Goal: Task Accomplishment & Management: Contribute content

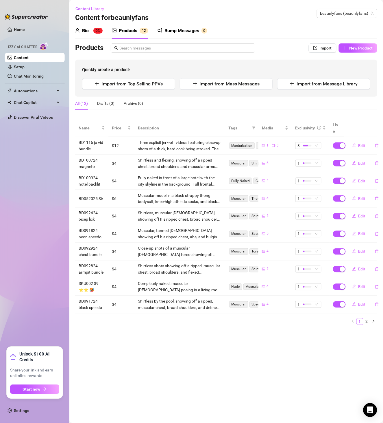
click at [349, 8] on div "Content Library Content for beaunlyfans beaunlyfans (beaunlyfans)" at bounding box center [226, 13] width 302 height 19
click at [345, 13] on span "beaunlyfans (beaunlyfans)" at bounding box center [348, 13] width 54 height 9
click at [277, 344] on main "Content Library Content for beaunlyfans beaunlyfans (beaunlyfans) Bio 0% Produc…" at bounding box center [226, 211] width 314 height 423
click at [359, 7] on div "Content Library Content for beaunlyfans beaunlyfans (beaunlyfans)" at bounding box center [226, 13] width 302 height 19
click at [352, 13] on span "beaunlyfans (beaunlyfans)" at bounding box center [348, 13] width 54 height 9
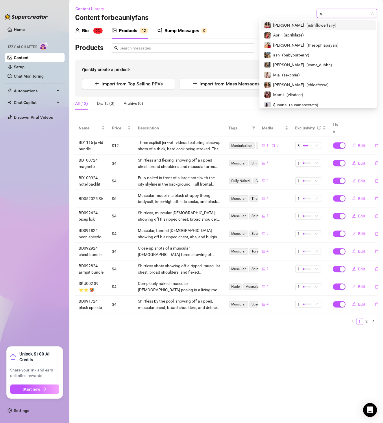
type input "ed"
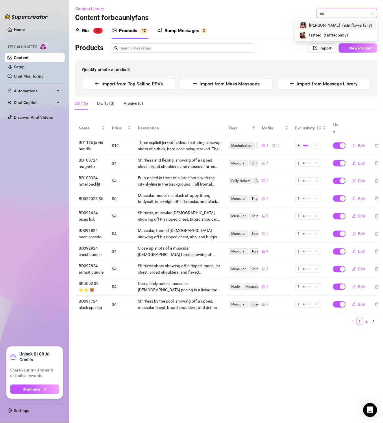
click at [359, 26] on span "( edmflowerfairy )" at bounding box center [358, 25] width 30 height 6
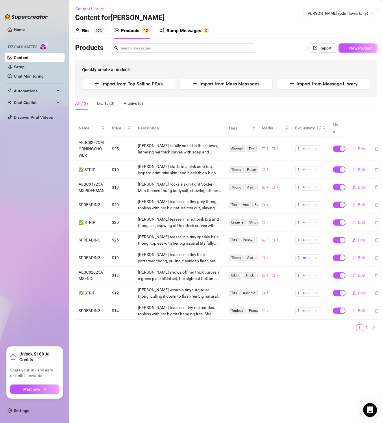
click at [338, 19] on div "Content Library Content for [PERSON_NAME] [PERSON_NAME] (edmflowerfairy)" at bounding box center [226, 13] width 302 height 19
drag, startPoint x: 182, startPoint y: 374, endPoint x: 189, endPoint y: 357, distance: 18.0
click at [183, 374] on main "Content Library Content for [PERSON_NAME] [PERSON_NAME] (edmflowerfairy) Bio 97…" at bounding box center [226, 211] width 314 height 423
click at [354, 12] on span "[PERSON_NAME] (edmflowerfairy)" at bounding box center [340, 13] width 67 height 9
click at [340, 10] on span "[PERSON_NAME] (edmflowerfairy)" at bounding box center [340, 13] width 67 height 9
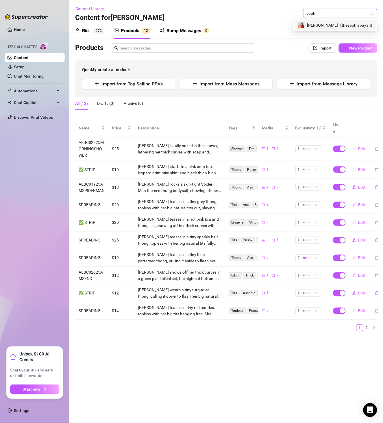
type input "sophi"
click at [348, 24] on span "( thesophiapayan )" at bounding box center [357, 25] width 32 height 6
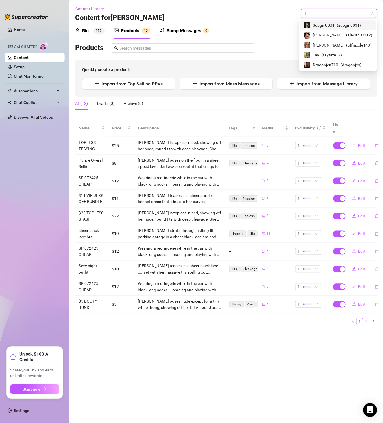
type input "1"
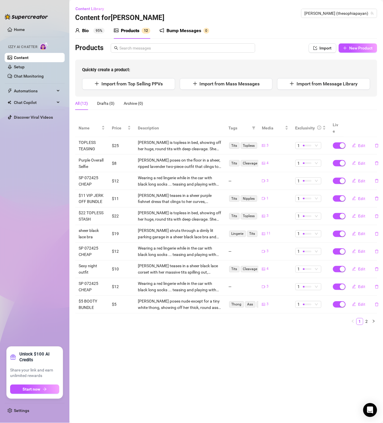
click at [226, 349] on main "Content Library Content for [PERSON_NAME] [PERSON_NAME] (thesophiapayan) Bio 95…" at bounding box center [226, 211] width 314 height 423
click at [369, 318] on link "2" at bounding box center [367, 321] width 6 height 6
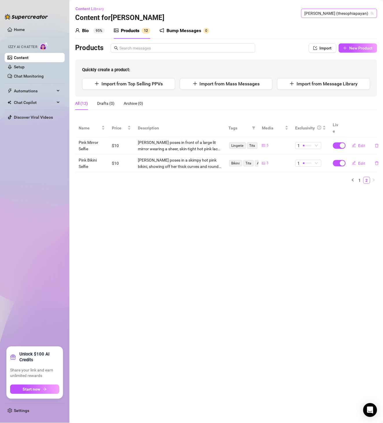
click at [361, 13] on span "[PERSON_NAME] (thesophiapayan)" at bounding box center [339, 13] width 69 height 9
click at [342, 14] on span "[PERSON_NAME] (thesophiapayan)" at bounding box center [339, 13] width 69 height 9
click at [343, 14] on span "[PERSON_NAME] (thesophiapayan)" at bounding box center [339, 13] width 69 height 9
type input "april"
click at [356, 27] on span "( aprilblaze )" at bounding box center [355, 25] width 20 height 6
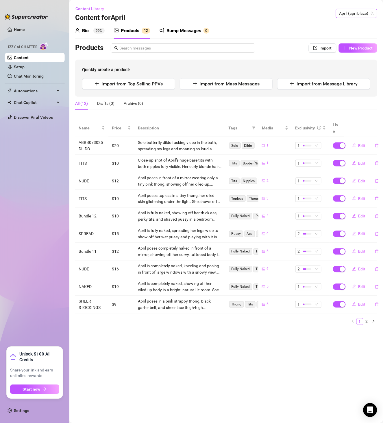
drag, startPoint x: 355, startPoint y: 10, endPoint x: 204, endPoint y: 176, distance: 224.2
click at [355, 10] on span "April (aprilblaze)" at bounding box center [357, 13] width 34 height 9
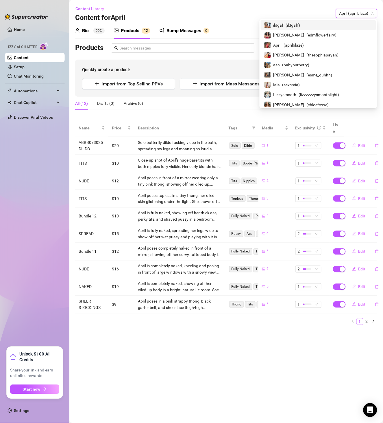
click at [340, 15] on span "April (aprilblaze)" at bounding box center [357, 13] width 34 height 9
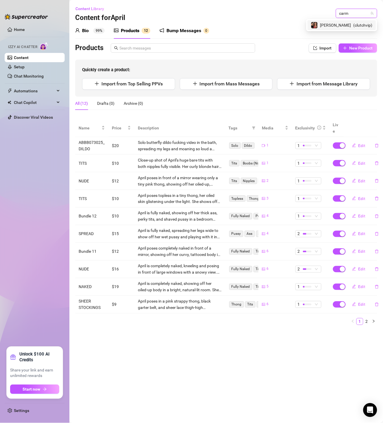
type input "carme"
click at [358, 27] on span "( clutchvip )" at bounding box center [363, 25] width 19 height 6
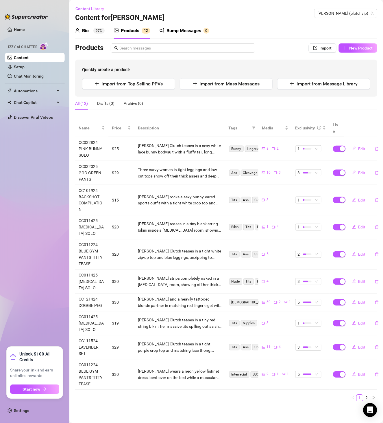
click at [352, 18] on div "Content Library Content for [PERSON_NAME] [PERSON_NAME] (clutchvip)" at bounding box center [226, 13] width 302 height 19
click at [354, 13] on span "[PERSON_NAME] (clutchvip)" at bounding box center [346, 13] width 56 height 9
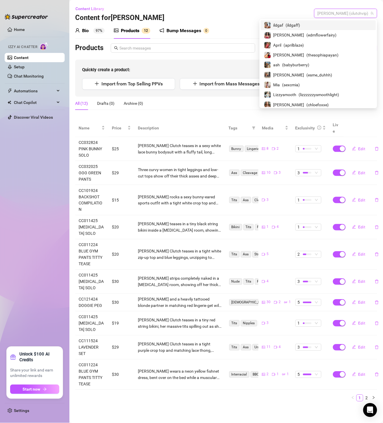
click at [344, 14] on span "[PERSON_NAME] (clutchvip)" at bounding box center [346, 13] width 56 height 9
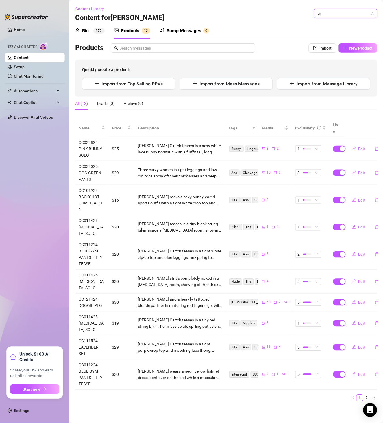
click at [344, 14] on input "tir" at bounding box center [343, 13] width 51 height 9
type input "tif"
click at [348, 27] on span "( tiffnicole143 )" at bounding box center [359, 25] width 25 height 6
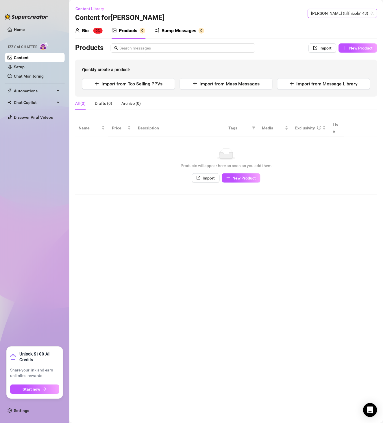
click at [360, 9] on span "[PERSON_NAME] (tiffnicole143)" at bounding box center [343, 13] width 62 height 9
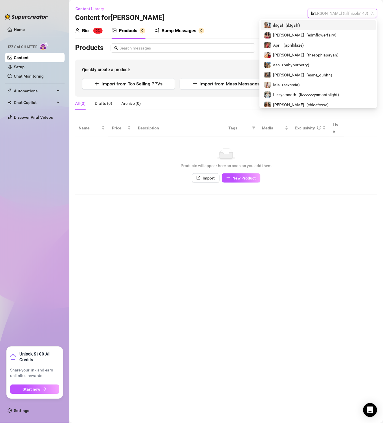
type input "lal"
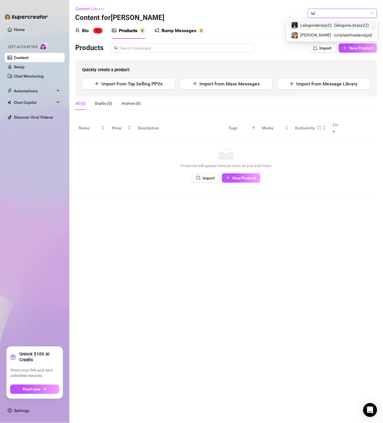
click at [349, 23] on span "( lalogone_brazy22 )" at bounding box center [352, 25] width 35 height 6
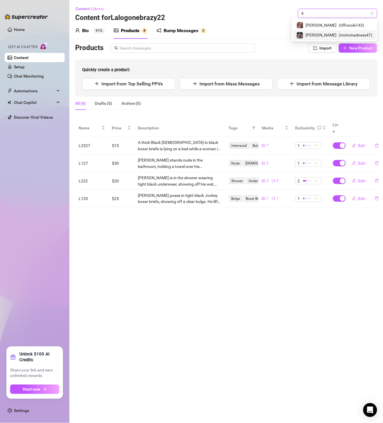
click at [329, 12] on input "4" at bounding box center [335, 13] width 67 height 9
type input "4"
click at [328, 19] on div "[PERSON_NAME] ( tiffnicole143 ) [PERSON_NAME] ( motomadness47 )" at bounding box center [334, 30] width 85 height 22
click at [339, 22] on span "( tiffnicole143 )" at bounding box center [351, 25] width 25 height 6
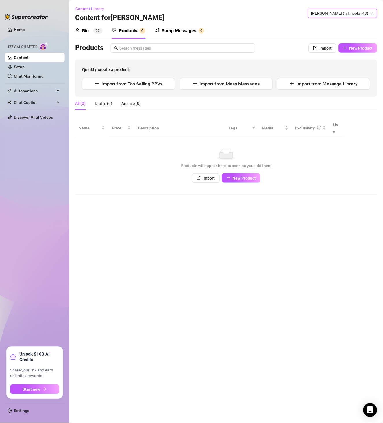
click at [345, 14] on span "[PERSON_NAME] (tiffnicole143)" at bounding box center [343, 13] width 62 height 9
type input "estr"
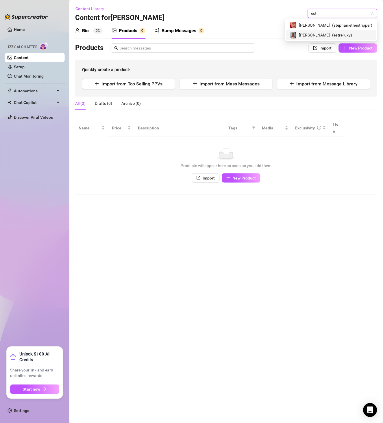
click at [348, 32] on span "( estrelluxy )" at bounding box center [343, 35] width 20 height 6
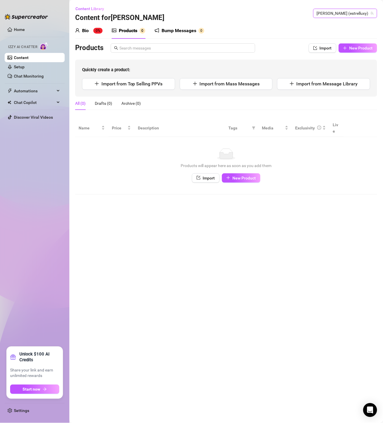
click at [361, 11] on span "[PERSON_NAME] (estrelluxy)" at bounding box center [345, 13] width 57 height 9
type input "therea"
click at [345, 21] on div "Therealjusticeee ( therealjusticeee )" at bounding box center [337, 25] width 78 height 10
click at [317, 8] on div "Content Library Content for Therealjusticeee Therealjusticeee (therealjusticeee…" at bounding box center [226, 13] width 302 height 19
click at [323, 12] on span "Therealjusticeee (therealjusticeee)" at bounding box center [341, 13] width 66 height 9
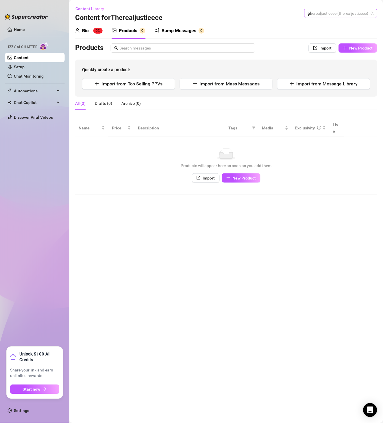
type input "gl"
click at [323, 12] on input "gl" at bounding box center [338, 13] width 61 height 9
click at [334, 25] on span "( glambycandy )" at bounding box center [344, 25] width 27 height 6
click at [353, 15] on span "Candy (glambycandy)" at bounding box center [351, 13] width 45 height 9
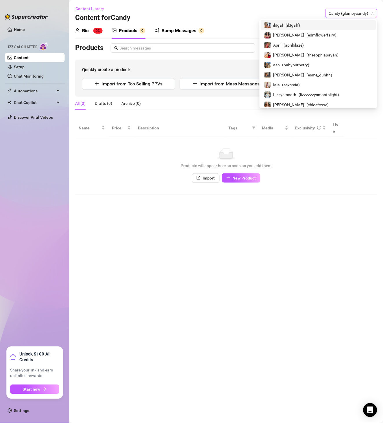
click at [308, 229] on main "Content Library Content for Candy Candy (glambycandy) Candy (glambycandy) Bio 0…" at bounding box center [226, 211] width 314 height 423
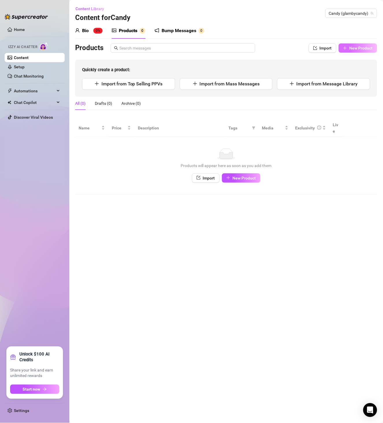
click at [345, 44] on button "New Product" at bounding box center [358, 47] width 38 height 9
type textarea "Type your message here..."
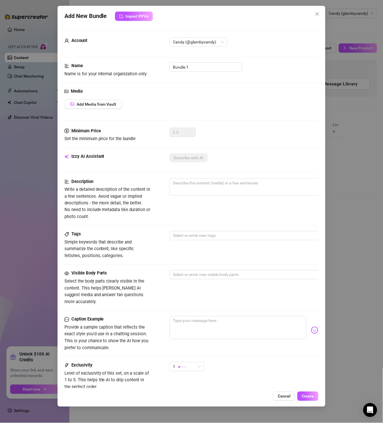
drag, startPoint x: 192, startPoint y: 71, endPoint x: 163, endPoint y: 69, distance: 29.5
click at [163, 69] on div "Name Name is for your internal organization only. Bundle 1" at bounding box center [192, 69] width 255 height 15
click at [220, 89] on div "Media" at bounding box center [192, 91] width 255 height 7
drag, startPoint x: 194, startPoint y: 69, endPoint x: 133, endPoint y: 68, distance: 61.3
click at [133, 68] on div "Name Name is for your internal organization only. Bundle 1" at bounding box center [192, 69] width 255 height 15
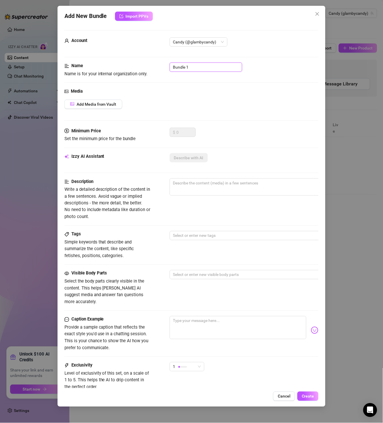
paste input "TN040925TWERK"
type input "TN040925TWERK"
click at [112, 97] on div "Media Add Media from Vault" at bounding box center [192, 108] width 255 height 40
click at [108, 110] on div "Media Add Media from Vault" at bounding box center [192, 108] width 255 height 40
click at [111, 108] on button "Add Media from Vault" at bounding box center [94, 104] width 58 height 9
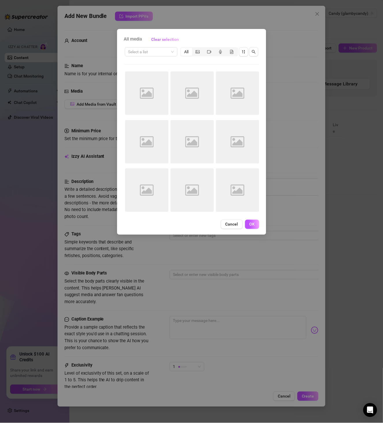
click at [162, 60] on div "Select a list All Image placeholder Image placeholder Image placeholder Image p…" at bounding box center [191, 131] width 135 height 170
click at [163, 55] on input "search" at bounding box center [148, 51] width 41 height 9
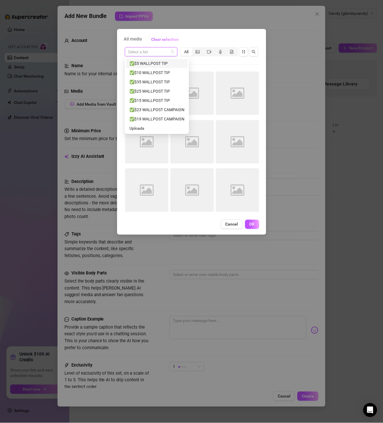
paste input "TN040925TWERK"
type input "TN040925TWERK"
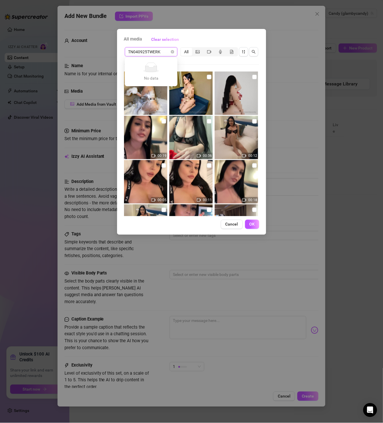
click at [162, 52] on input "TN040925TWERK" at bounding box center [148, 51] width 41 height 9
drag, startPoint x: 162, startPoint y: 52, endPoint x: 105, endPoint y: 52, distance: 57.3
click at [105, 52] on div "All media Clear selection TN040925TWERK Select a list All 00:19 00:36 00:12 00:…" at bounding box center [191, 211] width 383 height 423
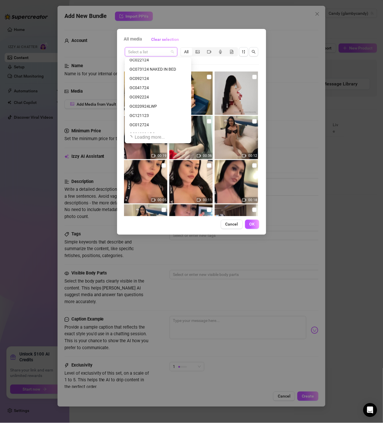
scroll to position [389, 0]
click at [151, 47] on input "search" at bounding box center [148, 51] width 41 height 9
paste input "TN040925TWERK"
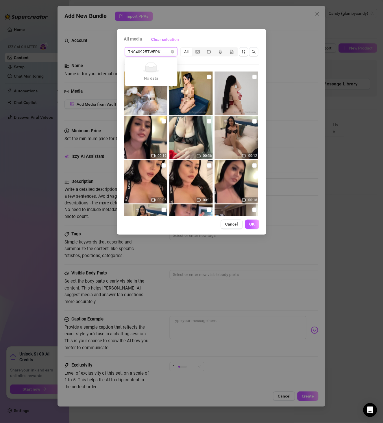
type input "TN040925TWERK"
click at [151, 56] on div "Select a list All" at bounding box center [191, 51] width 135 height 11
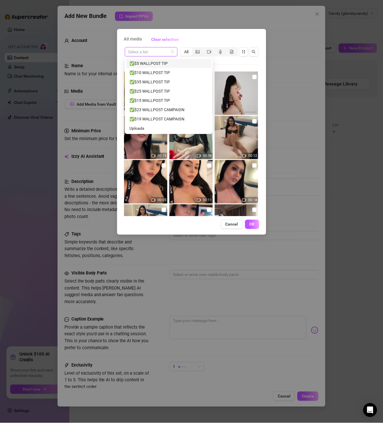
click at [151, 54] on input "search" at bounding box center [148, 51] width 41 height 9
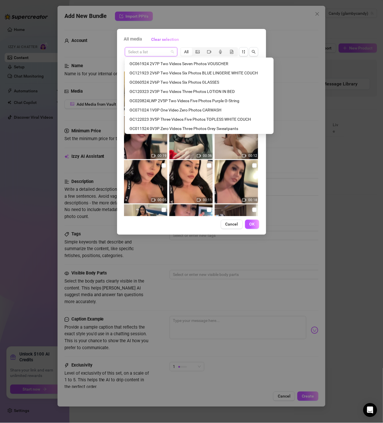
scroll to position [851, 0]
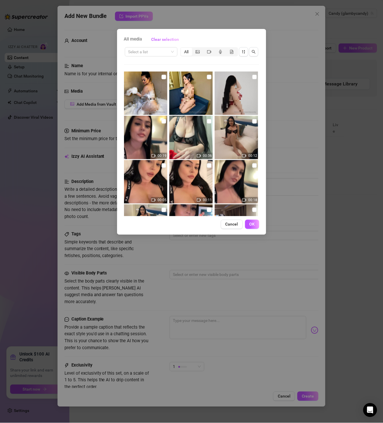
click at [338, 112] on div "All media Clear selection Select a list All 00:19 00:36 00:12 00:05 00:11 00:18…" at bounding box center [191, 211] width 383 height 423
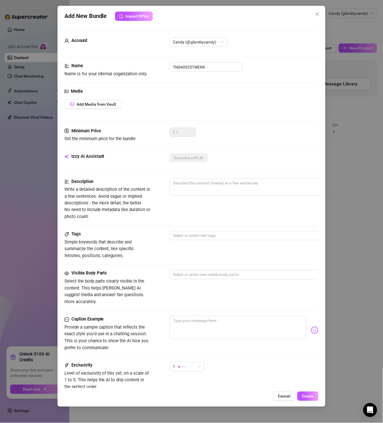
click at [347, 82] on div "Add New Bundle Import PPVs Account Candy (@glambycandy) Name Name is for your i…" at bounding box center [191, 211] width 383 height 423
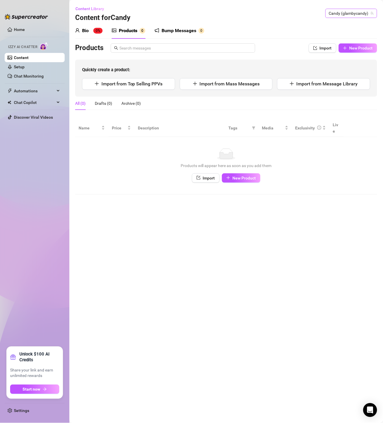
click at [344, 16] on span "Candy (glambycandy)" at bounding box center [351, 13] width 45 height 9
type input "tiff"
click at [353, 23] on span "( tiffnicole143 )" at bounding box center [359, 25] width 25 height 6
click at [158, 51] on input "text" at bounding box center [185, 48] width 133 height 6
click at [250, 173] on button "New Product" at bounding box center [241, 177] width 38 height 9
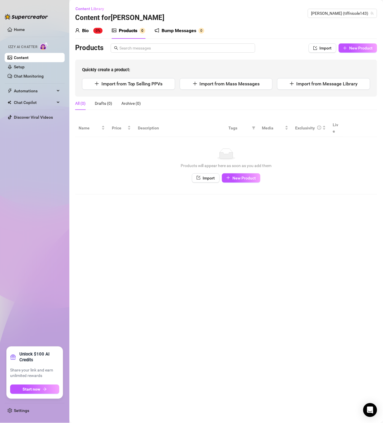
type textarea "Type your message here..."
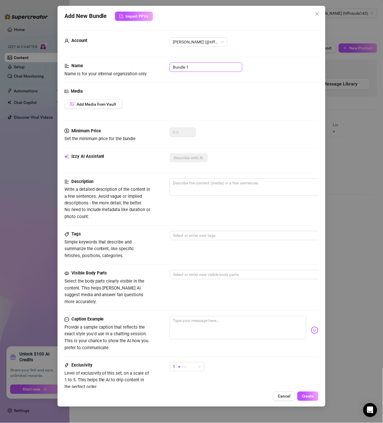
click at [189, 67] on input "Bundle 1" at bounding box center [206, 66] width 73 height 9
paste input "TN040925TWERK"
type input "TN040925TWERK"
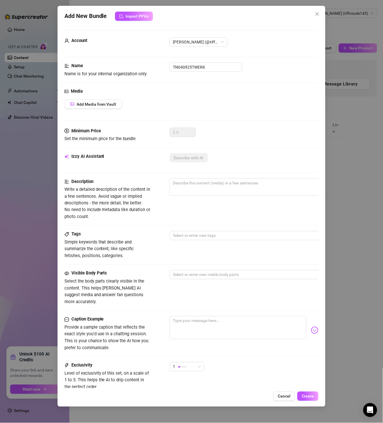
click at [105, 100] on button "Add Media from Vault" at bounding box center [94, 104] width 58 height 9
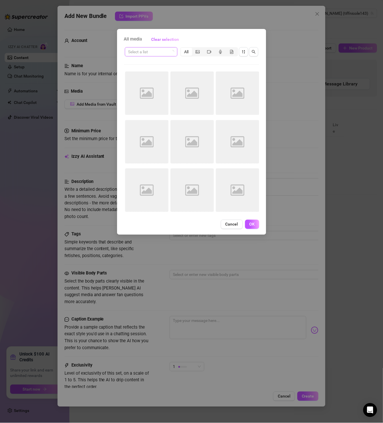
click at [155, 51] on input "search" at bounding box center [148, 51] width 41 height 9
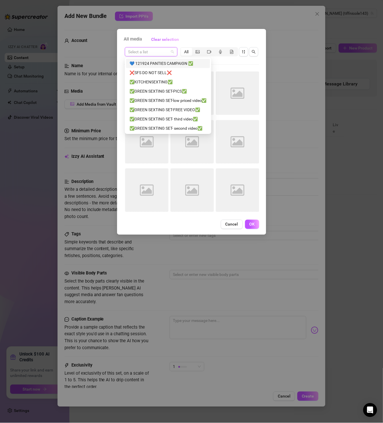
paste input "TN040925TWERK"
type input "TN040925TWERK"
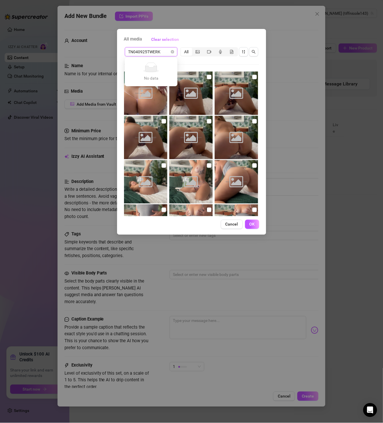
drag, startPoint x: 161, startPoint y: 54, endPoint x: 83, endPoint y: 48, distance: 78.9
click at [83, 48] on div "All media Clear selection TN040925TWERK Select a list All Image placeholder Ima…" at bounding box center [191, 211] width 383 height 423
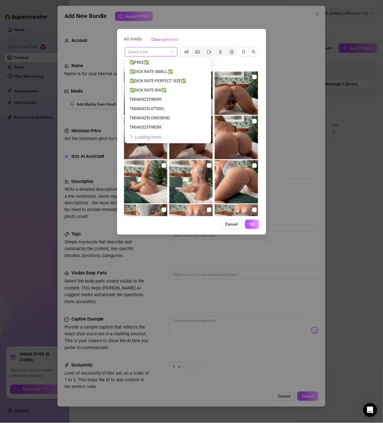
scroll to position [111, 0]
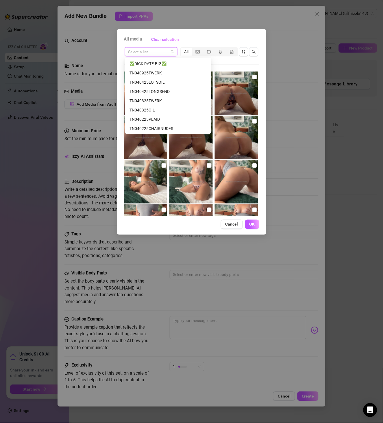
paste input "TN040925TWERK"
click at [146, 52] on input "TN040925TWERK" at bounding box center [148, 51] width 41 height 9
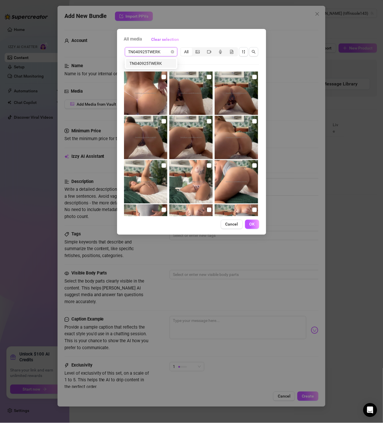
paste input "N040925TWERKT"
type input "TN040925TWERK"
click at [163, 60] on div "TN040925TWERK" at bounding box center [151, 63] width 43 height 6
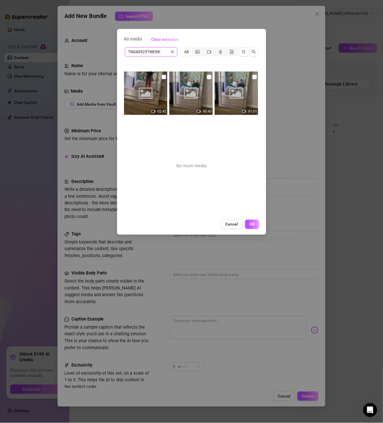
click at [162, 75] on input "checkbox" at bounding box center [164, 77] width 5 height 5
checkbox input "true"
click at [208, 77] on input "checkbox" at bounding box center [209, 77] width 5 height 5
checkbox input "true"
click at [253, 78] on input "checkbox" at bounding box center [255, 77] width 5 height 5
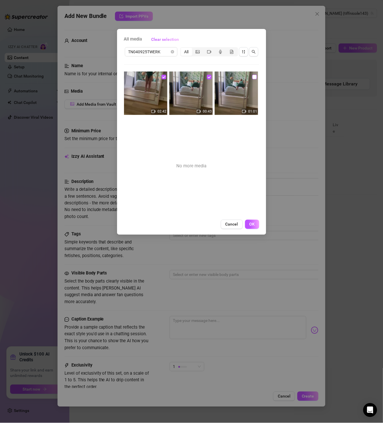
checkbox input "true"
drag, startPoint x: 255, startPoint y: 221, endPoint x: 255, endPoint y: 215, distance: 5.8
click at [256, 221] on button "OK" at bounding box center [252, 224] width 14 height 9
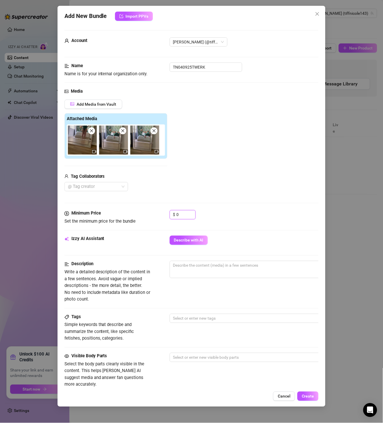
drag, startPoint x: 183, startPoint y: 214, endPoint x: 151, endPoint y: 211, distance: 31.9
click at [151, 211] on div "Minimum Price Set the minimum price for the bundle $ 0" at bounding box center [192, 217] width 255 height 15
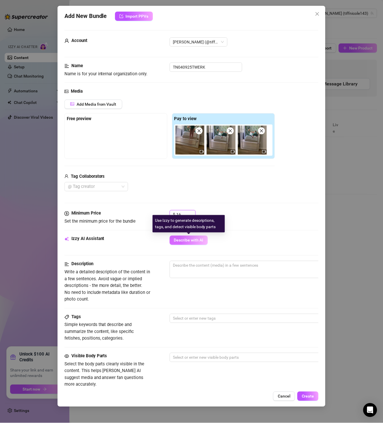
type input "16"
click at [197, 238] on button "Describe with AI" at bounding box center [189, 239] width 38 height 9
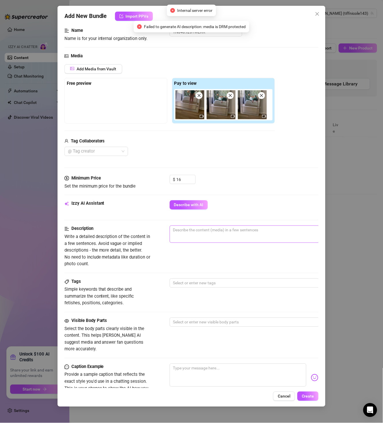
scroll to position [33, 0]
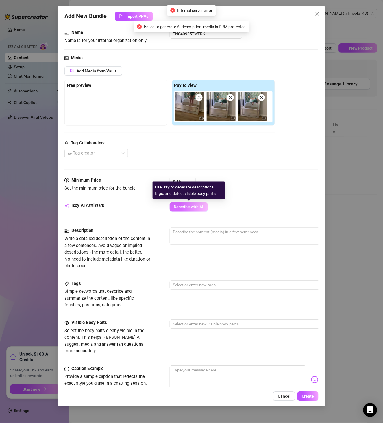
click at [193, 207] on span "Describe with AI" at bounding box center [189, 207] width 30 height 5
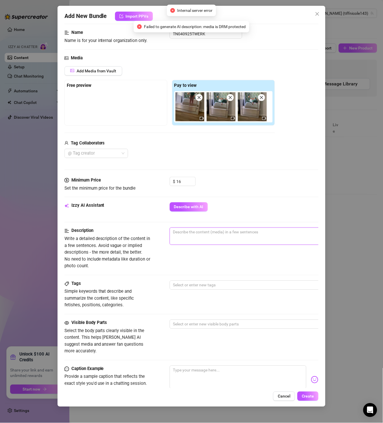
click at [211, 234] on textarea at bounding box center [271, 232] width 202 height 9
type textarea "T"
type textarea "Ti"
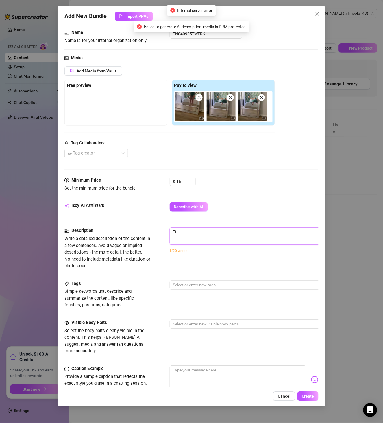
type textarea "Tif"
type textarea "Tiff"
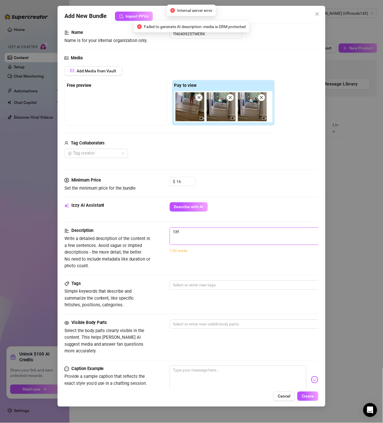
type textarea "Tiff"
type textarea "Tiff i"
type textarea "Tiff is"
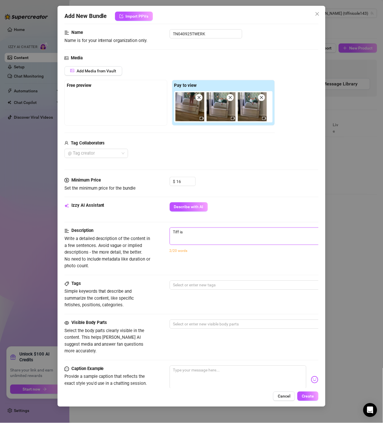
type textarea "Tiff is"
type textarea "Tiff is o"
type textarea "Tiff is on"
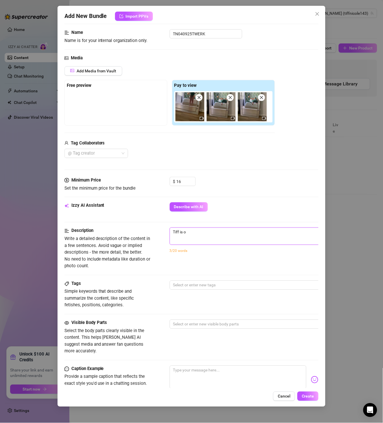
type textarea "Tiff is on"
type textarea "Tiff is on t"
type textarea "Tiff is on th"
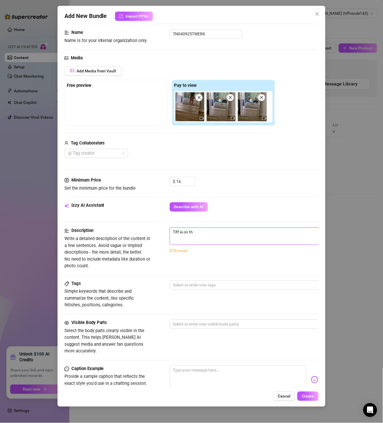
type textarea "Tiff is on th"
type textarea "Tiff is on the"
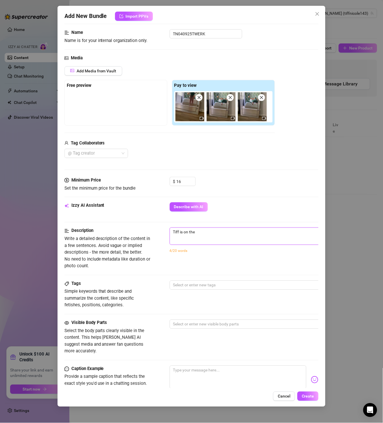
type textarea "Tiff is on the"
type textarea "Tiff is on th"
type textarea "Tiff is on t"
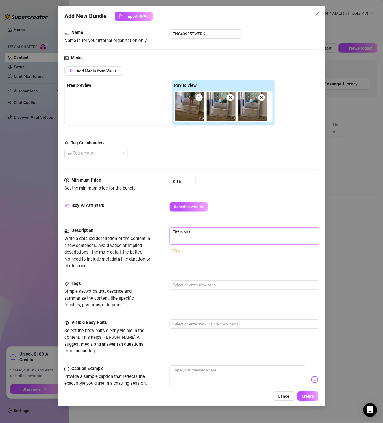
type textarea "Tiff is on"
type textarea "Tiff is o"
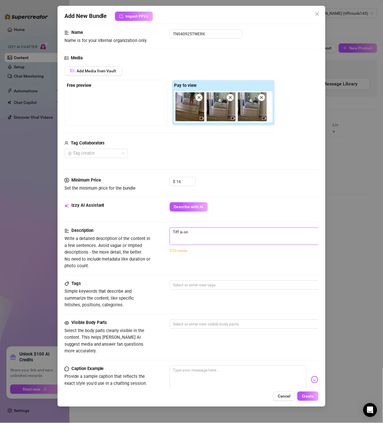
type textarea "Tiff is o"
type textarea "Tiff is"
type textarea "Tiff is o"
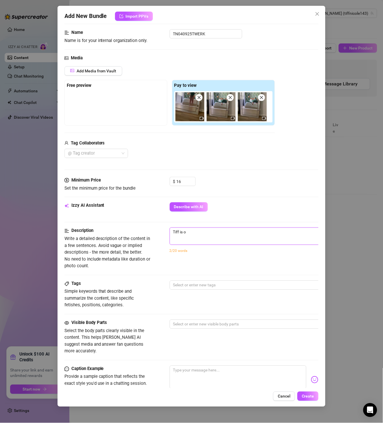
type textarea "Tiff is on"
type textarea "Tiff is on t"
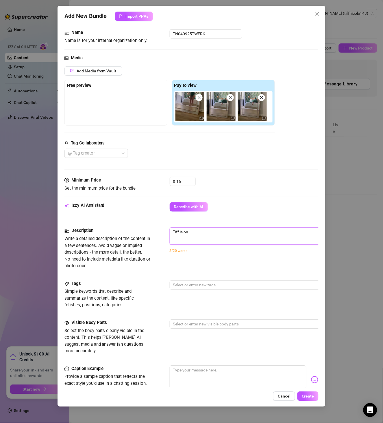
type textarea "Tiff is on t"
type textarea "Tiff is on th"
type textarea "Tiff is on the"
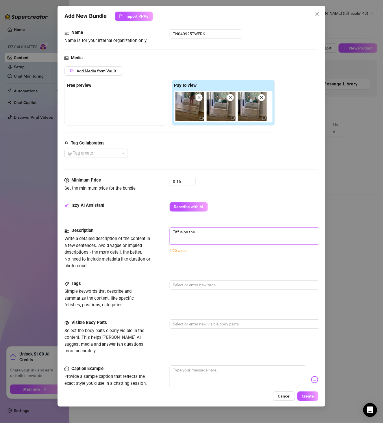
type textarea "Tiff is on the"
type textarea "Tiff is on the b"
type textarea "Tiff is on the be"
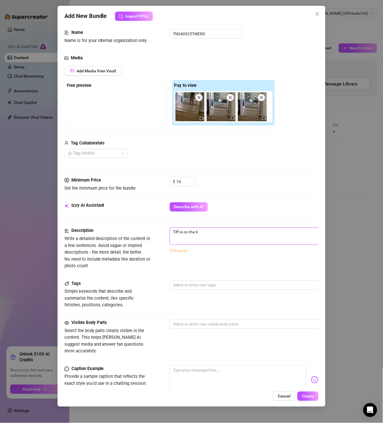
type textarea "Tiff is on the be"
type textarea "Tiff is on the bed"
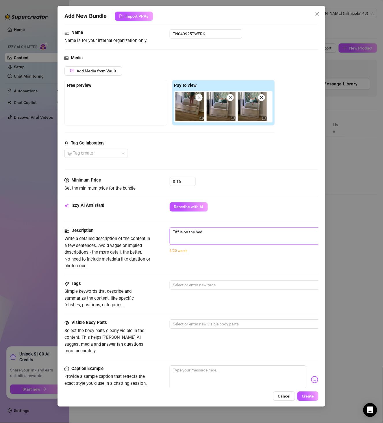
type textarea "Tiff is on the bed i"
type textarea "Tiff is on the bed in"
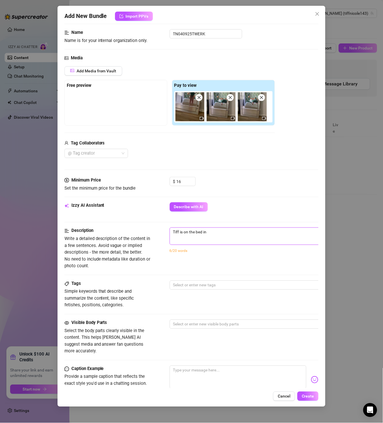
type textarea "Tiff is on the bed in"
type textarea "Tiff is on the bed in c"
type textarea "Tiff is on the bed in"
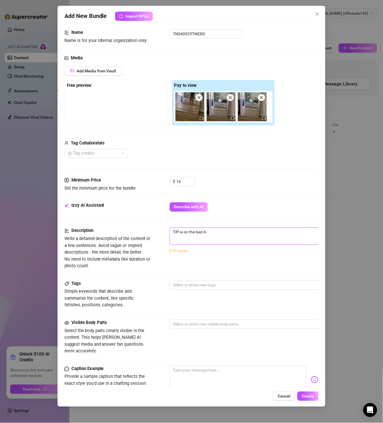
type textarea "Tiff is on the bed in a"
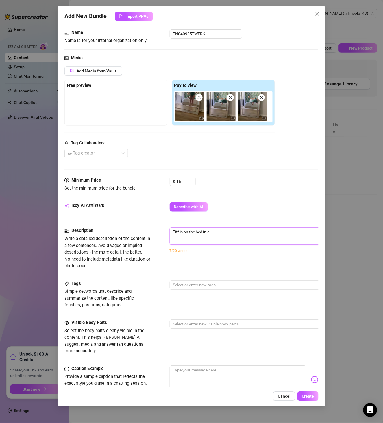
type textarea "Tiff is on the bed in a"
type textarea "Tiff is on the bed in"
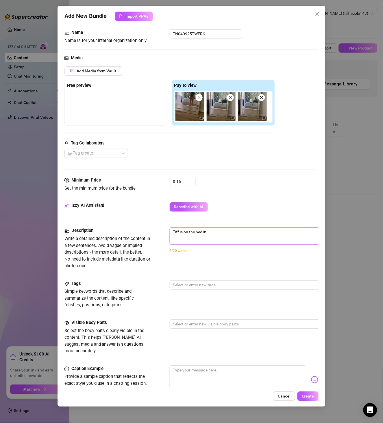
type textarea "Tiff is on the bed i"
type textarea "Tiff is on the bed"
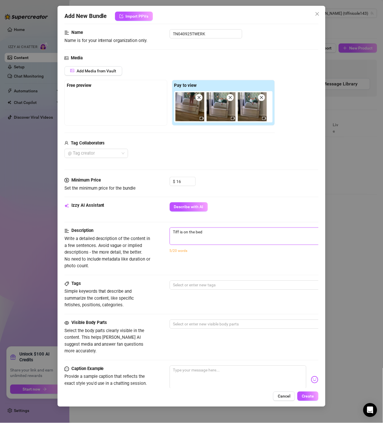
type textarea "Tiff is on the bed"
type textarea "Tiff is on the be"
type textarea "Tiff is on the b"
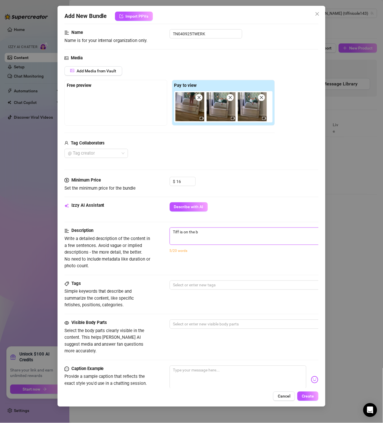
type textarea "Tiff is on the"
type textarea "Tiff is on th"
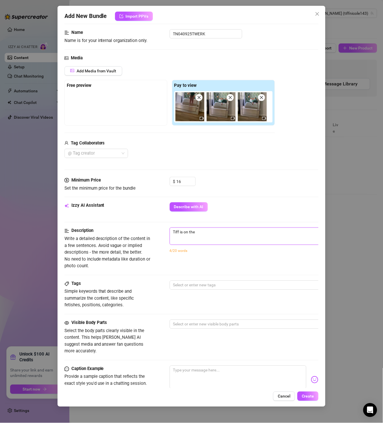
type textarea "Tiff is on th"
type textarea "Tiff is on t"
type textarea "Tiff is on"
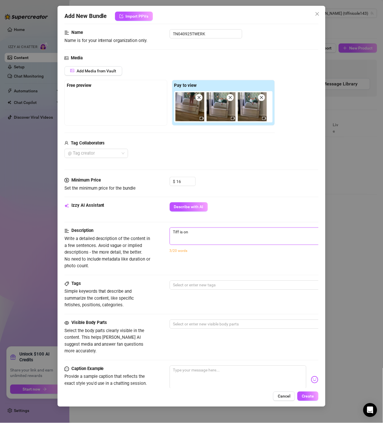
type textarea "Tiff is on"
type textarea "Tiff is o"
type textarea "Tiff is"
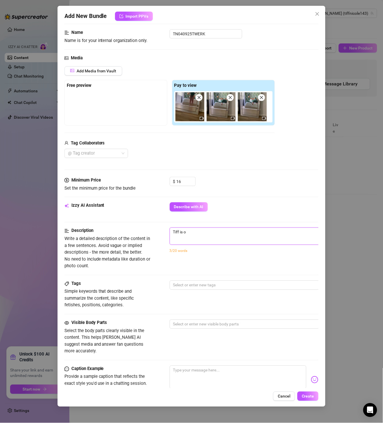
type textarea "Tiff is"
type textarea "Tiff is i"
type textarea "Tiff is in"
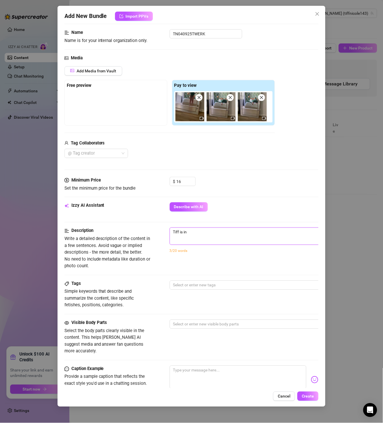
type textarea "Tiff is in"
type textarea "Tiff is in t"
type textarea "Tiff is in th"
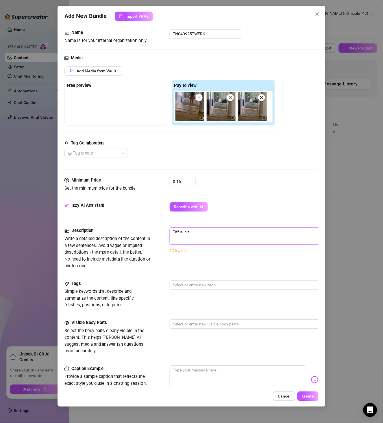
type textarea "Tiff is in th"
type textarea "Tiff is in the"
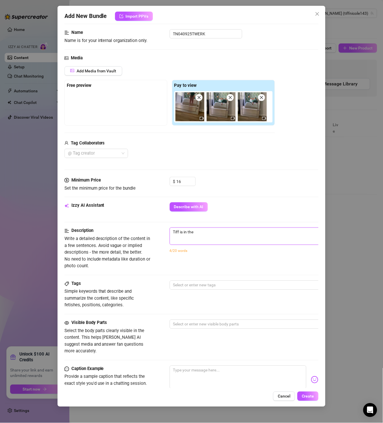
type textarea "Tiff is in the b"
type textarea "Tiff is in the be"
type textarea "Tiff is in the bed"
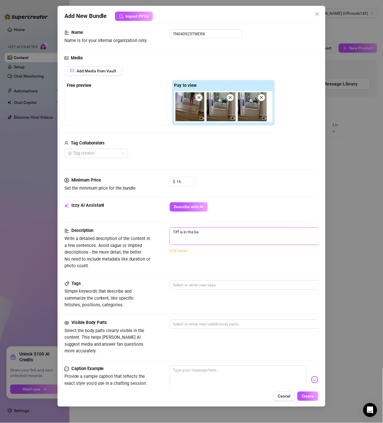
type textarea "Tiff is in the bed"
type textarea "Tiff is in the bedr"
type textarea "Tiff is in the bedro"
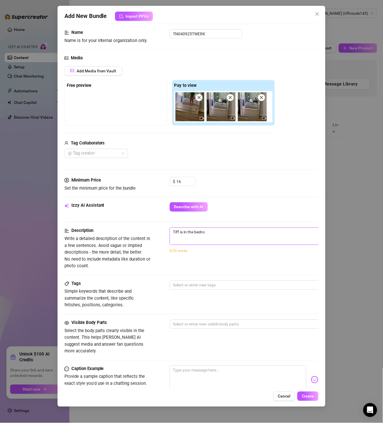
type textarea "Tiff is in the bedroo"
type textarea "Tiff is in the bedroom"
type textarea "Tiff is in the bedroom."
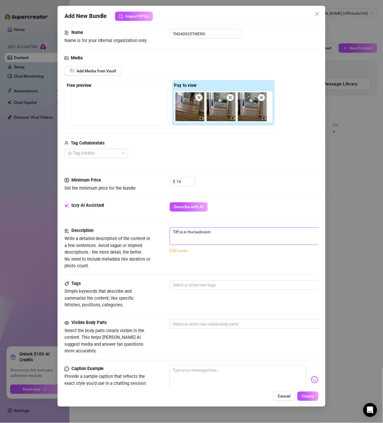
type textarea "Tiff is in the bedroom."
type textarea "Tiff is in the bedroom. s"
type textarea "Tiff is in the bedroom."
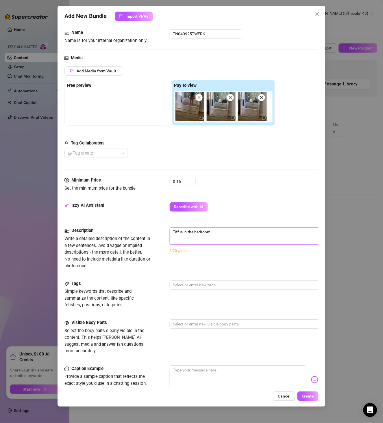
type textarea "Tiff is in the bedroom. S"
type textarea "Tiff is in the bedroom. Sh"
type textarea "Tiff is in the bedroom. She"
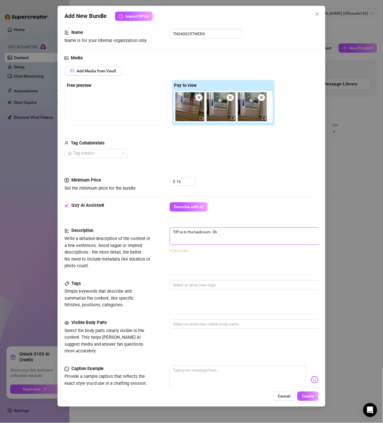
type textarea "Tiff is in the bedroom. She"
type textarea "Tiff is in the bedroom. She'"
type textarea "Tiff is in the bedroom. She's"
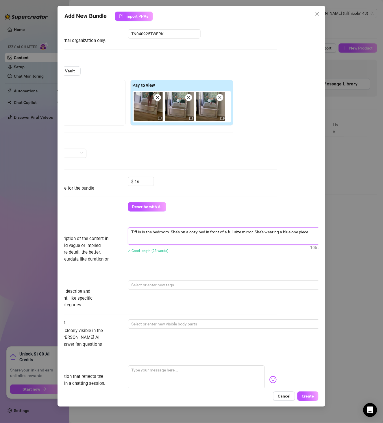
scroll to position [33, 45]
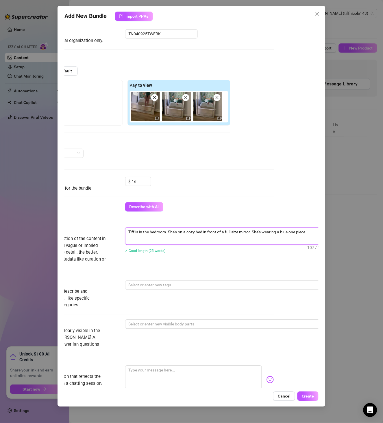
click at [275, 231] on textarea "Tiff is in the bedroom. She's on a cozy bed in front of a full size mirror. She…" at bounding box center [227, 232] width 202 height 9
drag, startPoint x: 292, startPoint y: 229, endPoint x: 276, endPoint y: 229, distance: 16.2
click at [276, 229] on textarea "Tiff is in the bedroom. She's on a cozy bed in front of a full size mirror. She…" at bounding box center [227, 232] width 202 height 9
click at [291, 230] on textarea "Tiff is in the bedroom. She's on a cozy bed in front of a full size mirror. She…" at bounding box center [227, 232] width 202 height 9
drag, startPoint x: 302, startPoint y: 231, endPoint x: 288, endPoint y: 231, distance: 14.5
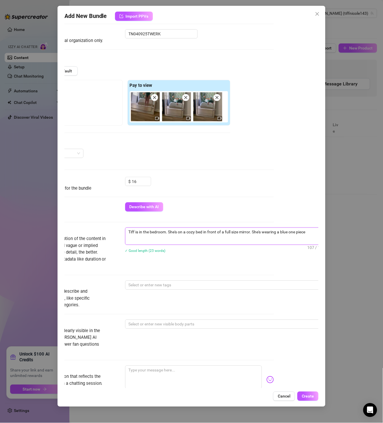
click at [288, 231] on textarea "Tiff is in the bedroom. She's on a cozy bed in front of a full size mirror. She…" at bounding box center [227, 232] width 202 height 9
drag, startPoint x: 306, startPoint y: 233, endPoint x: 290, endPoint y: 233, distance: 16.5
click at [290, 233] on textarea "Tiff is in the bedroom. She's on a cozy bed in front of a full size mirror. She…" at bounding box center [227, 232] width 202 height 9
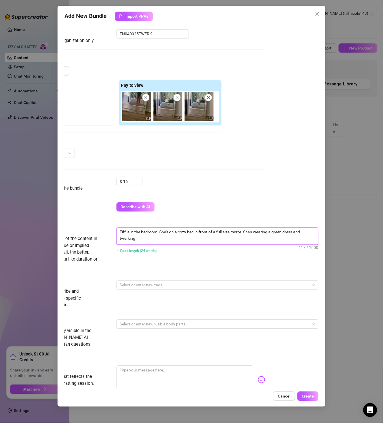
scroll to position [0, 0]
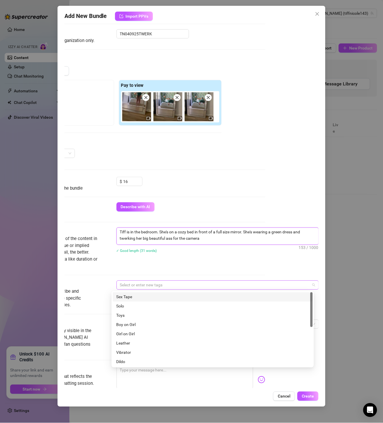
click at [166, 287] on div at bounding box center [215, 285] width 194 height 8
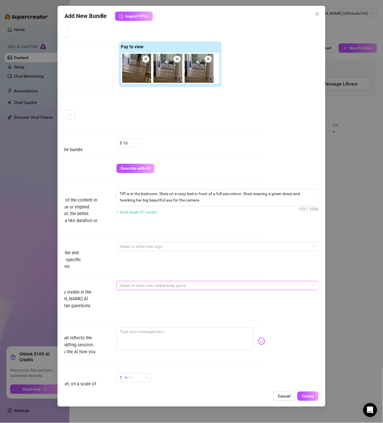
scroll to position [130, 58]
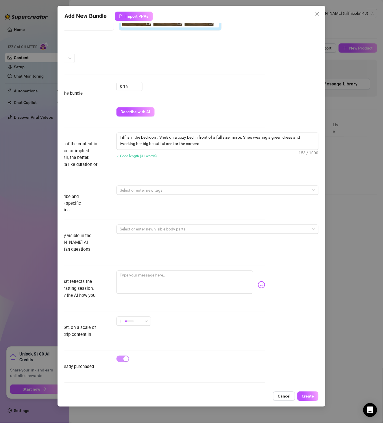
click at [163, 220] on div "Tags Simple keywords that describe and summarize the content, like specific fet…" at bounding box center [138, 204] width 255 height 39
click at [167, 227] on div at bounding box center [215, 229] width 194 height 8
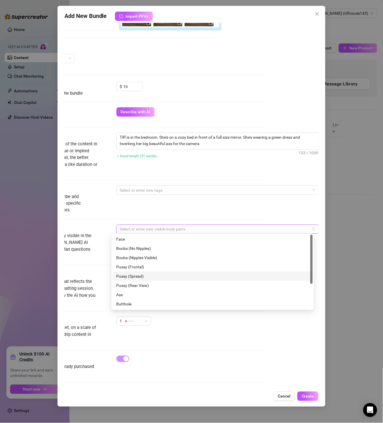
scroll to position [33, 0]
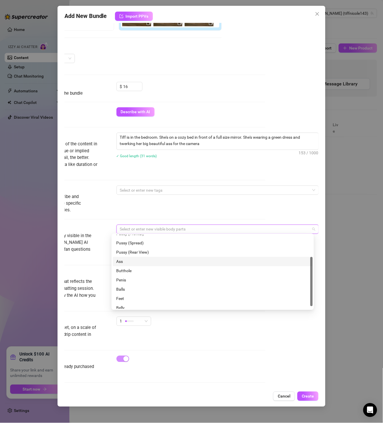
click at [136, 263] on div "Ass" at bounding box center [212, 261] width 193 height 6
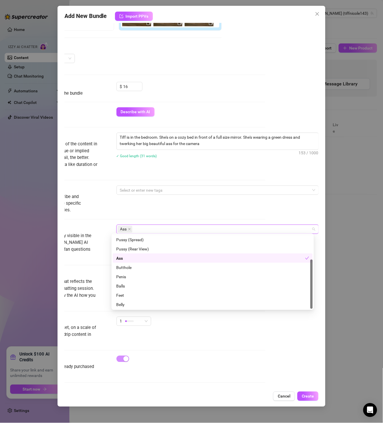
click at [174, 231] on div "Ass" at bounding box center [215, 229] width 194 height 8
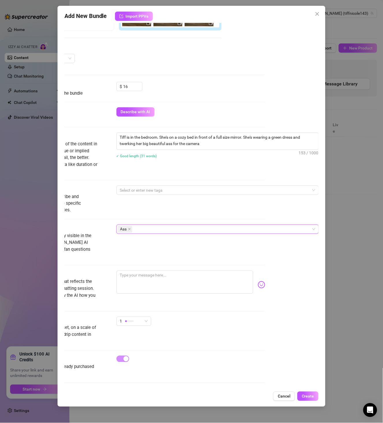
click at [174, 231] on div "Ass" at bounding box center [215, 229] width 194 height 8
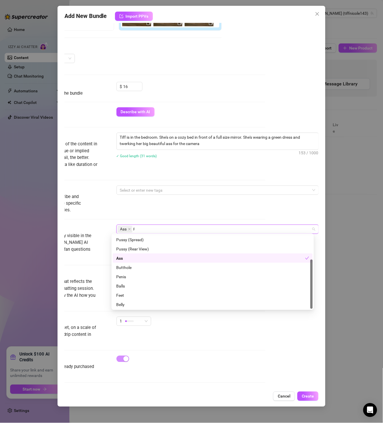
scroll to position [0, 0]
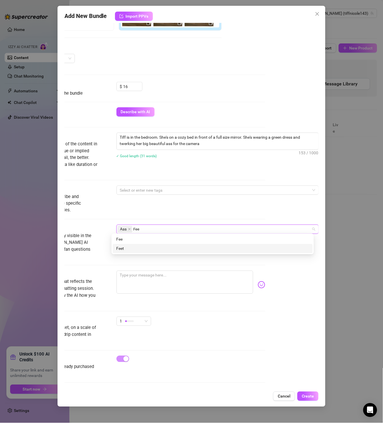
click at [151, 253] on div "Feet" at bounding box center [213, 248] width 200 height 9
click at [158, 248] on div "Face" at bounding box center [212, 248] width 193 height 6
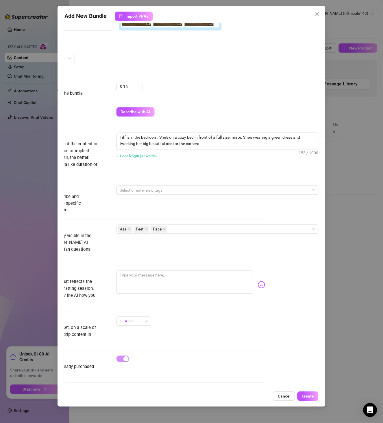
click at [211, 209] on div "Tags Simple keywords that describe and summarize the content, like specific fet…" at bounding box center [138, 199] width 255 height 28
drag, startPoint x: 124, startPoint y: 87, endPoint x: 95, endPoint y: 86, distance: 29.5
click at [95, 86] on div "Minimum Price Set the minimum price for the bundle $ 16" at bounding box center [138, 89] width 255 height 15
click at [181, 190] on div at bounding box center [215, 190] width 194 height 8
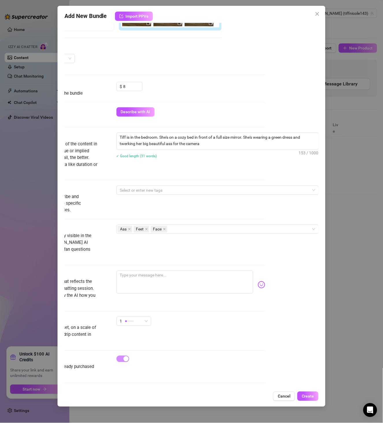
click at [86, 179] on div "Description Write a detailed description of the content in a few sentences. Avo…" at bounding box center [138, 159] width 255 height 53
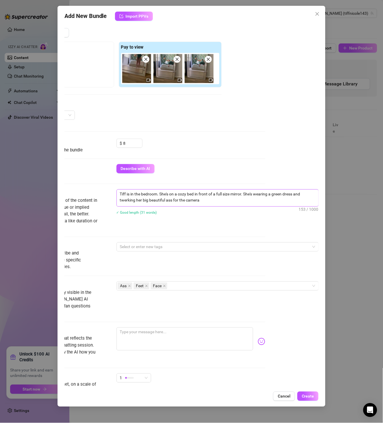
scroll to position [63, 58]
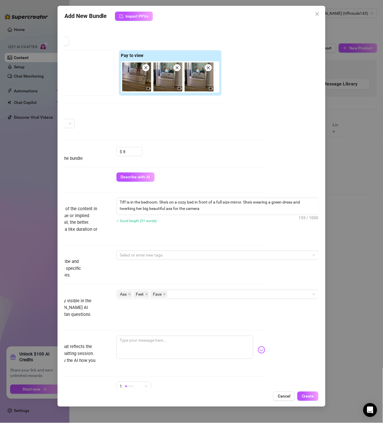
click at [69, 179] on div "Izzy AI Assistant" at bounding box center [54, 175] width 87 height 7
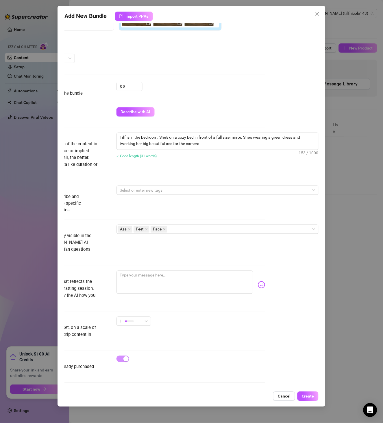
scroll to position [130, 58]
click at [153, 193] on div "Select or enter new tags" at bounding box center [218, 189] width 203 height 9
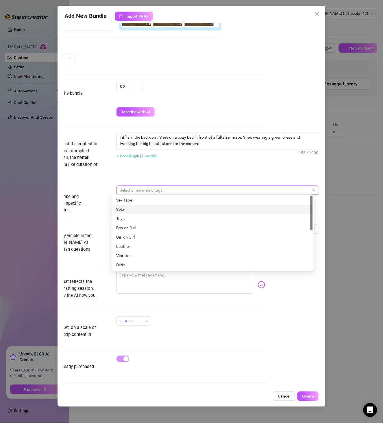
click at [152, 208] on div "Solo" at bounding box center [212, 209] width 193 height 6
click at [171, 182] on div "Description Write a detailed description of the content in a few sentences. Avo…" at bounding box center [138, 159] width 255 height 53
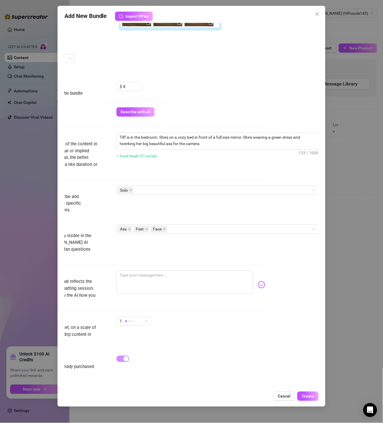
click at [172, 182] on div "Description Write a detailed description of the content in a few sentences. Avo…" at bounding box center [138, 159] width 255 height 53
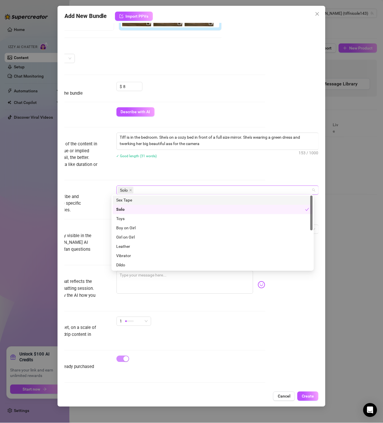
click at [168, 189] on div "Solo" at bounding box center [215, 190] width 194 height 8
click at [225, 180] on div "Description Write a detailed description of the content in a few sentences. Avo…" at bounding box center [138, 159] width 255 height 53
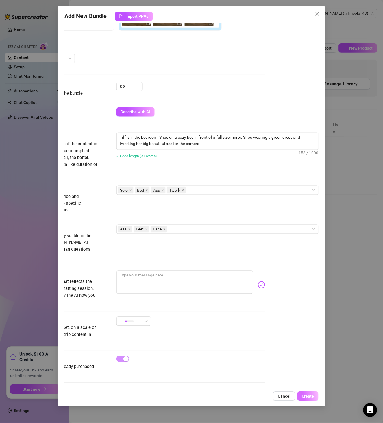
click at [313, 390] on div "Add New Bundle Import PPVs Account [PERSON_NAME] (@tiffnicole143) Name Name is …" at bounding box center [192, 206] width 268 height 401
click at [314, 394] on span "Create" at bounding box center [308, 396] width 12 height 5
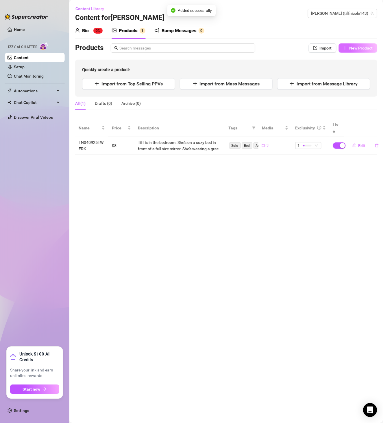
click at [362, 49] on span "New Product" at bounding box center [361, 48] width 23 height 5
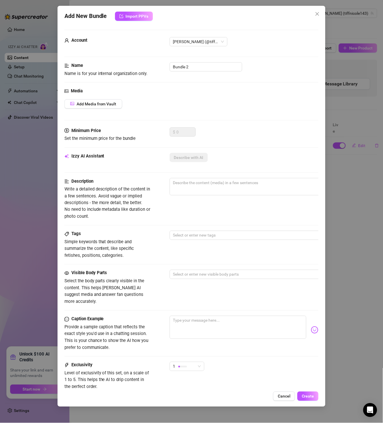
scroll to position [0, 0]
click at [193, 65] on input "Bundle 2" at bounding box center [206, 66] width 73 height 9
paste input "TN040425LOTSOIL"
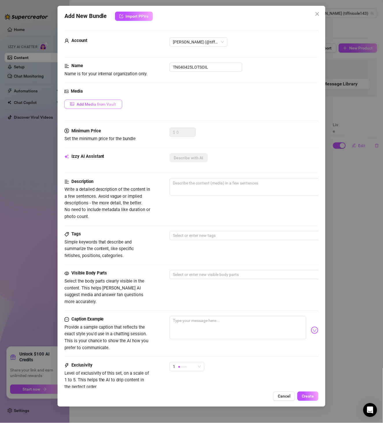
click at [106, 102] on span "Add Media from Vault" at bounding box center [97, 104] width 40 height 5
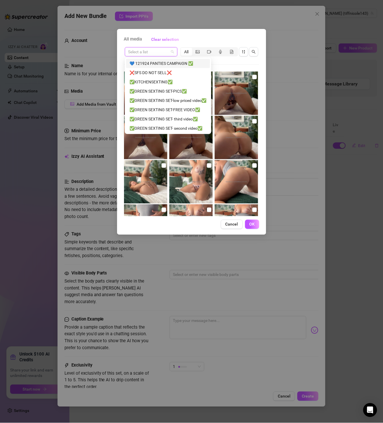
click at [155, 53] on input "search" at bounding box center [148, 51] width 41 height 9
paste input "TN040425LOTSOIL"
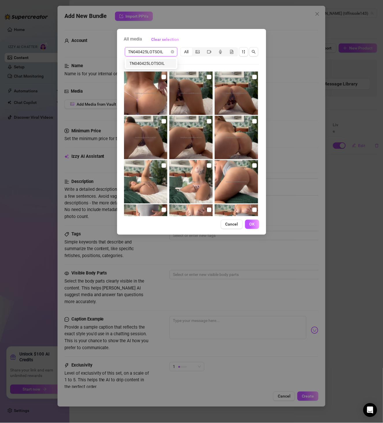
click at [156, 65] on div "TN040425LOTSOIL" at bounding box center [151, 63] width 43 height 6
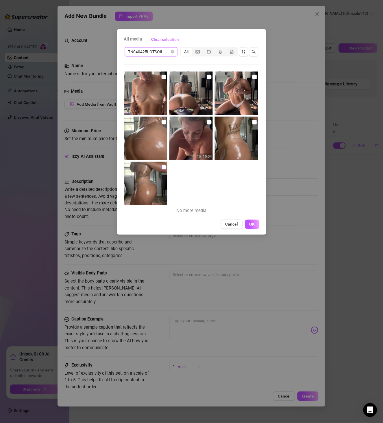
click at [162, 168] on input "checkbox" at bounding box center [164, 167] width 5 height 5
drag, startPoint x: 249, startPoint y: 122, endPoint x: 219, endPoint y: 128, distance: 30.9
click at [253, 122] on input "checkbox" at bounding box center [255, 122] width 5 height 5
click at [209, 122] on input "checkbox" at bounding box center [209, 122] width 5 height 5
click at [166, 121] on img at bounding box center [145, 138] width 43 height 43
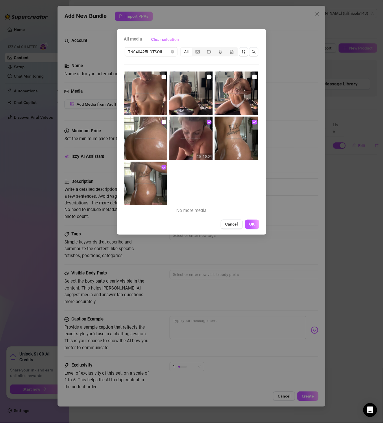
click at [162, 124] on label at bounding box center [164, 122] width 5 height 6
click at [162, 124] on input "checkbox" at bounding box center [164, 122] width 5 height 5
click at [163, 76] on input "checkbox" at bounding box center [164, 77] width 5 height 5
click at [211, 76] on img at bounding box center [191, 92] width 43 height 43
click at [208, 77] on input "checkbox" at bounding box center [209, 77] width 5 height 5
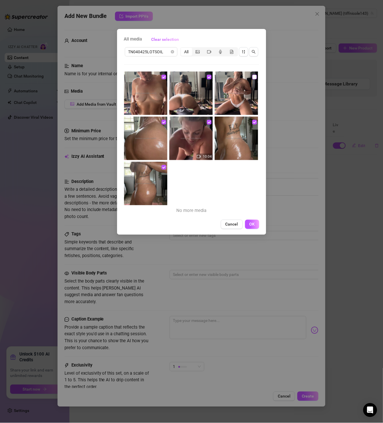
click at [253, 76] on input "checkbox" at bounding box center [255, 77] width 5 height 5
click at [259, 225] on button "OK" at bounding box center [252, 224] width 14 height 9
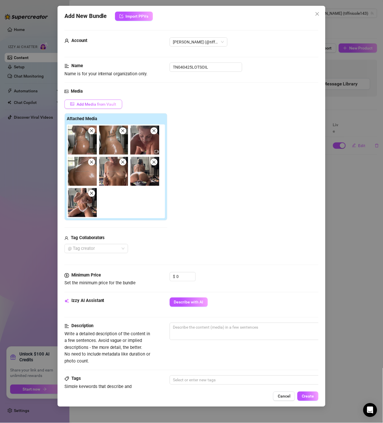
click at [101, 100] on button "Add Media from Vault" at bounding box center [94, 104] width 58 height 9
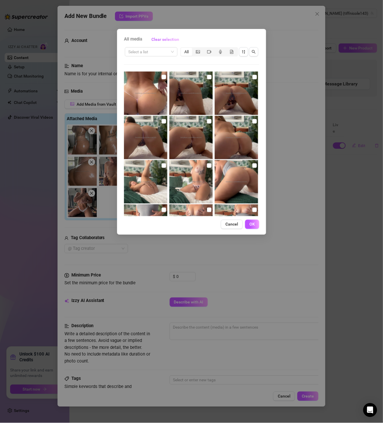
click at [292, 97] on div "All media Clear selection Select a list All 02:28 00:37 00:12 02:32 03:56 02:56…" at bounding box center [191, 211] width 383 height 423
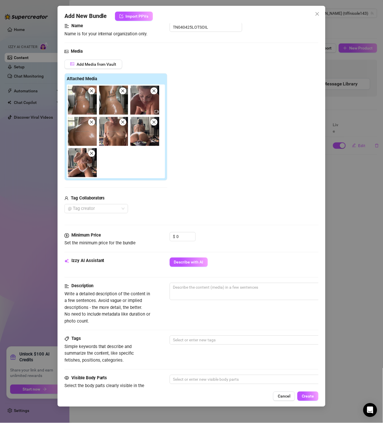
scroll to position [100, 0]
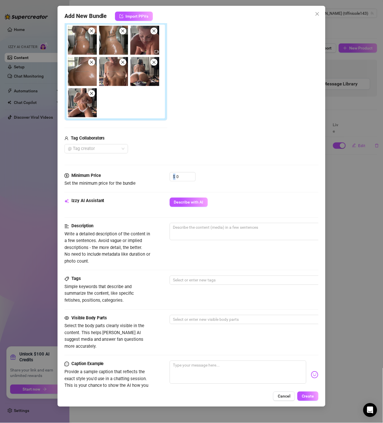
drag, startPoint x: 188, startPoint y: 181, endPoint x: 164, endPoint y: 179, distance: 24.4
click at [164, 179] on div "Minimum Price Set the minimum price for the bundle $ 0" at bounding box center [192, 179] width 255 height 15
click at [177, 176] on input "0" at bounding box center [186, 176] width 19 height 9
drag, startPoint x: 186, startPoint y: 180, endPoint x: 183, endPoint y: 180, distance: 3.8
click at [183, 180] on input "0" at bounding box center [186, 176] width 19 height 9
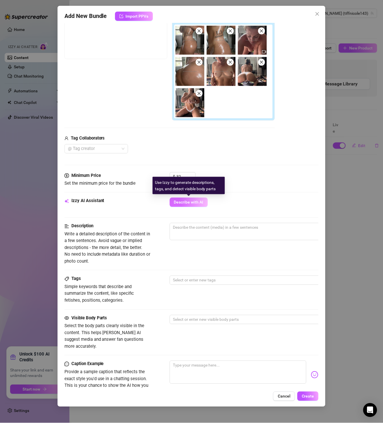
click at [190, 199] on button "Describe with AI" at bounding box center [189, 202] width 38 height 9
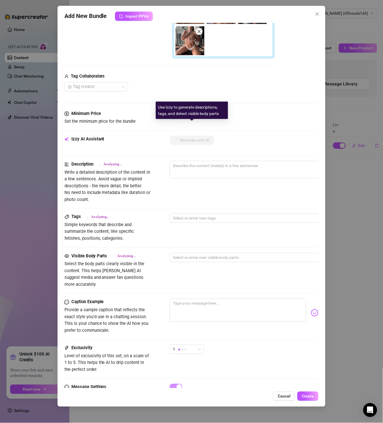
scroll to position [192, 0]
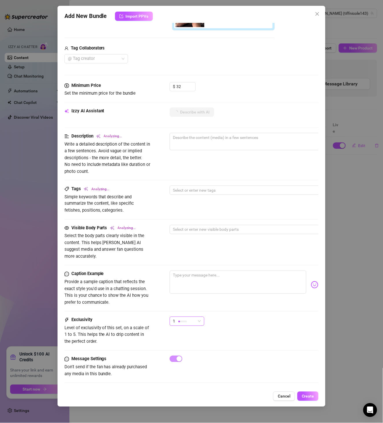
click at [193, 317] on div "1" at bounding box center [184, 321] width 23 height 9
click at [195, 351] on span "4" at bounding box center [193, 352] width 38 height 6
click at [254, 299] on div "Caption Example Provide a sample caption that reflects the exact style you'd us…" at bounding box center [192, 294] width 255 height 46
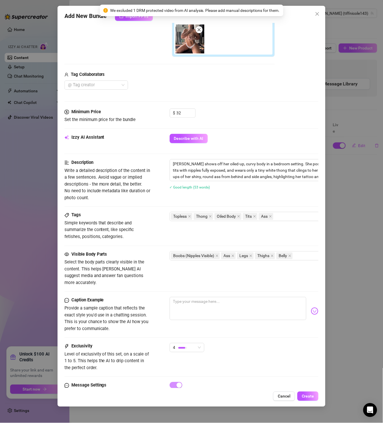
scroll to position [167, 0]
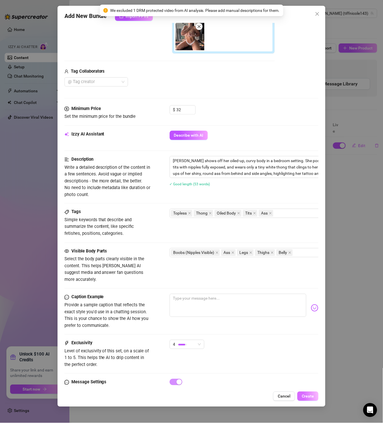
click at [306, 398] on span "Create" at bounding box center [308, 396] width 12 height 5
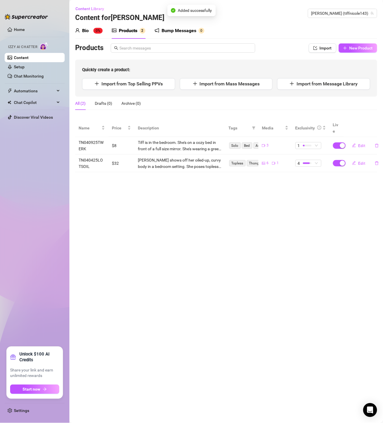
drag, startPoint x: 281, startPoint y: 278, endPoint x: 284, endPoint y: 187, distance: 91.2
click at [281, 278] on main "Content Library Content for [PERSON_NAME] (tiffnicole143) Bio 0% Products 2 Bum…" at bounding box center [226, 211] width 314 height 423
click at [351, 44] on button "New Product" at bounding box center [358, 47] width 38 height 9
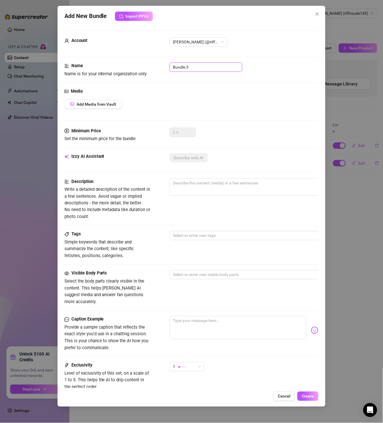
click at [189, 68] on input "Bundle 3" at bounding box center [206, 66] width 73 height 9
paste input "TN040325TWERK"
click at [101, 93] on div "Media" at bounding box center [192, 91] width 255 height 7
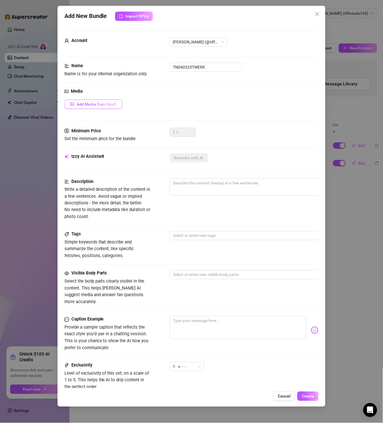
click at [103, 101] on button "Add Media from Vault" at bounding box center [94, 104] width 58 height 9
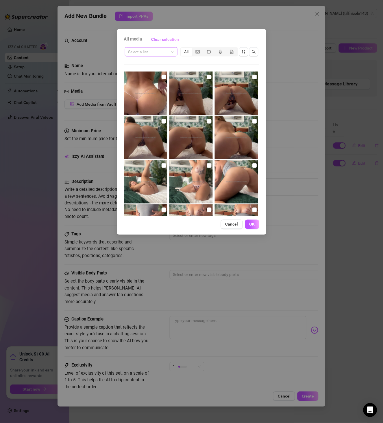
click at [161, 50] on input "search" at bounding box center [148, 51] width 41 height 9
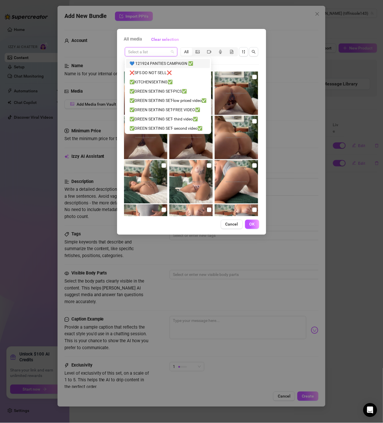
paste input "TN040325TWERK"
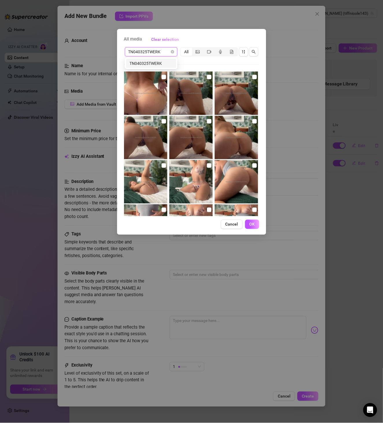
click at [157, 58] on div "TN040325TWERK" at bounding box center [151, 64] width 53 height 12
click at [160, 62] on div "TN040325TWERK" at bounding box center [151, 63] width 43 height 6
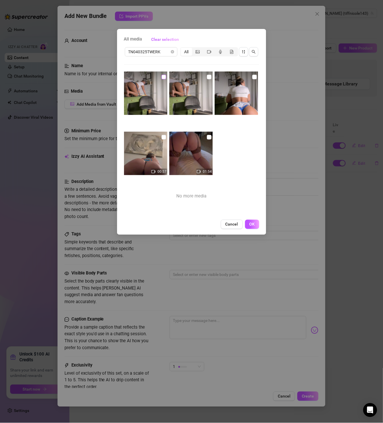
click at [163, 77] on input "checkbox" at bounding box center [164, 77] width 5 height 5
click at [207, 78] on input "checkbox" at bounding box center [209, 77] width 5 height 5
click at [253, 78] on input "checkbox" at bounding box center [255, 77] width 5 height 5
click at [164, 136] on input "checkbox" at bounding box center [164, 137] width 5 height 5
click at [207, 137] on input "checkbox" at bounding box center [209, 137] width 5 height 5
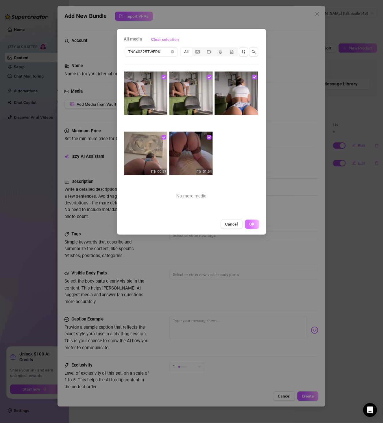
click at [255, 223] on span "OK" at bounding box center [252, 224] width 5 height 5
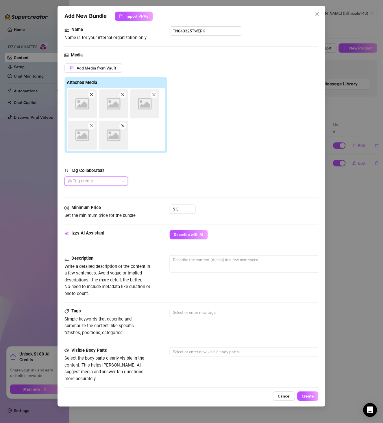
scroll to position [100, 0]
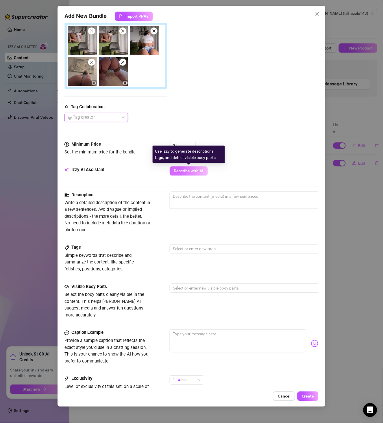
click at [189, 170] on span "Describe with AI" at bounding box center [189, 171] width 30 height 5
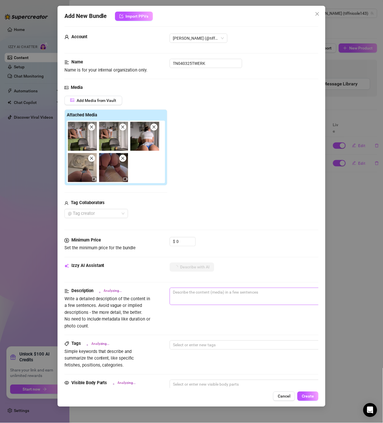
scroll to position [0, 0]
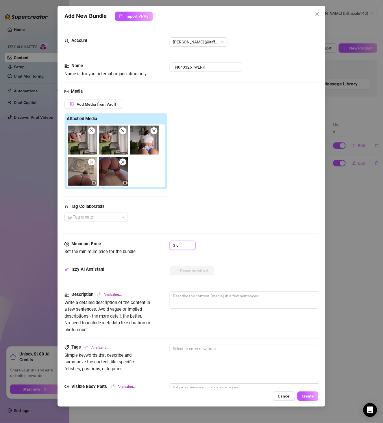
drag, startPoint x: 162, startPoint y: 246, endPoint x: 134, endPoint y: 243, distance: 28.0
click at [156, 246] on div "Minimum Price Set the minimum price for the bundle $ 0" at bounding box center [192, 248] width 255 height 15
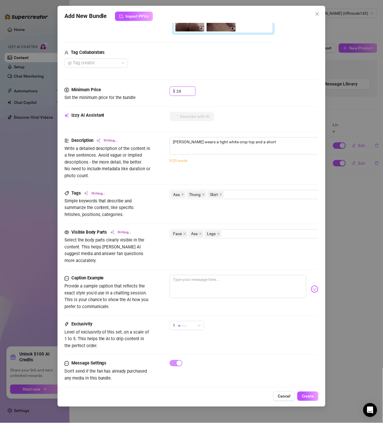
scroll to position [160, 0]
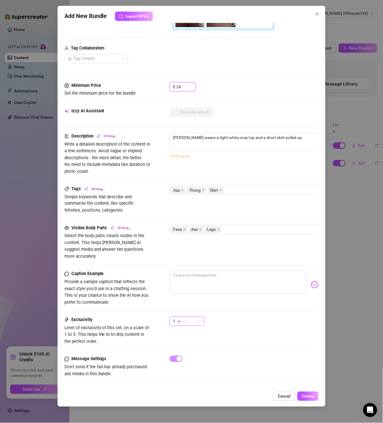
click at [201, 317] on span "1" at bounding box center [187, 321] width 28 height 9
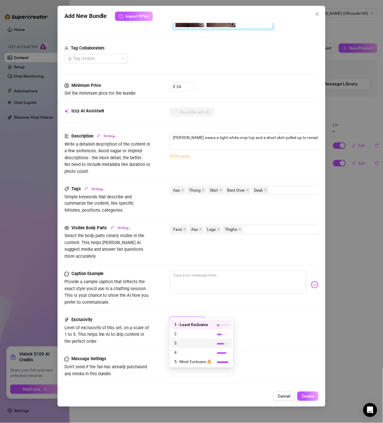
click at [191, 343] on span "3" at bounding box center [193, 343] width 38 height 6
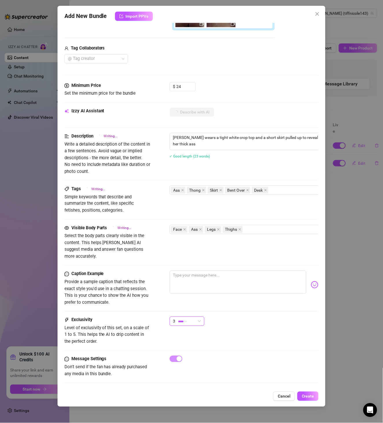
click at [256, 233] on div "Visible Body Parts Writing... Select the body parts clearly visible in the cont…" at bounding box center [192, 242] width 255 height 35
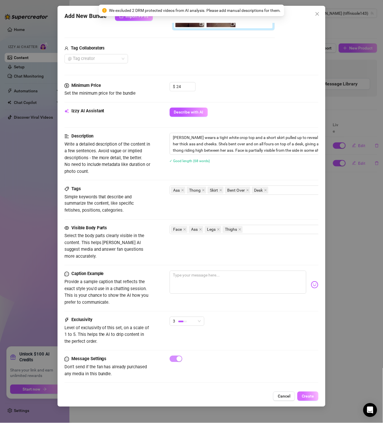
click at [310, 400] on button "Create" at bounding box center [308, 395] width 21 height 9
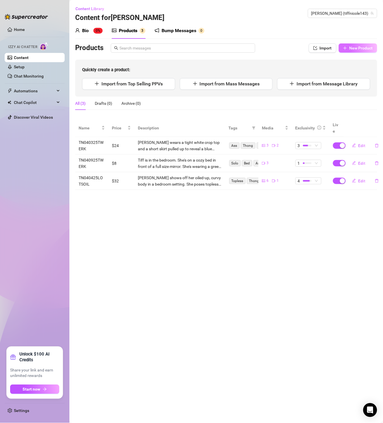
click at [354, 46] on span "New Product" at bounding box center [361, 48] width 23 height 5
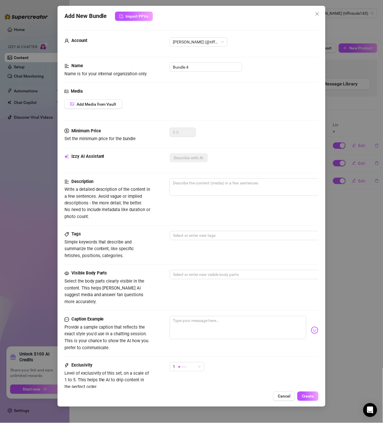
click at [193, 73] on div "Name Name is for your internal organization only. Bundle 4" at bounding box center [192, 69] width 255 height 15
click at [191, 70] on input "Bundle 4" at bounding box center [206, 66] width 73 height 9
paste input "TN040325OIL"
click at [196, 67] on input "Bundle TN040325OIL" at bounding box center [206, 66] width 73 height 9
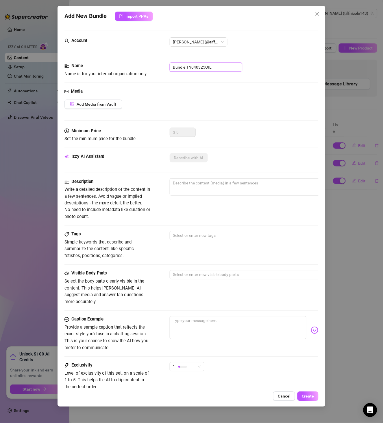
click at [196, 67] on input "Bundle TN040325OIL" at bounding box center [206, 66] width 73 height 9
paste input "text"
click at [111, 95] on div "Media Add Media from Vault" at bounding box center [192, 108] width 255 height 40
click at [112, 100] on button "Add Media from Vault" at bounding box center [94, 104] width 58 height 9
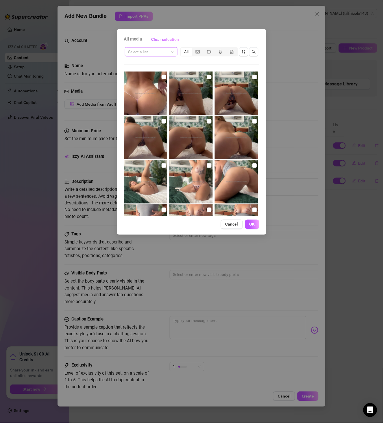
click at [159, 54] on input "search" at bounding box center [148, 51] width 41 height 9
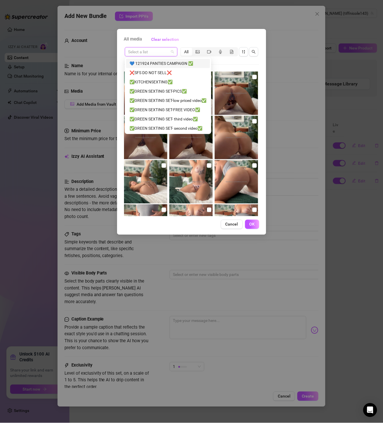
paste input "TN040325OIL"
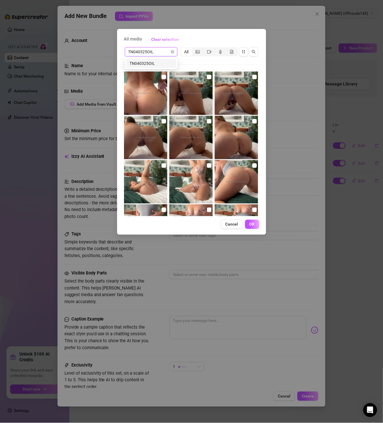
click at [154, 64] on div "TN040325OIL" at bounding box center [151, 63] width 43 height 6
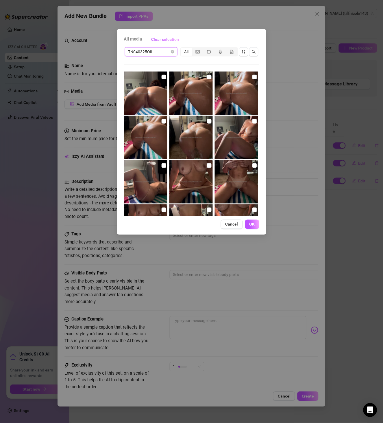
scroll to position [129, 0]
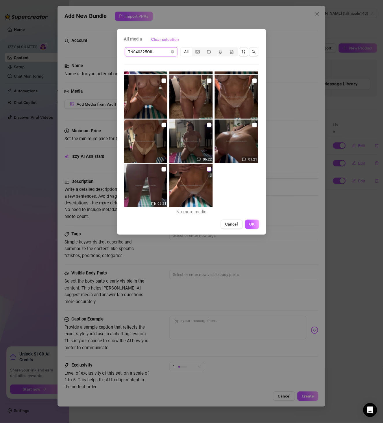
click at [207, 169] on input "checkbox" at bounding box center [209, 169] width 5 height 5
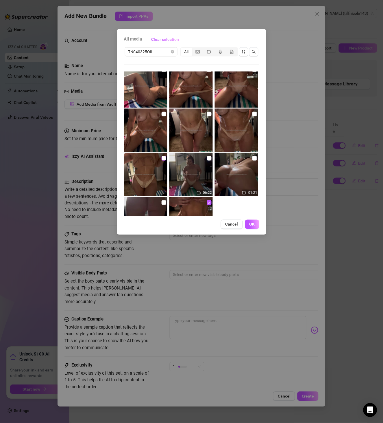
click at [165, 160] on input "checkbox" at bounding box center [164, 158] width 5 height 5
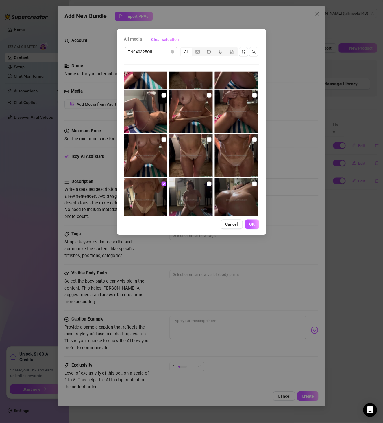
scroll to position [62, 0]
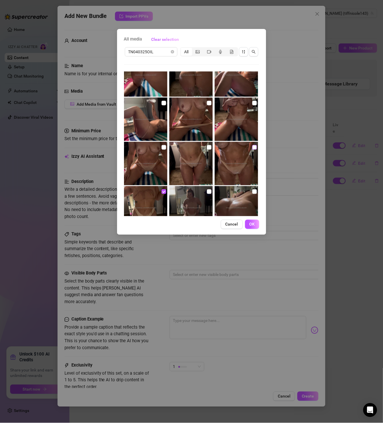
drag, startPoint x: 250, startPoint y: 147, endPoint x: 223, endPoint y: 148, distance: 26.9
click at [253, 147] on input "checkbox" at bounding box center [255, 147] width 5 height 5
click at [208, 148] on input "checkbox" at bounding box center [209, 147] width 5 height 5
click at [164, 147] on input "checkbox" at bounding box center [164, 147] width 5 height 5
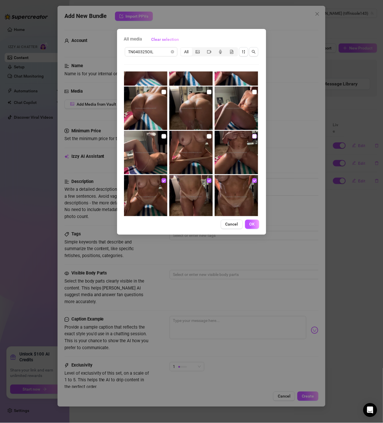
click at [253, 138] on input "checkbox" at bounding box center [255, 136] width 5 height 5
click at [207, 137] on input "checkbox" at bounding box center [209, 136] width 5 height 5
click at [166, 135] on img at bounding box center [145, 152] width 43 height 43
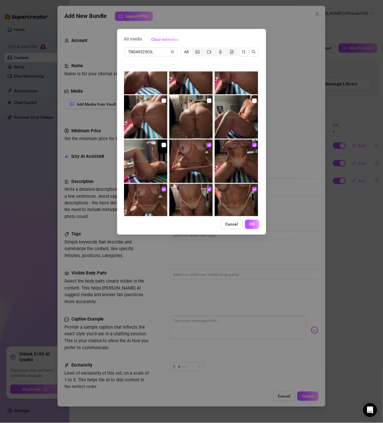
scroll to position [0, 0]
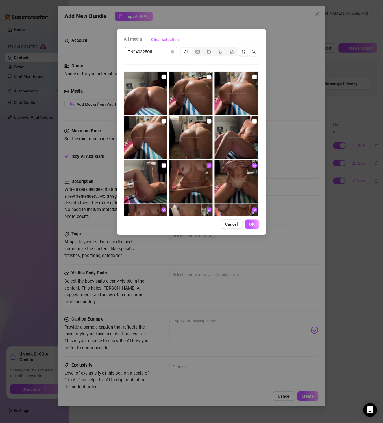
click at [164, 163] on input "checkbox" at bounding box center [164, 165] width 5 height 5
click at [164, 124] on label at bounding box center [164, 121] width 5 height 6
click at [164, 124] on input "checkbox" at bounding box center [164, 121] width 5 height 5
click at [208, 121] on input "checkbox" at bounding box center [209, 121] width 5 height 5
click at [253, 122] on input "checkbox" at bounding box center [255, 121] width 5 height 5
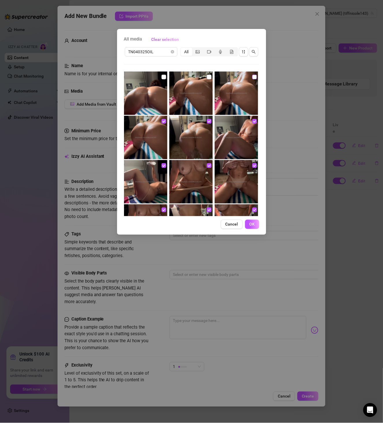
click at [253, 78] on input "checkbox" at bounding box center [255, 77] width 5 height 5
click at [208, 78] on input "checkbox" at bounding box center [209, 77] width 5 height 5
click at [164, 76] on input "checkbox" at bounding box center [164, 77] width 5 height 5
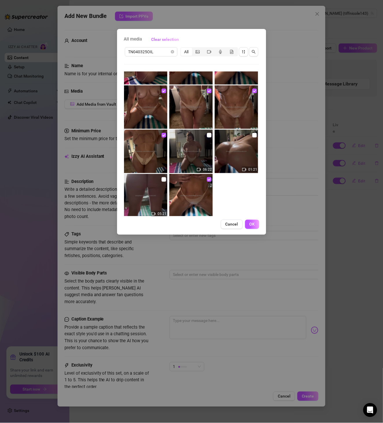
scroll to position [129, 0]
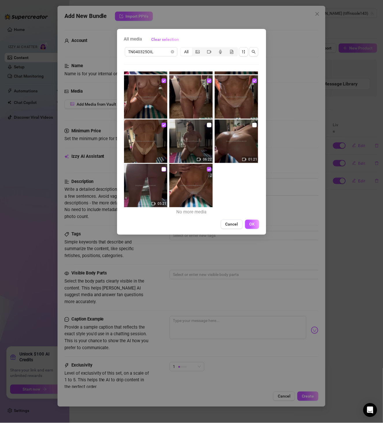
click at [164, 168] on input "checkbox" at bounding box center [164, 169] width 5 height 5
click at [207, 124] on input "checkbox" at bounding box center [209, 125] width 5 height 5
click at [253, 126] on input "checkbox" at bounding box center [255, 125] width 5 height 5
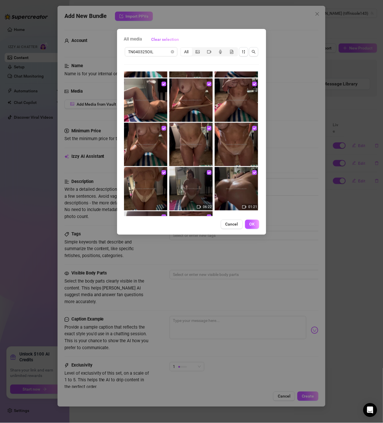
scroll to position [0, 0]
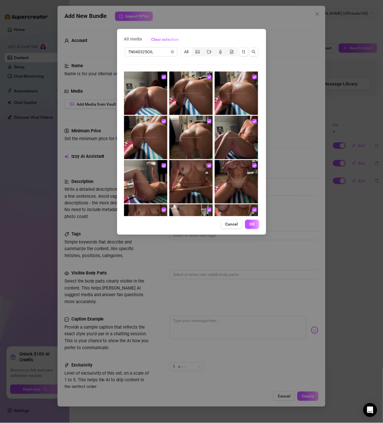
click at [254, 222] on span "OK" at bounding box center [252, 224] width 5 height 5
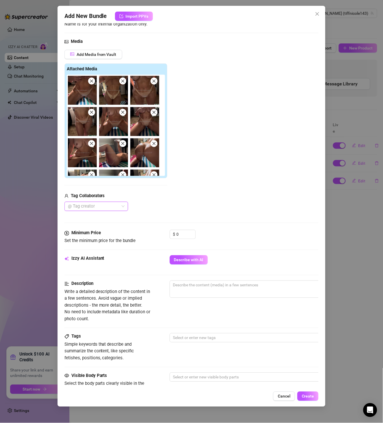
scroll to position [100, 0]
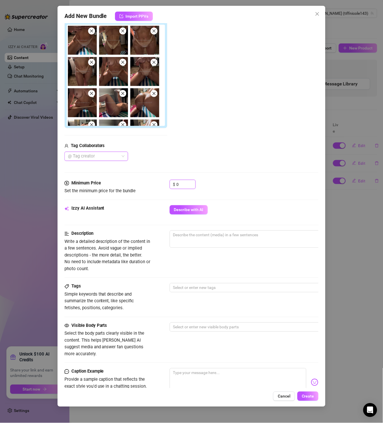
drag, startPoint x: 174, startPoint y: 183, endPoint x: 117, endPoint y: 184, distance: 57.6
click at [125, 184] on div "Minimum Price Set the minimum price for the bundle $ 0" at bounding box center [192, 187] width 255 height 15
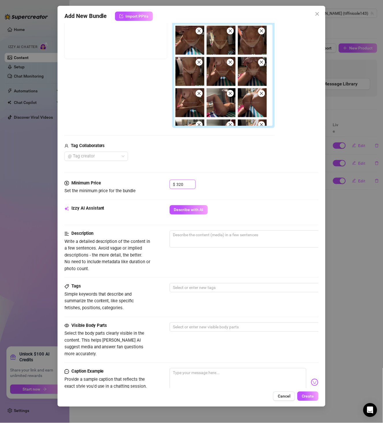
drag, startPoint x: 187, startPoint y: 183, endPoint x: 126, endPoint y: 184, distance: 60.5
click at [126, 184] on div "Minimum Price Set the minimum price for the bundle $ 320" at bounding box center [192, 187] width 255 height 15
click at [187, 209] on span "Describe with AI" at bounding box center [189, 209] width 30 height 5
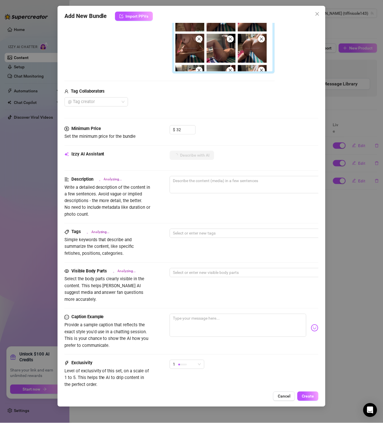
scroll to position [199, 0]
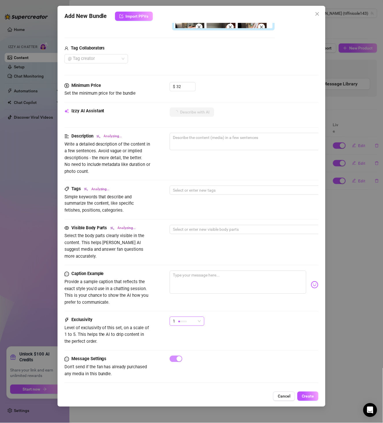
click at [194, 317] on div "1" at bounding box center [184, 321] width 23 height 9
click at [195, 352] on span "4" at bounding box center [193, 352] width 38 height 6
click at [256, 292] on div "Caption Example Provide a sample caption that reflects the exact style you'd us…" at bounding box center [192, 288] width 255 height 35
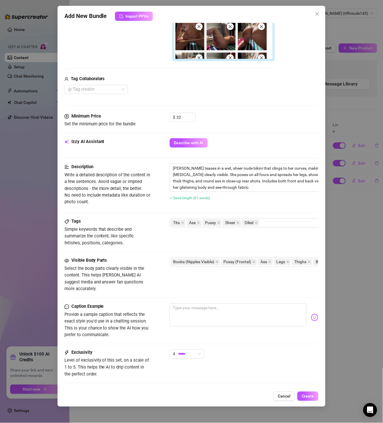
scroll to position [201, 0]
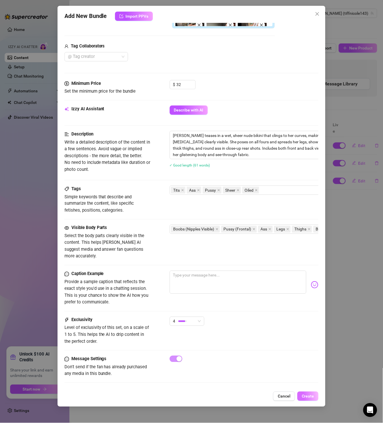
click at [307, 395] on span "Create" at bounding box center [308, 396] width 12 height 5
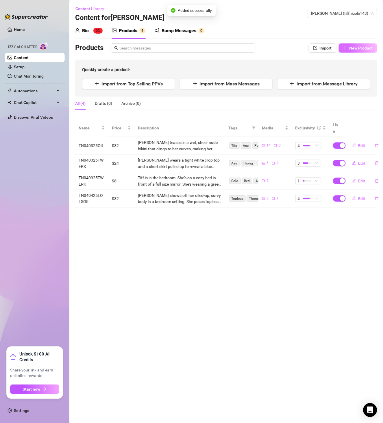
click at [354, 50] on span "New Product" at bounding box center [361, 48] width 23 height 5
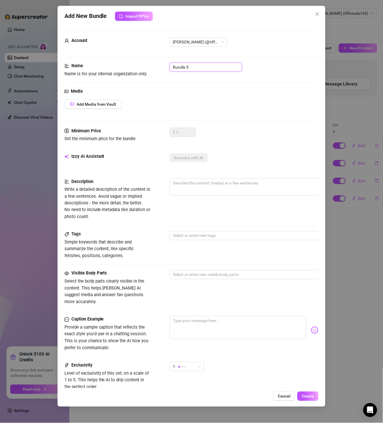
click at [198, 68] on input "Bundle 5" at bounding box center [206, 66] width 73 height 9
paste input "TN040225PLAID"
click at [107, 108] on button "Add Media from Vault" at bounding box center [94, 104] width 58 height 9
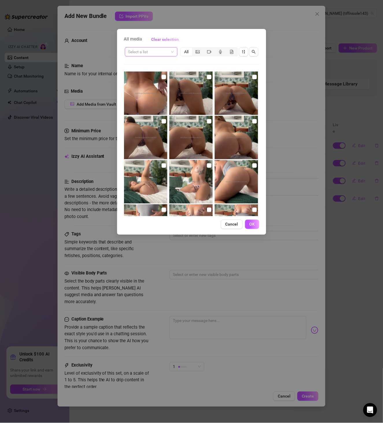
click at [147, 56] on input "search" at bounding box center [148, 51] width 41 height 9
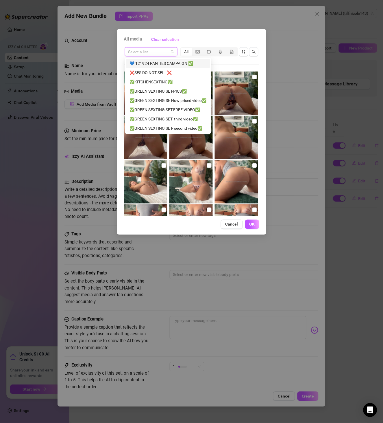
paste input "TN040225PLAID"
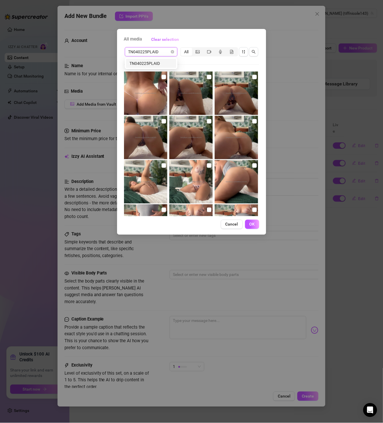
click at [161, 66] on div "TN040225PLAID" at bounding box center [151, 63] width 43 height 6
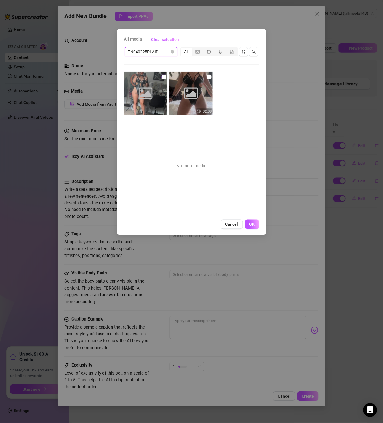
click at [162, 76] on input "checkbox" at bounding box center [164, 77] width 5 height 5
click at [204, 76] on img at bounding box center [191, 92] width 43 height 43
click at [208, 76] on input "checkbox" at bounding box center [209, 77] width 5 height 5
click at [256, 221] on button "OK" at bounding box center [252, 224] width 14 height 9
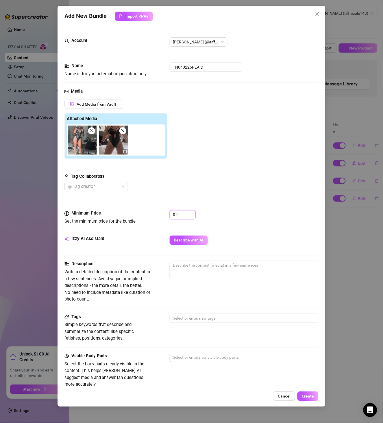
drag, startPoint x: 186, startPoint y: 218, endPoint x: 154, endPoint y: 213, distance: 32.5
click at [160, 215] on div "Minimum Price Set the minimum price for the bundle $ 0" at bounding box center [192, 217] width 255 height 15
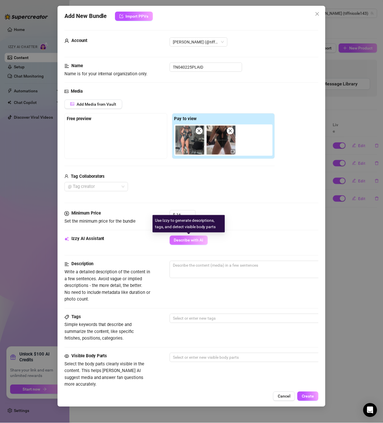
click at [196, 237] on button "Describe with AI" at bounding box center [189, 239] width 38 height 9
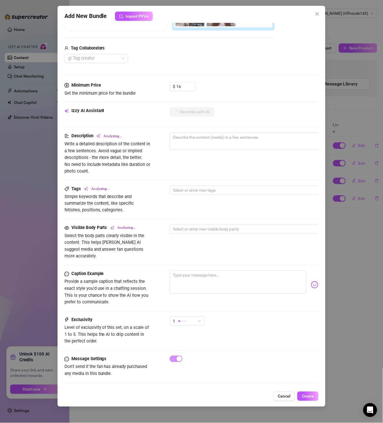
scroll to position [130, 0]
click at [194, 306] on div "Caption Example Provide a sample caption that reflects the exact style you'd us…" at bounding box center [192, 294] width 255 height 46
click at [193, 317] on div "1" at bounding box center [184, 321] width 23 height 9
click at [187, 334] on span "2" at bounding box center [193, 334] width 38 height 6
click at [218, 317] on div "2" at bounding box center [244, 324] width 149 height 14
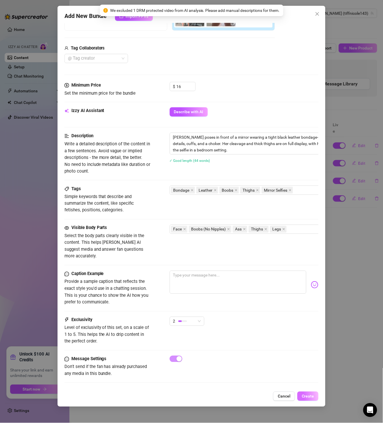
click at [305, 396] on span "Create" at bounding box center [308, 396] width 12 height 5
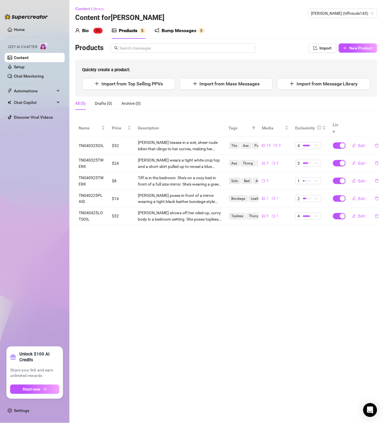
click at [327, 266] on main "Content Library Content for [PERSON_NAME] (tiffnicole143) Bio 0% Products 5 Bum…" at bounding box center [226, 211] width 314 height 423
click at [358, 48] on span "New Product" at bounding box center [361, 48] width 23 height 5
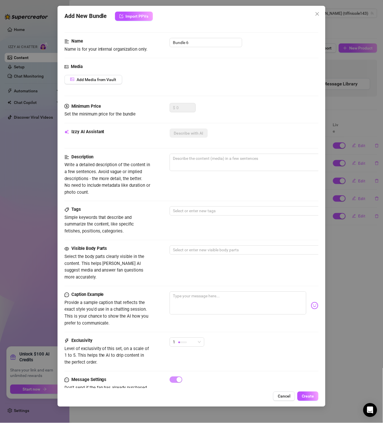
scroll to position [0, 0]
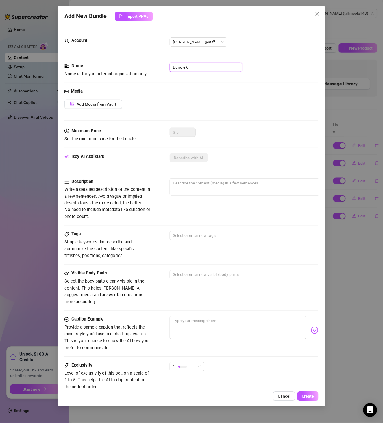
click at [185, 63] on input "Bundle 6" at bounding box center [206, 66] width 73 height 9
paste input "TN040225CHAIRNUDES"
click at [107, 106] on span "Add Media from Vault" at bounding box center [97, 104] width 40 height 5
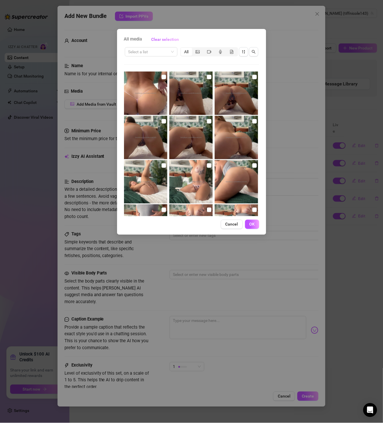
click at [152, 56] on div "Select a list All" at bounding box center [191, 51] width 135 height 11
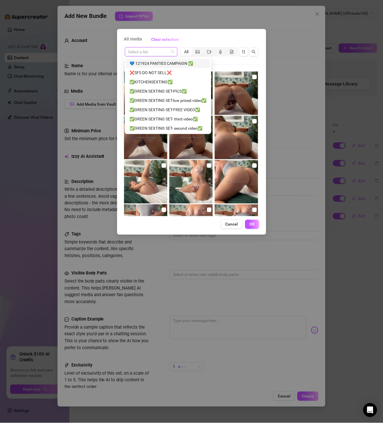
click at [152, 52] on input "search" at bounding box center [148, 51] width 41 height 9
paste input "TN040225CHAIRNUDES"
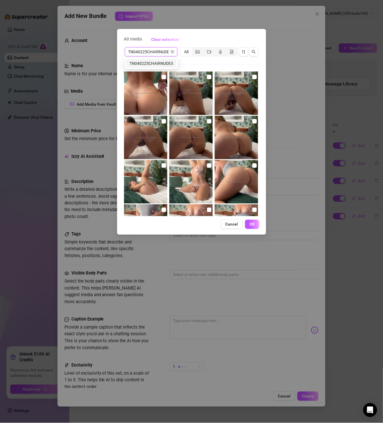
scroll to position [0, 3]
click at [152, 67] on div "TN040225CHAIRNUDES" at bounding box center [151, 63] width 51 height 9
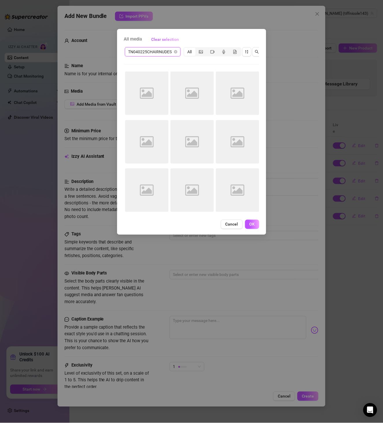
scroll to position [0, 0]
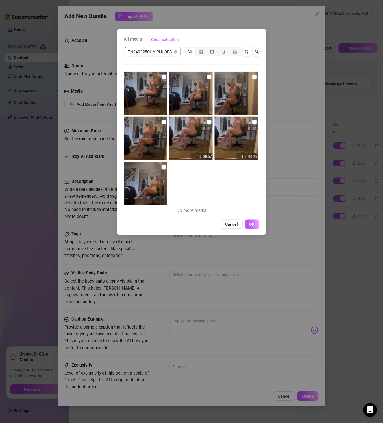
click at [162, 75] on input "checkbox" at bounding box center [164, 77] width 5 height 5
click at [207, 76] on input "checkbox" at bounding box center [209, 77] width 5 height 5
click at [253, 77] on input "checkbox" at bounding box center [255, 77] width 5 height 5
drag, startPoint x: 162, startPoint y: 120, endPoint x: 201, endPoint y: 116, distance: 38.9
click at [163, 120] on input "checkbox" at bounding box center [164, 122] width 5 height 5
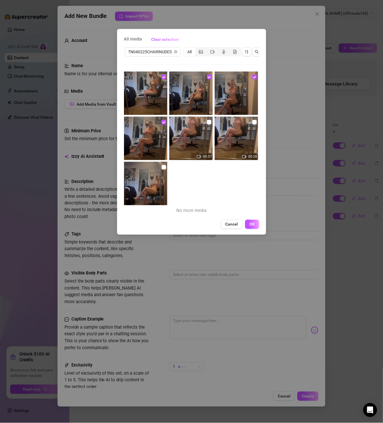
click at [165, 165] on img at bounding box center [145, 183] width 43 height 43
click at [162, 170] on img at bounding box center [145, 183] width 43 height 43
click at [165, 166] on img at bounding box center [145, 183] width 43 height 43
click at [164, 167] on input "checkbox" at bounding box center [164, 167] width 5 height 5
click at [207, 122] on input "checkbox" at bounding box center [209, 122] width 5 height 5
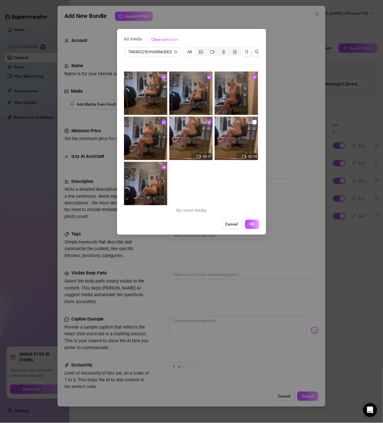
click at [253, 122] on input "checkbox" at bounding box center [255, 122] width 5 height 5
click at [254, 227] on span "OK" at bounding box center [252, 224] width 5 height 5
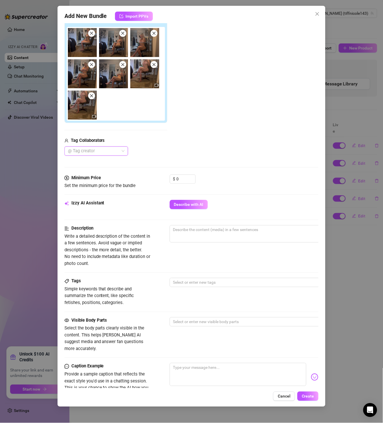
scroll to position [100, 0]
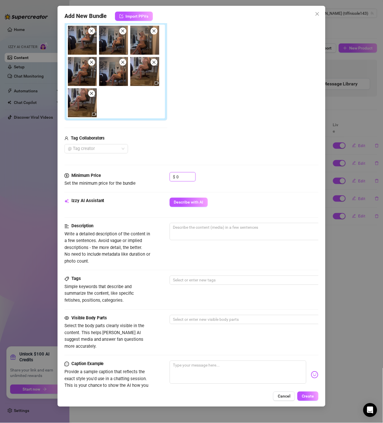
drag, startPoint x: 188, startPoint y: 181, endPoint x: 152, endPoint y: 179, distance: 35.7
click at [155, 177] on div "Minimum Price Set the minimum price for the bundle $ 0" at bounding box center [192, 179] width 255 height 15
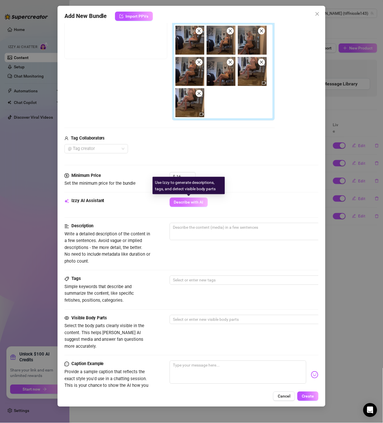
click at [207, 204] on button "Describe with AI" at bounding box center [189, 202] width 38 height 9
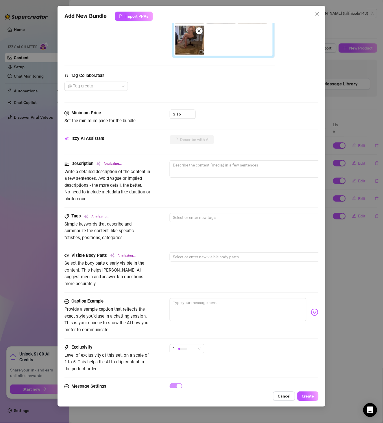
scroll to position [192, 0]
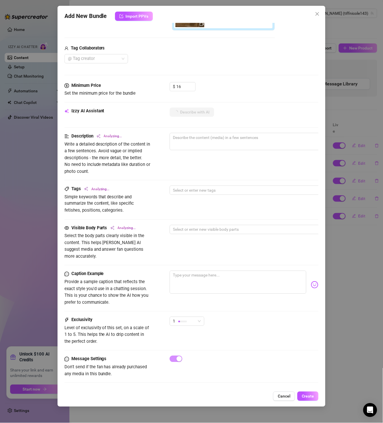
click at [187, 319] on div "1" at bounding box center [187, 324] width 35 height 14
click at [190, 317] on div "1" at bounding box center [184, 321] width 23 height 9
click at [190, 334] on span "2" at bounding box center [193, 334] width 38 height 6
click at [227, 301] on div "Caption Example Provide a sample caption that reflects the exact style you'd us…" at bounding box center [192, 294] width 255 height 46
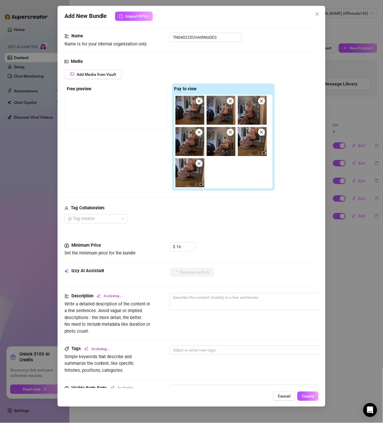
scroll to position [67, 0]
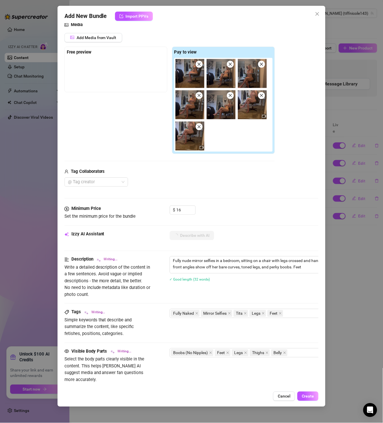
click at [76, 145] on div "Free preview Pay to view" at bounding box center [170, 101] width 211 height 108
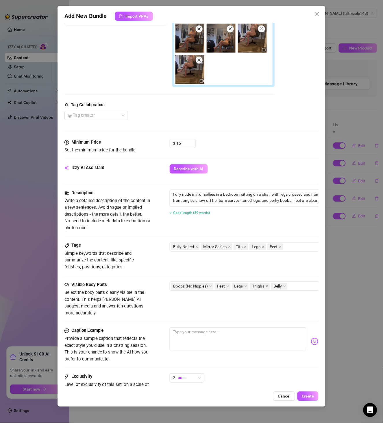
scroll to position [192, 0]
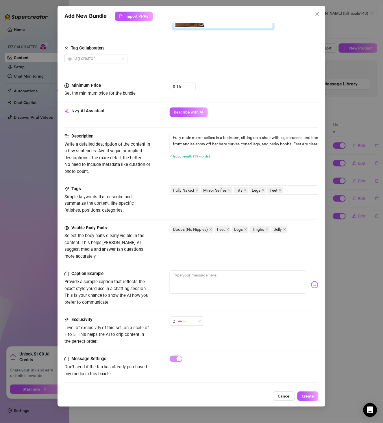
click at [305, 393] on button "Create" at bounding box center [308, 395] width 21 height 9
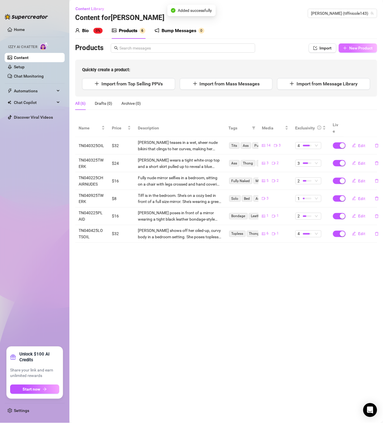
click at [359, 49] on span "New Product" at bounding box center [361, 48] width 23 height 5
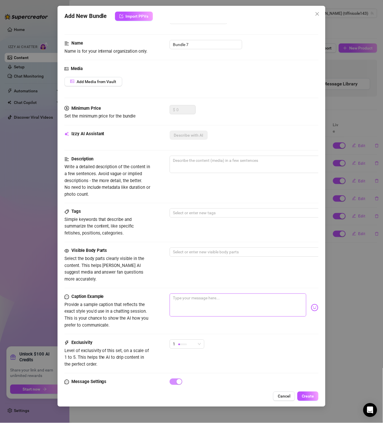
scroll to position [0, 0]
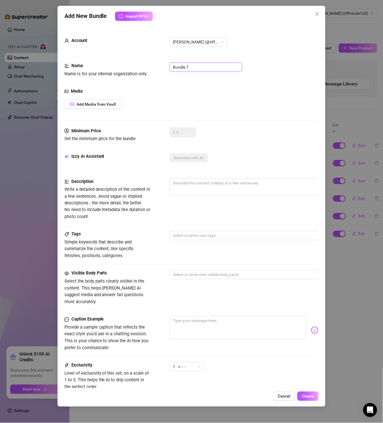
drag, startPoint x: 196, startPoint y: 71, endPoint x: 148, endPoint y: 71, distance: 47.4
click at [148, 71] on div "Name Name is for your internal organization only. Bundle 7" at bounding box center [192, 69] width 255 height 15
paste input "TN040125SKIRT"
click at [102, 102] on span "Add Media from Vault" at bounding box center [97, 104] width 40 height 5
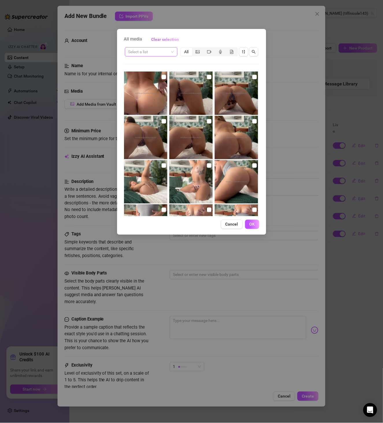
click at [146, 54] on input "search" at bounding box center [148, 51] width 41 height 9
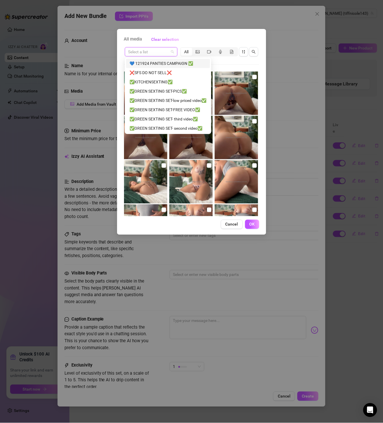
paste input "TN040125SKIRT"
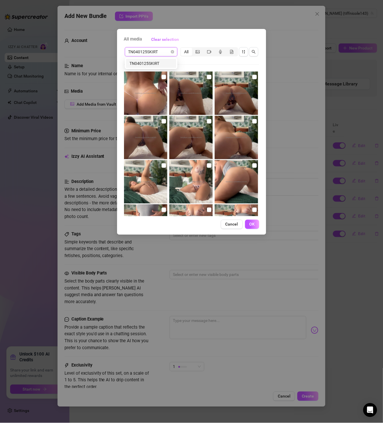
click at [150, 64] on div "TN040125SKIRT" at bounding box center [151, 63] width 43 height 6
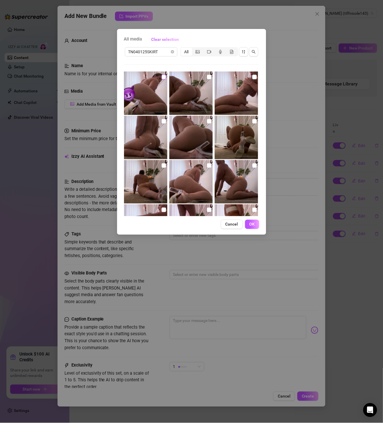
click at [164, 75] on input "checkbox" at bounding box center [164, 77] width 5 height 5
click at [207, 78] on input "checkbox" at bounding box center [209, 77] width 5 height 5
click at [253, 76] on input "checkbox" at bounding box center [255, 77] width 5 height 5
click at [164, 120] on input "checkbox" at bounding box center [164, 121] width 5 height 5
drag, startPoint x: 208, startPoint y: 119, endPoint x: 212, endPoint y: 120, distance: 4.1
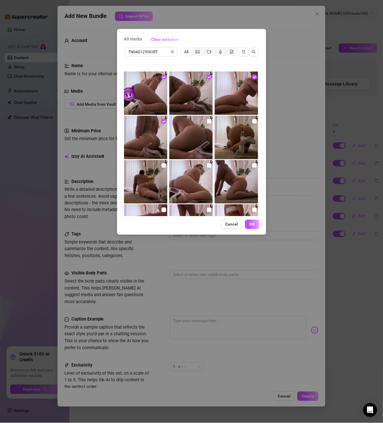
click at [208, 120] on input "checkbox" at bounding box center [209, 121] width 5 height 5
click at [253, 120] on input "checkbox" at bounding box center [255, 121] width 5 height 5
click at [163, 163] on input "checkbox" at bounding box center [164, 165] width 5 height 5
click at [209, 166] on input "checkbox" at bounding box center [209, 165] width 5 height 5
click at [253, 165] on input "checkbox" at bounding box center [255, 165] width 5 height 5
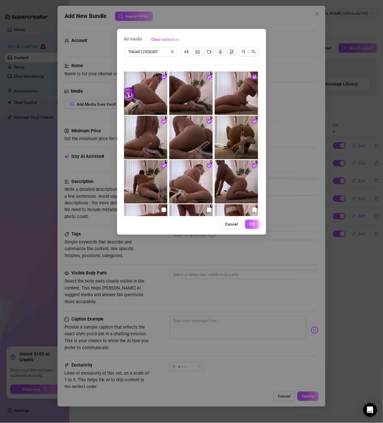
scroll to position [67, 0]
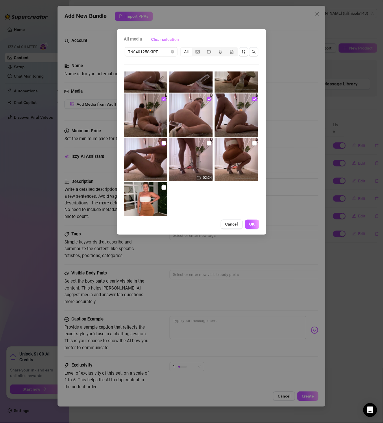
click at [163, 143] on input "checkbox" at bounding box center [164, 143] width 5 height 5
click at [208, 141] on input "checkbox" at bounding box center [209, 143] width 5 height 5
click at [253, 143] on input "checkbox" at bounding box center [255, 143] width 5 height 5
click at [165, 184] on label at bounding box center [164, 187] width 5 height 6
click at [165, 185] on input "checkbox" at bounding box center [164, 187] width 5 height 5
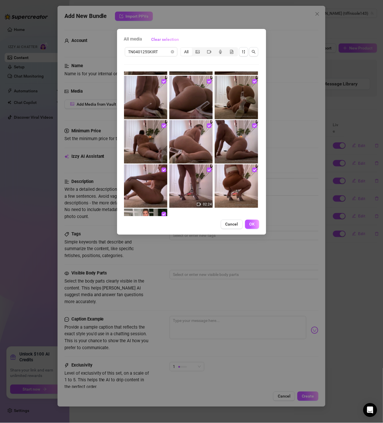
scroll to position [85, 0]
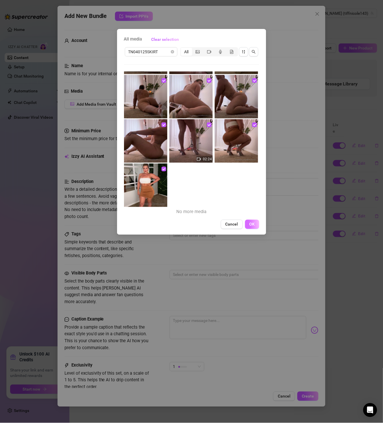
click at [253, 226] on span "OK" at bounding box center [252, 224] width 5 height 5
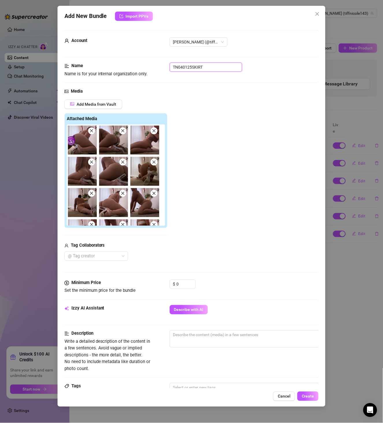
click at [203, 66] on input "TN040125SKIRT" at bounding box center [206, 66] width 73 height 9
drag, startPoint x: 181, startPoint y: 283, endPoint x: 155, endPoint y: 286, distance: 26.5
click at [157, 285] on div "Minimum Price Set the minimum price for the bundle $ 0" at bounding box center [192, 286] width 255 height 15
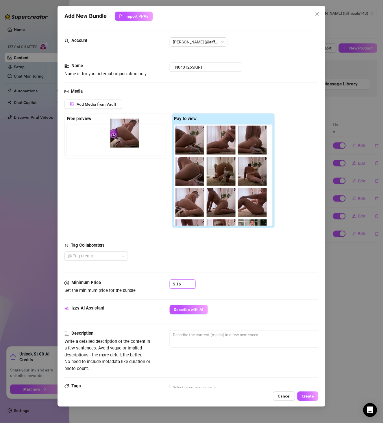
drag, startPoint x: 196, startPoint y: 151, endPoint x: 119, endPoint y: 142, distance: 78.1
click at [120, 142] on div "Free preview Pay to view" at bounding box center [170, 170] width 211 height 115
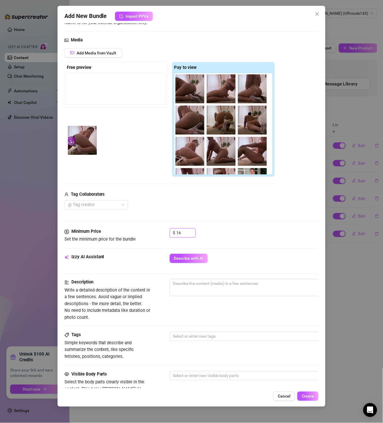
scroll to position [100, 0]
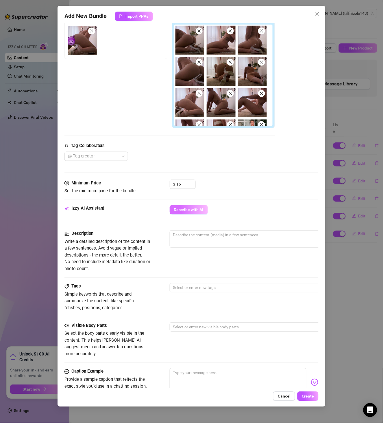
click at [187, 214] on button "Describe with AI" at bounding box center [189, 209] width 38 height 9
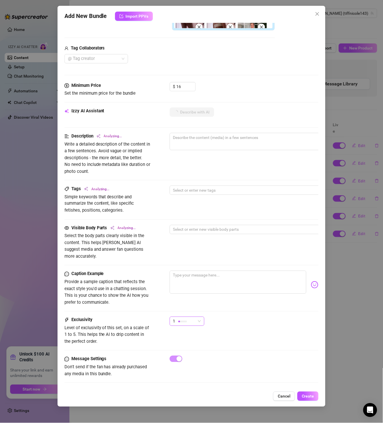
click at [188, 317] on div "1" at bounding box center [184, 321] width 23 height 9
click at [191, 336] on span "2" at bounding box center [193, 334] width 38 height 6
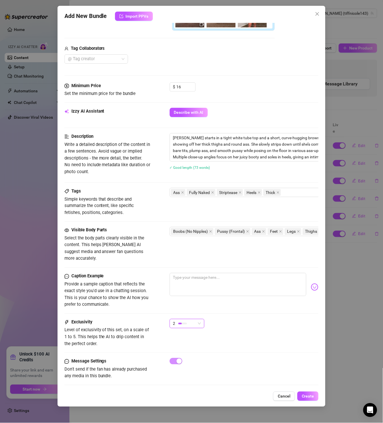
scroll to position [201, 0]
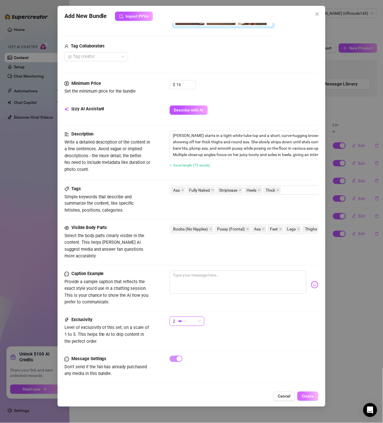
click at [304, 394] on span "Create" at bounding box center [308, 396] width 12 height 5
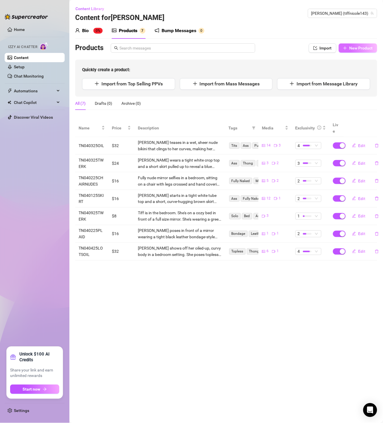
click at [362, 49] on span "New Product" at bounding box center [361, 48] width 23 height 5
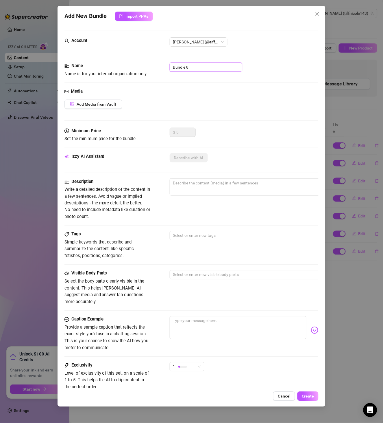
drag, startPoint x: 154, startPoint y: 67, endPoint x: 116, endPoint y: 71, distance: 38.2
click at [118, 71] on div "Name Name is for your internal organization only. Bundle 8" at bounding box center [192, 69] width 255 height 15
paste input "TN040125PINKPANTIES"
click at [92, 107] on button "Add Media from Vault" at bounding box center [94, 104] width 58 height 9
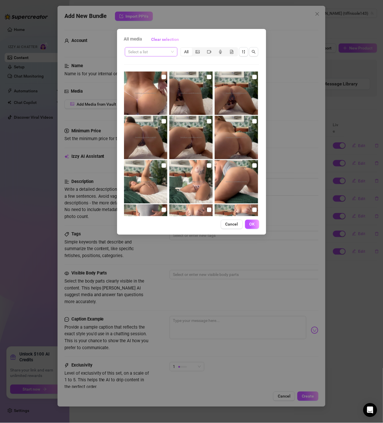
click at [151, 50] on input "search" at bounding box center [148, 51] width 41 height 9
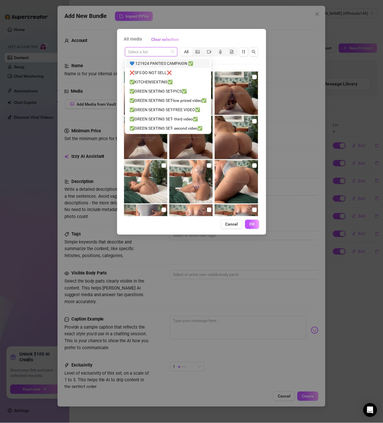
paste input "TN040125PINKPANTIES"
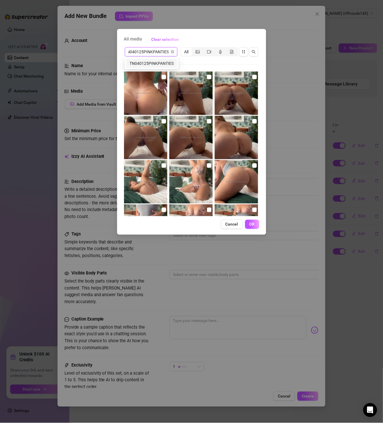
click at [150, 60] on div "TN040125PINKPANTIES" at bounding box center [152, 63] width 44 height 6
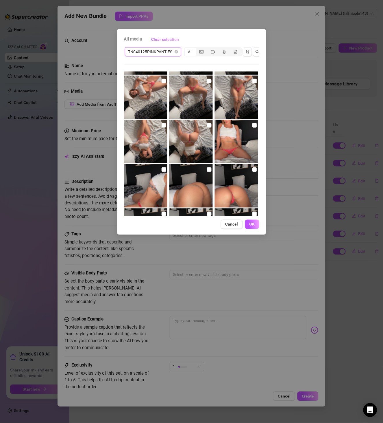
scroll to position [0, 0]
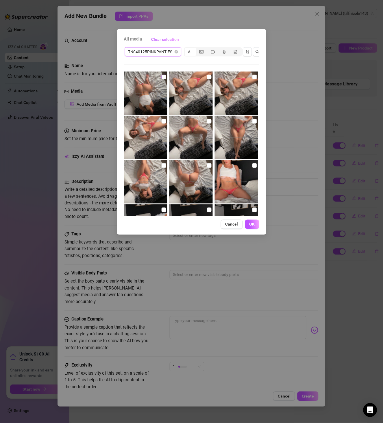
click at [163, 76] on input "checkbox" at bounding box center [164, 77] width 5 height 5
click at [208, 76] on input "checkbox" at bounding box center [209, 77] width 5 height 5
click at [253, 76] on input "checkbox" at bounding box center [255, 77] width 5 height 5
click at [162, 122] on input "checkbox" at bounding box center [164, 121] width 5 height 5
click at [207, 121] on input "checkbox" at bounding box center [209, 121] width 5 height 5
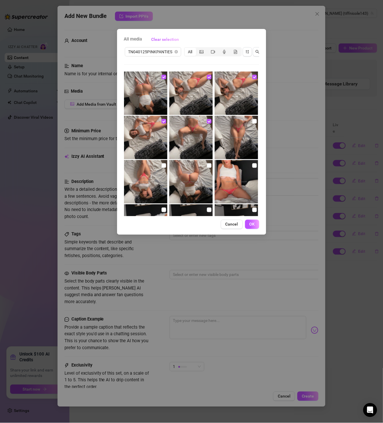
click at [253, 121] on input "checkbox" at bounding box center [255, 121] width 5 height 5
click at [163, 166] on input "checkbox" at bounding box center [164, 165] width 5 height 5
click at [207, 166] on input "checkbox" at bounding box center [209, 165] width 5 height 5
click at [253, 165] on input "checkbox" at bounding box center [255, 165] width 5 height 5
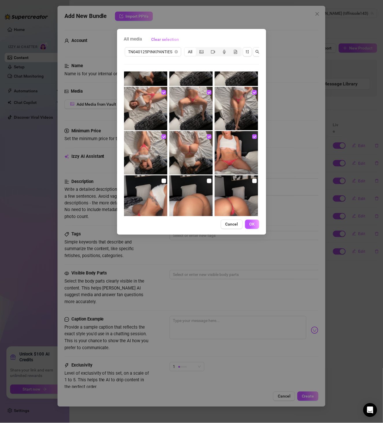
scroll to position [33, 0]
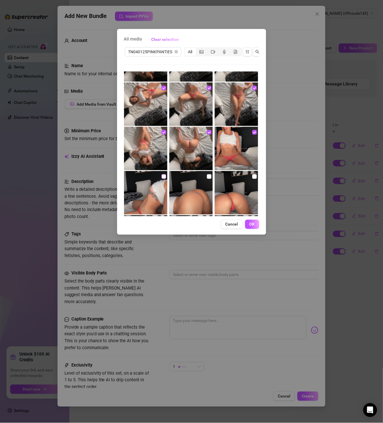
click at [163, 175] on input "checkbox" at bounding box center [164, 176] width 5 height 5
click at [207, 178] on input "checkbox" at bounding box center [209, 176] width 5 height 5
click at [253, 178] on input "checkbox" at bounding box center [255, 176] width 5 height 5
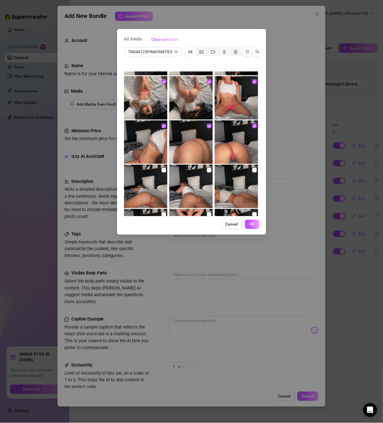
scroll to position [133, 0]
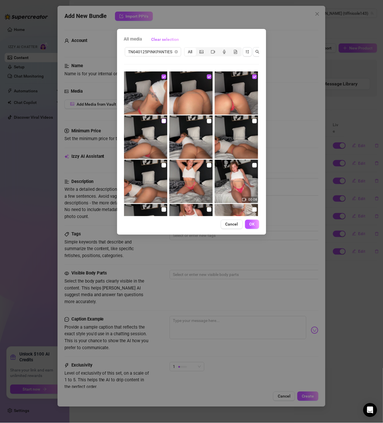
click at [163, 121] on input "checkbox" at bounding box center [164, 121] width 5 height 5
click at [207, 124] on img at bounding box center [191, 136] width 43 height 43
click at [253, 122] on input "checkbox" at bounding box center [255, 121] width 5 height 5
click at [207, 123] on label at bounding box center [209, 121] width 5 height 6
click at [207, 123] on input "checkbox" at bounding box center [209, 121] width 5 height 5
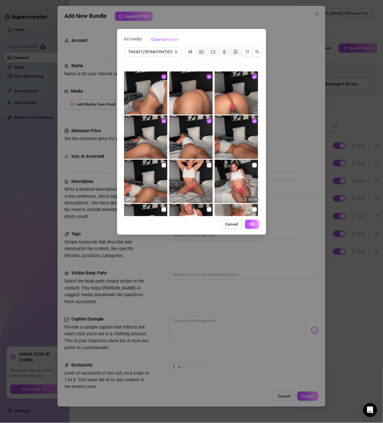
click at [162, 165] on input "checkbox" at bounding box center [164, 165] width 5 height 5
click at [207, 165] on input "checkbox" at bounding box center [209, 165] width 5 height 5
click at [253, 165] on input "checkbox" at bounding box center [255, 165] width 5 height 5
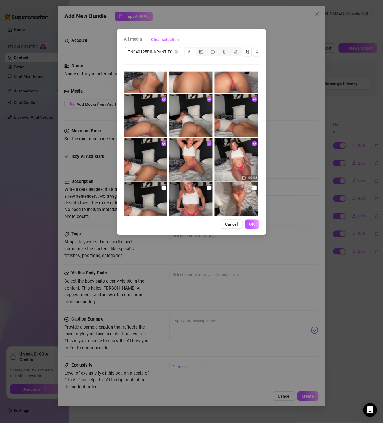
scroll to position [167, 0]
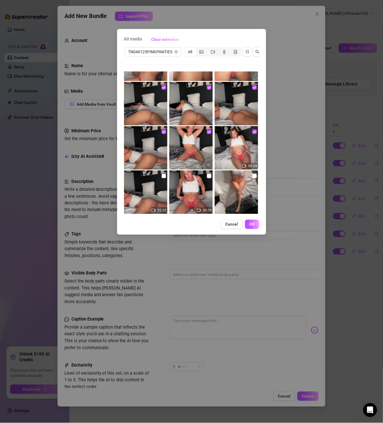
click at [162, 177] on input "checkbox" at bounding box center [164, 176] width 5 height 5
click at [208, 176] on input "checkbox" at bounding box center [209, 176] width 5 height 5
click at [253, 176] on input "checkbox" at bounding box center [255, 176] width 5 height 5
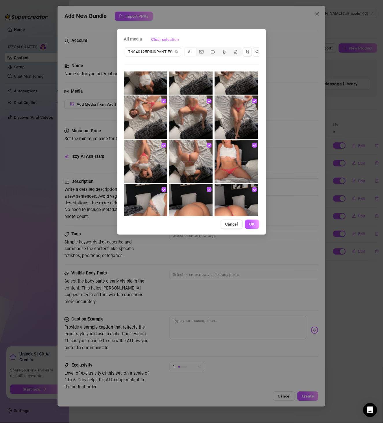
scroll to position [0, 0]
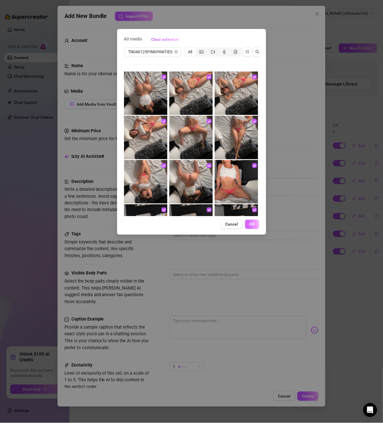
click at [257, 229] on button "OK" at bounding box center [252, 224] width 14 height 9
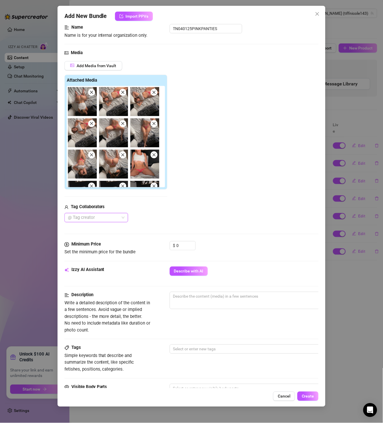
scroll to position [100, 0]
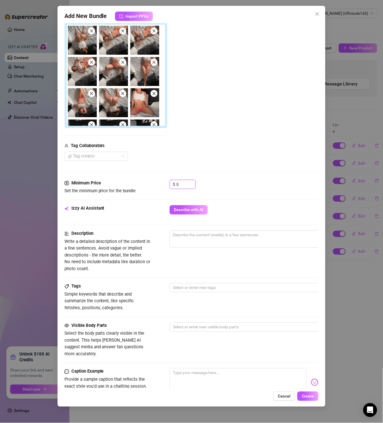
drag, startPoint x: 185, startPoint y: 183, endPoint x: 146, endPoint y: 185, distance: 39.7
click at [149, 183] on div "Minimum Price Set the minimum price for the bundle $ 0" at bounding box center [192, 187] width 255 height 15
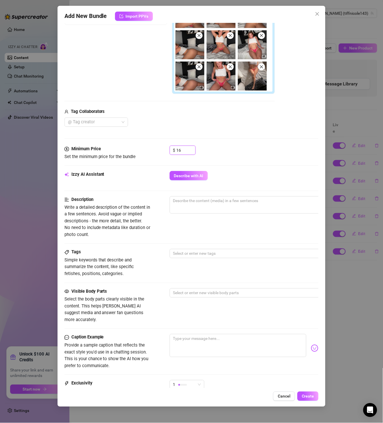
scroll to position [167, 0]
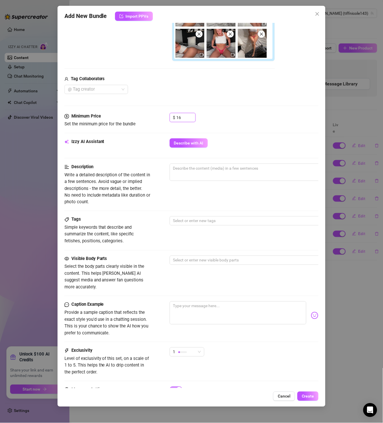
drag, startPoint x: 181, startPoint y: 119, endPoint x: 144, endPoint y: 117, distance: 37.4
click at [150, 115] on div "Minimum Price Set the minimum price for the bundle $ 16" at bounding box center [192, 120] width 255 height 15
click at [194, 143] on span "Describe with AI" at bounding box center [189, 143] width 30 height 5
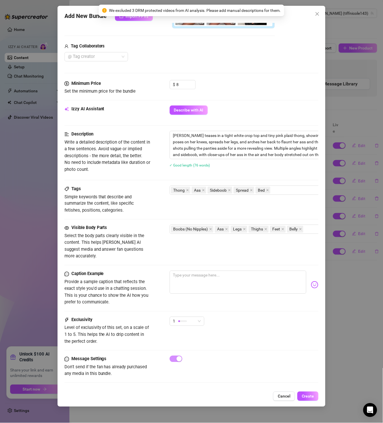
scroll to position [201, 0]
click at [193, 317] on div "1" at bounding box center [184, 321] width 23 height 9
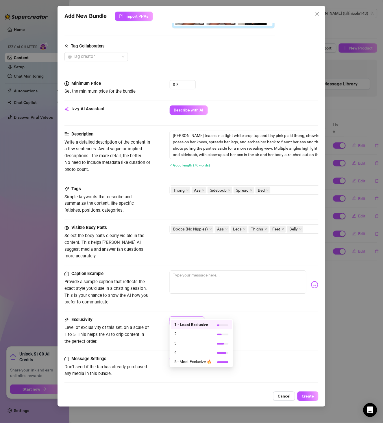
click at [224, 292] on div "Caption Example Provide a sample caption that reflects the exact style you'd us…" at bounding box center [192, 288] width 255 height 35
click at [305, 401] on div "Add New Bundle Import PPVs Account [PERSON_NAME] (@tiffnicole143) Name Name is …" at bounding box center [192, 206] width 268 height 401
click at [306, 396] on span "Create" at bounding box center [308, 396] width 12 height 5
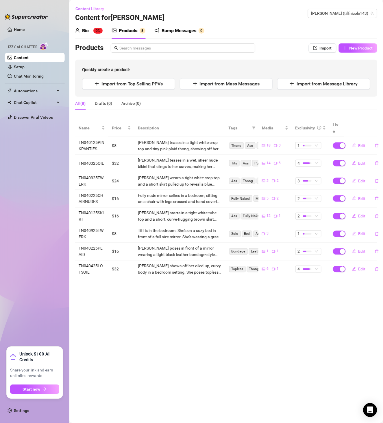
click at [52, 204] on ul "Home Izzy AI Chatter Content Setup Chat Monitoring Automations Chat Copilot Dis…" at bounding box center [35, 184] width 60 height 322
click at [363, 13] on span "[PERSON_NAME] (tiffnicole143)" at bounding box center [343, 13] width 62 height 9
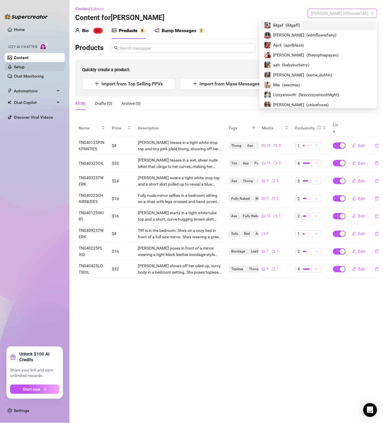
click at [23, 68] on link "Setup" at bounding box center [19, 67] width 11 height 5
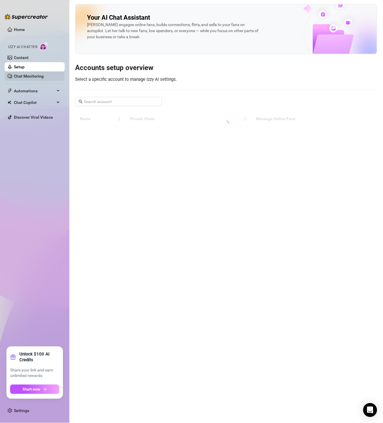
click at [42, 78] on link "Chat Monitoring" at bounding box center [29, 76] width 30 height 5
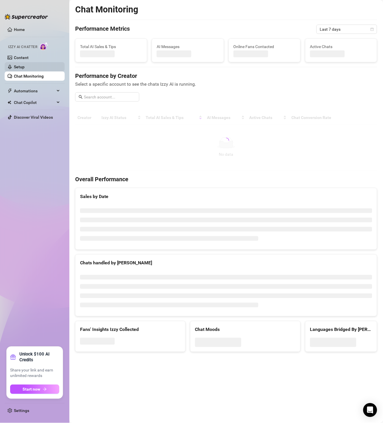
click at [25, 65] on link "Setup" at bounding box center [19, 67] width 11 height 5
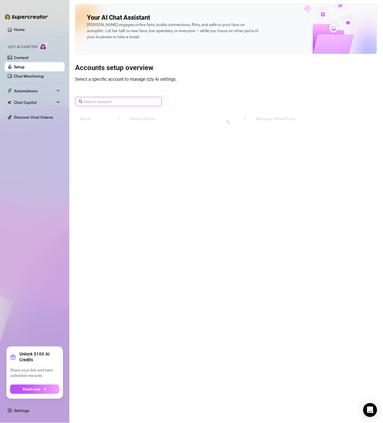
click at [120, 104] on input "text" at bounding box center [119, 101] width 70 height 6
click at [29, 58] on link "Content" at bounding box center [21, 57] width 15 height 5
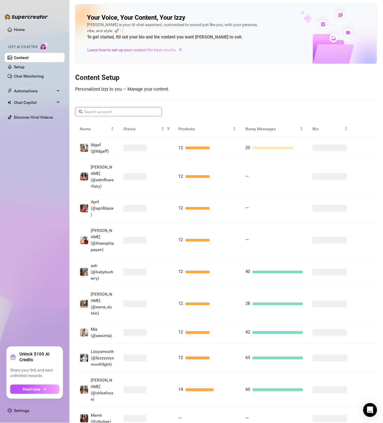
click at [109, 111] on input "text" at bounding box center [119, 111] width 70 height 6
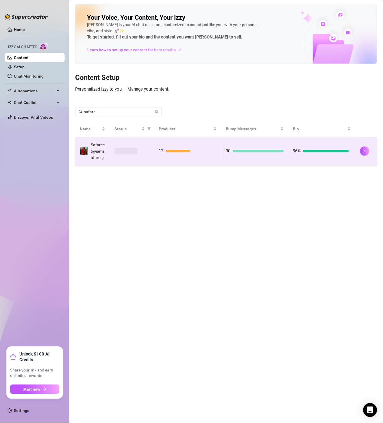
click at [223, 155] on td "30" at bounding box center [255, 151] width 67 height 29
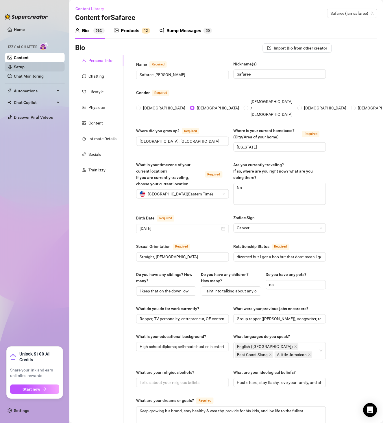
click at [25, 66] on link "Setup" at bounding box center [19, 67] width 11 height 5
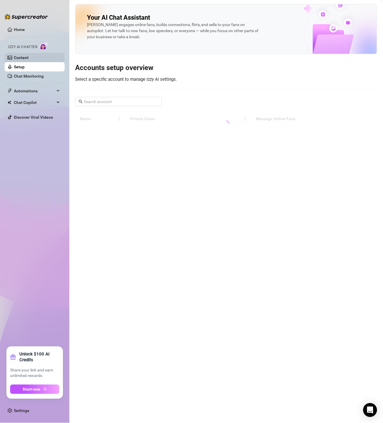
click at [29, 57] on link "Content" at bounding box center [21, 57] width 15 height 5
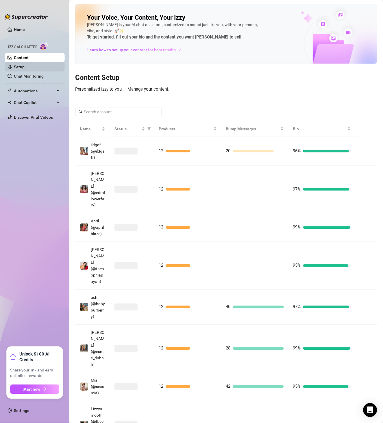
click at [25, 65] on link "Setup" at bounding box center [19, 67] width 11 height 5
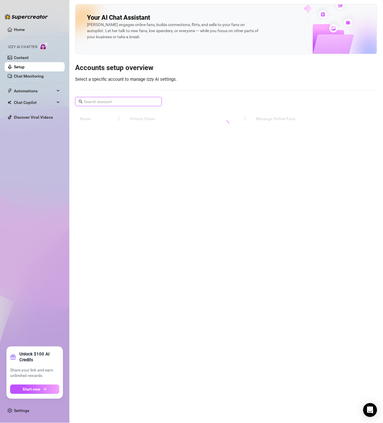
click at [114, 101] on input "text" at bounding box center [119, 101] width 70 height 6
click at [20, 197] on ul "Home Izzy AI Chatter Content Setup Chat Monitoring Automations Chat Copilot Dis…" at bounding box center [35, 184] width 60 height 322
click at [228, 159] on span "Try again" at bounding box center [226, 156] width 17 height 5
click at [29, 58] on link "Content" at bounding box center [21, 57] width 15 height 5
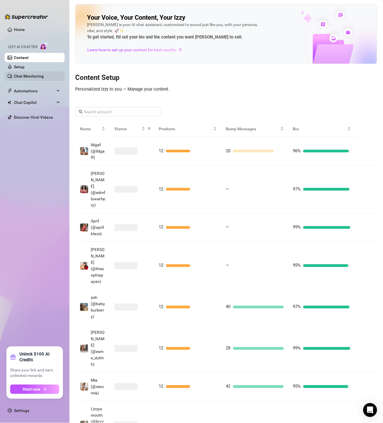
click at [37, 76] on link "Chat Monitoring" at bounding box center [29, 76] width 30 height 5
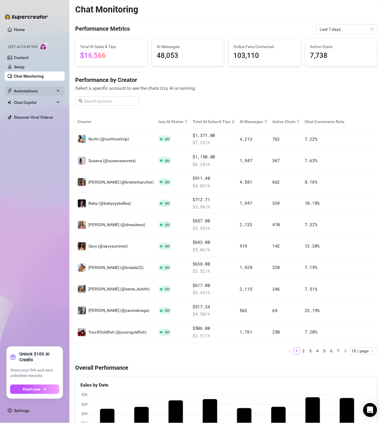
click at [36, 91] on span "Automations" at bounding box center [34, 90] width 41 height 9
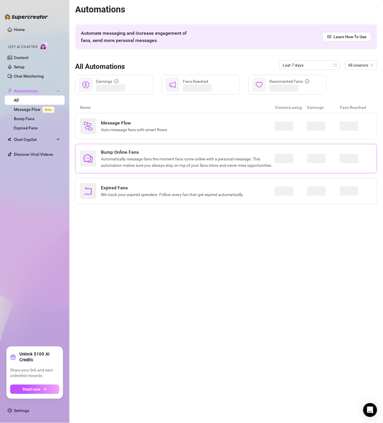
click at [207, 166] on span "Automatically message fans the moment fans come online with a personal message.…" at bounding box center [188, 162] width 174 height 13
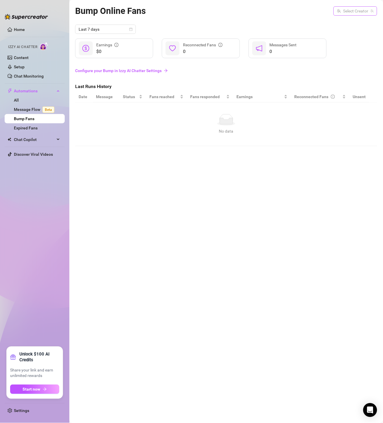
click at [360, 12] on input "search" at bounding box center [353, 11] width 32 height 9
click at [81, 198] on div "Bump Online Fans Select Creator Last 7 days $0 Earnings 0 Reconnected Fans 0 Me…" at bounding box center [226, 204] width 302 height 401
click at [313, 243] on div "Bump Online Fans Select Creator Last 7 days $0 Earnings 0 Reconnected Fans 0 Me…" at bounding box center [226, 204] width 302 height 401
click at [76, 209] on div "Bump Online Fans Select Creator Last 7 days $0 Earnings 0 Reconnected Fans 0 Me…" at bounding box center [226, 204] width 302 height 401
click at [356, 264] on div "Bump Online Fans Select Creator Last 7 days $0 Earnings 0 Reconnected Fans 0 Me…" at bounding box center [226, 204] width 302 height 401
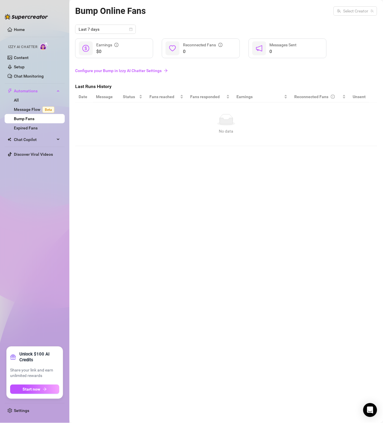
click at [147, 167] on div "Bump Online Fans Select Creator Last 7 days $0 Earnings 0 Reconnected Fans 0 Me…" at bounding box center [226, 204] width 302 height 401
click at [25, 65] on link "Setup" at bounding box center [19, 67] width 11 height 5
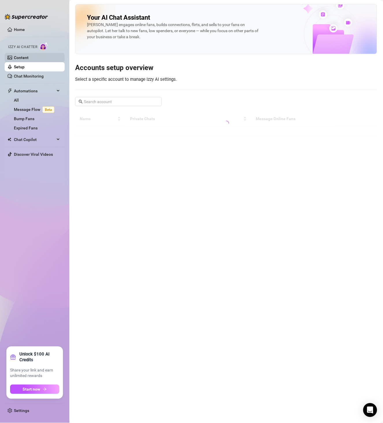
click at [29, 57] on link "Content" at bounding box center [21, 57] width 15 height 5
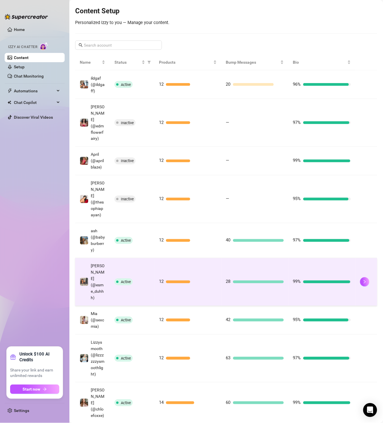
scroll to position [149, 0]
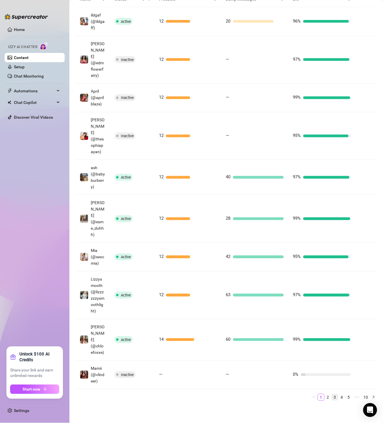
click at [325, 398] on li "2" at bounding box center [328, 397] width 7 height 7
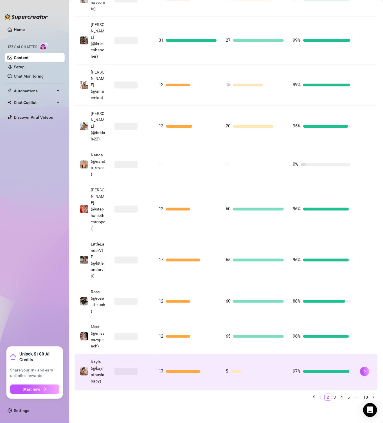
scroll to position [181, 0]
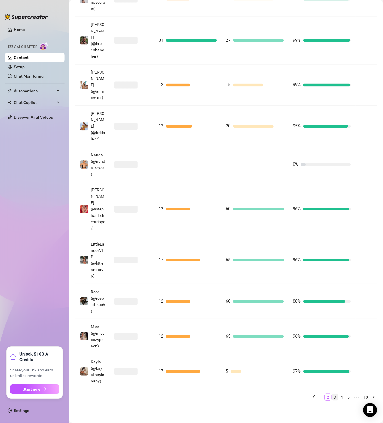
click at [332, 399] on link "3" at bounding box center [335, 397] width 6 height 6
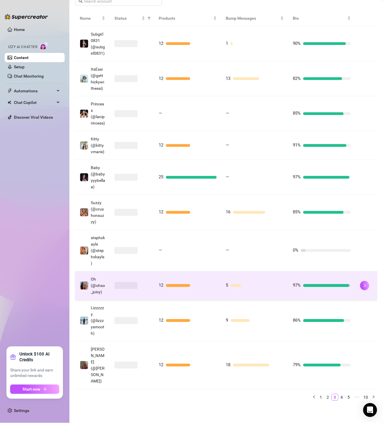
scroll to position [149, 0]
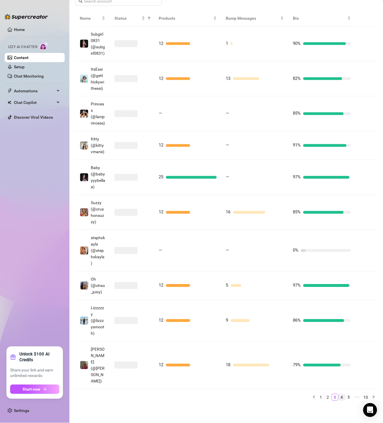
click at [339, 398] on link "4" at bounding box center [342, 397] width 6 height 6
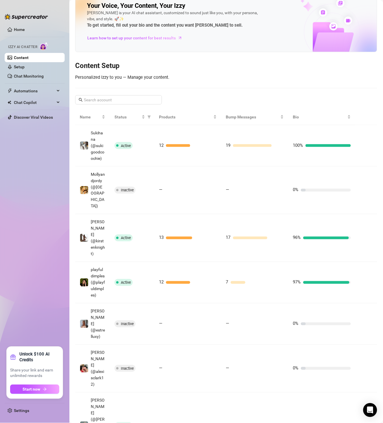
scroll to position [0, 0]
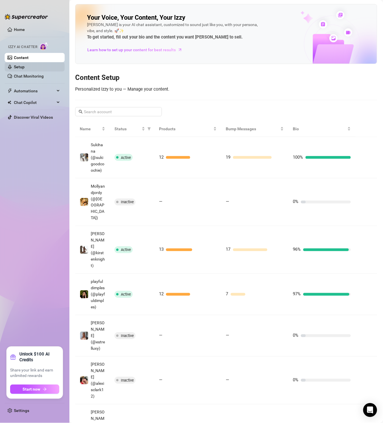
click at [25, 65] on link "Setup" at bounding box center [19, 67] width 11 height 5
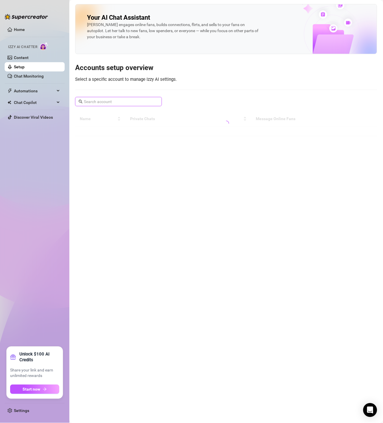
click at [139, 104] on input "text" at bounding box center [119, 101] width 70 height 6
click at [29, 60] on link "Content" at bounding box center [21, 57] width 15 height 5
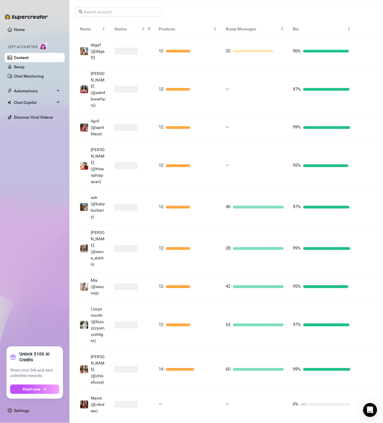
scroll to position [33, 0]
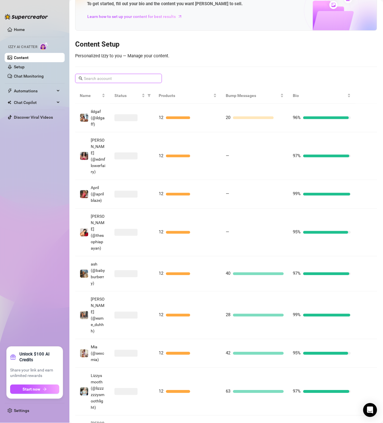
click at [97, 76] on input "text" at bounding box center [119, 78] width 70 height 6
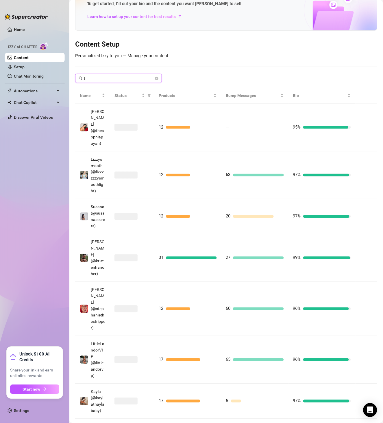
scroll to position [0, 0]
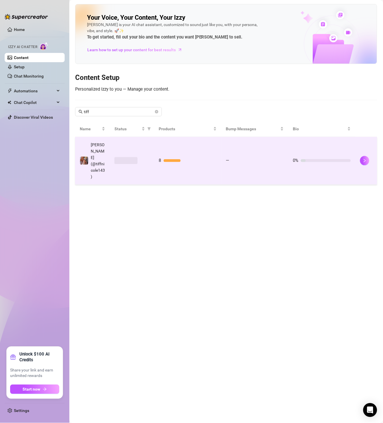
click at [148, 147] on td at bounding box center [132, 161] width 45 height 48
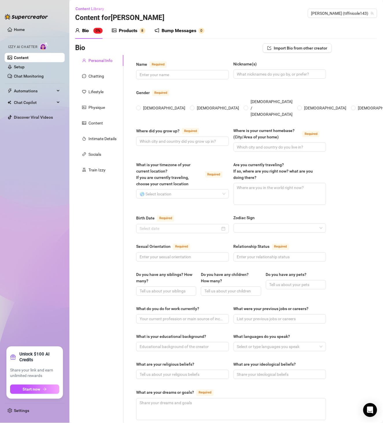
click at [116, 28] on icon "picture" at bounding box center [114, 30] width 5 height 5
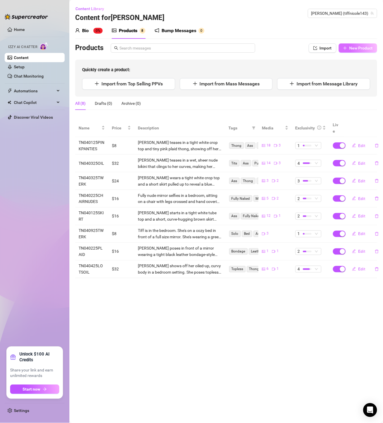
click at [352, 51] on button "New Product" at bounding box center [358, 47] width 38 height 9
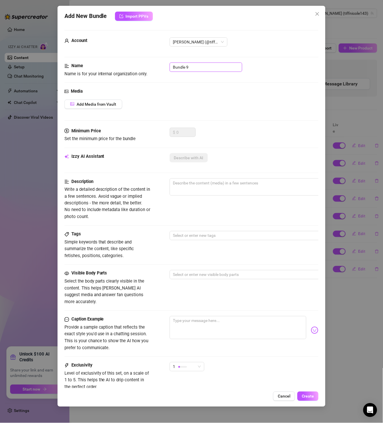
drag, startPoint x: 217, startPoint y: 67, endPoint x: 135, endPoint y: 66, distance: 82.5
click at [135, 66] on div "Name Name is for your internal organization only. Bundle 9" at bounding box center [192, 69] width 255 height 15
paste input "TN033125YOGA"
click at [101, 102] on span "Add Media from Vault" at bounding box center [97, 104] width 40 height 5
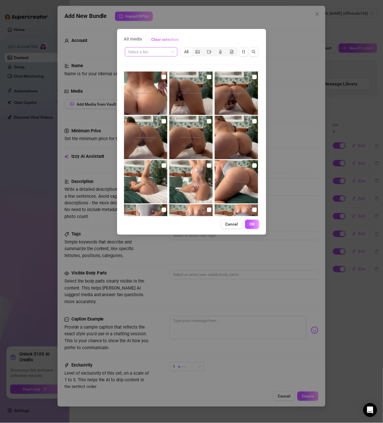
click at [144, 49] on input "search" at bounding box center [148, 51] width 41 height 9
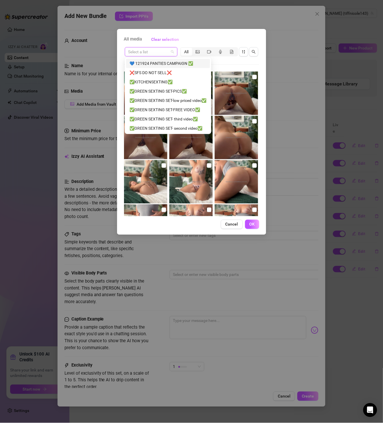
paste input "TN033125YOGA"
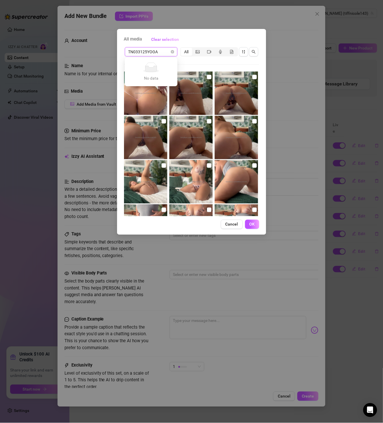
drag, startPoint x: 161, startPoint y: 54, endPoint x: 105, endPoint y: 50, distance: 56.0
click at [105, 50] on div "All media Clear selection TN033125YOGA Select a list All 02:28 00:37 00:12 02:3…" at bounding box center [191, 211] width 383 height 423
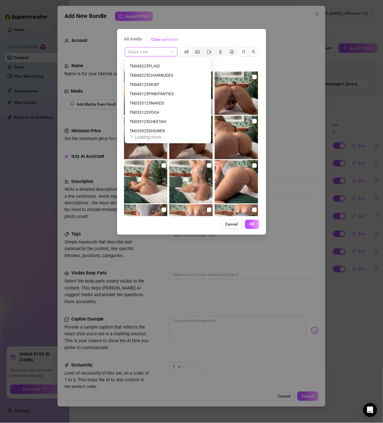
scroll to position [203, 0]
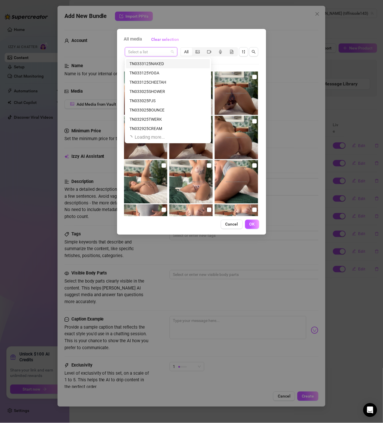
click at [155, 54] on input "search" at bounding box center [148, 51] width 41 height 9
click at [156, 49] on input "search" at bounding box center [148, 51] width 41 height 9
paste input "TN033125YOGA"
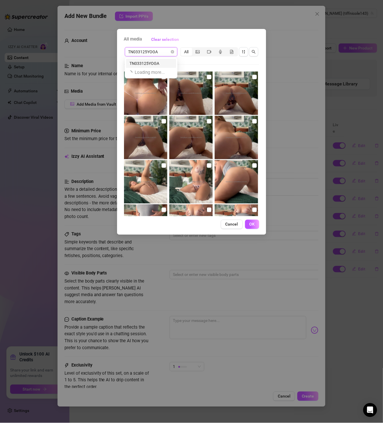
scroll to position [0, 0]
click at [159, 60] on div "TN033125YOGA" at bounding box center [151, 63] width 43 height 6
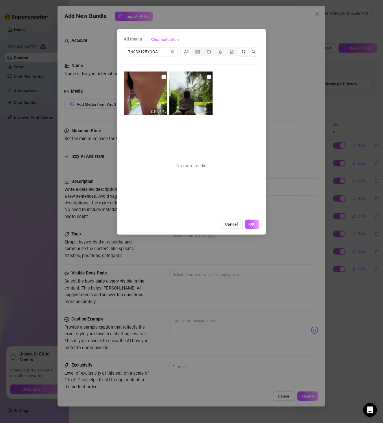
click at [207, 77] on input "checkbox" at bounding box center [209, 77] width 5 height 5
click at [164, 75] on input "checkbox" at bounding box center [164, 77] width 5 height 5
click at [256, 225] on button "OK" at bounding box center [252, 224] width 14 height 9
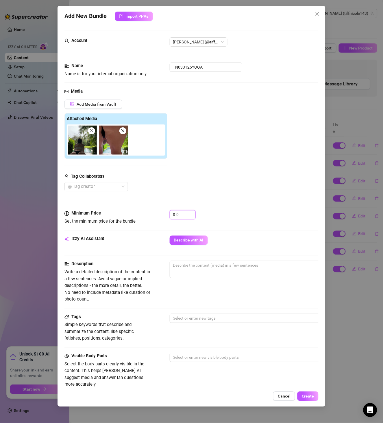
drag, startPoint x: 181, startPoint y: 214, endPoint x: 107, endPoint y: 212, distance: 74.4
click at [128, 214] on div "Minimum Price Set the minimum price for the bundle $ 0" at bounding box center [192, 217] width 255 height 15
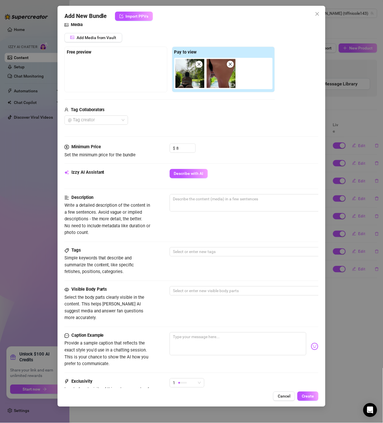
click at [204, 166] on div "Minimum Price Set the minimum price for the bundle $ 8" at bounding box center [192, 155] width 255 height 25
click at [202, 174] on span "Describe with AI" at bounding box center [189, 173] width 30 height 5
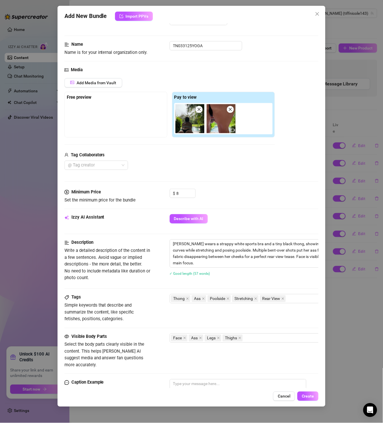
scroll to position [33, 0]
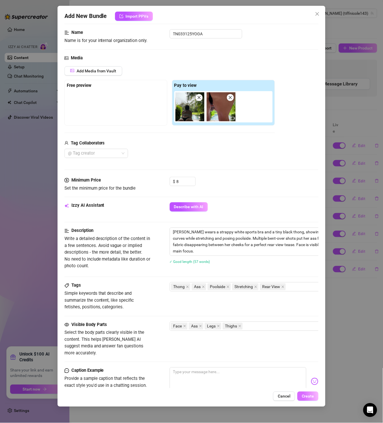
click at [309, 396] on span "Create" at bounding box center [308, 396] width 12 height 5
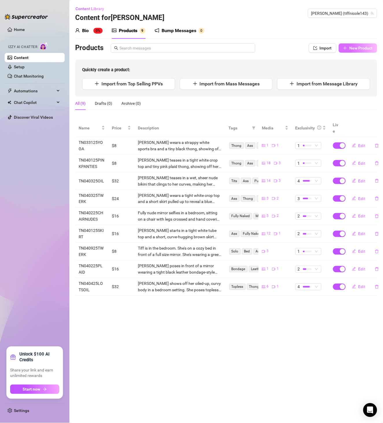
click at [354, 50] on span "New Product" at bounding box center [361, 48] width 23 height 5
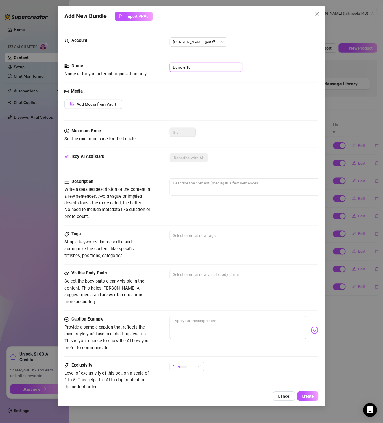
click at [188, 64] on input "Bundle 10" at bounding box center [206, 66] width 73 height 9
paste input "TN033025PJS"
click at [111, 96] on div "Media Add Media from Vault" at bounding box center [192, 108] width 255 height 40
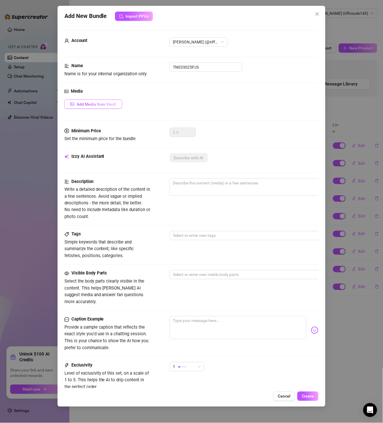
click at [111, 103] on span "Add Media from Vault" at bounding box center [97, 104] width 40 height 5
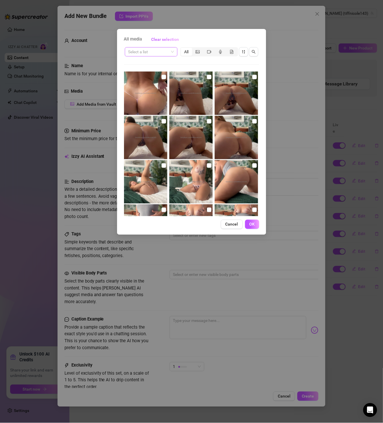
click at [139, 51] on input "search" at bounding box center [148, 51] width 41 height 9
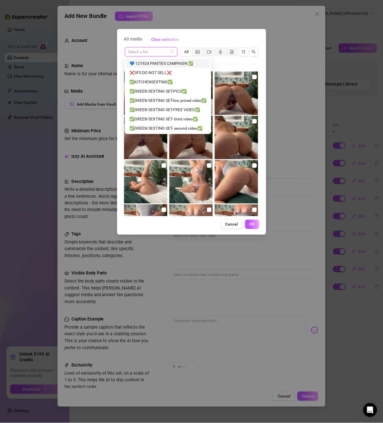
paste input "TN033025PJS"
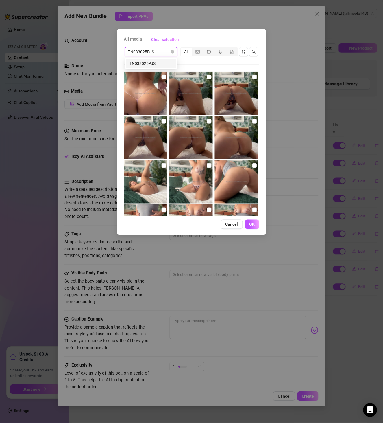
click at [166, 61] on div "TN033025PJS" at bounding box center [151, 63] width 43 height 6
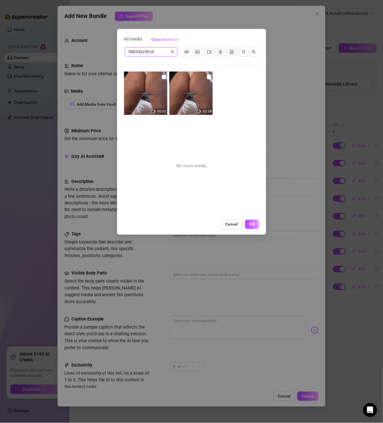
click at [163, 76] on input "checkbox" at bounding box center [164, 77] width 5 height 5
click at [207, 78] on input "checkbox" at bounding box center [209, 77] width 5 height 5
click at [255, 224] on button "OK" at bounding box center [252, 224] width 14 height 9
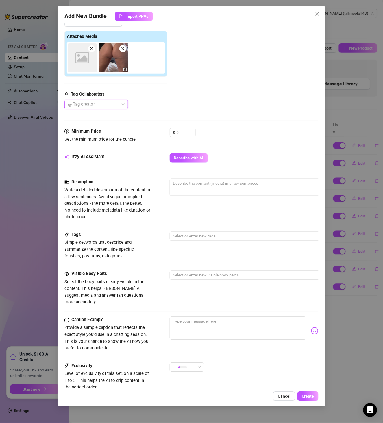
scroll to position [100, 0]
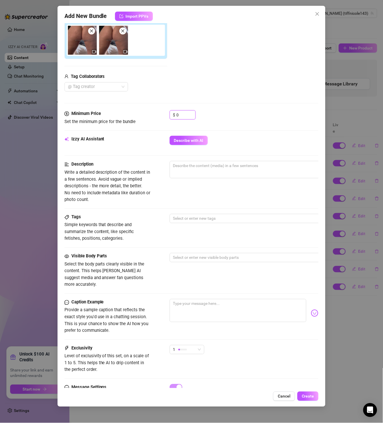
drag, startPoint x: 172, startPoint y: 116, endPoint x: 134, endPoint y: 108, distance: 39.0
click at [145, 110] on form "Account [PERSON_NAME] (@tiffnicole143) Name Name is for your internal organizat…" at bounding box center [192, 173] width 255 height 486
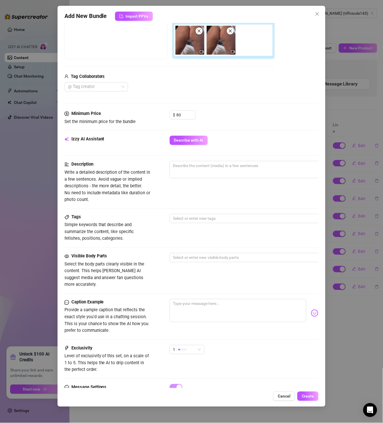
drag, startPoint x: 185, startPoint y: 109, endPoint x: 143, endPoint y: 108, distance: 42.0
click at [143, 108] on div "Media Add Media from Vault Free preview Pay to view Tag Collaborators @ Tag cre…" at bounding box center [192, 49] width 255 height 122
click at [181, 113] on input "80" at bounding box center [186, 115] width 19 height 9
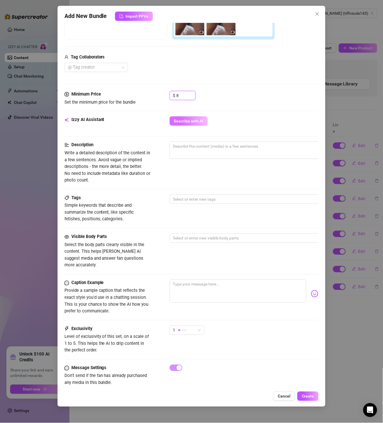
scroll to position [130, 0]
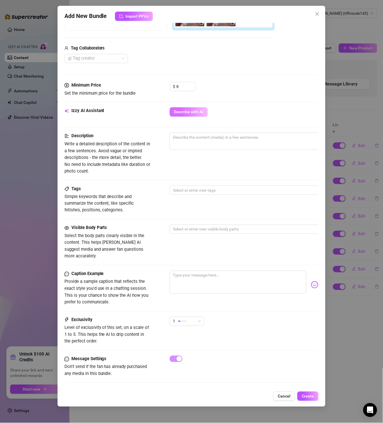
click at [201, 110] on span "Describe with AI" at bounding box center [189, 112] width 30 height 5
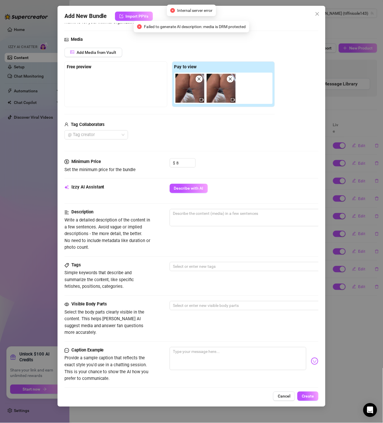
scroll to position [30, 0]
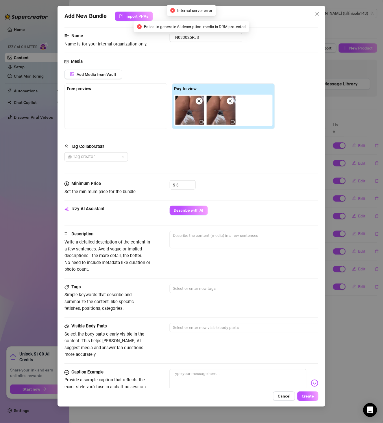
click at [232, 102] on icon "close" at bounding box center [230, 101] width 3 height 3
click at [203, 105] on img at bounding box center [190, 110] width 29 height 29
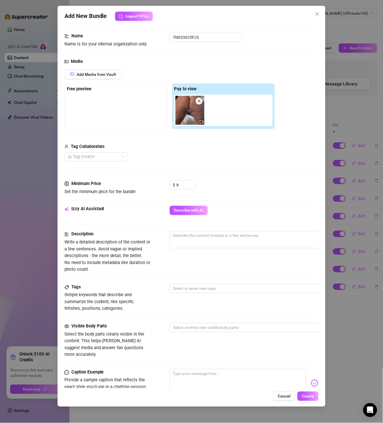
scroll to position [0, 0]
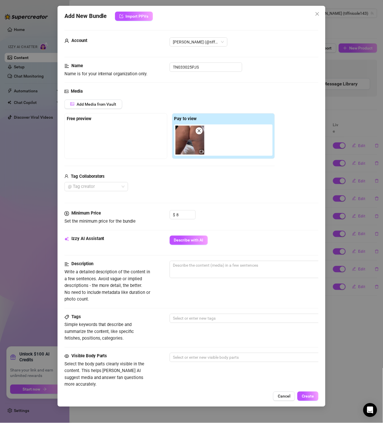
click at [201, 135] on img at bounding box center [190, 140] width 29 height 29
drag, startPoint x: 177, startPoint y: 68, endPoint x: 105, endPoint y: 69, distance: 72.0
click at [108, 69] on div "Name Name is for your internal organization only. TN033025PJS" at bounding box center [192, 69] width 255 height 15
paste input "2925BLUE"
click at [101, 101] on button "Add Media from Vault" at bounding box center [94, 104] width 58 height 9
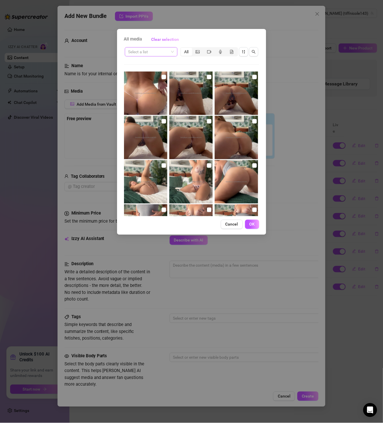
click at [154, 53] on input "search" at bounding box center [148, 51] width 41 height 9
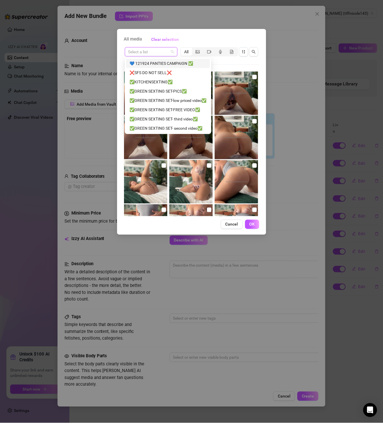
paste input "TN032925BLUE"
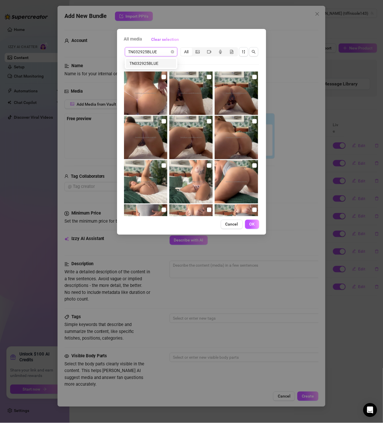
click at [154, 64] on div "TN032925BLUE" at bounding box center [151, 63] width 43 height 6
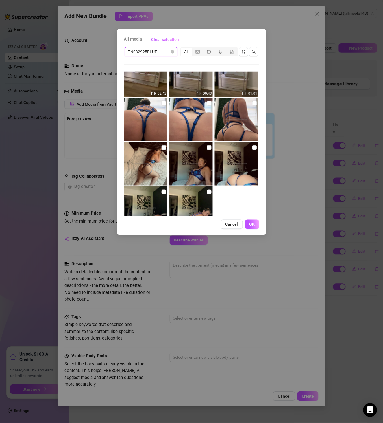
scroll to position [8, 0]
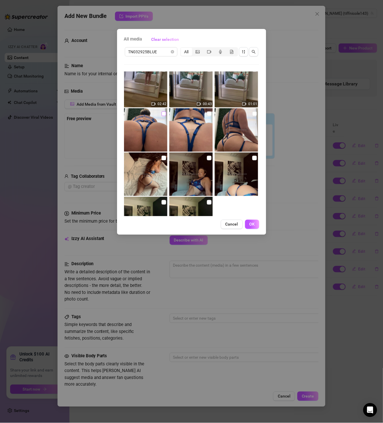
click at [164, 114] on input "checkbox" at bounding box center [164, 113] width 5 height 5
click at [207, 114] on input "checkbox" at bounding box center [209, 113] width 5 height 5
click at [253, 112] on input "checkbox" at bounding box center [255, 113] width 5 height 5
click at [163, 155] on label at bounding box center [164, 158] width 5 height 6
click at [163, 156] on input "checkbox" at bounding box center [164, 158] width 5 height 5
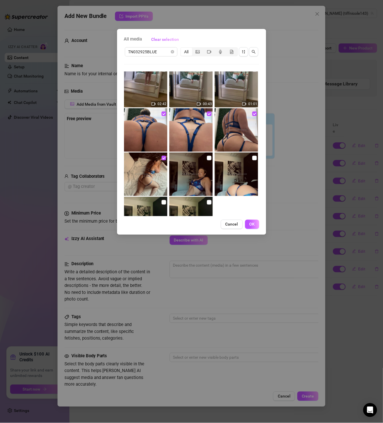
drag, startPoint x: 206, startPoint y: 157, endPoint x: 226, endPoint y: 163, distance: 20.7
click at [207, 157] on input "checkbox" at bounding box center [209, 158] width 5 height 5
click at [253, 156] on input "checkbox" at bounding box center [255, 158] width 5 height 5
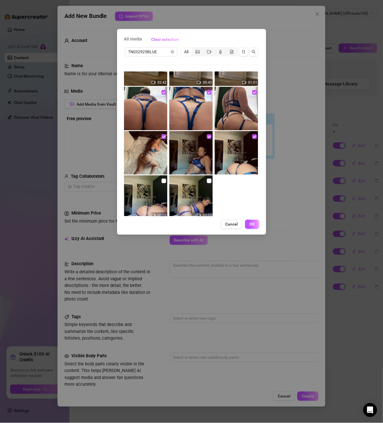
scroll to position [41, 0]
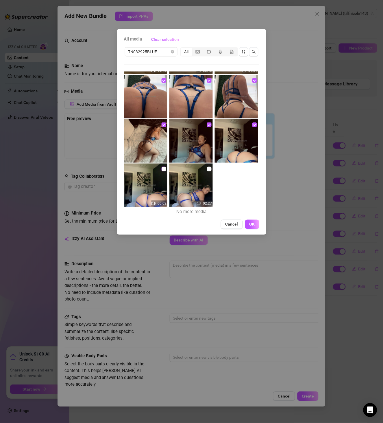
click at [162, 168] on input "checkbox" at bounding box center [164, 169] width 5 height 5
click at [207, 167] on input "checkbox" at bounding box center [209, 169] width 5 height 5
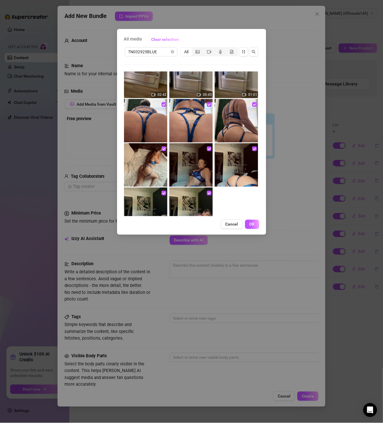
scroll to position [0, 0]
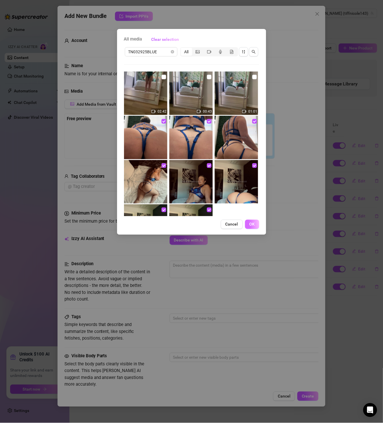
click at [252, 222] on span "OK" at bounding box center [252, 224] width 5 height 5
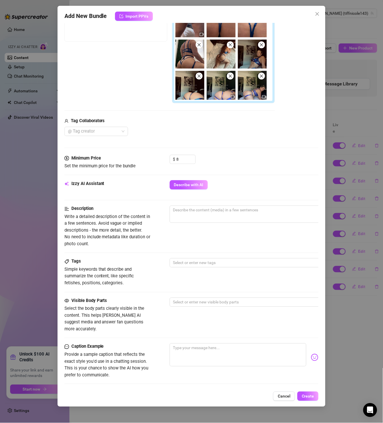
scroll to position [167, 0]
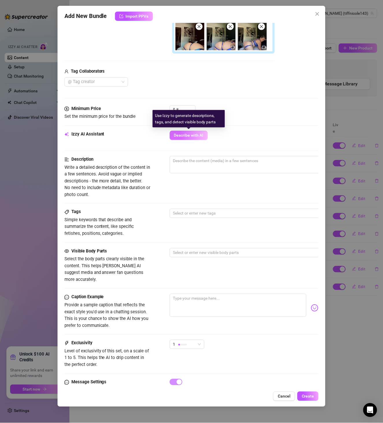
click at [199, 136] on span "Describe with AI" at bounding box center [189, 135] width 30 height 5
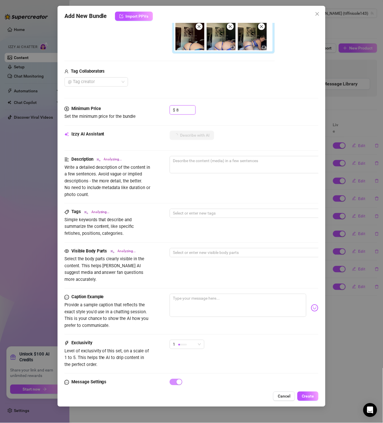
drag, startPoint x: 183, startPoint y: 109, endPoint x: 132, endPoint y: 113, distance: 51.4
click at [132, 113] on div "Minimum Price Set the minimum price for the bundle $ 8" at bounding box center [192, 112] width 255 height 15
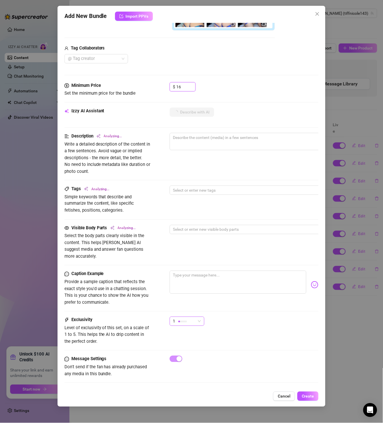
click at [186, 319] on div at bounding box center [183, 321] width 9 height 5
click at [191, 336] on span "2" at bounding box center [193, 334] width 38 height 6
click at [239, 317] on div "2 2" at bounding box center [244, 324] width 149 height 14
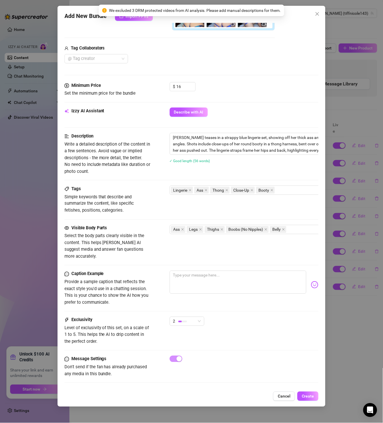
click at [308, 391] on div "Add New Bundle Import PPVs Account [PERSON_NAME] (@tiffnicole143) Name Name is …" at bounding box center [192, 206] width 268 height 401
click at [308, 399] on button "Create" at bounding box center [308, 395] width 21 height 9
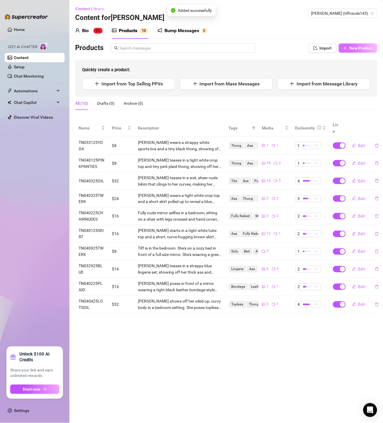
click at [368, 43] on button "New Product" at bounding box center [358, 47] width 38 height 9
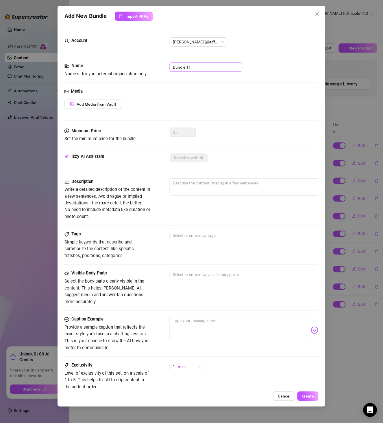
drag, startPoint x: 207, startPoint y: 69, endPoint x: 137, endPoint y: 73, distance: 70.1
click at [138, 72] on div "Name Name is for your internal organization only. Bundle 11" at bounding box center [192, 69] width 255 height 15
paste input "TN032825TUB"
click at [105, 100] on button "Add Media from Vault" at bounding box center [94, 104] width 58 height 9
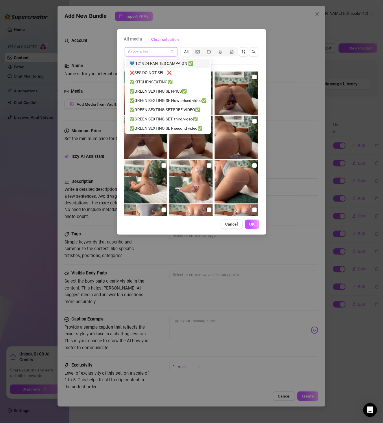
click at [157, 54] on input "search" at bounding box center [148, 51] width 41 height 9
paste input "TN032825TUB"
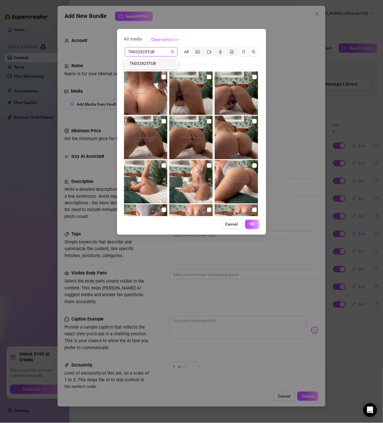
click at [163, 63] on div "TN032825TUB" at bounding box center [151, 63] width 43 height 6
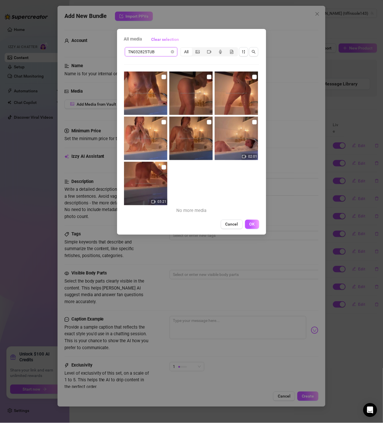
click at [165, 80] on img at bounding box center [145, 92] width 43 height 43
click at [164, 76] on input "checkbox" at bounding box center [164, 77] width 5 height 5
drag, startPoint x: 205, startPoint y: 77, endPoint x: 217, endPoint y: 76, distance: 11.7
click at [207, 77] on input "checkbox" at bounding box center [209, 77] width 5 height 5
click at [253, 76] on input "checkbox" at bounding box center [255, 77] width 5 height 5
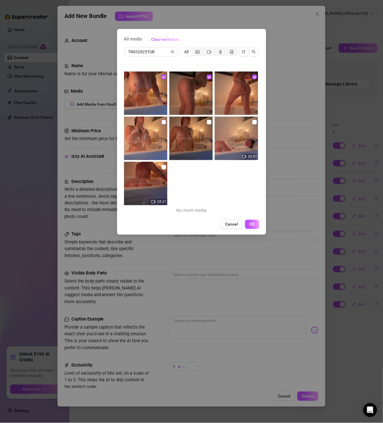
click at [163, 122] on input "checkbox" at bounding box center [164, 122] width 5 height 5
click at [207, 122] on input "checkbox" at bounding box center [209, 122] width 5 height 5
click at [253, 122] on input "checkbox" at bounding box center [255, 122] width 5 height 5
click at [163, 169] on input "checkbox" at bounding box center [164, 167] width 5 height 5
click at [254, 224] on span "OK" at bounding box center [252, 224] width 5 height 5
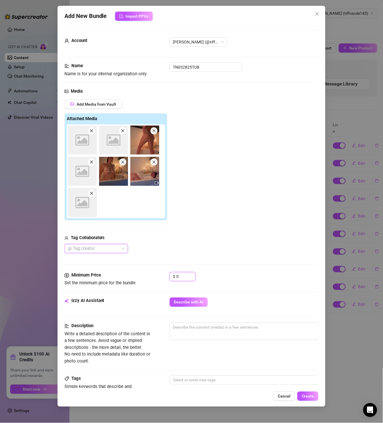
click at [156, 280] on div "Minimum Price Set the minimum price for the bundle $ 0" at bounding box center [192, 279] width 255 height 15
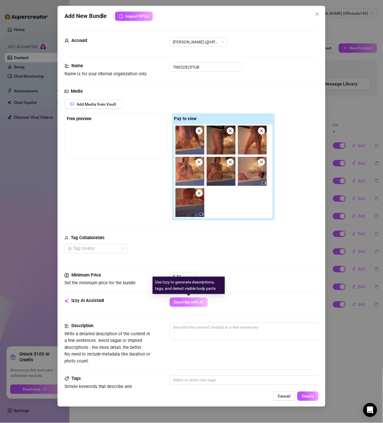
click at [187, 300] on span "Describe with AI" at bounding box center [189, 302] width 30 height 5
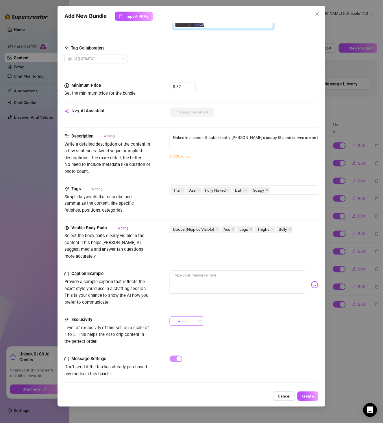
click at [187, 317] on div "1" at bounding box center [187, 321] width 35 height 9
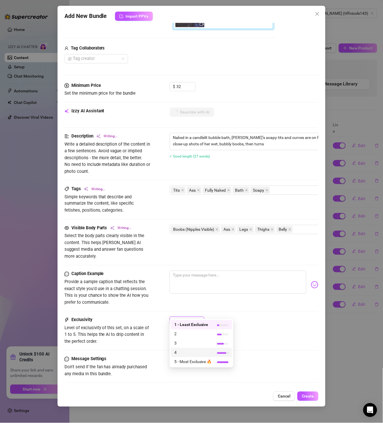
click at [198, 348] on div "4" at bounding box center [201, 352] width 61 height 9
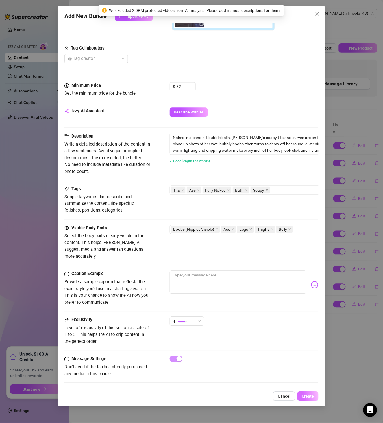
drag, startPoint x: 304, startPoint y: 396, endPoint x: 304, endPoint y: 393, distance: 3.8
click at [305, 397] on span "Create" at bounding box center [308, 396] width 12 height 5
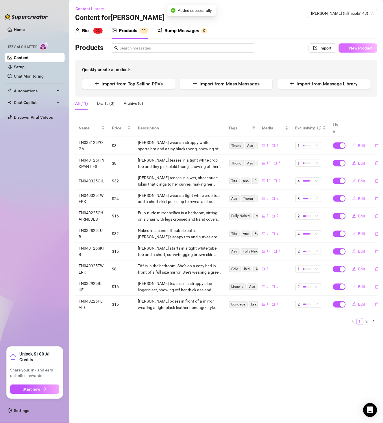
click at [352, 47] on span "New Product" at bounding box center [361, 48] width 23 height 5
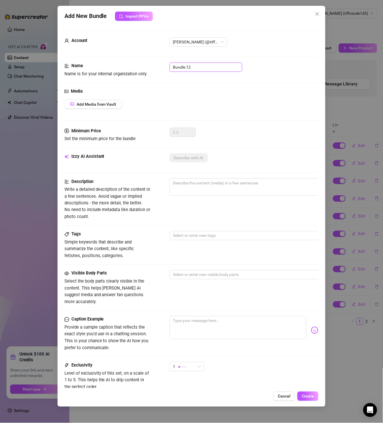
drag, startPoint x: 198, startPoint y: 65, endPoint x: 141, endPoint y: 69, distance: 57.4
click at [141, 69] on div "Name Name is for your internal organization only. Bundle 12" at bounding box center [192, 69] width 255 height 15
paste input "TN032825OIL"
click at [112, 108] on button "Add Media from Vault" at bounding box center [94, 104] width 58 height 9
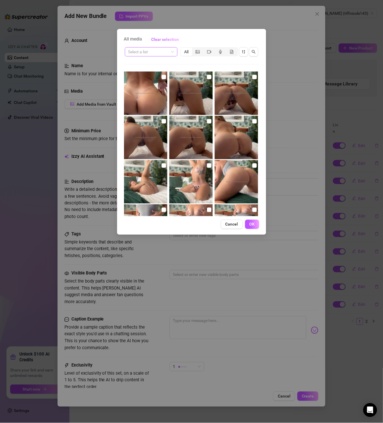
click at [154, 54] on input "search" at bounding box center [148, 51] width 41 height 9
paste input "TN032825OIL"
click at [152, 64] on div "TN032825OIL" at bounding box center [151, 63] width 43 height 6
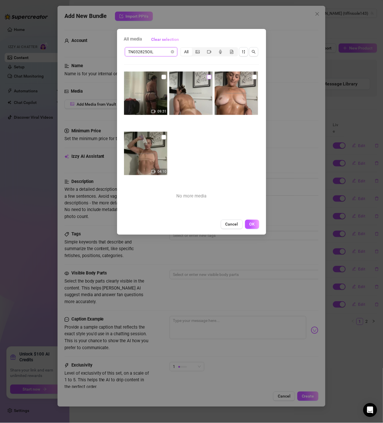
click at [207, 76] on input "checkbox" at bounding box center [209, 77] width 5 height 5
click at [253, 76] on input "checkbox" at bounding box center [255, 77] width 5 height 5
click at [160, 78] on img at bounding box center [145, 92] width 43 height 43
click at [163, 137] on input "checkbox" at bounding box center [164, 137] width 5 height 5
drag, startPoint x: 165, startPoint y: 78, endPoint x: 208, endPoint y: 163, distance: 95.7
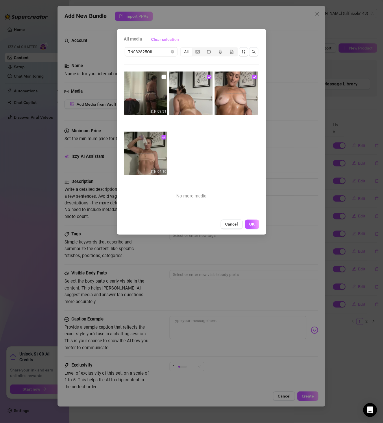
click at [165, 77] on input "checkbox" at bounding box center [164, 77] width 5 height 5
click at [251, 220] on button "OK" at bounding box center [252, 224] width 14 height 9
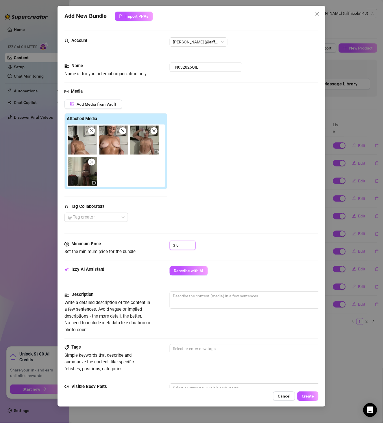
drag, startPoint x: 182, startPoint y: 247, endPoint x: 153, endPoint y: 247, distance: 28.9
click at [153, 247] on div "Minimum Price Set the minimum price for the bundle $ 0" at bounding box center [192, 248] width 255 height 15
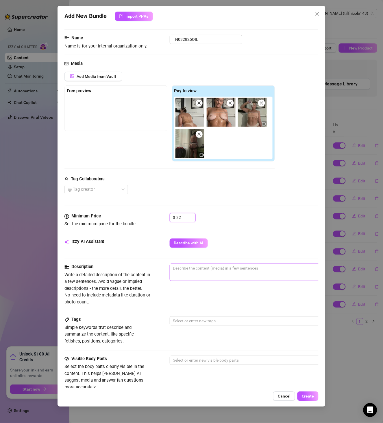
scroll to position [67, 0]
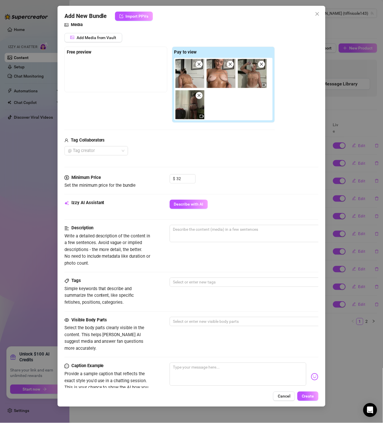
click at [194, 215] on div "Izzy AI Assistant Describe with AI" at bounding box center [192, 212] width 255 height 25
click at [200, 204] on span "Describe with AI" at bounding box center [189, 204] width 30 height 5
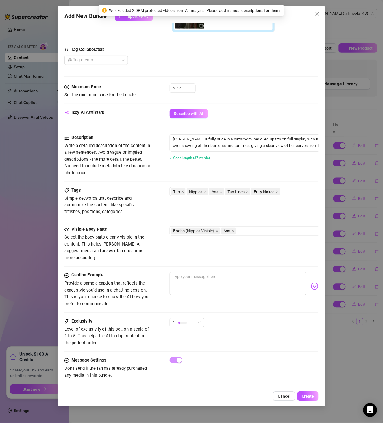
scroll to position [160, 0]
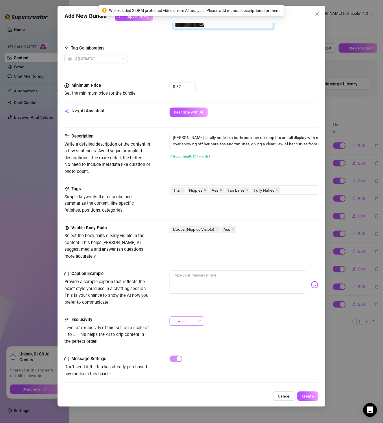
click at [186, 317] on div "1" at bounding box center [184, 321] width 23 height 9
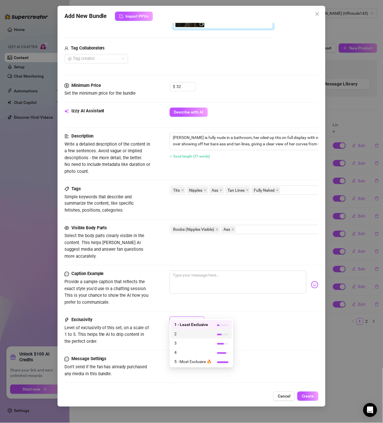
click at [191, 356] on div "4" at bounding box center [201, 352] width 61 height 9
click at [308, 395] on span "Create" at bounding box center [308, 396] width 12 height 5
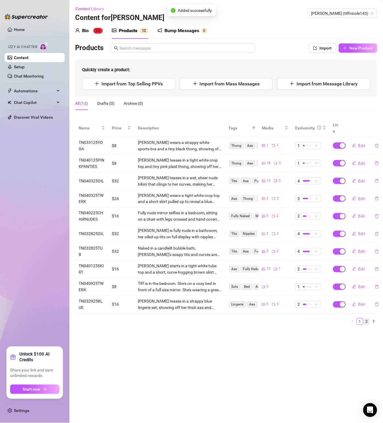
click at [368, 318] on link "2" at bounding box center [367, 321] width 6 height 6
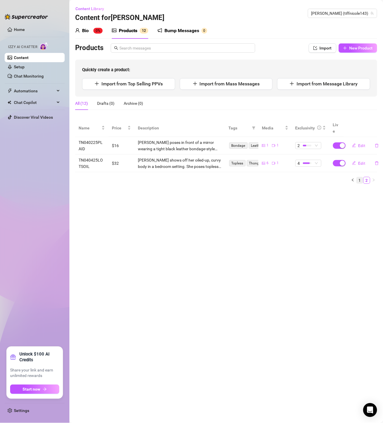
click at [360, 177] on link "1" at bounding box center [360, 180] width 6 height 6
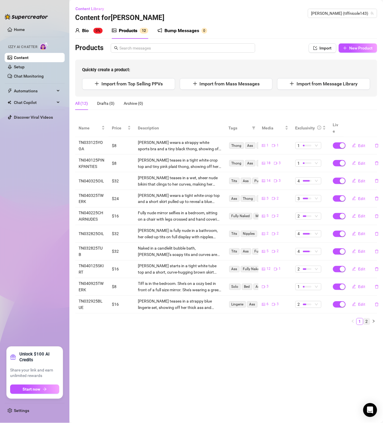
click at [369, 318] on link "2" at bounding box center [367, 321] width 6 height 6
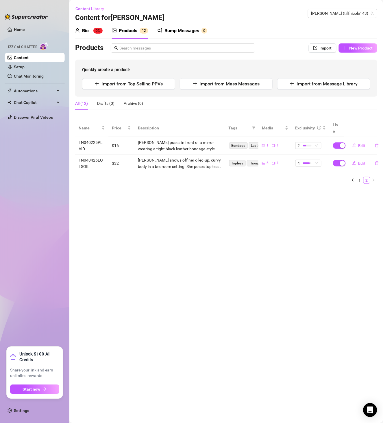
click at [281, 248] on main "Content Library Content for [PERSON_NAME] (tiffnicole143) Bio 0% Products 1 2 B…" at bounding box center [226, 211] width 314 height 423
click at [224, 27] on div "Bio 0% Products 1 2 Bump Messages 0" at bounding box center [226, 31] width 302 height 16
click at [359, 16] on span "[PERSON_NAME] (tiffnicole143)" at bounding box center [343, 13] width 62 height 9
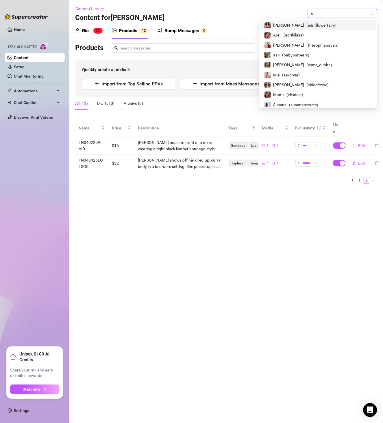
click at [347, 13] on input "e" at bounding box center [340, 13] width 57 height 9
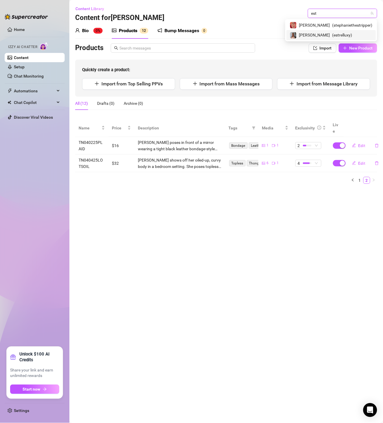
click at [338, 33] on span "( estrelluxy )" at bounding box center [343, 35] width 20 height 6
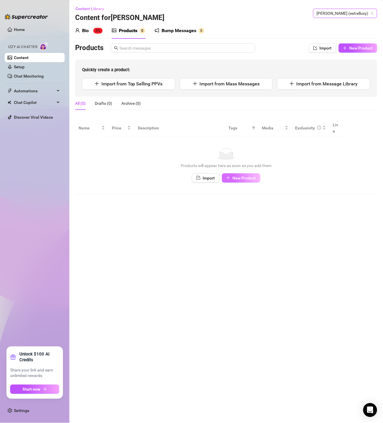
click at [251, 176] on span "New Product" at bounding box center [244, 178] width 23 height 5
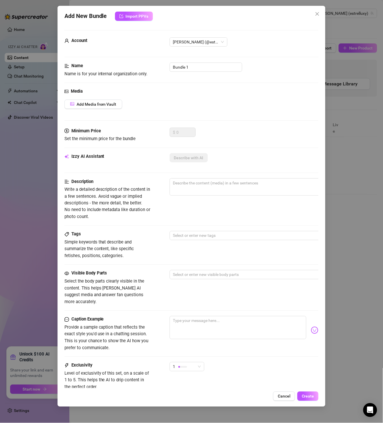
click at [340, 167] on div "Add New Bundle Import PPVs Account [PERSON_NAME] (@estrelluxy) Name Name is for…" at bounding box center [191, 211] width 383 height 423
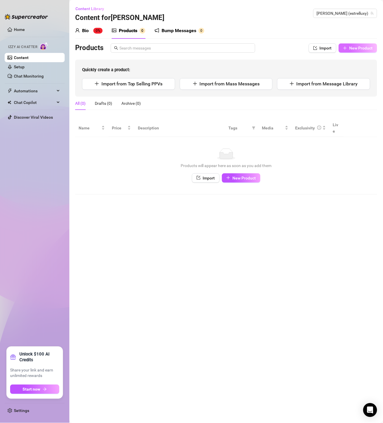
click at [350, 47] on span "New Product" at bounding box center [361, 48] width 23 height 5
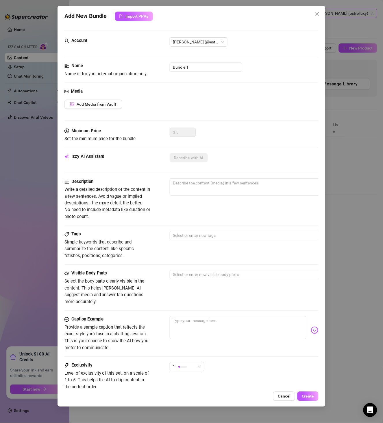
drag, startPoint x: 319, startPoint y: 12, endPoint x: 350, endPoint y: 11, distance: 31.0
click at [319, 12] on icon "close" at bounding box center [317, 14] width 5 height 5
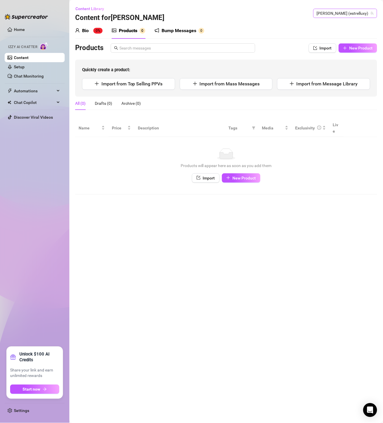
click at [355, 12] on span "[PERSON_NAME] (estrelluxy)" at bounding box center [345, 13] width 57 height 9
click at [355, 12] on input "therea" at bounding box center [343, 13] width 52 height 9
click at [346, 23] on span "( therealjusticeee )" at bounding box center [357, 25] width 31 height 6
click at [233, 173] on button "New Product" at bounding box center [241, 177] width 38 height 9
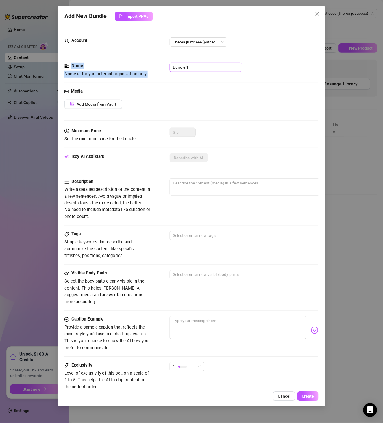
drag, startPoint x: 202, startPoint y: 61, endPoint x: 170, endPoint y: 71, distance: 33.9
click at [170, 71] on form "Account Therealjusticeee (@therealjusticeee) Name Name is for your internal org…" at bounding box center [192, 231] width 255 height 403
click at [205, 73] on div "Name Name is for your internal organization only. Bundle 1" at bounding box center [192, 69] width 255 height 15
click at [203, 65] on input "Bundle 1" at bounding box center [206, 66] width 73 height 9
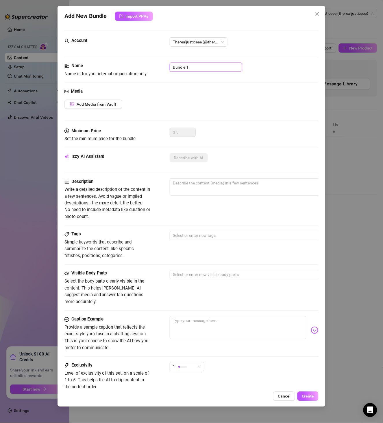
click at [203, 65] on input "Bundle 1" at bounding box center [206, 66] width 73 height 9
paste input "IN THE SHOWER"
click at [120, 104] on button "Add Media from Vault" at bounding box center [94, 104] width 58 height 9
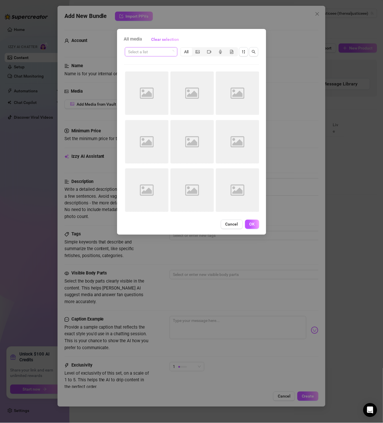
click at [160, 50] on input "search" at bounding box center [148, 51] width 41 height 9
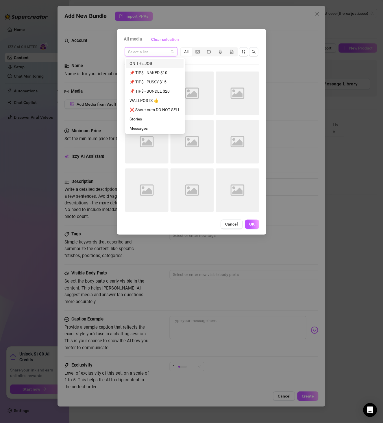
paste input "IN THE SHOWER"
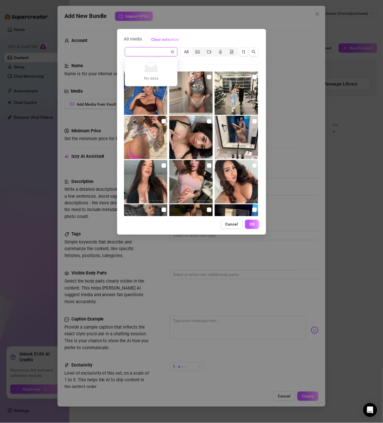
click at [189, 60] on div "Select a list All Image placeholder Image placeholder Image placeholder Image p…" at bounding box center [191, 131] width 135 height 170
click at [162, 53] on input "search" at bounding box center [148, 51] width 41 height 9
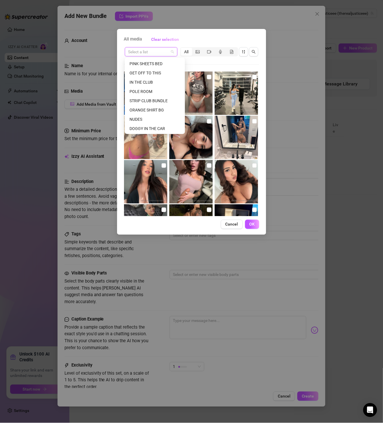
scroll to position [130, 0]
click at [148, 49] on input "search" at bounding box center [148, 51] width 41 height 9
paste input "IN THE SHOWER"
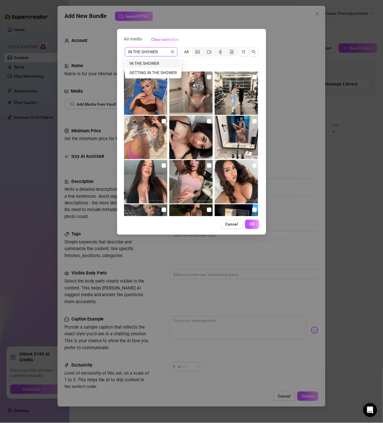
click at [161, 66] on div "IN THE SHOWER" at bounding box center [153, 63] width 47 height 6
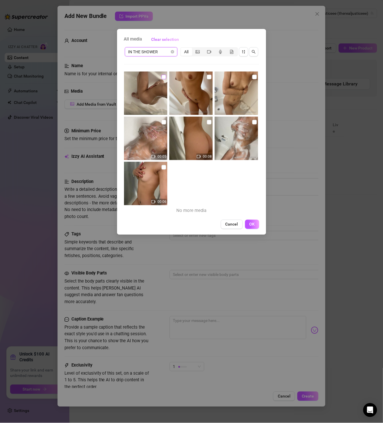
click at [162, 78] on input "checkbox" at bounding box center [164, 77] width 5 height 5
click at [207, 76] on input "checkbox" at bounding box center [209, 77] width 5 height 5
click at [253, 76] on input "checkbox" at bounding box center [255, 77] width 5 height 5
click at [253, 122] on input "checkbox" at bounding box center [255, 122] width 5 height 5
click at [208, 123] on input "checkbox" at bounding box center [209, 122] width 5 height 5
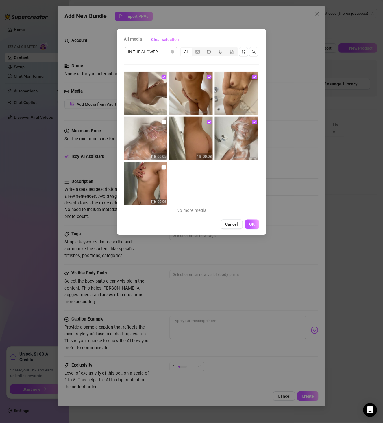
drag, startPoint x: 163, startPoint y: 123, endPoint x: 166, endPoint y: 144, distance: 20.7
click at [164, 124] on input "checkbox" at bounding box center [164, 122] width 5 height 5
click at [162, 168] on input "checkbox" at bounding box center [164, 167] width 5 height 5
click at [250, 223] on span "OK" at bounding box center [252, 224] width 5 height 5
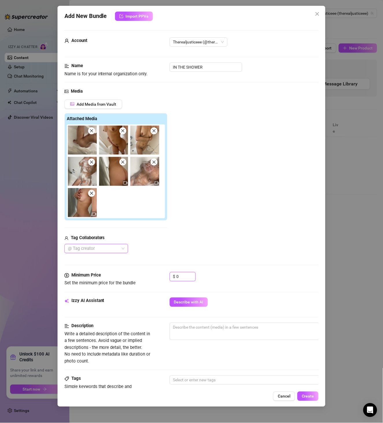
drag, startPoint x: 177, startPoint y: 279, endPoint x: 141, endPoint y: 279, distance: 36.5
click at [155, 280] on div "Minimum Price Set the minimum price for the bundle $ 0" at bounding box center [192, 279] width 255 height 15
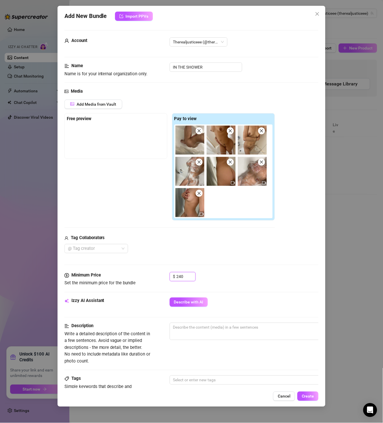
drag, startPoint x: 185, startPoint y: 277, endPoint x: 146, endPoint y: 280, distance: 39.2
click at [147, 280] on div "Minimum Price Set the minimum price for the bundle $ 240" at bounding box center [192, 279] width 255 height 15
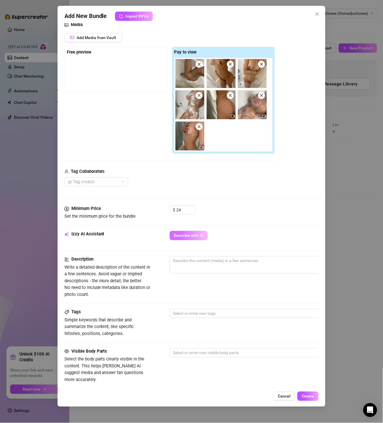
click at [202, 237] on span "Describe with AI" at bounding box center [189, 235] width 30 height 5
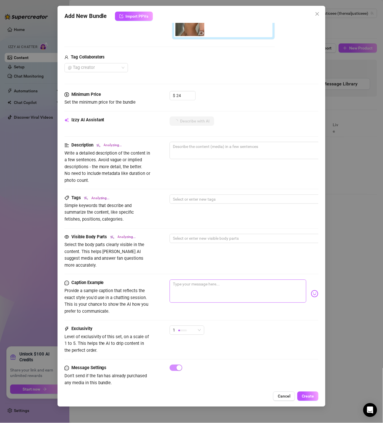
scroll to position [192, 0]
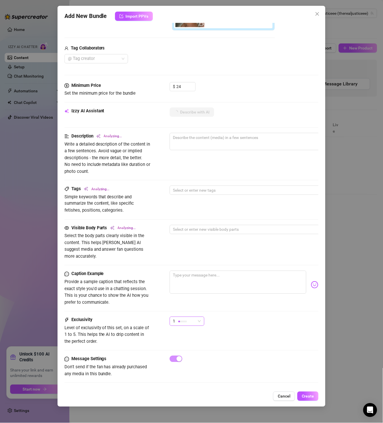
click at [184, 317] on div "1" at bounding box center [184, 321] width 23 height 9
click at [196, 341] on span "3" at bounding box center [193, 343] width 38 height 6
click at [254, 303] on div "Caption Example Provide a sample caption that reflects the exact style you'd us…" at bounding box center [192, 294] width 255 height 46
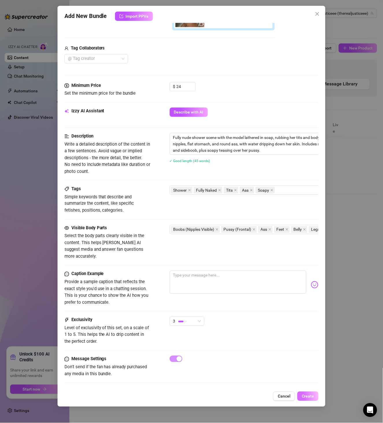
click at [311, 397] on span "Create" at bounding box center [308, 396] width 12 height 5
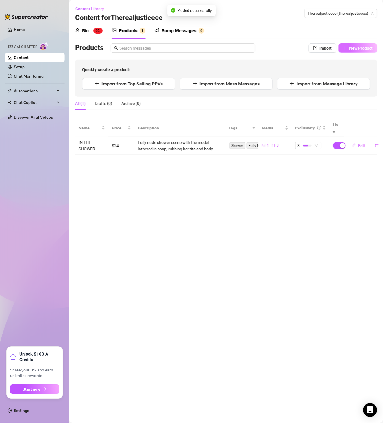
click at [351, 49] on span "New Product" at bounding box center [361, 48] width 23 height 5
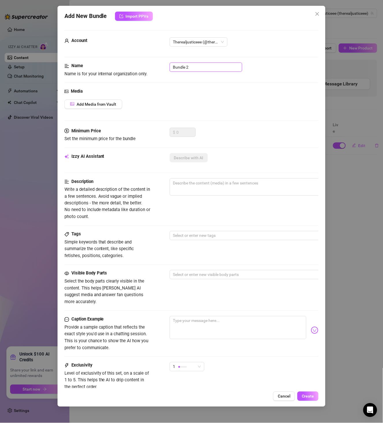
drag, startPoint x: 201, startPoint y: 64, endPoint x: 125, endPoint y: 67, distance: 75.8
click at [125, 67] on div "Name Name is for your internal organization only. Bundle 2" at bounding box center [192, 69] width 255 height 15
paste input "ASS PICS"
click at [106, 103] on span "Add Media from Vault" at bounding box center [97, 104] width 40 height 5
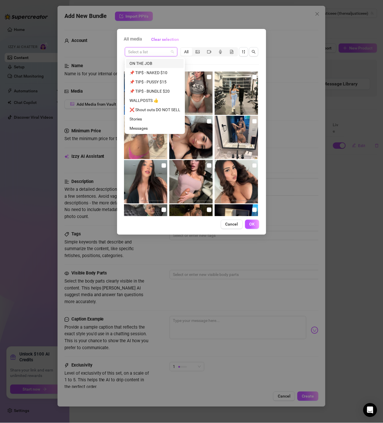
click at [158, 53] on input "search" at bounding box center [148, 51] width 41 height 9
paste input "ASS PICS"
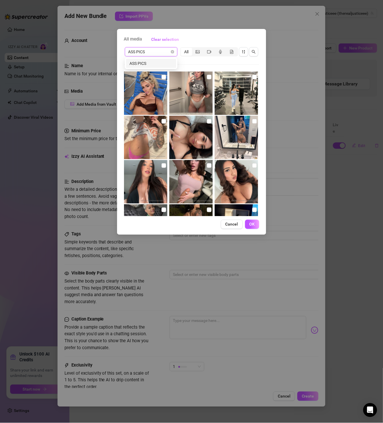
click at [154, 65] on div "ASS PICS" at bounding box center [151, 63] width 43 height 6
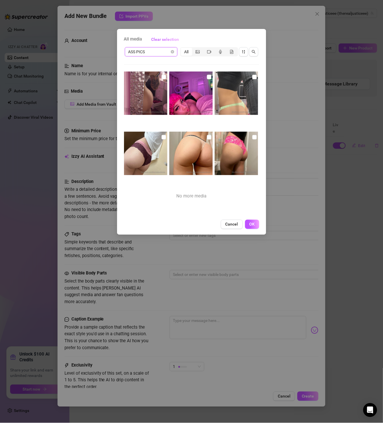
click at [160, 78] on img at bounding box center [145, 92] width 43 height 43
click at [208, 77] on input "checkbox" at bounding box center [209, 77] width 5 height 5
click at [163, 76] on input "checkbox" at bounding box center [164, 77] width 5 height 5
click at [253, 77] on input "checkbox" at bounding box center [255, 77] width 5 height 5
click at [253, 137] on input "checkbox" at bounding box center [255, 137] width 5 height 5
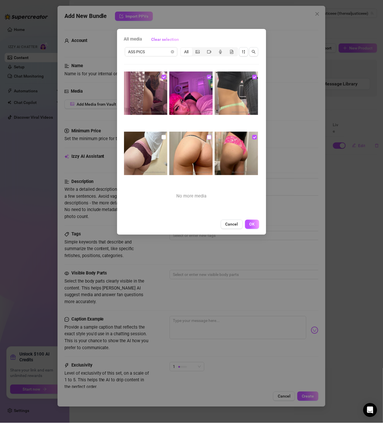
click at [207, 139] on input "checkbox" at bounding box center [209, 137] width 5 height 5
click at [164, 137] on input "checkbox" at bounding box center [164, 137] width 5 height 5
click at [254, 223] on span "OK" at bounding box center [252, 224] width 5 height 5
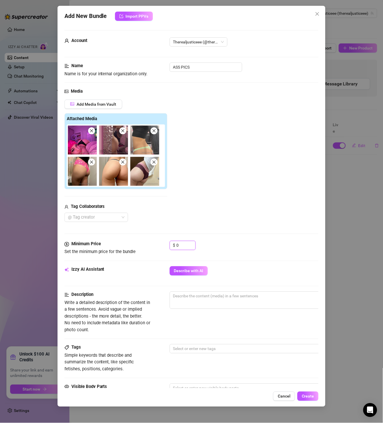
drag, startPoint x: 184, startPoint y: 244, endPoint x: 165, endPoint y: 246, distance: 19.2
click at [165, 246] on div "Minimum Price Set the minimum price for the bundle $ 0" at bounding box center [192, 248] width 255 height 15
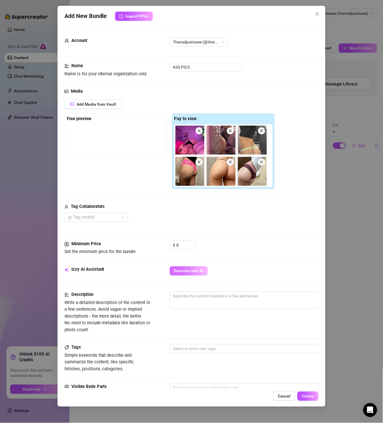
click at [199, 273] on span "Describe with AI" at bounding box center [189, 270] width 30 height 5
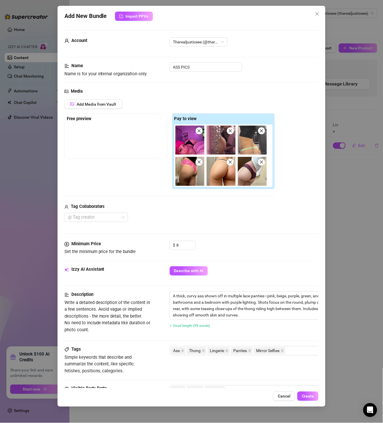
scroll to position [162, 0]
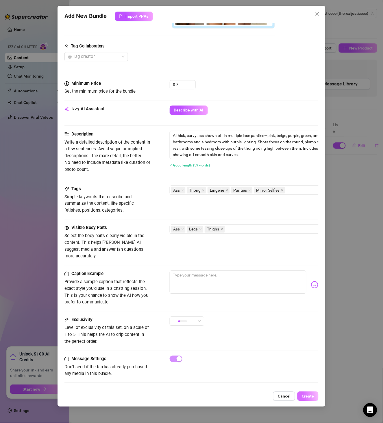
click at [311, 397] on span "Create" at bounding box center [308, 396] width 12 height 5
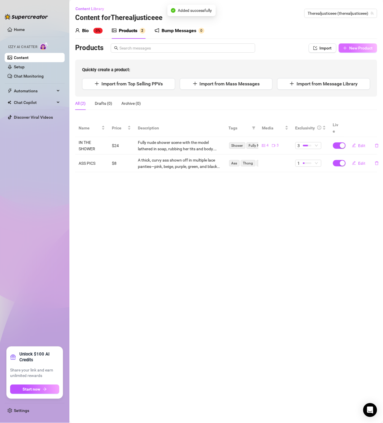
click at [358, 44] on button "New Product" at bounding box center [358, 47] width 38 height 9
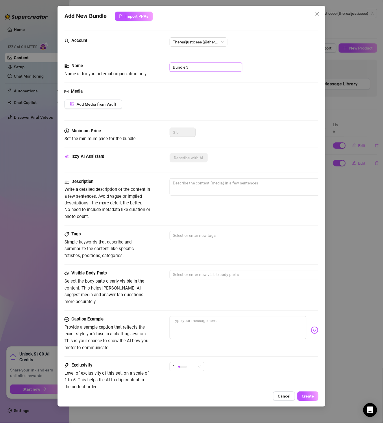
drag, startPoint x: 149, startPoint y: 67, endPoint x: 132, endPoint y: 70, distance: 17.4
click at [132, 66] on div "Name Name is for your internal organization only. Bundle 3" at bounding box center [192, 69] width 255 height 15
paste input "PINK SHEETS BED"
click at [117, 97] on div "Media Add Media from Vault" at bounding box center [192, 108] width 255 height 40
click at [112, 107] on button "Add Media from Vault" at bounding box center [94, 104] width 58 height 9
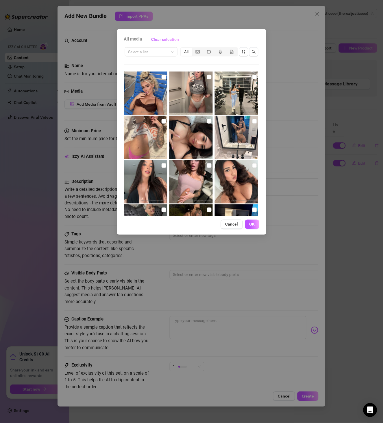
click at [151, 60] on div "Select a list All" at bounding box center [191, 131] width 135 height 170
drag, startPoint x: 150, startPoint y: 58, endPoint x: 151, endPoint y: 54, distance: 3.9
click at [150, 57] on div "Select a list All" at bounding box center [191, 131] width 135 height 170
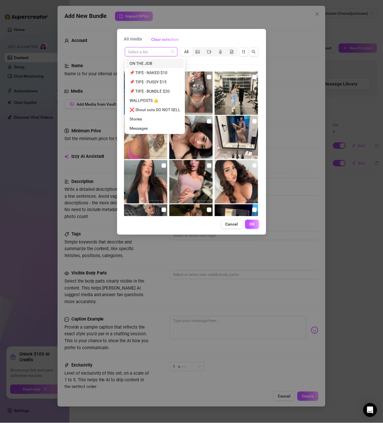
click at [151, 54] on input "search" at bounding box center [148, 51] width 41 height 9
paste input "PINK SHEETS BED"
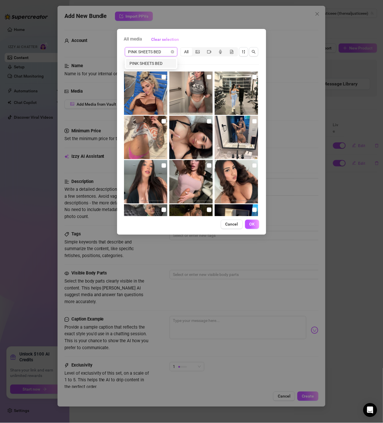
click at [152, 62] on div "PINK SHEETS BED" at bounding box center [151, 63] width 43 height 6
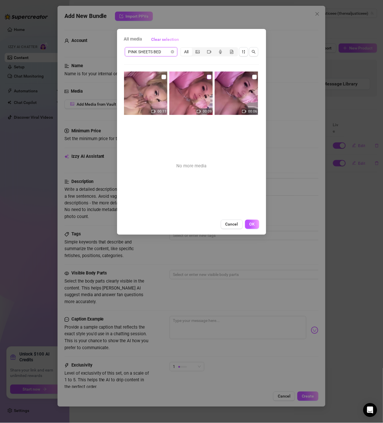
click at [208, 78] on input "checkbox" at bounding box center [209, 77] width 5 height 5
click at [253, 76] on input "checkbox" at bounding box center [255, 77] width 5 height 5
click at [162, 78] on input "checkbox" at bounding box center [164, 77] width 5 height 5
click at [239, 229] on button "Cancel" at bounding box center [232, 224] width 22 height 9
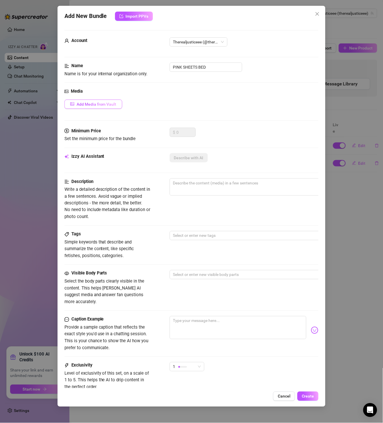
click at [105, 102] on span "Add Media from Vault" at bounding box center [97, 104] width 40 height 5
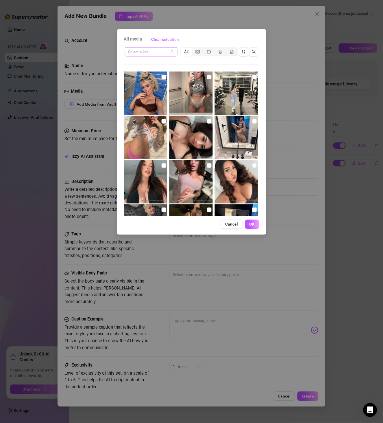
click at [169, 56] on span at bounding box center [151, 51] width 46 height 9
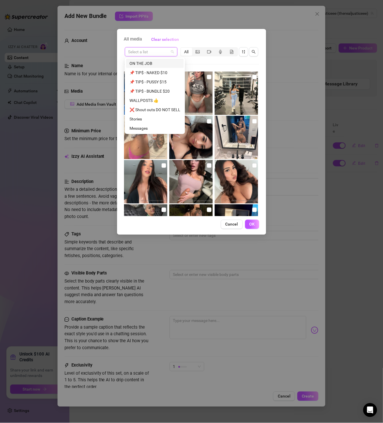
paste input "PINK SHEETS BED"
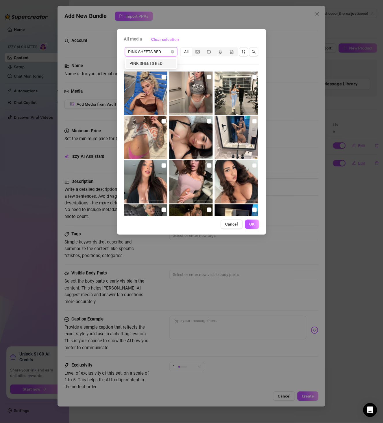
click at [155, 64] on div "PINK SHEETS BED" at bounding box center [151, 63] width 43 height 6
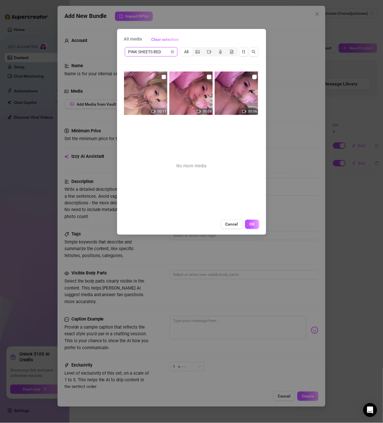
click at [163, 78] on input "checkbox" at bounding box center [164, 77] width 5 height 5
click at [207, 78] on input "checkbox" at bounding box center [209, 77] width 5 height 5
click at [253, 79] on input "checkbox" at bounding box center [255, 77] width 5 height 5
click at [258, 227] on button "OK" at bounding box center [252, 224] width 14 height 9
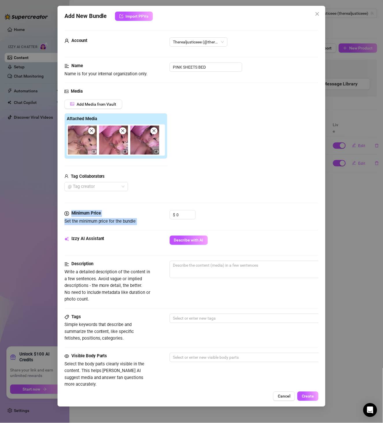
drag, startPoint x: 185, startPoint y: 205, endPoint x: 168, endPoint y: 211, distance: 17.9
click at [168, 211] on form "Account Therealjusticeee (@therealjusticeee) Name Name is for your internal org…" at bounding box center [192, 273] width 255 height 486
drag, startPoint x: 180, startPoint y: 212, endPoint x: 172, endPoint y: 212, distance: 8.1
click at [172, 212] on div "$ 0" at bounding box center [183, 214] width 26 height 9
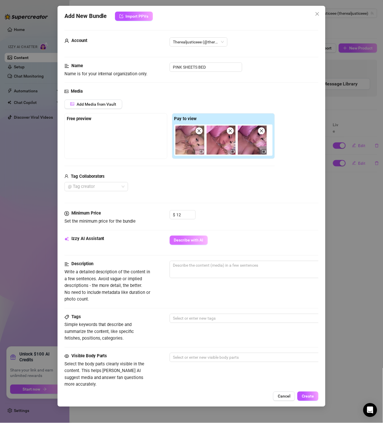
click at [194, 236] on button "Describe with AI" at bounding box center [189, 239] width 38 height 9
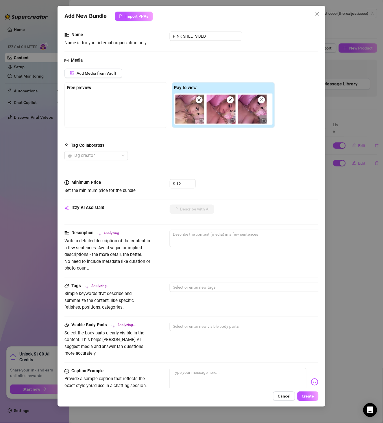
scroll to position [67, 0]
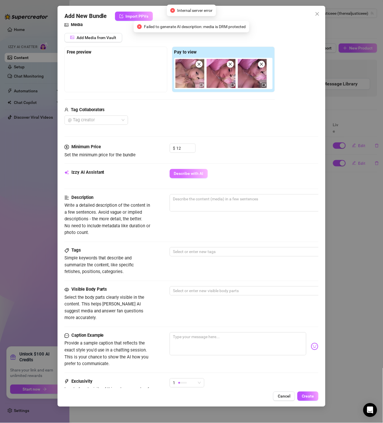
click at [203, 169] on button "Describe with AI" at bounding box center [189, 173] width 38 height 9
click at [237, 201] on textarea at bounding box center [271, 198] width 202 height 9
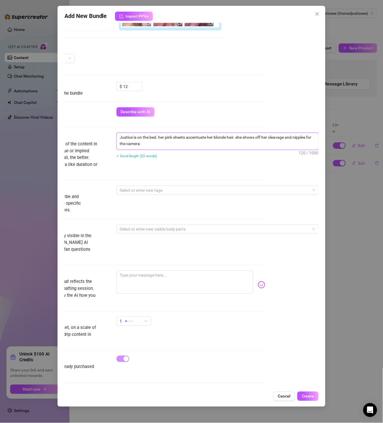
scroll to position [130, 58]
click at [148, 186] on div at bounding box center [215, 190] width 194 height 8
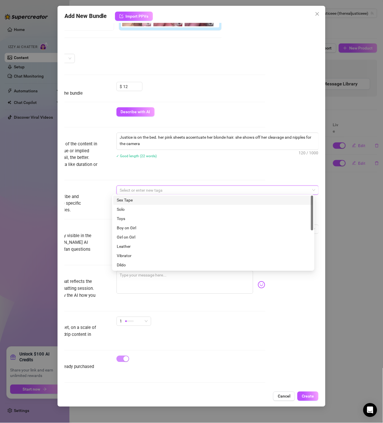
click at [160, 186] on div at bounding box center [215, 190] width 194 height 8
click at [191, 168] on div "Description Write a detailed description of the content in a few sentences. Avo…" at bounding box center [138, 154] width 255 height 42
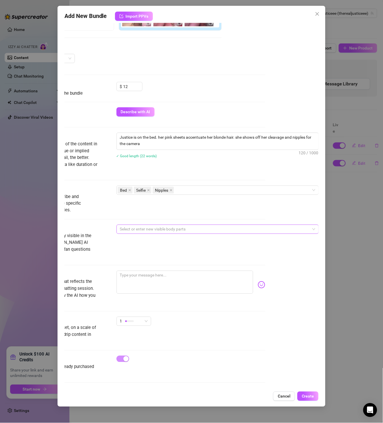
click at [184, 227] on div at bounding box center [215, 229] width 194 height 8
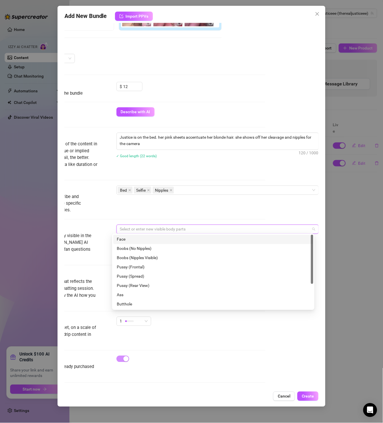
click at [159, 240] on div "Face" at bounding box center [213, 239] width 193 height 6
click at [150, 248] on div "Boobs (No Nipples)" at bounding box center [213, 248] width 193 height 6
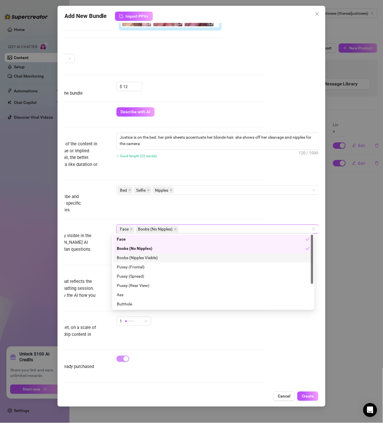
click at [155, 260] on div "Boobs (Nipples Visible)" at bounding box center [213, 258] width 193 height 6
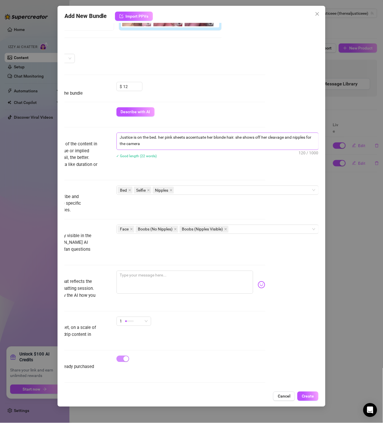
click at [198, 147] on span "Justice is on the bed. her pink sheets accentuate her blonde hair. she shows of…" at bounding box center [218, 141] width 203 height 17
click at [197, 143] on textarea "Justice is on the bed. her pink sheets accentuate her blonde hair. she shows of…" at bounding box center [218, 140] width 202 height 15
click at [122, 317] on div "1" at bounding box center [134, 324] width 35 height 14
click at [136, 317] on div "1" at bounding box center [134, 321] width 35 height 9
click at [142, 330] on div "2" at bounding box center [143, 333] width 61 height 9
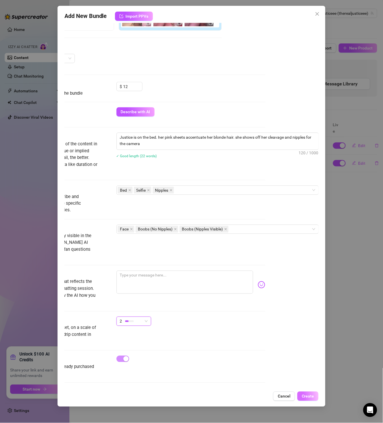
click at [308, 395] on span "Create" at bounding box center [308, 396] width 12 height 5
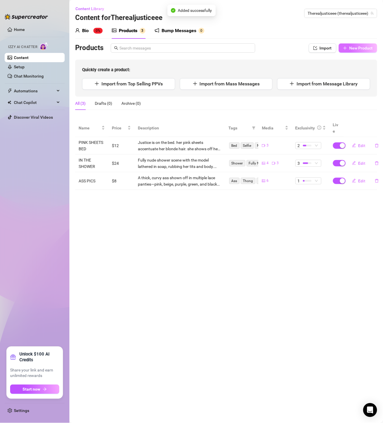
click at [363, 51] on button "New Product" at bounding box center [358, 47] width 38 height 9
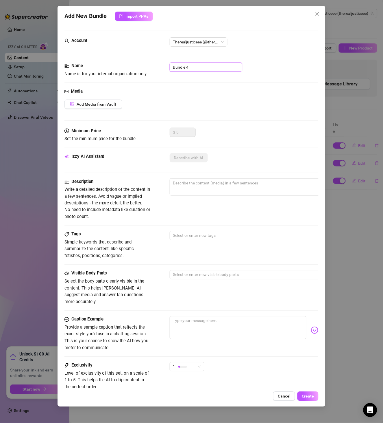
drag, startPoint x: 197, startPoint y: 71, endPoint x: 155, endPoint y: 72, distance: 42.0
click at [155, 72] on div "Name Name is for your internal organization only. Bundle 4" at bounding box center [192, 69] width 255 height 15
paste input "GET OFF TO THIS"
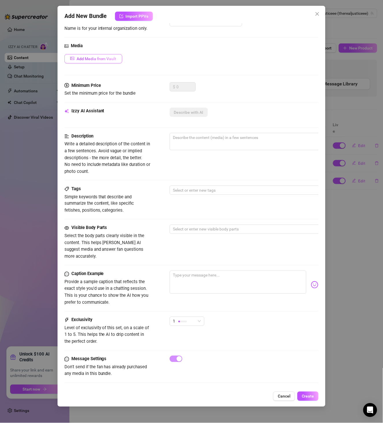
click at [115, 58] on span "Add Media from Vault" at bounding box center [97, 58] width 40 height 5
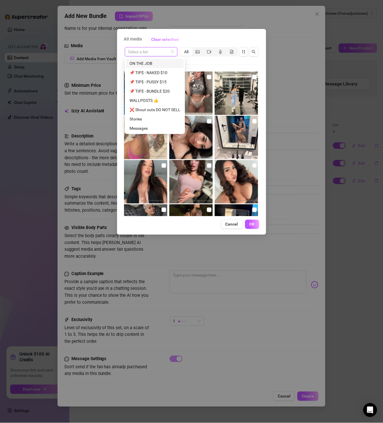
click at [151, 50] on input "search" at bounding box center [148, 51] width 41 height 9
paste input "GET OFF TO THIS"
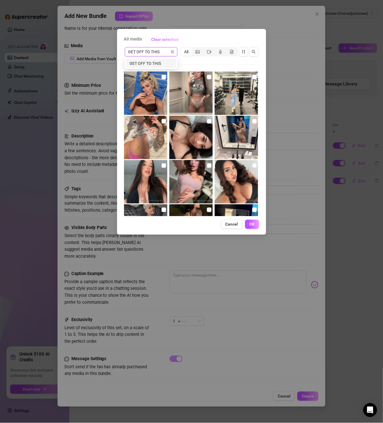
click at [157, 64] on div "GET OFF TO THIS" at bounding box center [151, 63] width 43 height 6
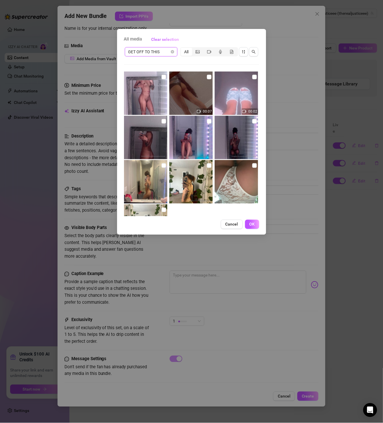
scroll to position [41, 0]
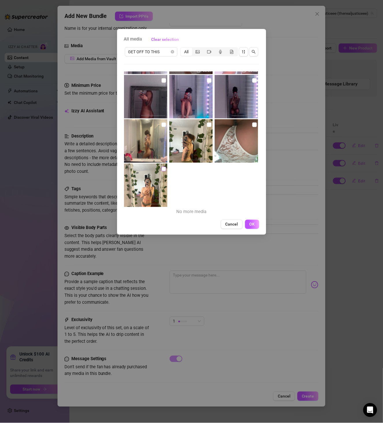
click at [162, 168] on input "checkbox" at bounding box center [164, 169] width 5 height 5
click at [163, 127] on label at bounding box center [164, 125] width 5 height 6
click at [163, 127] on input "checkbox" at bounding box center [164, 124] width 5 height 5
click at [207, 126] on input "checkbox" at bounding box center [209, 124] width 5 height 5
click at [253, 125] on input "checkbox" at bounding box center [255, 124] width 5 height 5
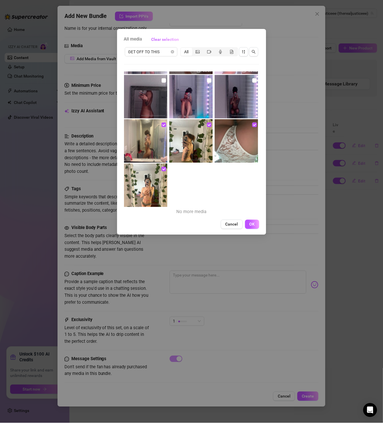
scroll to position [8, 0]
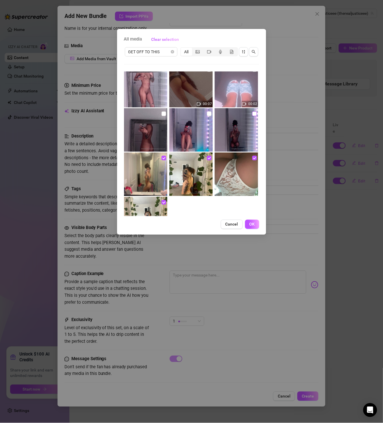
click at [253, 115] on input "checkbox" at bounding box center [255, 113] width 5 height 5
click at [207, 115] on input "checkbox" at bounding box center [209, 113] width 5 height 5
click at [162, 115] on input "checkbox" at bounding box center [164, 113] width 5 height 5
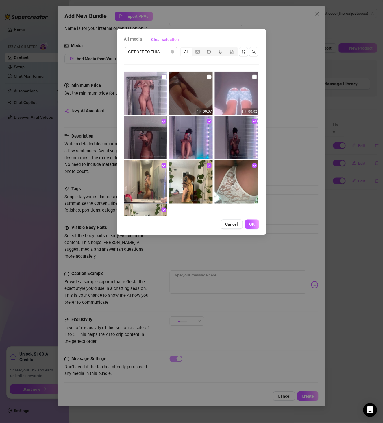
click at [162, 76] on input "checkbox" at bounding box center [164, 77] width 5 height 5
click at [208, 75] on input "checkbox" at bounding box center [209, 77] width 5 height 5
click at [253, 77] on input "checkbox" at bounding box center [255, 77] width 5 height 5
click at [255, 228] on button "OK" at bounding box center [252, 224] width 14 height 9
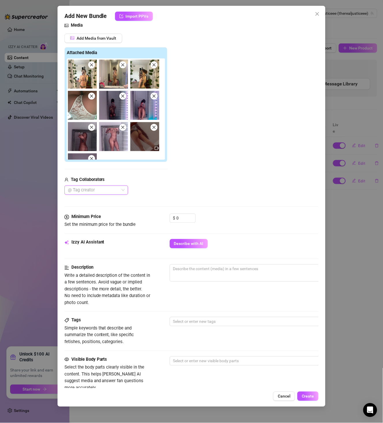
scroll to position [80, 0]
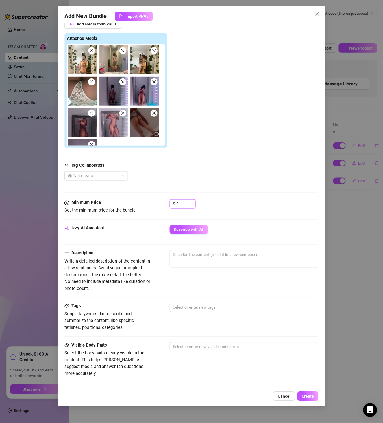
drag, startPoint x: 183, startPoint y: 202, endPoint x: 150, endPoint y: 204, distance: 32.8
click at [150, 204] on div "Minimum Price Set the minimum price for the bundle $ 0" at bounding box center [192, 206] width 255 height 15
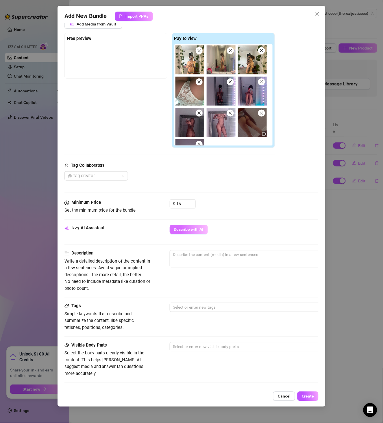
click at [200, 226] on button "Describe with AI" at bounding box center [189, 229] width 38 height 9
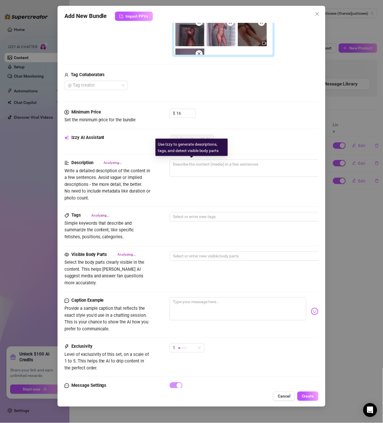
scroll to position [180, 0]
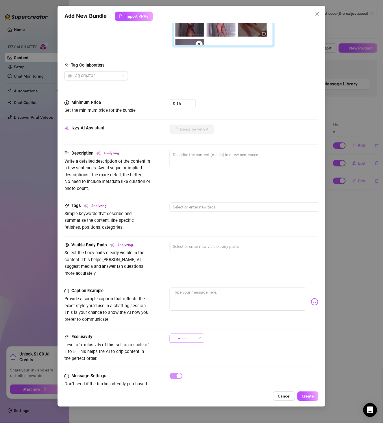
click at [187, 334] on div "1" at bounding box center [184, 338] width 23 height 9
click at [199, 352] on span "2" at bounding box center [193, 352] width 38 height 6
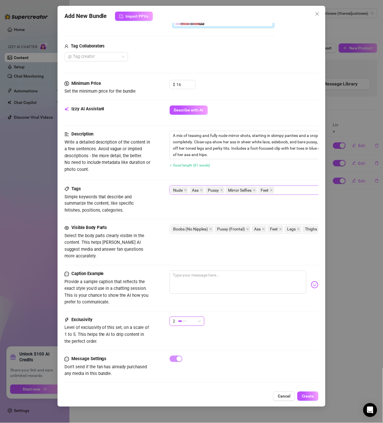
scroll to position [201, 0]
drag, startPoint x: 310, startPoint y: 393, endPoint x: 310, endPoint y: 385, distance: 8.4
click at [310, 394] on span "Create" at bounding box center [308, 396] width 12 height 5
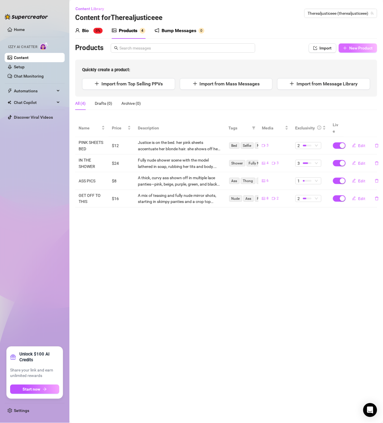
click at [355, 51] on button "New Product" at bounding box center [358, 47] width 38 height 9
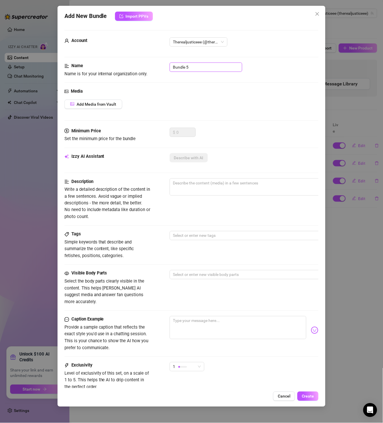
drag, startPoint x: 196, startPoint y: 62, endPoint x: 119, endPoint y: 64, distance: 77.0
click at [119, 64] on div "Name Name is for your internal organization only. Bundle 5" at bounding box center [192, 69] width 255 height 15
paste input "IN THE CLUB"
click at [113, 108] on button "Add Media from Vault" at bounding box center [94, 104] width 58 height 9
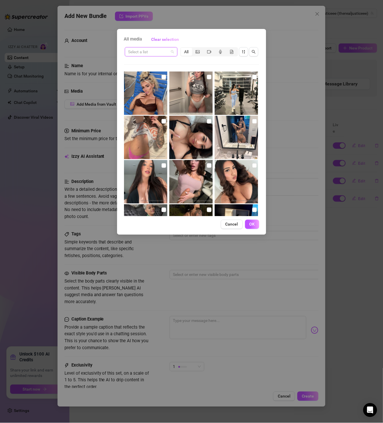
click at [155, 54] on input "search" at bounding box center [148, 51] width 41 height 9
paste input "IN THE CLUB"
click at [157, 63] on div "IN THE CLUB" at bounding box center [151, 63] width 43 height 6
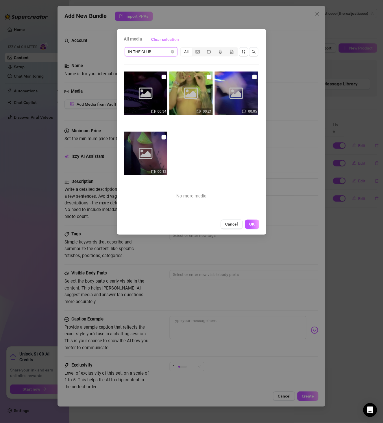
click at [162, 77] on input "checkbox" at bounding box center [164, 77] width 5 height 5
click at [207, 76] on input "checkbox" at bounding box center [209, 77] width 5 height 5
click at [253, 78] on input "checkbox" at bounding box center [255, 77] width 5 height 5
click at [164, 135] on input "checkbox" at bounding box center [164, 137] width 5 height 5
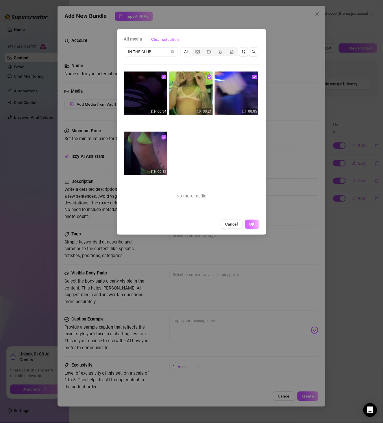
click at [258, 223] on button "OK" at bounding box center [252, 224] width 14 height 9
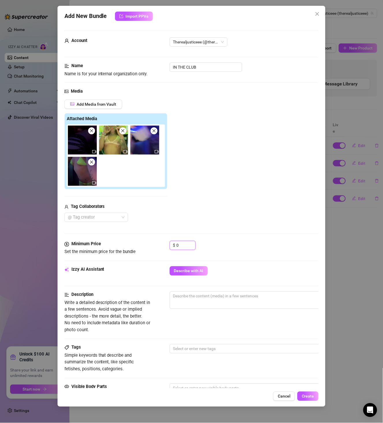
click at [155, 246] on div "Minimum Price Set the minimum price for the bundle $ 0" at bounding box center [192, 248] width 255 height 15
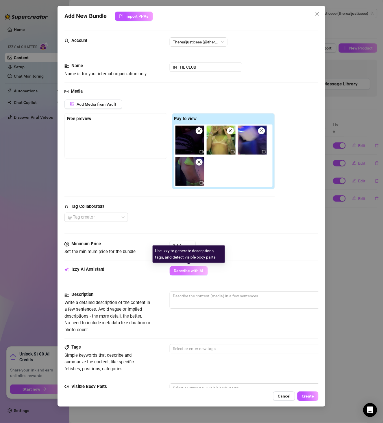
click at [199, 268] on button "Describe with AI" at bounding box center [189, 270] width 38 height 9
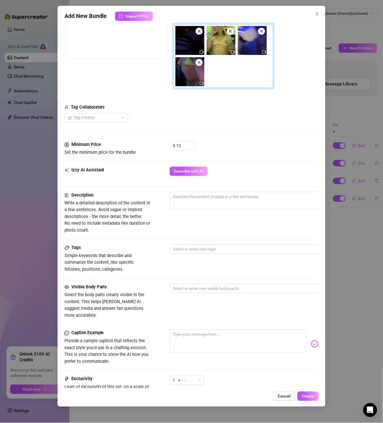
scroll to position [100, 0]
click at [191, 168] on button "Describe with AI" at bounding box center [189, 170] width 38 height 9
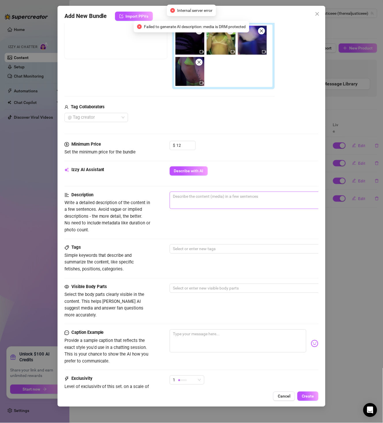
click at [230, 204] on span "0 / 1000" at bounding box center [271, 200] width 203 height 17
click at [237, 198] on textarea at bounding box center [271, 196] width 202 height 9
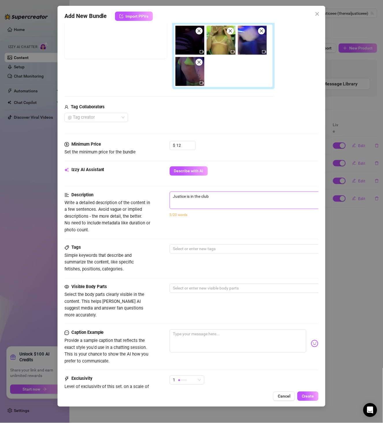
click at [227, 200] on textarea "Justice is in the club" at bounding box center [271, 196] width 202 height 9
click at [229, 199] on textarea "Justice is in the club, wearing a lace bikini top." at bounding box center [271, 196] width 202 height 9
click at [240, 194] on textarea "Justice is in the club, wearing a lace bikini top." at bounding box center [271, 196] width 202 height 9
drag, startPoint x: 238, startPoint y: 196, endPoint x: 235, endPoint y: 198, distance: 3.4
click at [237, 197] on textarea "Justice is in the club, wearing a lace bikini top." at bounding box center [271, 196] width 202 height 9
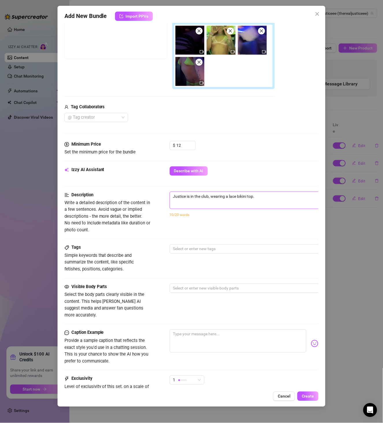
click at [232, 198] on textarea "Justice is in the club, wearing a lace bikini top." at bounding box center [271, 196] width 202 height 9
click at [285, 197] on textarea "Justice is in the club, wearing a neon green lace bikini top." at bounding box center [271, 196] width 202 height 9
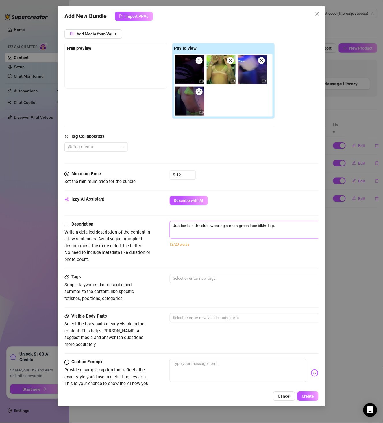
scroll to position [33, 0]
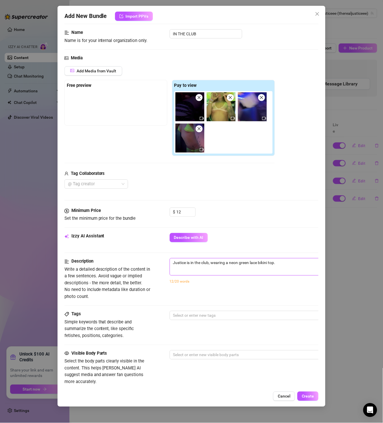
click at [216, 106] on img at bounding box center [221, 106] width 29 height 29
click at [288, 168] on div "Add Media from Vault Free preview Pay to view Tag Collaborators @ Tag creator" at bounding box center [192, 127] width 255 height 122
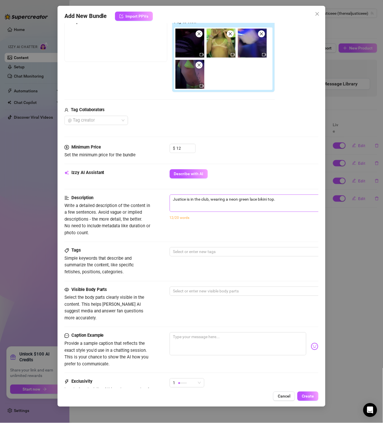
scroll to position [100, 0]
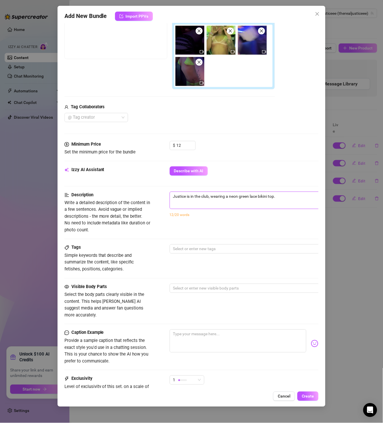
click at [287, 200] on textarea "Justice is in the club, wearing a neon green lace bikini top." at bounding box center [271, 196] width 202 height 9
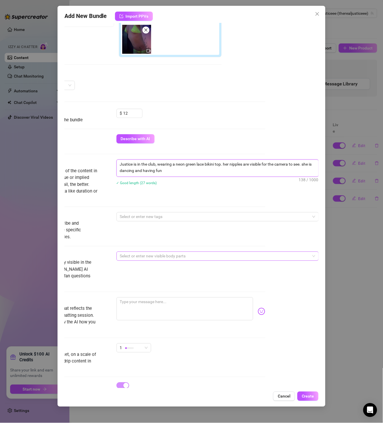
scroll to position [160, 56]
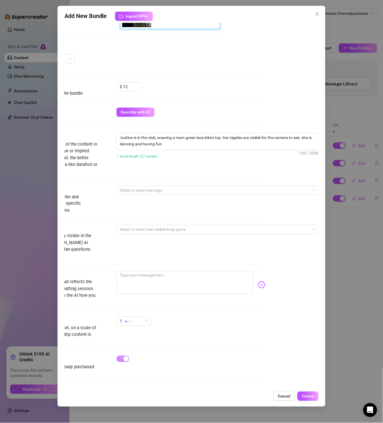
click at [151, 196] on div "Tags Simple keywords that describe and summarize the content, like specific fet…" at bounding box center [138, 199] width 255 height 28
click at [153, 195] on div "Tags Simple keywords that describe and summarize the content, like specific fet…" at bounding box center [138, 199] width 255 height 28
click at [158, 191] on div at bounding box center [215, 190] width 194 height 8
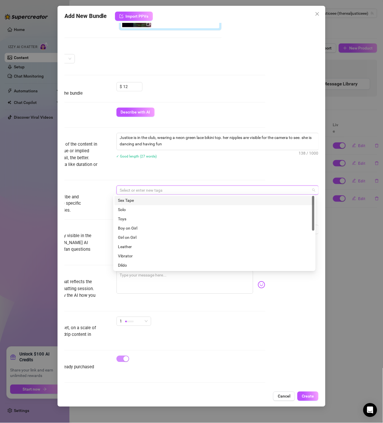
click at [168, 188] on div at bounding box center [215, 190] width 194 height 8
click at [190, 176] on div "Description Write a detailed description of the content in a few sentences. Avo…" at bounding box center [138, 159] width 255 height 53
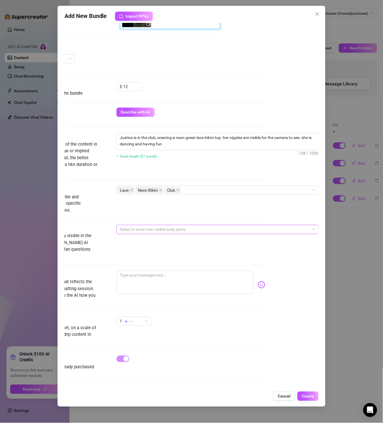
click at [163, 231] on div at bounding box center [215, 229] width 194 height 8
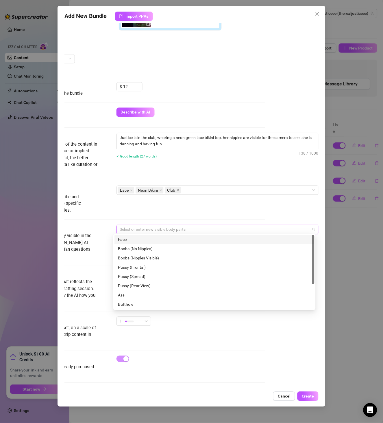
click at [153, 244] on div "Face" at bounding box center [215, 239] width 200 height 9
click at [160, 260] on div "Boobs (Nipples Visible)" at bounding box center [214, 258] width 193 height 6
click at [209, 209] on div "Tags Simple keywords that describe and summarize the content, like specific fet…" at bounding box center [138, 199] width 255 height 28
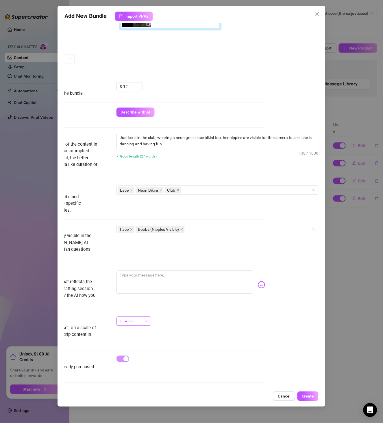
click at [139, 317] on div "1" at bounding box center [131, 321] width 23 height 9
click at [134, 335] on span "2" at bounding box center [137, 334] width 38 height 6
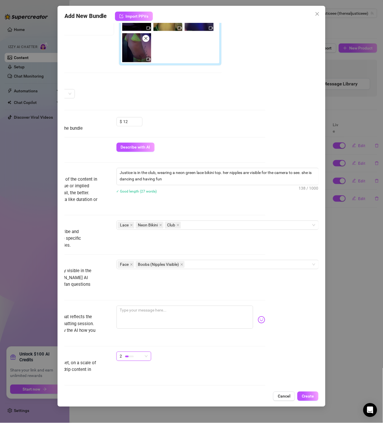
scroll to position [160, 56]
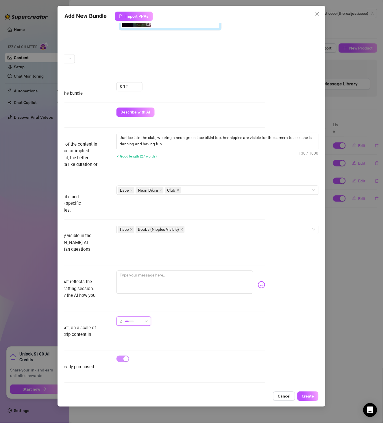
click at [141, 317] on span "2" at bounding box center [134, 321] width 28 height 9
click at [137, 328] on div "1 - Least Exclusive" at bounding box center [145, 324] width 61 height 9
click at [311, 394] on span "Create" at bounding box center [308, 396] width 12 height 5
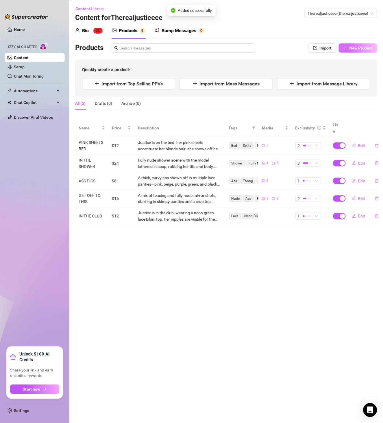
click at [357, 51] on button "New Product" at bounding box center [358, 47] width 38 height 9
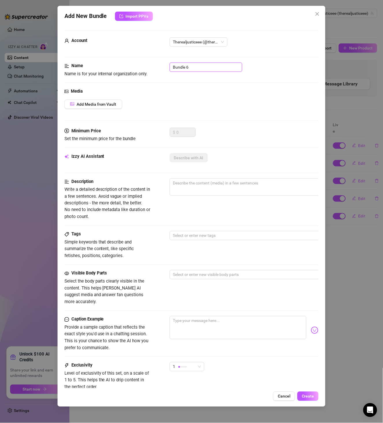
drag, startPoint x: 196, startPoint y: 69, endPoint x: 98, endPoint y: 62, distance: 98.3
click at [98, 62] on form "Account Therealjusticeee (@therealjusticeee) Name Name is for your internal org…" at bounding box center [192, 231] width 255 height 403
paste input "POLE ROOM"
click at [97, 103] on span "Add Media from Vault" at bounding box center [97, 104] width 40 height 5
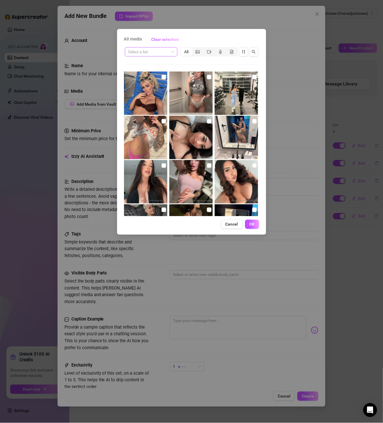
click at [155, 49] on input "search" at bounding box center [148, 51] width 41 height 9
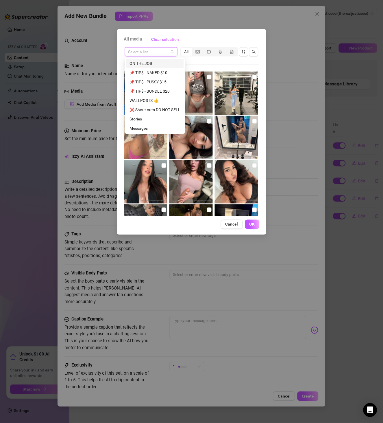
paste input "POLE ROOM"
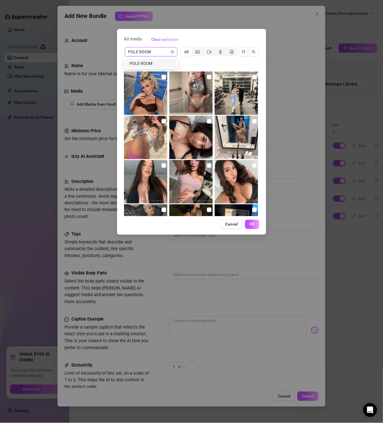
click at [156, 63] on div "POLE ROOM" at bounding box center [151, 63] width 43 height 6
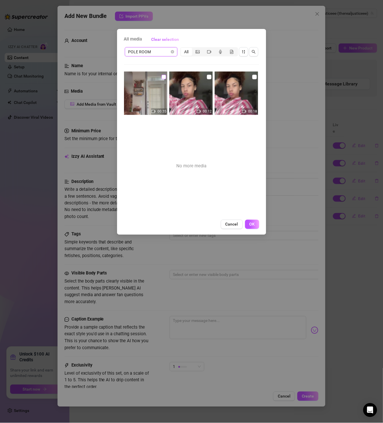
click at [162, 78] on input "checkbox" at bounding box center [164, 77] width 5 height 5
click at [208, 77] on input "checkbox" at bounding box center [209, 77] width 5 height 5
click at [253, 78] on input "checkbox" at bounding box center [255, 77] width 5 height 5
click at [258, 222] on button "OK" at bounding box center [252, 224] width 14 height 9
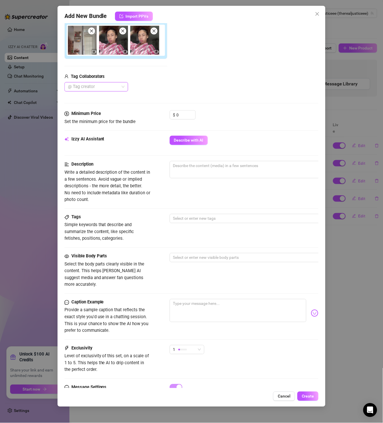
scroll to position [0, 0]
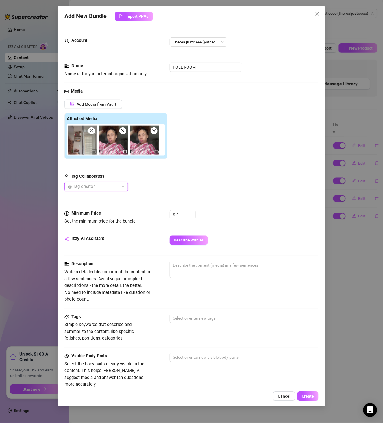
click at [127, 134] on img at bounding box center [113, 140] width 29 height 29
click at [123, 133] on icon "close" at bounding box center [123, 131] width 4 height 4
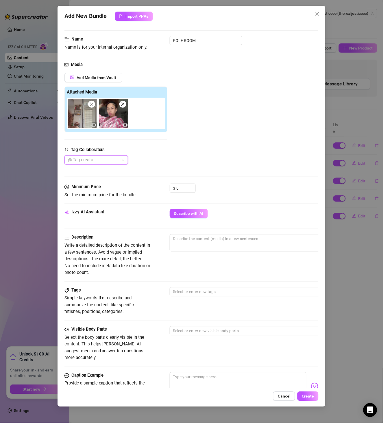
scroll to position [67, 0]
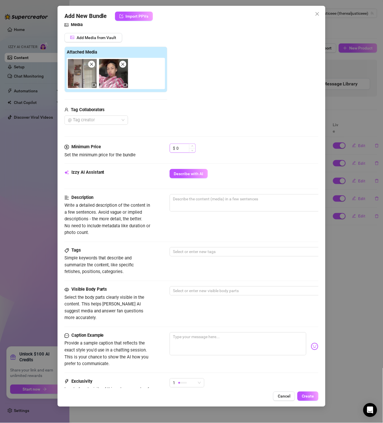
drag, startPoint x: 182, startPoint y: 155, endPoint x: 184, endPoint y: 148, distance: 7.2
click at [184, 148] on div "$ 0" at bounding box center [183, 150] width 26 height 14
click at [184, 148] on input "0" at bounding box center [186, 148] width 19 height 9
drag, startPoint x: 184, startPoint y: 148, endPoint x: 139, endPoint y: 145, distance: 45.2
click at [139, 145] on div "Minimum Price Set the minimum price for the bundle $ 0" at bounding box center [192, 150] width 255 height 15
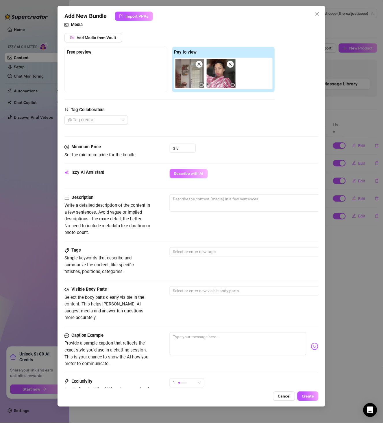
click at [197, 178] on button "Describe with AI" at bounding box center [189, 173] width 38 height 9
click at [223, 203] on textarea at bounding box center [271, 198] width 202 height 9
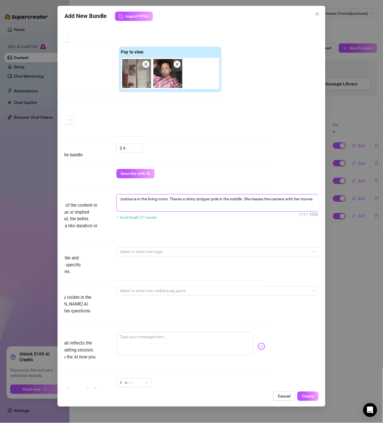
scroll to position [0, 0]
click at [244, 201] on textarea "Justice is in the living room. Theres a shiny stripper pole in the middle. She …" at bounding box center [218, 201] width 202 height 15
click at [249, 201] on textarea "Justice is in the living room. Theres a shiny stripper pole in the middle. She …" at bounding box center [218, 201] width 202 height 15
click at [172, 208] on textarea "Justice is in the living room. Theres a shiny stripper pole in the middle. She …" at bounding box center [218, 201] width 202 height 15
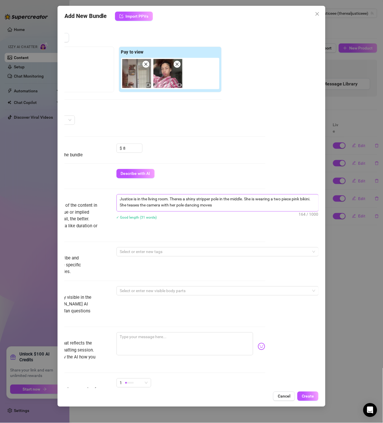
click at [233, 211] on span "Justice is in the living room. Theres a shiny stripper pole in the middle. She …" at bounding box center [218, 202] width 203 height 17
click at [228, 203] on textarea "Justice is in the living room. Theres a shiny stripper pole in the middle. She …" at bounding box center [218, 201] width 202 height 15
click at [227, 203] on textarea "Justice is in the living room. Theres a shiny stripper pole in the middle. She …" at bounding box center [218, 201] width 202 height 15
click at [187, 250] on div at bounding box center [215, 252] width 194 height 8
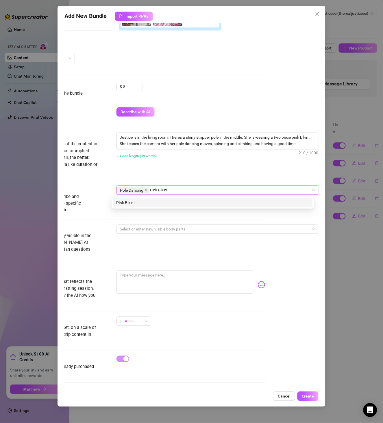
scroll to position [130, 58]
click at [173, 229] on div at bounding box center [215, 229] width 194 height 8
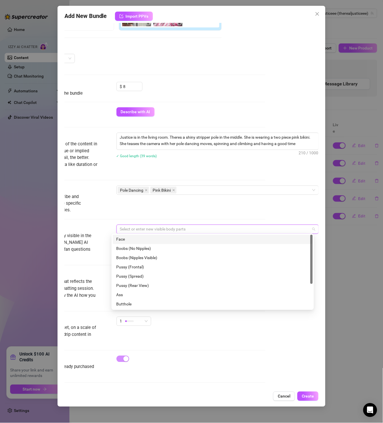
click at [169, 239] on div "Face" at bounding box center [212, 239] width 193 height 6
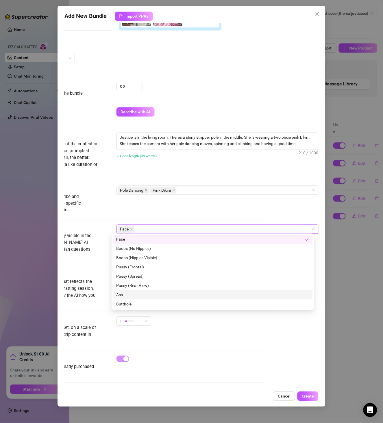
click at [145, 293] on div "Ass" at bounding box center [212, 295] width 193 height 6
click at [162, 246] on div "Boobs (No Nipples)" at bounding box center [212, 248] width 193 height 6
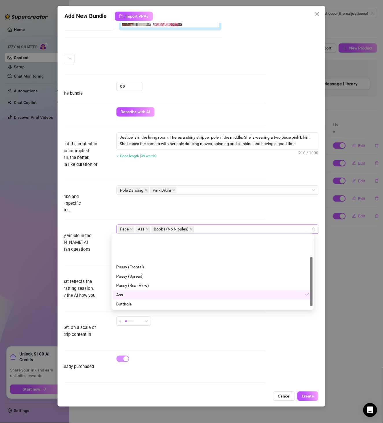
scroll to position [37, 0]
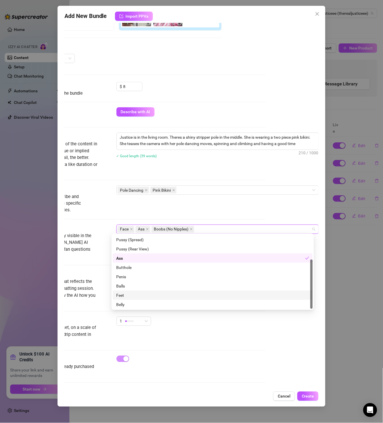
click at [125, 296] on div "Feet" at bounding box center [212, 295] width 193 height 6
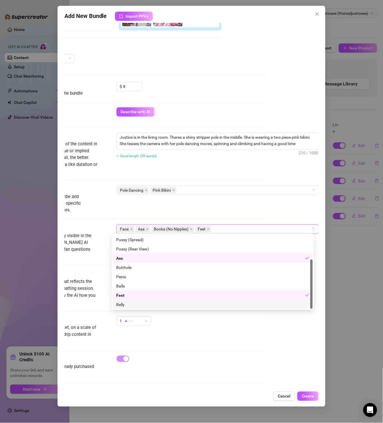
click at [128, 307] on div "Belly" at bounding box center [213, 304] width 200 height 9
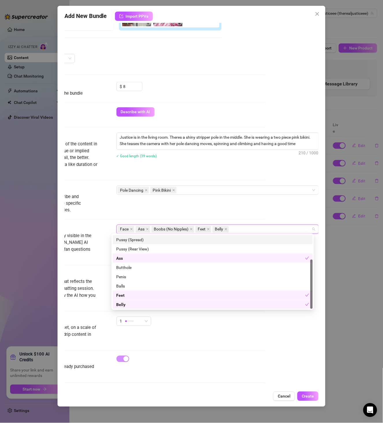
click at [245, 202] on div "Tags Simple keywords that describe and summarize the content, like specific fet…" at bounding box center [138, 199] width 255 height 28
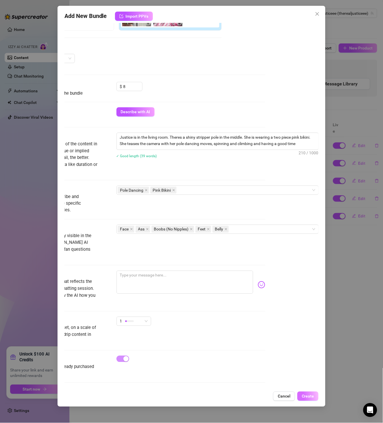
click at [308, 397] on span "Create" at bounding box center [308, 396] width 12 height 5
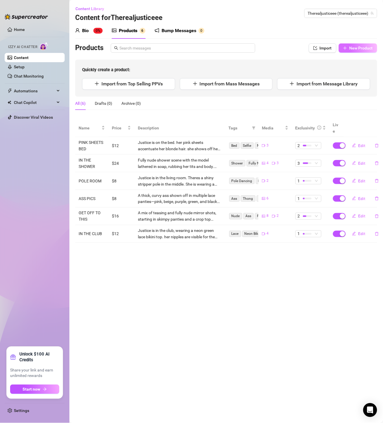
click at [356, 44] on button "New Product" at bounding box center [358, 47] width 38 height 9
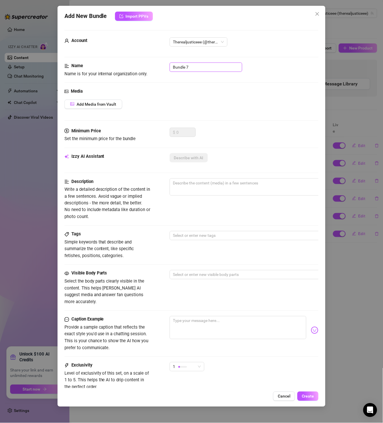
click at [192, 64] on input "Bundle 7" at bounding box center [206, 66] width 73 height 9
paste input "STRIP CLUB BUNDLE"
type input "STRIP CLUB BUNDLE"
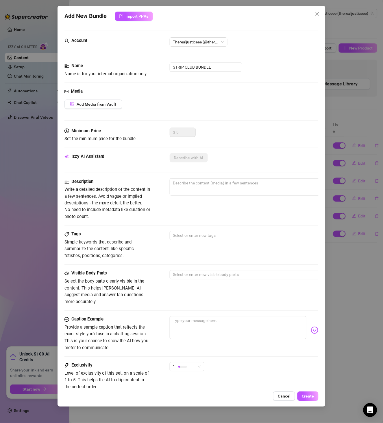
click at [120, 95] on div "Media Add Media from Vault" at bounding box center [192, 108] width 255 height 40
click at [117, 103] on button "Add Media from Vault" at bounding box center [94, 104] width 58 height 9
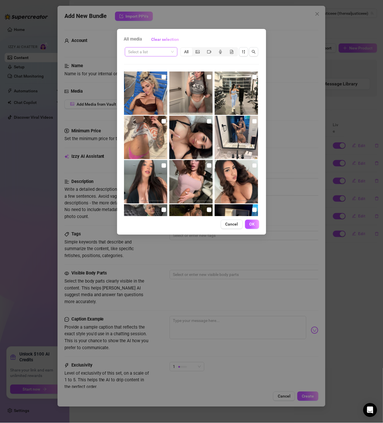
click at [154, 53] on input "search" at bounding box center [148, 51] width 41 height 9
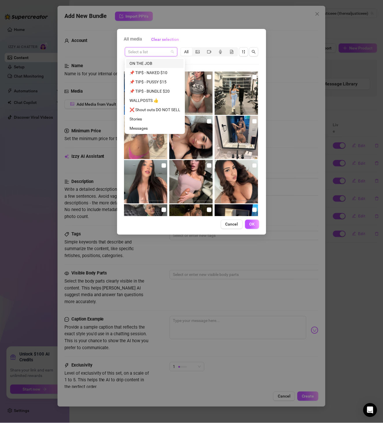
paste input "STRIP CLUB BUNDLE"
type input "STRIP CLUB BUNDLE"
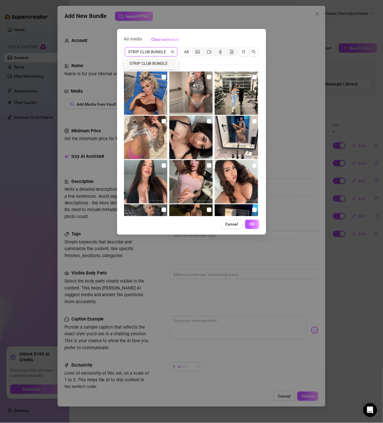
click at [153, 62] on div "STRIP CLUB BUNDLE" at bounding box center [151, 63] width 43 height 6
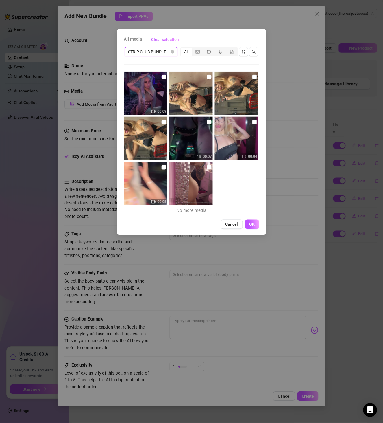
click at [162, 74] on label at bounding box center [164, 77] width 5 height 6
click at [162, 75] on input "checkbox" at bounding box center [164, 77] width 5 height 5
checkbox input "true"
click at [210, 75] on img at bounding box center [191, 92] width 43 height 43
click at [208, 76] on input "checkbox" at bounding box center [209, 77] width 5 height 5
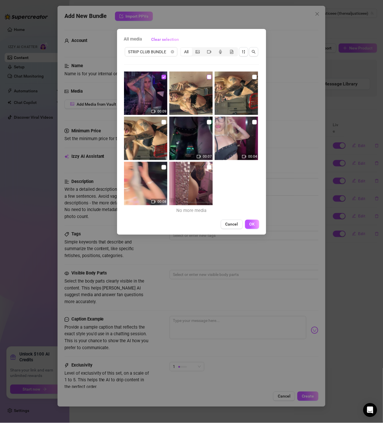
checkbox input "true"
click at [253, 78] on input "checkbox" at bounding box center [255, 77] width 5 height 5
checkbox input "true"
click at [162, 124] on input "checkbox" at bounding box center [164, 122] width 5 height 5
checkbox input "true"
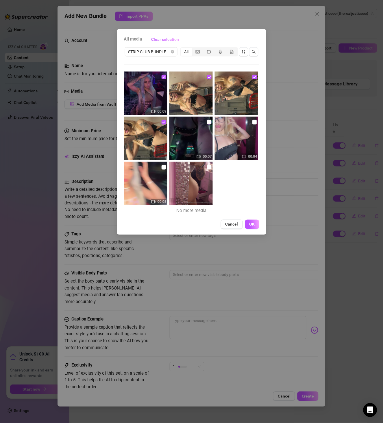
click at [208, 122] on input "checkbox" at bounding box center [209, 122] width 5 height 5
checkbox input "true"
click at [253, 122] on input "checkbox" at bounding box center [255, 122] width 5 height 5
checkbox input "true"
click at [170, 168] on img at bounding box center [191, 183] width 43 height 43
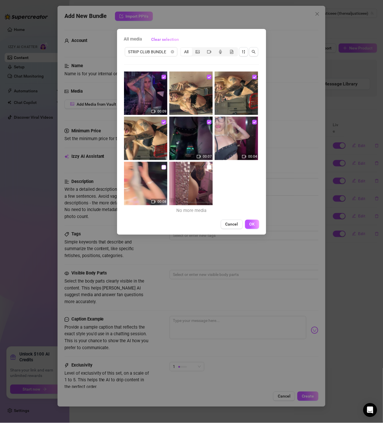
click at [165, 168] on input "checkbox" at bounding box center [164, 167] width 5 height 5
checkbox input "true"
click at [207, 165] on input "checkbox" at bounding box center [209, 167] width 5 height 5
checkbox input "true"
click at [250, 223] on span "OK" at bounding box center [252, 224] width 5 height 5
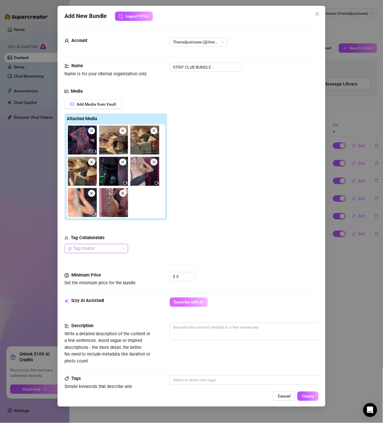
click at [195, 301] on span "Describe with AI" at bounding box center [189, 302] width 30 height 5
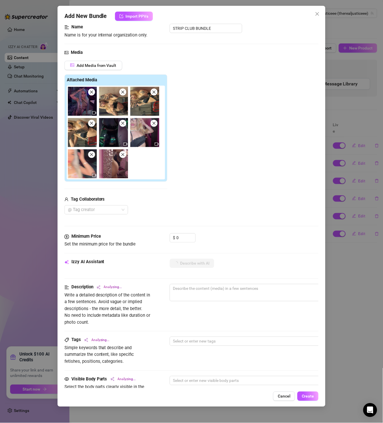
scroll to position [67, 0]
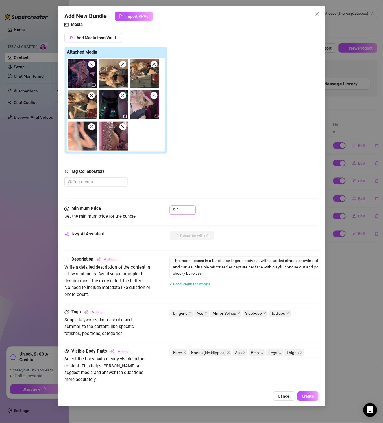
drag, startPoint x: 181, startPoint y: 209, endPoint x: 142, endPoint y: 209, distance: 39.1
click at [158, 213] on div "Minimum Price Set the minimum price for the bundle $ 0" at bounding box center [192, 212] width 255 height 15
type textarea "The model teases in a black lace lingerie bodysuit with studded straps, showing…"
type input "1"
type textarea "The model teases in a black lace lingerie bodysuit with studded straps, showing…"
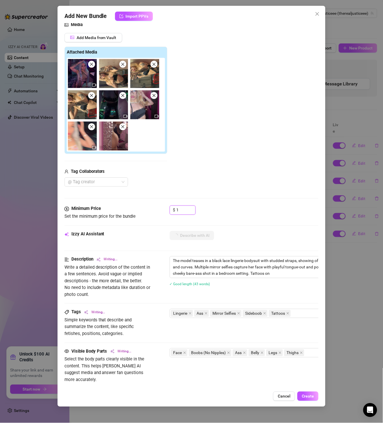
type input "12"
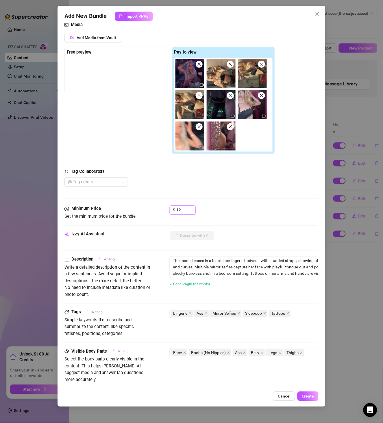
type textarea "The model teases in a black lace lingerie bodysuit with studded straps, showing…"
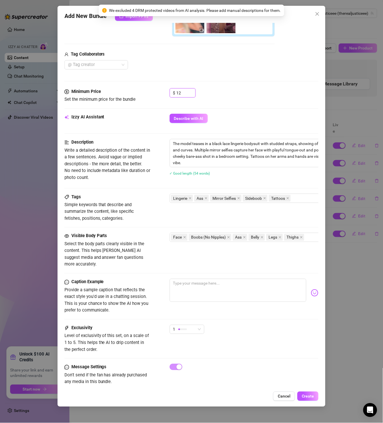
scroll to position [194, 0]
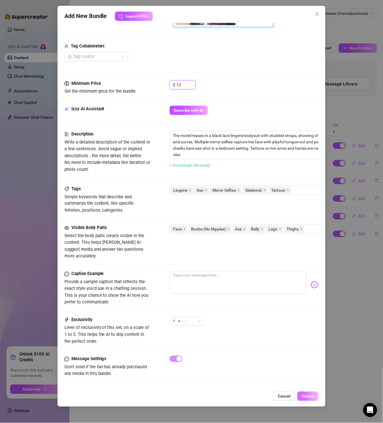
type input "12"
click at [310, 393] on button "Create" at bounding box center [308, 395] width 21 height 9
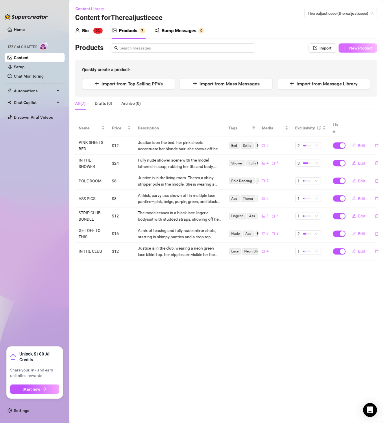
click at [364, 51] on button "New Product" at bounding box center [358, 47] width 38 height 9
type textarea "Type your message here..."
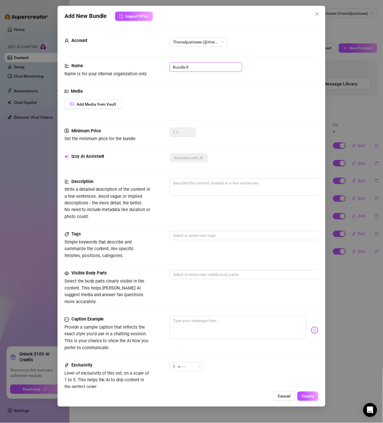
drag, startPoint x: 199, startPoint y: 65, endPoint x: 125, endPoint y: 61, distance: 74.8
click at [125, 61] on form "Account Therealjusticeee (@therealjusticeee) Name Name is for your internal org…" at bounding box center [192, 231] width 255 height 403
paste input "ORANGE SHIRT BG"
type input "ORANGE SHIRT BG"
click at [105, 104] on span "Add Media from Vault" at bounding box center [97, 104] width 40 height 5
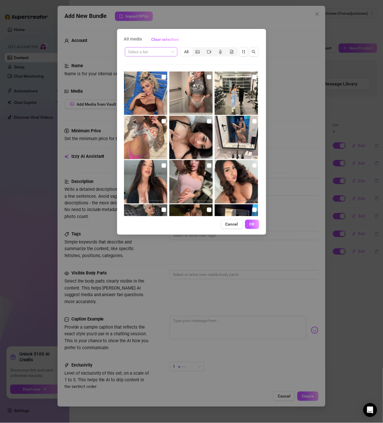
click at [155, 48] on input "search" at bounding box center [148, 51] width 41 height 9
paste input "ORANGE SHIRT BG"
type input "ORANGE SHIRT BG"
click at [154, 50] on input "ORANGE SHIRT BG" at bounding box center [148, 51] width 41 height 9
click at [161, 62] on div "ORANGE SHIRT BG" at bounding box center [151, 63] width 43 height 6
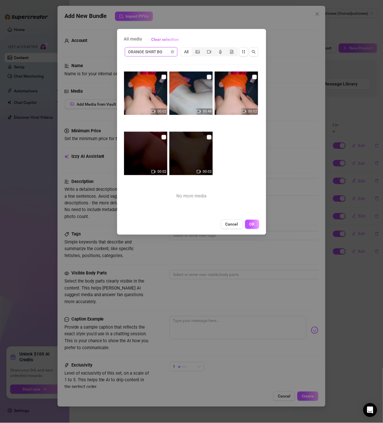
click at [163, 79] on input "checkbox" at bounding box center [164, 77] width 5 height 5
checkbox input "true"
click at [166, 81] on img at bounding box center [145, 92] width 43 height 43
click at [209, 77] on input "checkbox" at bounding box center [209, 77] width 5 height 5
checkbox input "true"
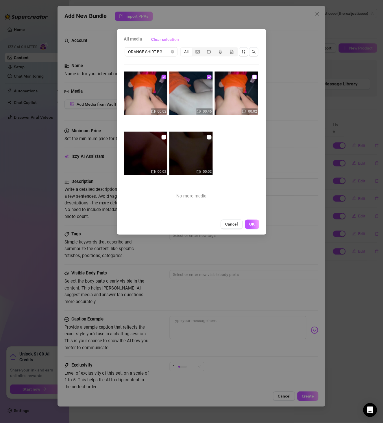
click at [253, 78] on input "checkbox" at bounding box center [255, 77] width 5 height 5
checkbox input "true"
click at [207, 136] on input "checkbox" at bounding box center [209, 137] width 5 height 5
checkbox input "true"
click at [164, 137] on input "checkbox" at bounding box center [164, 137] width 5 height 5
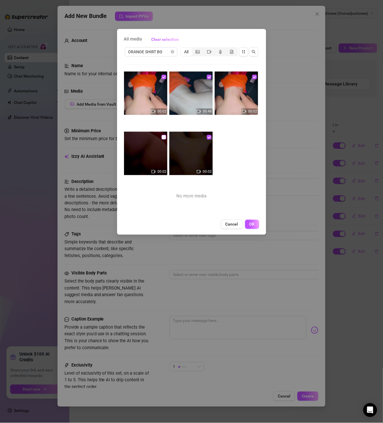
checkbox input "true"
click at [258, 229] on div "All media Clear selection ORANGE SHIRT BG All 00:02 00:46 00:02 00:02 00:02 No …" at bounding box center [191, 132] width 149 height 206
click at [255, 223] on span "OK" at bounding box center [252, 224] width 5 height 5
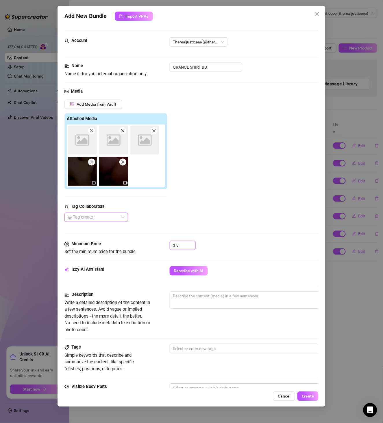
drag, startPoint x: 189, startPoint y: 242, endPoint x: 151, endPoint y: 242, distance: 37.9
click at [151, 242] on div "Minimum Price Set the minimum price for the bundle $ 0" at bounding box center [192, 248] width 255 height 15
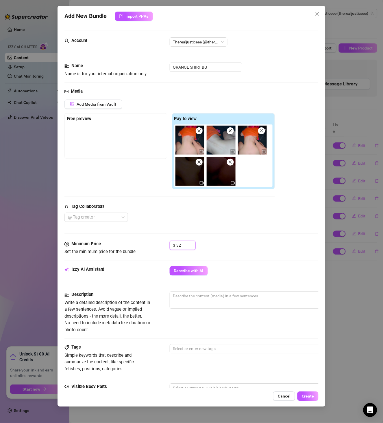
type input "3"
type input "40"
click at [197, 273] on span "Describe with AI" at bounding box center [189, 270] width 30 height 5
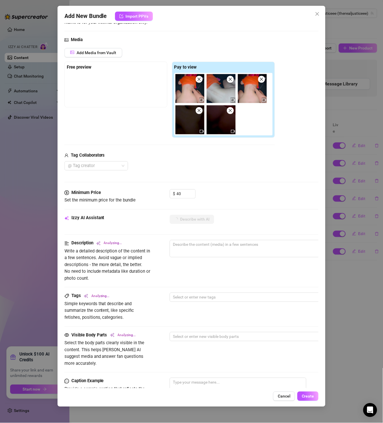
scroll to position [0, 0]
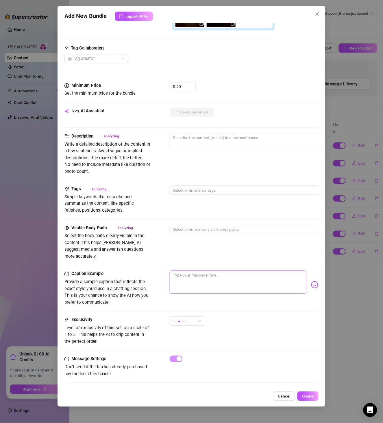
type textarea "Hardcore"
type textarea "Hardcore doggy-style"
type textarea "Hardcore doggy-style fuck"
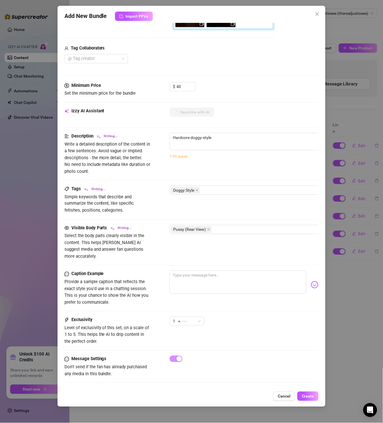
type textarea "Hardcore doggy-style fuck"
type textarea "Hardcore doggy-style fuck on"
type textarea "Hardcore doggy-style fuck on a"
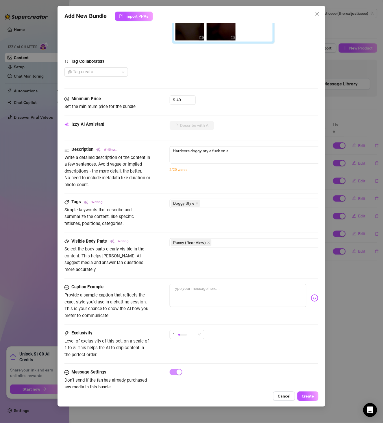
type textarea "Hardcore doggy-style fuck on a bed,"
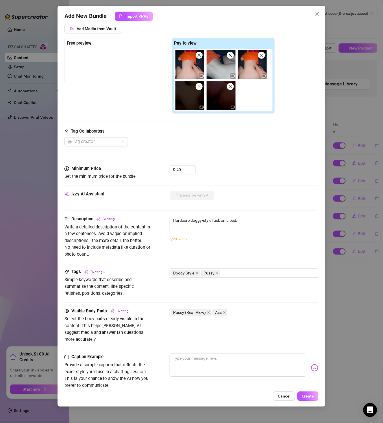
type textarea "Hardcore doggy-style fuck on a bed, with"
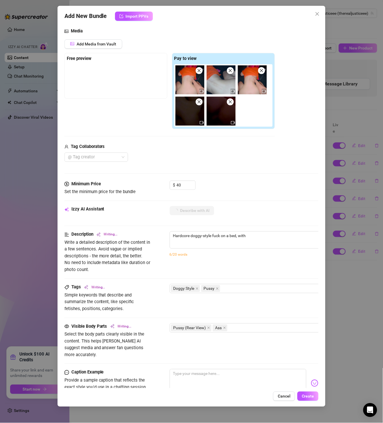
type textarea "Hardcore doggy-style fuck on a bed, with the"
type textarea "Hardcore doggy-style fuck on a bed, with the model"
type textarea "Hardcore doggy-style fuck on a bed, with the model wearing"
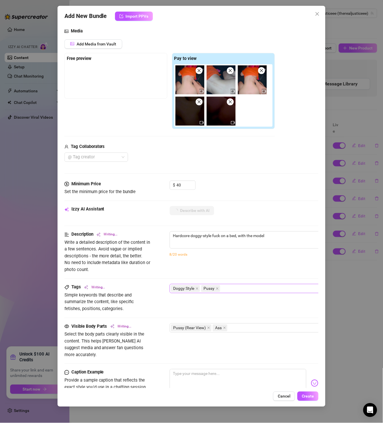
type textarea "Hardcore doggy-style fuck on a bed, with the model wearing"
type textarea "Hardcore doggy-style fuck on a bed, with the model wearing just"
type textarea "Hardcore doggy-style fuck on a bed, with the model wearing just an"
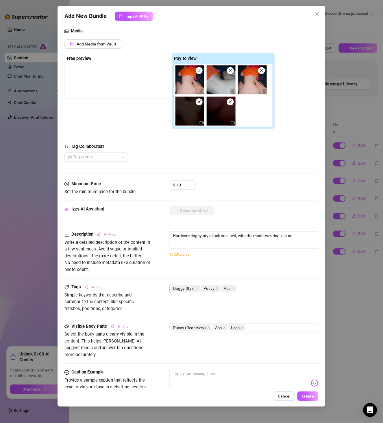
type textarea "Hardcore doggy-style fuck on a bed, with the model wearing just an orange"
type textarea "Hardcore doggy-style fuck on a bed, with the model wearing just an orange shirt"
type textarea "Hardcore doggy-style fuck on a bed, with the model wearing just an orange shirt…"
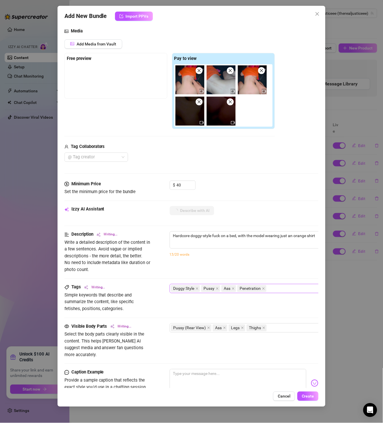
type textarea "Hardcore doggy-style fuck on a bed, with the model wearing just an orange shirt…"
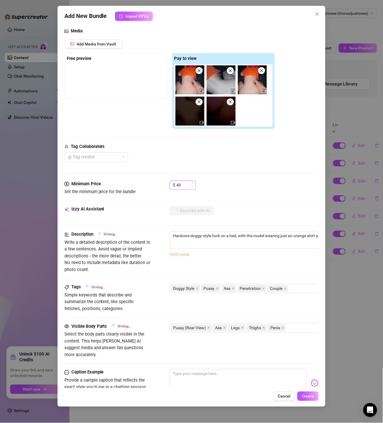
type textarea "Hardcore doggy-style fuck on a bed, with the model wearing just an orange shirt…"
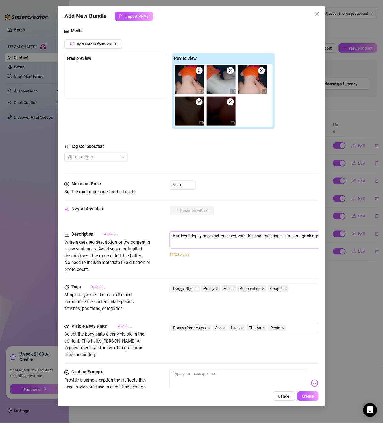
type textarea "Hardcore doggy-style fuck on a bed, with the model wearing just an orange shirt…"
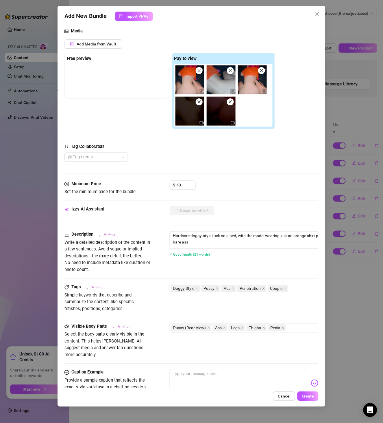
type textarea "Hardcore doggy-style fuck on a bed, with the model wearing just an orange shirt…"
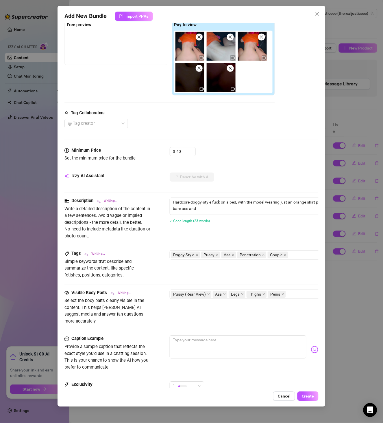
type textarea "Hardcore doggy-style fuck on a bed, with the model wearing just an orange shirt…"
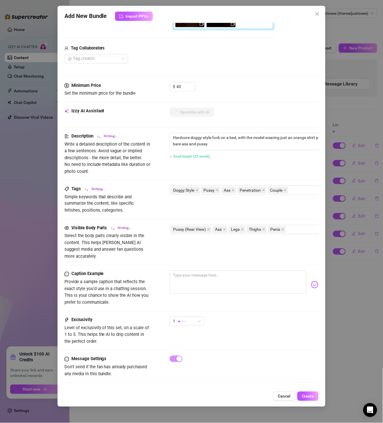
type textarea "Hardcore doggy-style fuck on a bed, with the model wearing just an orange shirt…"
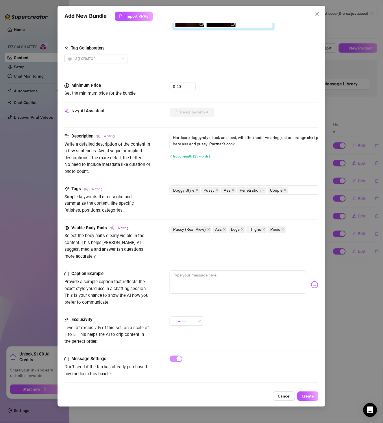
type textarea "Hardcore doggy-style fuck on a bed, with the model wearing just an orange shirt…"
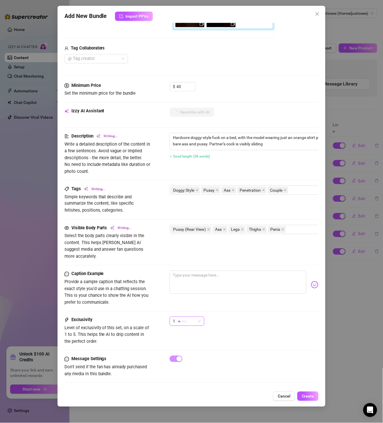
type textarea "Hardcore doggy-style fuck on a bed, with the model wearing just an orange shirt…"
click at [183, 321] on div at bounding box center [183, 322] width 9 height 2
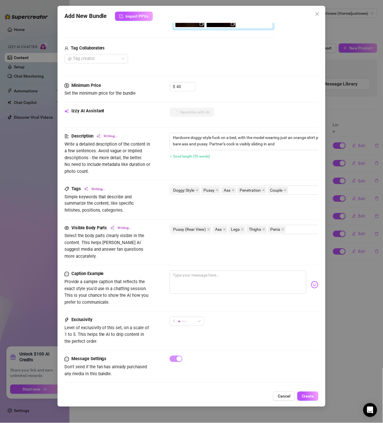
type textarea "Hardcore doggy-style fuck on a bed, with the model wearing just an orange shirt…"
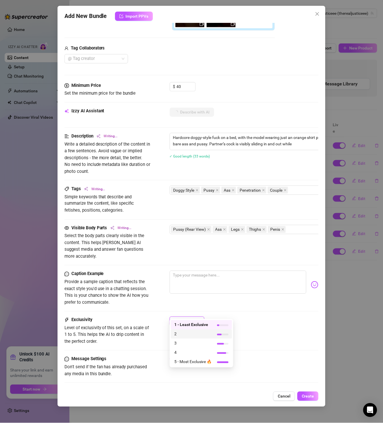
type textarea "Hardcore doggy-style fuck on a bed, with the model wearing just an orange shirt…"
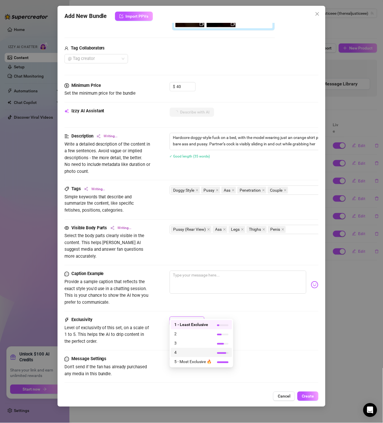
type textarea "Hardcore doggy-style fuck on a bed, with the model wearing just an orange shirt…"
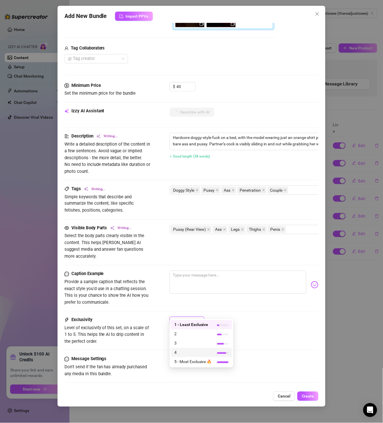
type textarea "Hardcore doggy-style fuck on a bed, with the model wearing just an orange shirt…"
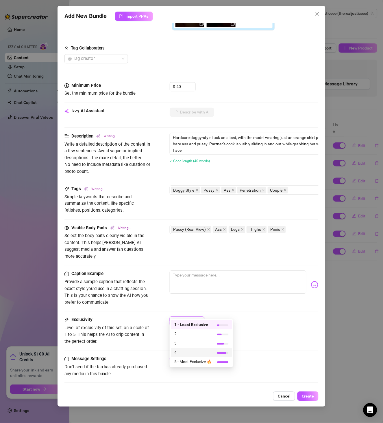
type textarea "Hardcore doggy-style fuck on a bed, with the model wearing just an orange shirt…"
click at [191, 361] on span "5 - Most Exclusive 🔥" at bounding box center [193, 361] width 38 height 6
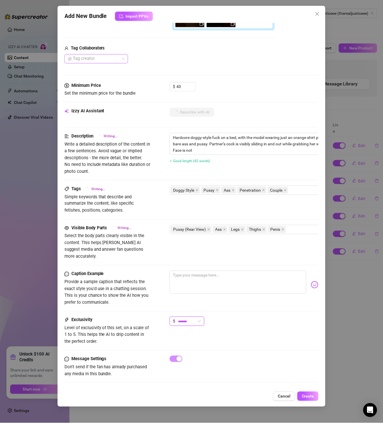
type textarea "Hardcore doggy-style fuck on a bed, with the model wearing just an orange shirt…"
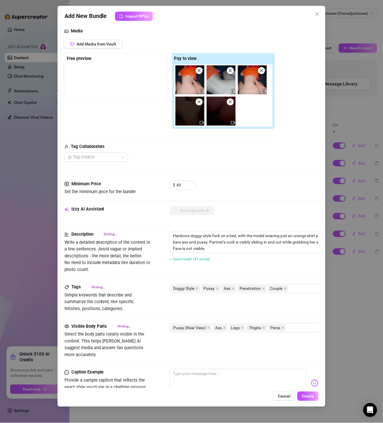
type textarea "Hardcore doggy-style fuck on a bed, with the model wearing just an orange shirt…"
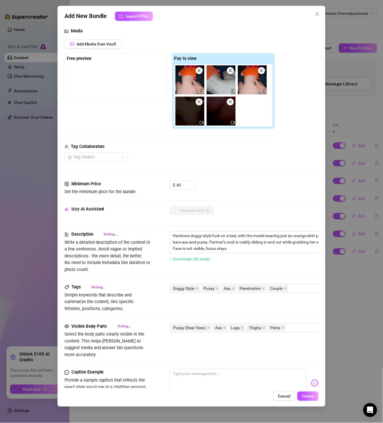
type textarea "Hardcore doggy-style fuck on a bed, with the model wearing just an orange shirt…"
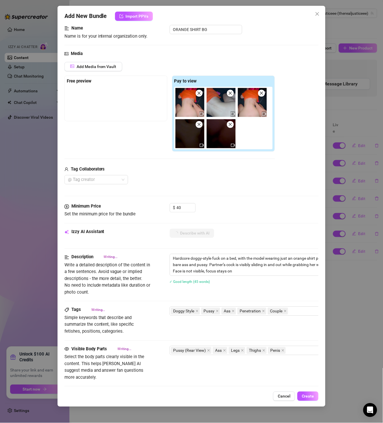
type textarea "Hardcore doggy-style fuck on a bed, with the model wearing just an orange shirt…"
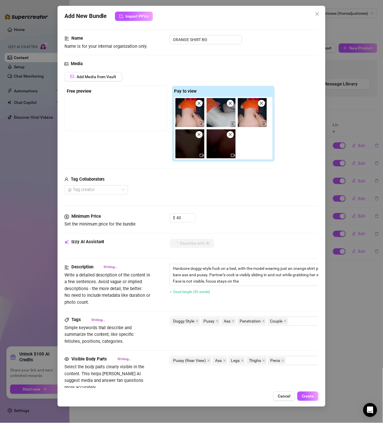
type textarea "Hardcore doggy-style fuck on a bed, with the model wearing just an orange shirt…"
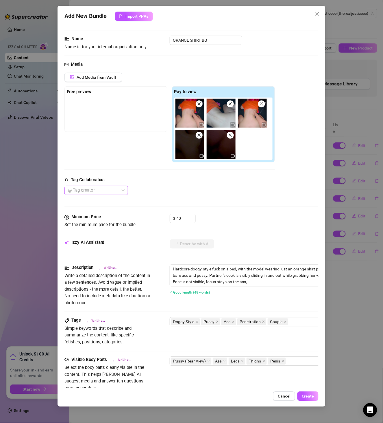
type textarea "Hardcore doggy-style fuck on a bed, with the model wearing just an orange shirt…"
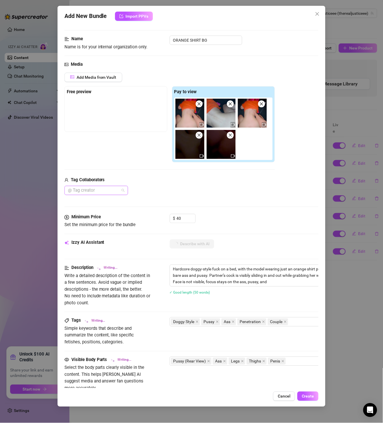
type textarea "Hardcore doggy-style fuck on a bed, with the model wearing just an orange shirt…"
click at [101, 190] on div at bounding box center [93, 190] width 55 height 8
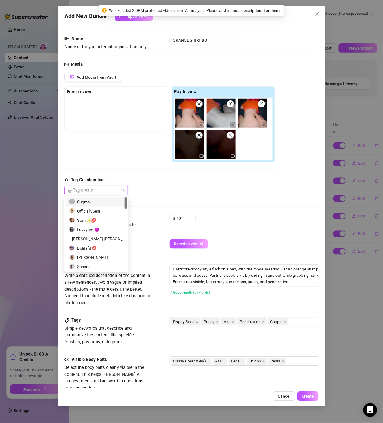
click at [102, 201] on div "Sugma" at bounding box center [96, 202] width 54 height 6
click at [197, 200] on div "Media Add Media from Vault Free preview Pay to view Tag Collaborators Sugma" at bounding box center [192, 137] width 255 height 153
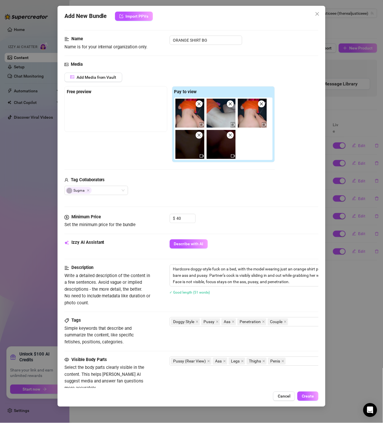
click at [312, 396] on span "Create" at bounding box center [308, 396] width 12 height 5
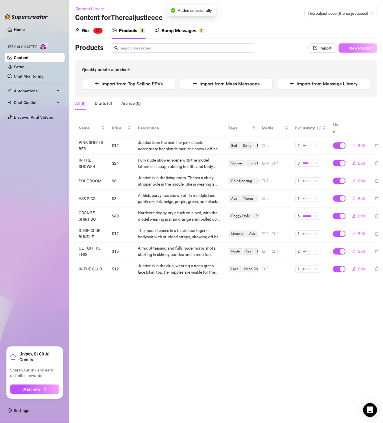
click at [367, 48] on span "New Product" at bounding box center [361, 48] width 23 height 5
type textarea "Type your message here..."
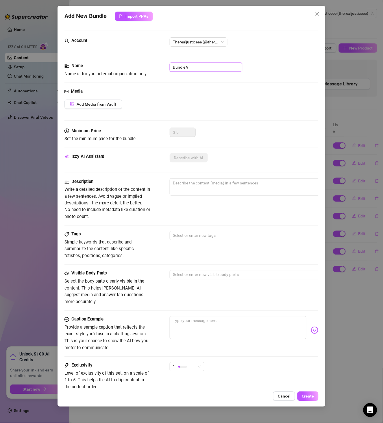
drag, startPoint x: 145, startPoint y: 66, endPoint x: 209, endPoint y: 93, distance: 70.4
click at [131, 67] on div "Name Name is for your internal organization only. Bundle 9" at bounding box center [192, 69] width 255 height 15
paste input "NUDES"
type input "NUDES"
click at [113, 106] on span "Add Media from Vault" at bounding box center [97, 104] width 40 height 5
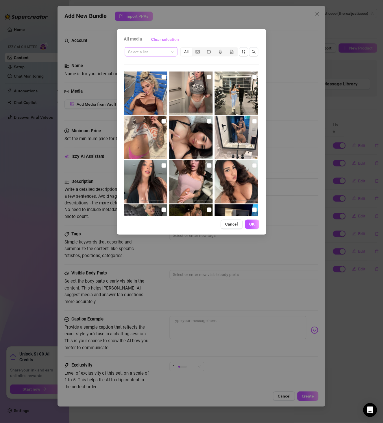
click at [149, 50] on input "search" at bounding box center [148, 51] width 41 height 9
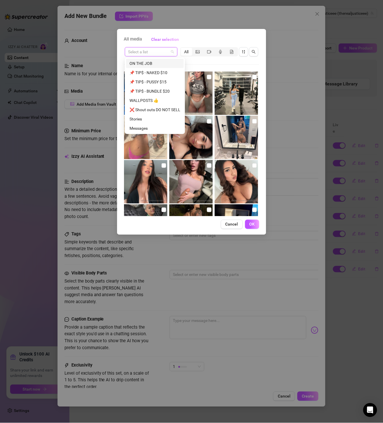
paste input "NUDES"
type input "NUDES"
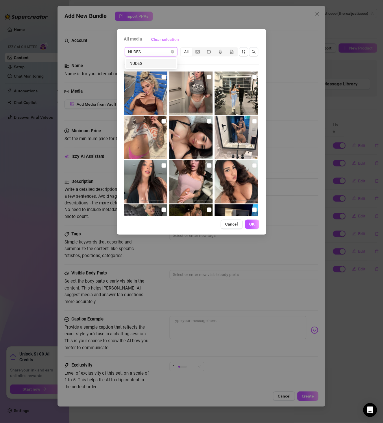
click at [154, 62] on div "NUDES" at bounding box center [151, 63] width 43 height 6
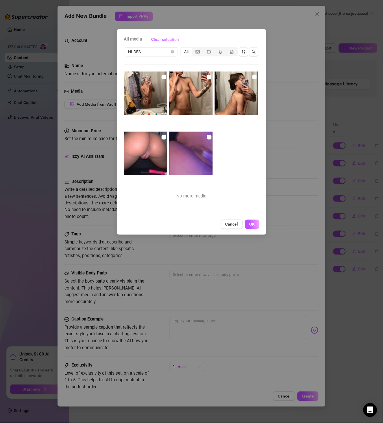
drag, startPoint x: 164, startPoint y: 78, endPoint x: 197, endPoint y: 77, distance: 33.6
click at [163, 78] on input "checkbox" at bounding box center [164, 77] width 5 height 5
checkbox input "true"
click at [208, 77] on input "checkbox" at bounding box center [209, 77] width 5 height 5
checkbox input "true"
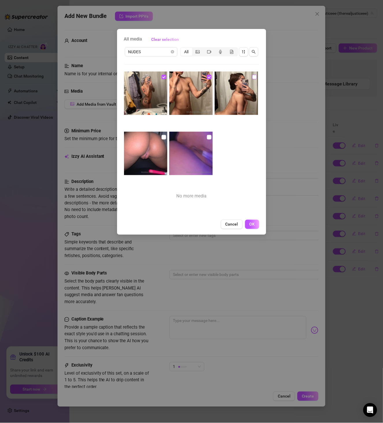
click at [253, 78] on input "checkbox" at bounding box center [255, 77] width 5 height 5
checkbox input "true"
click at [207, 135] on input "checkbox" at bounding box center [209, 137] width 5 height 5
checkbox input "true"
click at [160, 135] on img at bounding box center [145, 153] width 43 height 43
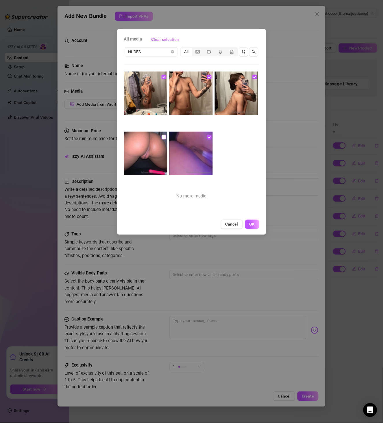
click at [164, 137] on input "checkbox" at bounding box center [164, 137] width 5 height 5
checkbox input "true"
click at [251, 225] on span "OK" at bounding box center [252, 224] width 5 height 5
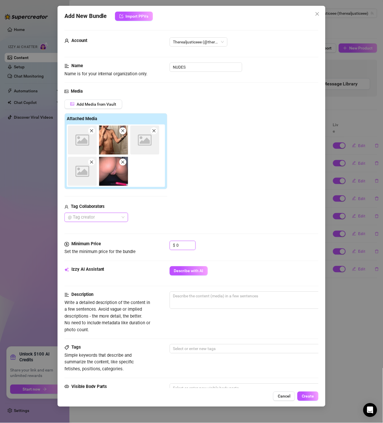
drag, startPoint x: 177, startPoint y: 244, endPoint x: 155, endPoint y: 241, distance: 21.9
click at [157, 242] on div "Minimum Price Set the minimum price for the bundle $ 0" at bounding box center [192, 248] width 255 height 15
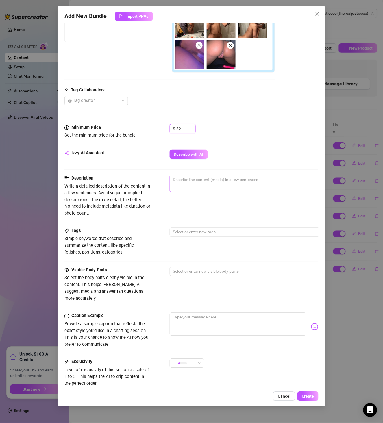
scroll to position [133, 0]
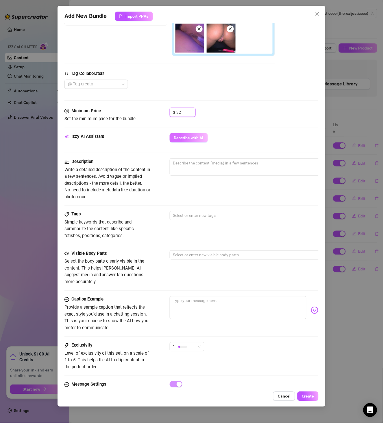
type input "32"
click at [188, 138] on span "Describe with AI" at bounding box center [189, 137] width 30 height 5
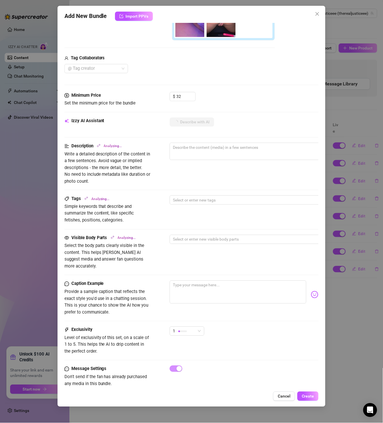
scroll to position [160, 0]
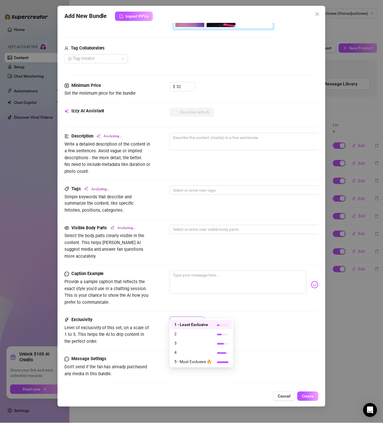
click at [196, 317] on span "1" at bounding box center [187, 321] width 28 height 9
click at [188, 353] on span "4" at bounding box center [193, 352] width 38 height 6
click at [245, 306] on div "Caption Example Provide a sample caption that reflects the exact style you'd us…" at bounding box center [192, 294] width 255 height 46
type textarea "Fully"
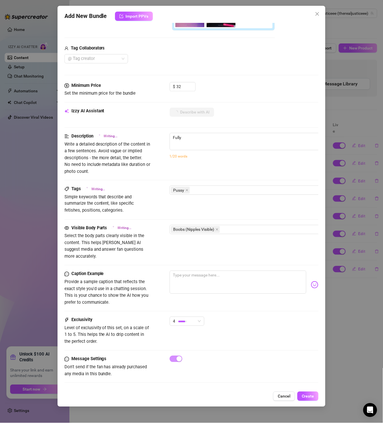
scroll to position [60, 0]
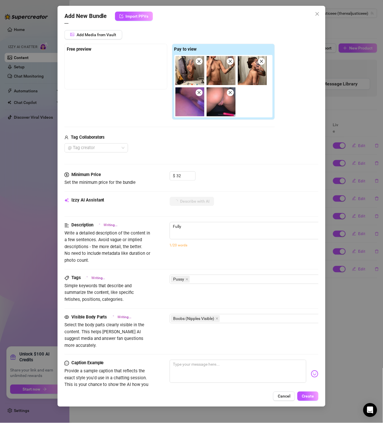
type textarea "Fully nude"
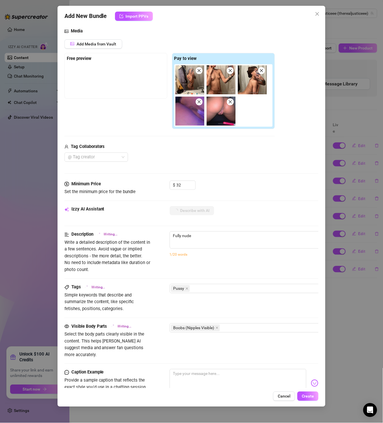
type textarea "Fully nude shots"
type textarea "Fully nude shots in"
type textarea "Fully nude shots in a"
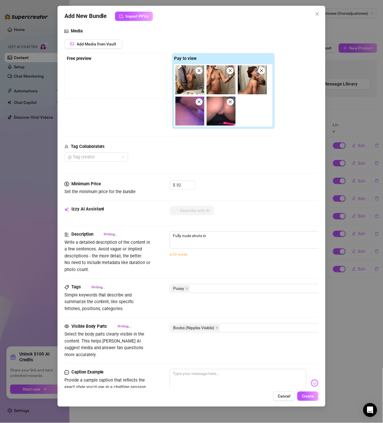
type textarea "Fully nude shots in a"
type textarea "Fully nude shots in a bathroom"
type textarea "Fully nude shots in a bathroom and"
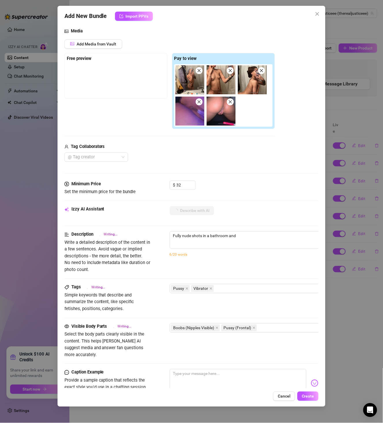
type textarea "Fully nude shots in a bathroom and bedroom"
type textarea "Fully nude shots in a bathroom and bedroom setting,"
type textarea "Fully nude shots in a bathroom and bedroom setting, showing"
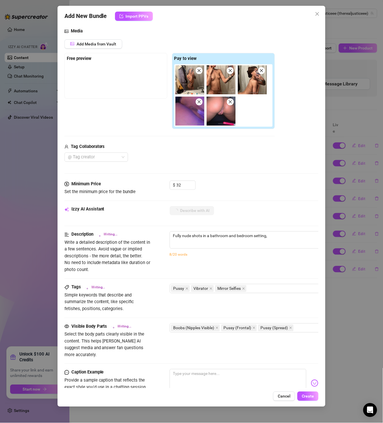
type textarea "Fully nude shots in a bathroom and bedroom setting, showing"
type textarea "Fully nude shots in a bathroom and bedroom setting, showing off"
type textarea "Fully nude shots in a bathroom and bedroom setting, showing off small"
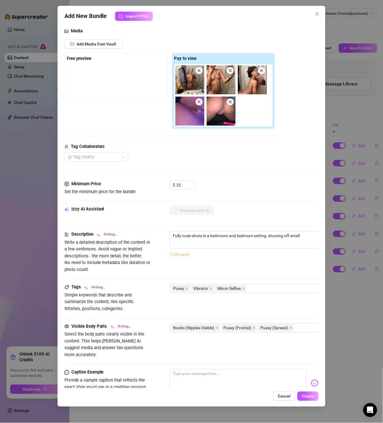
type textarea "Fully nude shots in a bathroom and bedroom setting, showing off small perky"
type textarea "Fully nude shots in a bathroom and bedroom setting, showing off small perky tit…"
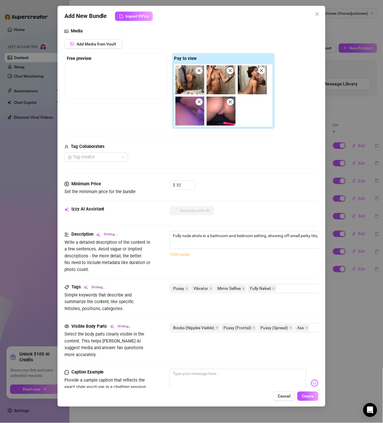
type textarea "Fully nude shots in a bathroom and bedroom setting, showing off small perky tit…"
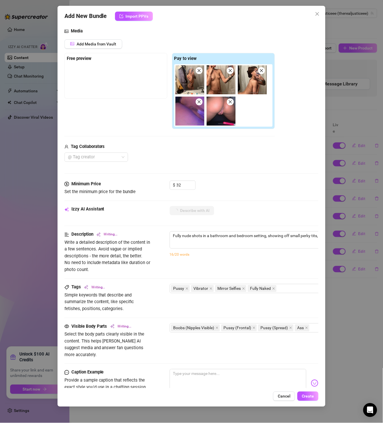
type textarea "Fully nude shots in a bathroom and bedroom setting, showing off small perky tit…"
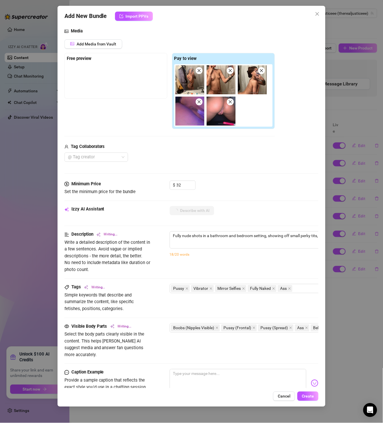
type textarea "Fully nude shots in a bathroom and bedroom setting, showing off small perky tit…"
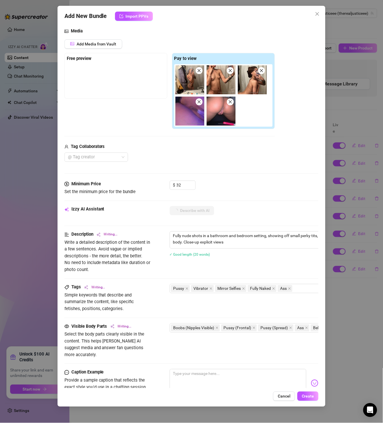
type textarea "Fully nude shots in a bathroom and bedroom setting, showing off small perky tit…"
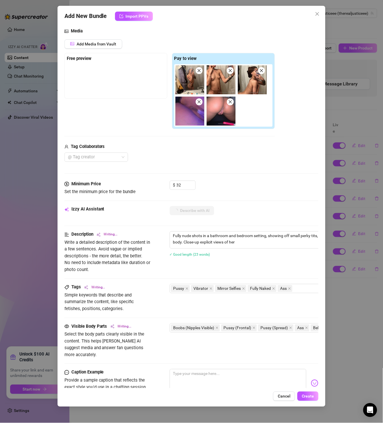
type textarea "Fully nude shots in a bathroom and bedroom setting, showing off small perky tit…"
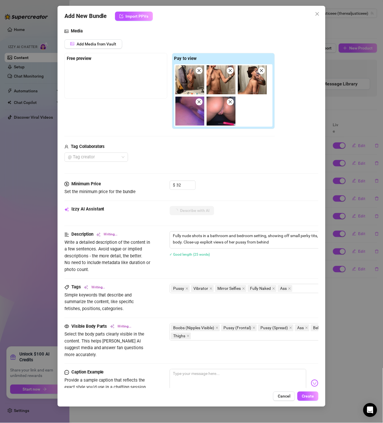
type textarea "Fully nude shots in a bathroom and bedroom setting, showing off small perky tit…"
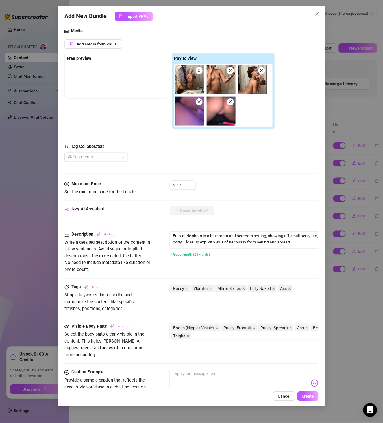
type textarea "Fully nude shots in a bathroom and bedroom setting, showing off small perky tit…"
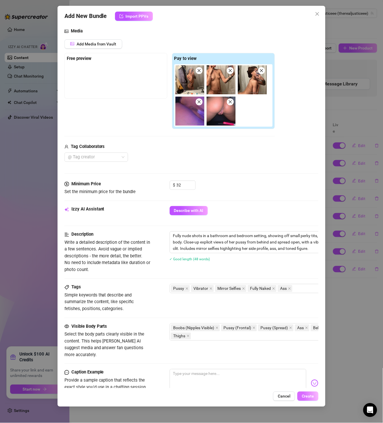
click at [310, 397] on span "Create" at bounding box center [308, 396] width 12 height 5
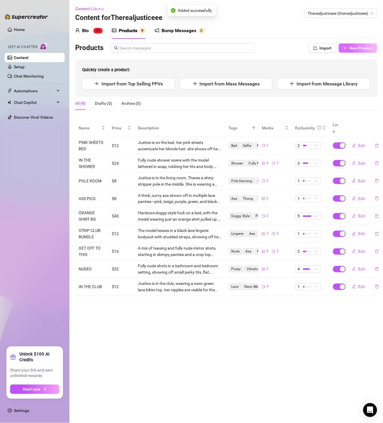
click at [363, 47] on span "New Product" at bounding box center [361, 48] width 23 height 5
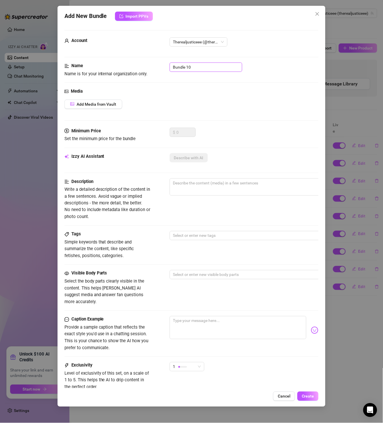
drag, startPoint x: 184, startPoint y: 69, endPoint x: 128, endPoint y: 71, distance: 56.4
click at [130, 69] on div "Name Name is for your internal organization only. Bundle 10" at bounding box center [192, 69] width 255 height 15
paste input "FIRST DROP"
click at [116, 108] on button "Add Media from Vault" at bounding box center [94, 104] width 58 height 9
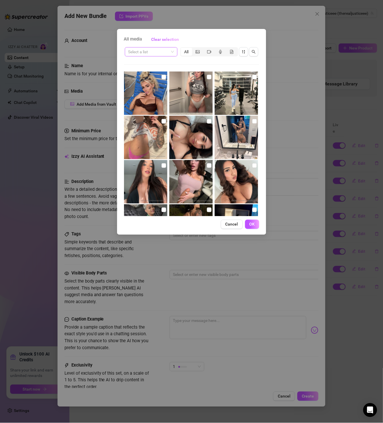
click at [162, 51] on input "search" at bounding box center [148, 51] width 41 height 9
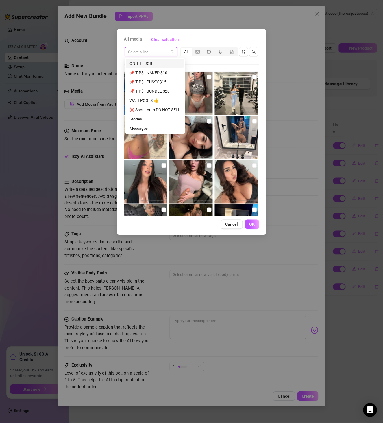
paste input "FIRST DROP"
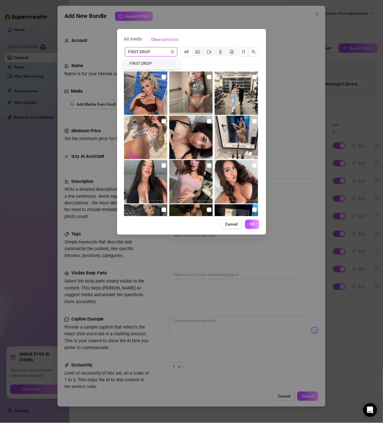
click at [148, 67] on div "FIRST DROP" at bounding box center [151, 63] width 50 height 9
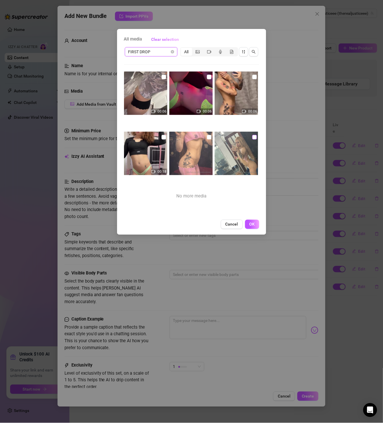
click at [253, 139] on input "checkbox" at bounding box center [255, 137] width 5 height 5
click at [207, 136] on input "checkbox" at bounding box center [209, 137] width 5 height 5
click at [162, 137] on input "checkbox" at bounding box center [164, 137] width 5 height 5
click at [253, 76] on input "checkbox" at bounding box center [255, 77] width 5 height 5
click at [207, 76] on input "checkbox" at bounding box center [209, 77] width 5 height 5
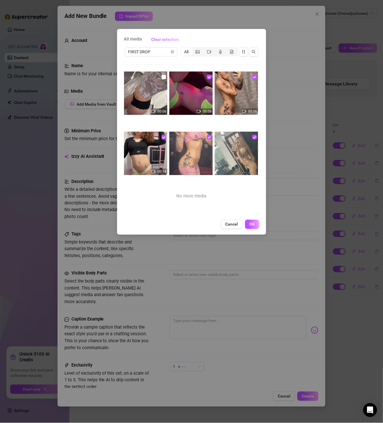
click at [159, 77] on img at bounding box center [145, 92] width 43 height 43
click at [165, 76] on input "checkbox" at bounding box center [164, 77] width 5 height 5
click at [248, 220] on button "OK" at bounding box center [252, 224] width 14 height 9
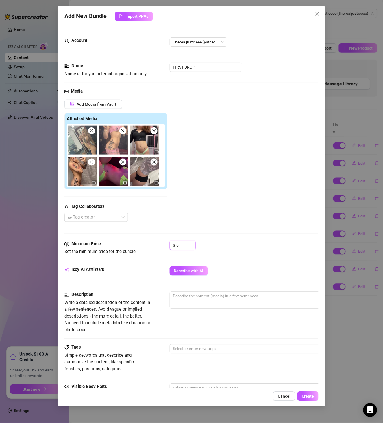
drag, startPoint x: 181, startPoint y: 246, endPoint x: 139, endPoint y: 248, distance: 42.6
click at [139, 248] on div "Minimum Price Set the minimum price for the bundle $ 0" at bounding box center [192, 248] width 255 height 15
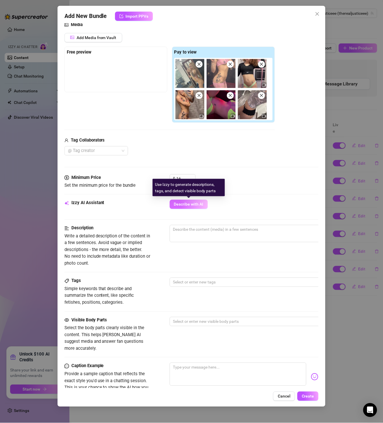
click at [199, 203] on span "Describe with AI" at bounding box center [189, 204] width 30 height 5
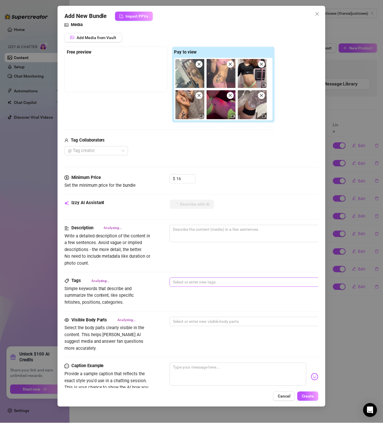
scroll to position [160, 0]
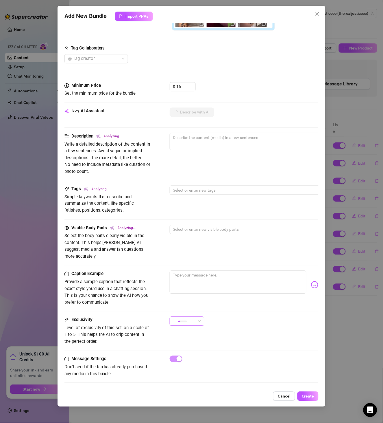
click at [192, 317] on div "1" at bounding box center [184, 321] width 23 height 9
click at [193, 330] on div "2" at bounding box center [201, 333] width 61 height 9
click at [232, 323] on div "2 2" at bounding box center [244, 324] width 149 height 14
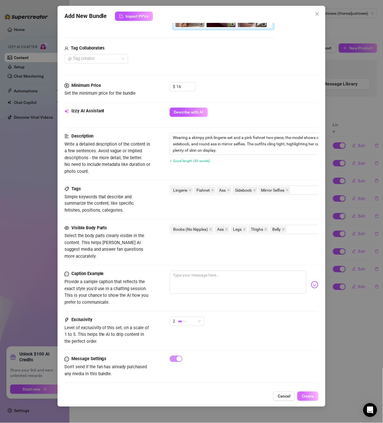
click at [312, 396] on span "Create" at bounding box center [308, 396] width 12 height 5
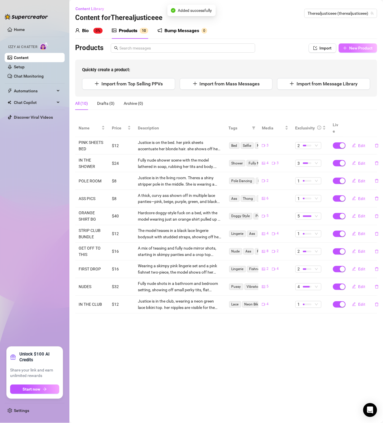
click at [358, 49] on span "New Product" at bounding box center [361, 48] width 23 height 5
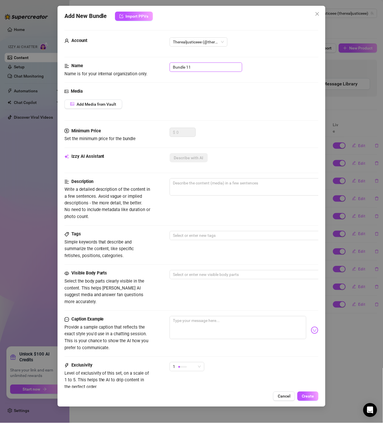
drag, startPoint x: 166, startPoint y: 69, endPoint x: 109, endPoint y: 67, distance: 57.3
click at [109, 67] on div "Name Name is for your internal organization only. Bundle 11" at bounding box center [192, 69] width 255 height 15
paste input "GETTING IN THE SHOWER"
click at [110, 104] on span "Add Media from Vault" at bounding box center [97, 104] width 40 height 5
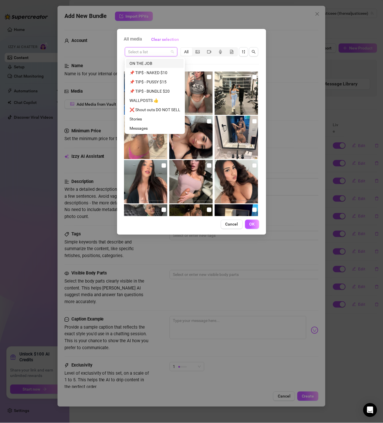
click at [160, 54] on input "search" at bounding box center [148, 51] width 41 height 9
paste input "GETTING IN THE SHOWER"
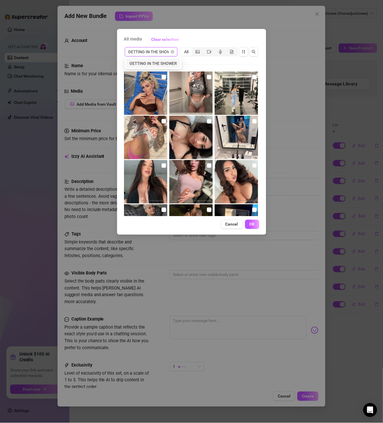
scroll to position [0, 7]
click at [152, 67] on div "GETTING IN THE SHOWER" at bounding box center [153, 63] width 54 height 9
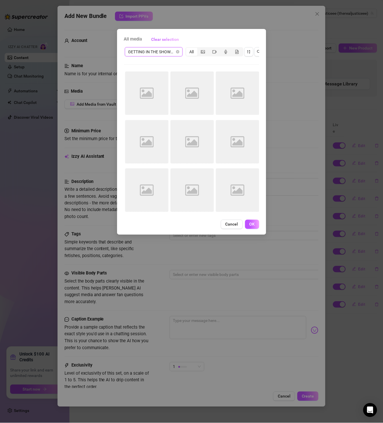
scroll to position [0, 0]
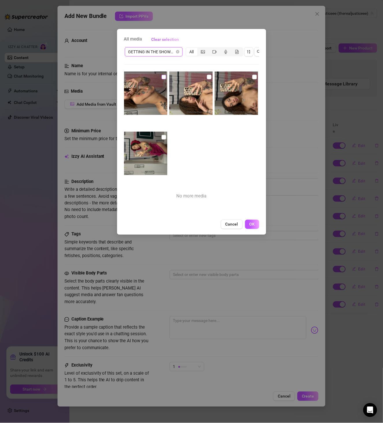
click at [164, 75] on input "checkbox" at bounding box center [164, 77] width 5 height 5
drag, startPoint x: 206, startPoint y: 77, endPoint x: 218, endPoint y: 77, distance: 11.3
click at [207, 77] on input "checkbox" at bounding box center [209, 77] width 5 height 5
click at [253, 77] on input "checkbox" at bounding box center [255, 77] width 5 height 5
click at [166, 134] on img at bounding box center [145, 153] width 43 height 43
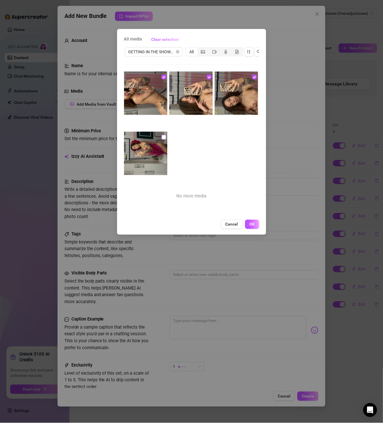
click at [164, 137] on input "checkbox" at bounding box center [164, 137] width 5 height 5
click at [255, 227] on span "OK" at bounding box center [252, 224] width 5 height 5
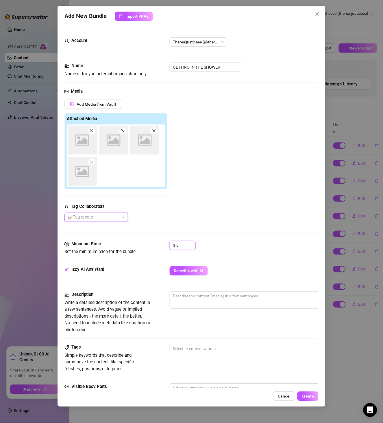
drag, startPoint x: 172, startPoint y: 247, endPoint x: 153, endPoint y: 247, distance: 19.4
click at [154, 247] on div "Minimum Price Set the minimum price for the bundle $ 0" at bounding box center [192, 248] width 255 height 15
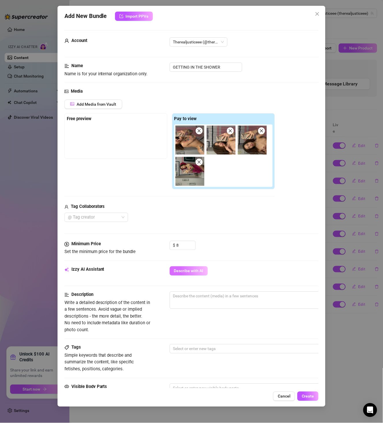
click at [196, 270] on span "Describe with AI" at bounding box center [189, 270] width 30 height 5
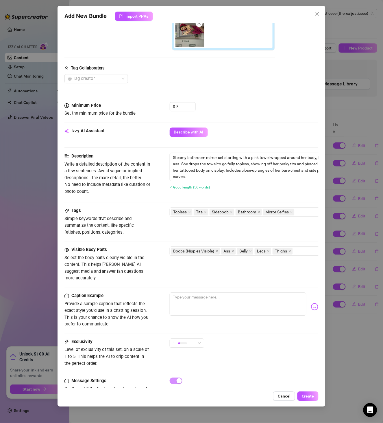
scroll to position [162, 0]
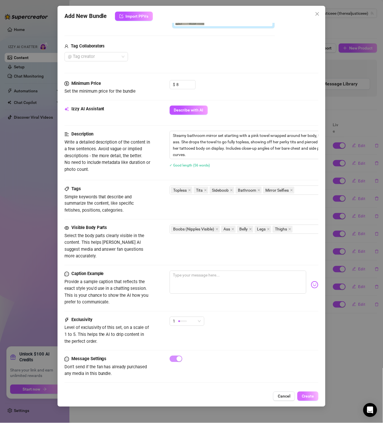
click at [312, 400] on button "Create" at bounding box center [308, 395] width 21 height 9
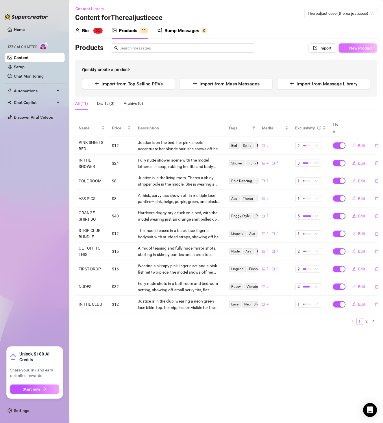
click at [361, 46] on span "New Product" at bounding box center [361, 48] width 23 height 5
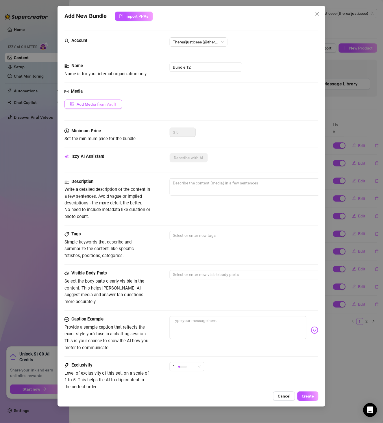
click at [99, 106] on span "Add Media from Vault" at bounding box center [97, 104] width 40 height 5
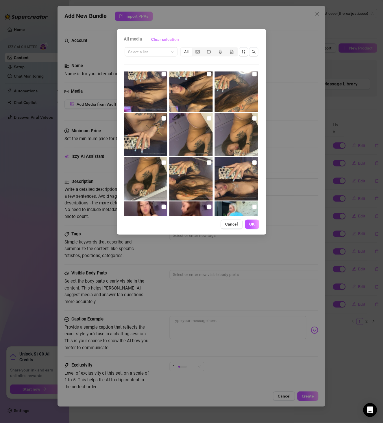
scroll to position [572, 0]
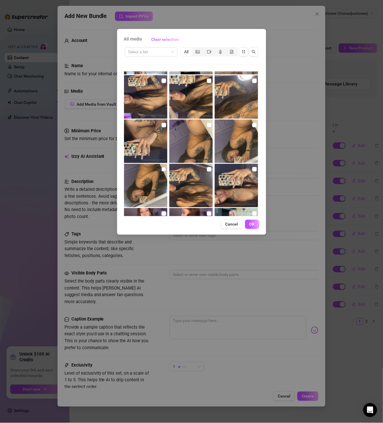
click at [163, 170] on input "checkbox" at bounding box center [164, 169] width 5 height 5
click at [207, 170] on input "checkbox" at bounding box center [209, 169] width 5 height 5
click at [253, 169] on input "checkbox" at bounding box center [255, 169] width 5 height 5
click at [253, 125] on input "checkbox" at bounding box center [255, 125] width 5 height 5
click at [207, 124] on input "checkbox" at bounding box center [209, 125] width 5 height 5
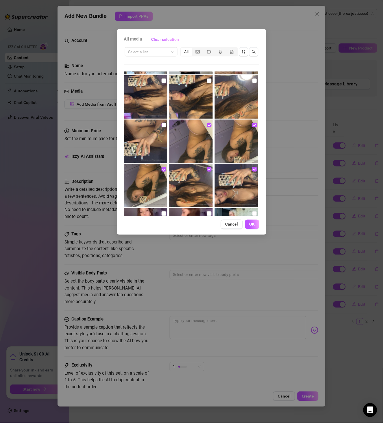
click at [165, 125] on input "checkbox" at bounding box center [164, 125] width 5 height 5
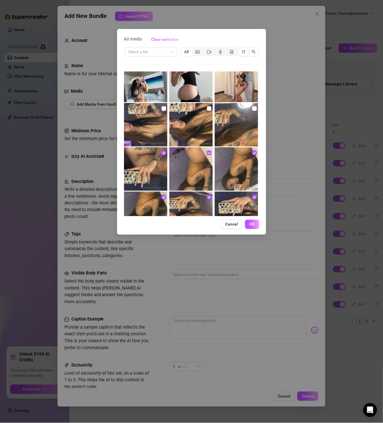
scroll to position [505, 0]
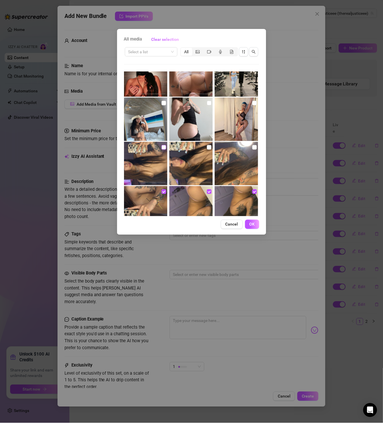
click at [163, 148] on input "checkbox" at bounding box center [164, 147] width 5 height 5
click at [209, 146] on input "checkbox" at bounding box center [209, 147] width 5 height 5
click at [253, 147] on input "checkbox" at bounding box center [255, 147] width 5 height 5
click at [252, 225] on span "OK" at bounding box center [252, 224] width 5 height 5
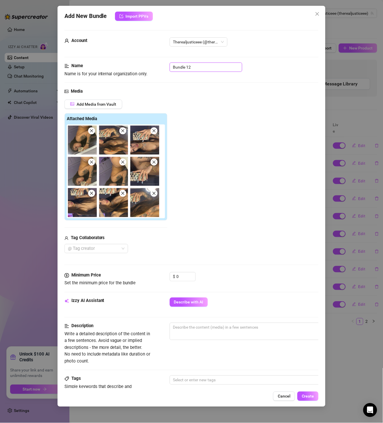
drag, startPoint x: 199, startPoint y: 69, endPoint x: 140, endPoint y: 74, distance: 59.3
click at [140, 74] on div "Name Name is for your internal organization only. Bundle 12" at bounding box center [192, 69] width 255 height 15
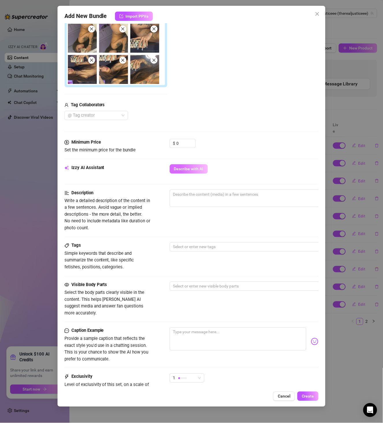
click at [196, 168] on span "Describe with AI" at bounding box center [189, 169] width 30 height 5
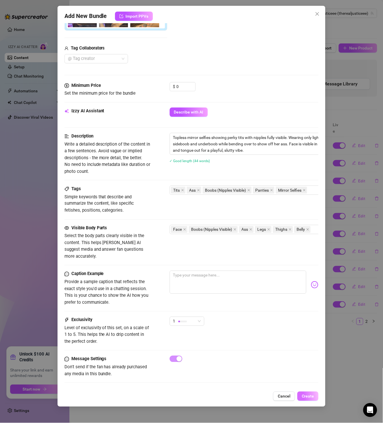
click at [311, 397] on span "Create" at bounding box center [308, 396] width 12 height 5
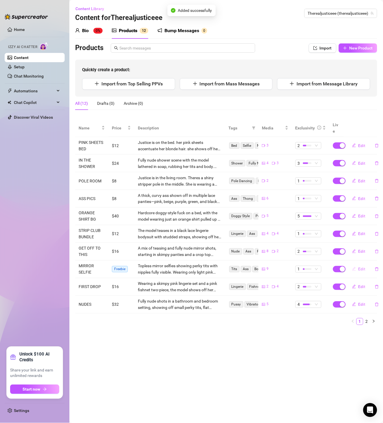
click at [361, 267] on span "Edit" at bounding box center [362, 269] width 7 height 5
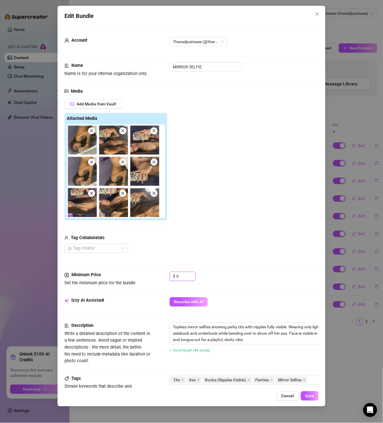
drag, startPoint x: 186, startPoint y: 275, endPoint x: 130, endPoint y: 274, distance: 56.1
click at [130, 274] on div "Minimum Price Set the minimum price for the bundle $ 0" at bounding box center [192, 279] width 255 height 15
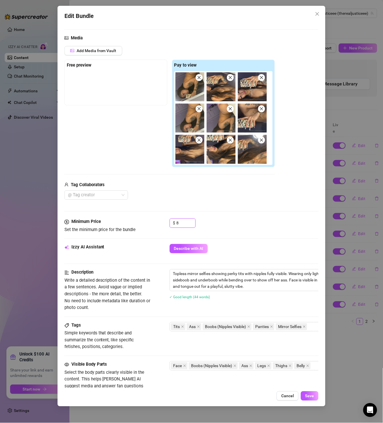
scroll to position [100, 0]
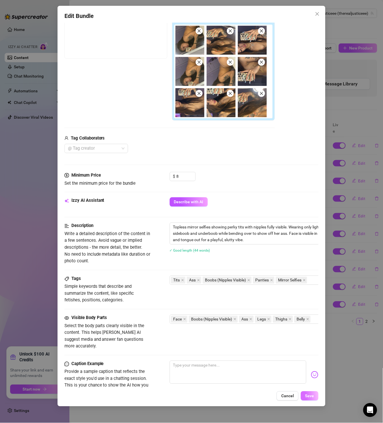
click at [313, 398] on span "Save" at bounding box center [310, 395] width 9 height 5
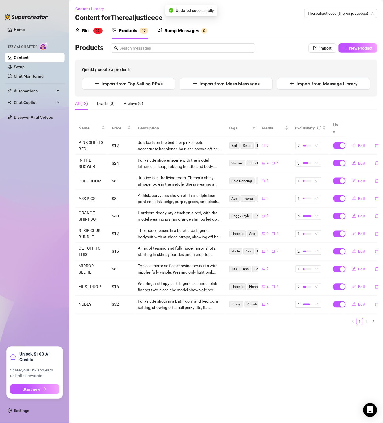
click at [326, 350] on main "Content Library Content for Therealjusticeee Therealjusticeee (therealjusticeee…" at bounding box center [226, 211] width 314 height 423
click at [242, 20] on div "Content Library Content for Therealjusticeee Therealjusticeee (therealjusticeee)" at bounding box center [226, 13] width 302 height 19
click at [280, 374] on main "Content Library Content for Therealjusticeee Therealjusticeee (therealjusticeee…" at bounding box center [226, 211] width 314 height 423
click at [215, 359] on main "Content Library Content for Therealjusticeee Therealjusticeee (therealjusticeee…" at bounding box center [226, 211] width 314 height 423
click at [16, 29] on link "Home" at bounding box center [19, 29] width 11 height 5
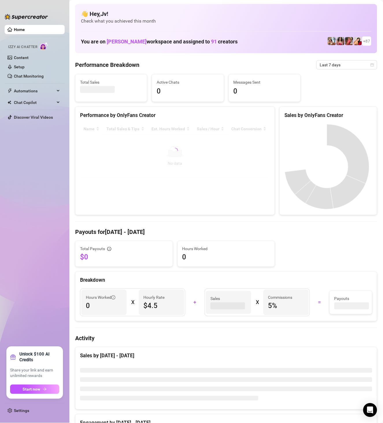
click at [40, 163] on ul "Home Izzy AI Chatter Content Setup Chat Monitoring Automations All Message Flow…" at bounding box center [35, 184] width 60 height 322
click at [29, 60] on link "Content" at bounding box center [21, 57] width 15 height 5
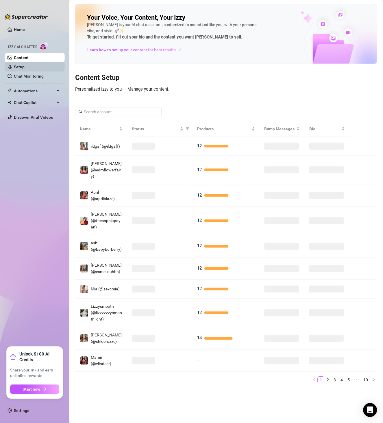
click at [25, 66] on link "Setup" at bounding box center [19, 67] width 11 height 5
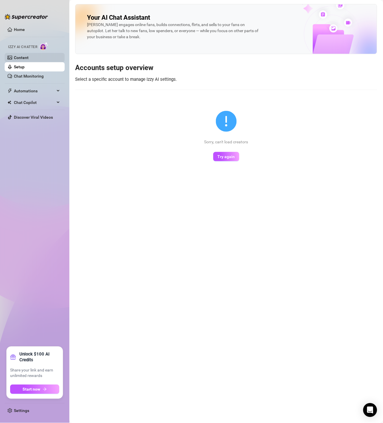
click at [29, 55] on link "Content" at bounding box center [21, 57] width 15 height 5
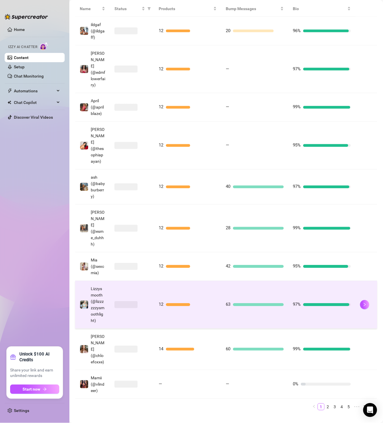
scroll to position [136, 0]
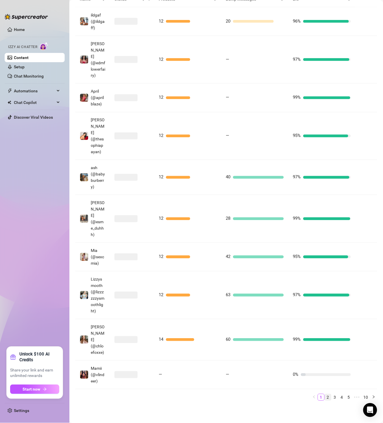
click at [325, 397] on link "2" at bounding box center [328, 397] width 6 height 6
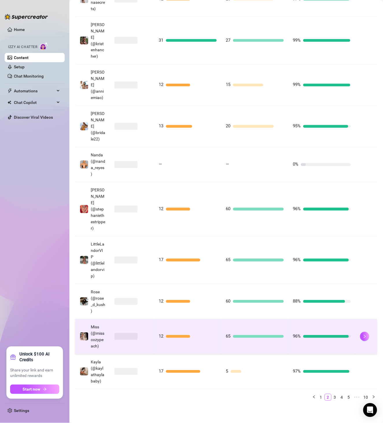
scroll to position [181, 0]
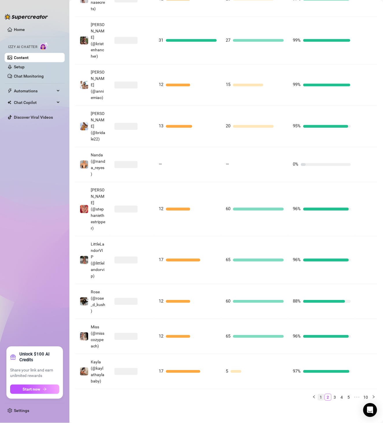
click at [318, 398] on link "1" at bounding box center [321, 397] width 6 height 6
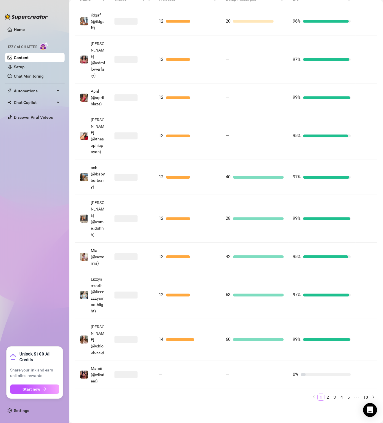
scroll to position [0, 0]
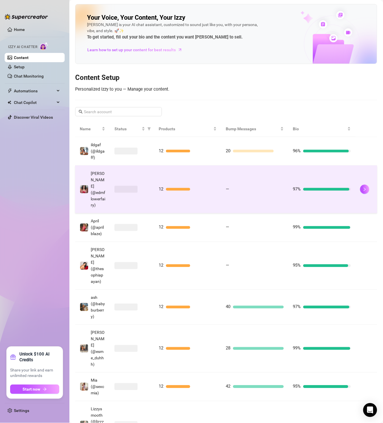
click at [226, 191] on span "—" at bounding box center [227, 188] width 3 height 5
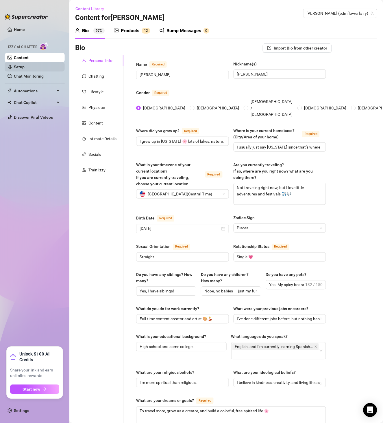
click at [25, 67] on link "Setup" at bounding box center [19, 67] width 11 height 5
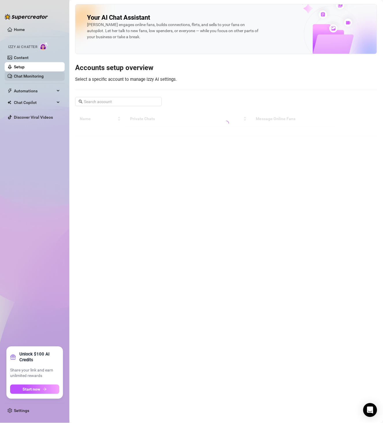
click at [37, 78] on link "Chat Monitoring" at bounding box center [29, 76] width 30 height 5
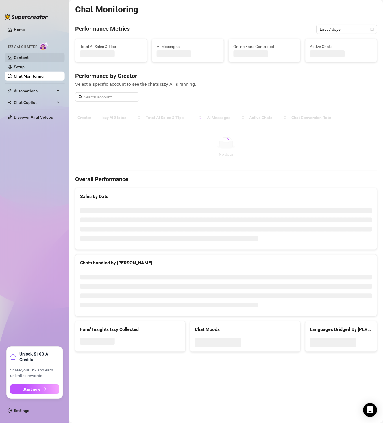
click at [26, 58] on link "Content" at bounding box center [21, 57] width 15 height 5
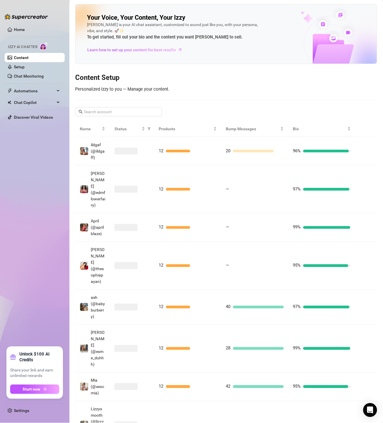
click at [34, 49] on span "Izzy AI Chatter" at bounding box center [22, 46] width 29 height 5
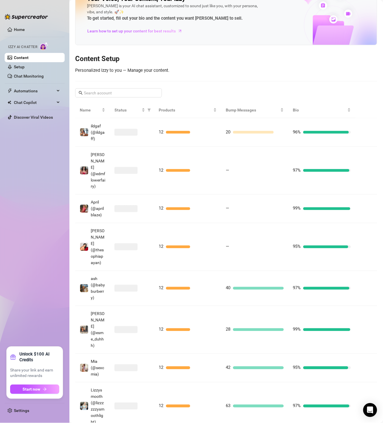
scroll to position [3, 0]
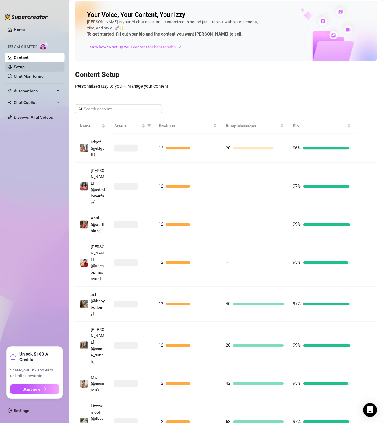
click at [25, 68] on link "Setup" at bounding box center [19, 67] width 11 height 5
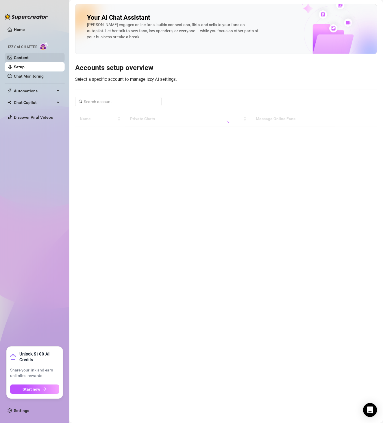
click at [29, 55] on link "Content" at bounding box center [21, 57] width 15 height 5
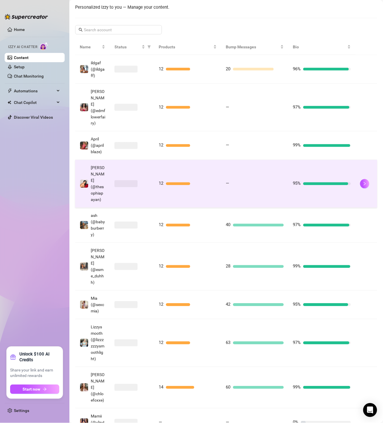
scroll to position [133, 0]
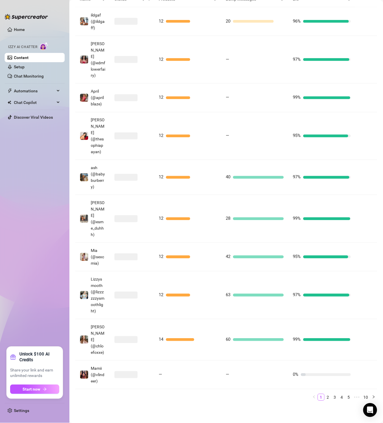
click at [325, 400] on link "2" at bounding box center [328, 397] width 6 height 6
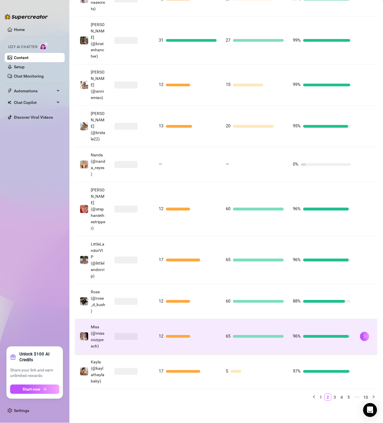
scroll to position [181, 0]
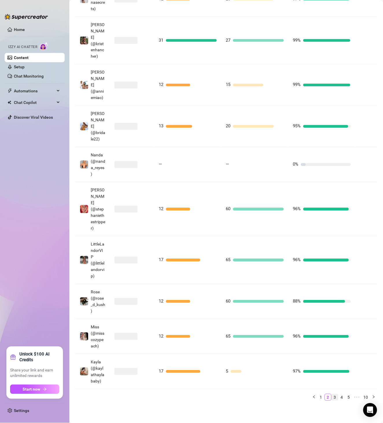
click at [332, 398] on link "3" at bounding box center [335, 397] width 6 height 6
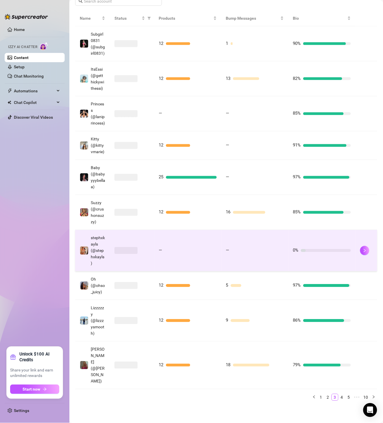
scroll to position [149, 0]
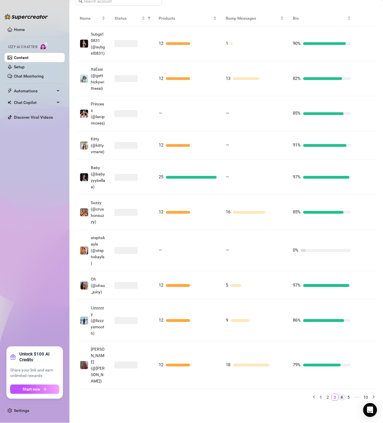
click at [339, 399] on link "4" at bounding box center [342, 397] width 6 height 6
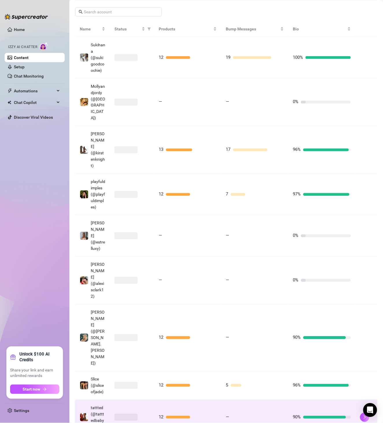
scroll to position [167, 0]
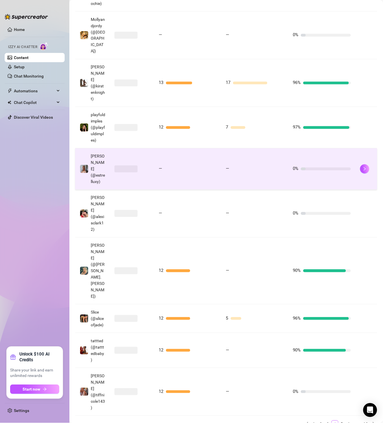
click at [227, 190] on td "—" at bounding box center [255, 168] width 67 height 41
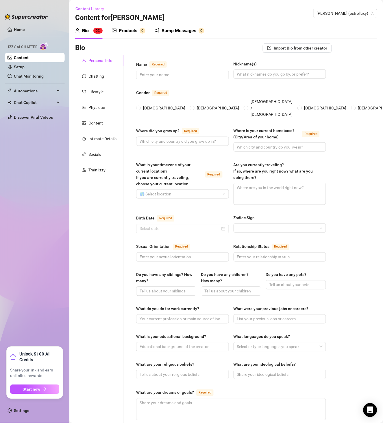
click at [344, 5] on div "Content Library Content for Estrella Estrella (estrelluxy)" at bounding box center [226, 13] width 302 height 19
click at [349, 12] on span "[PERSON_NAME] (estrelluxy)" at bounding box center [345, 13] width 57 height 9
click at [338, 11] on input "CAB" at bounding box center [343, 13] width 52 height 9
click at [331, 27] on span "Candy" at bounding box center [329, 25] width 12 height 6
click at [130, 39] on div "Bio 0% Products 0 Bump Messages 0 Bio Import Bio from other creator Personal In…" at bounding box center [226, 300] width 302 height 554
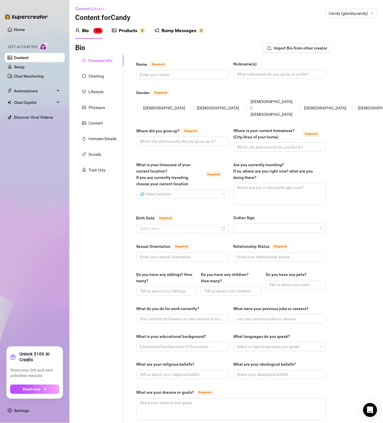
click at [132, 32] on div "Products" at bounding box center [128, 30] width 19 height 7
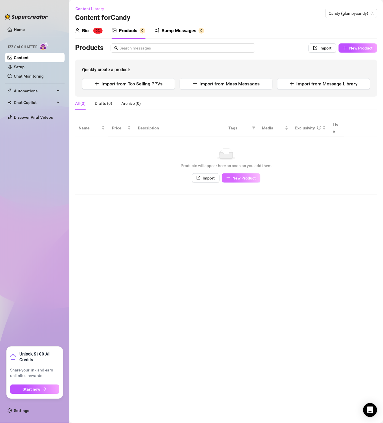
click at [238, 176] on span "New Product" at bounding box center [244, 178] width 23 height 5
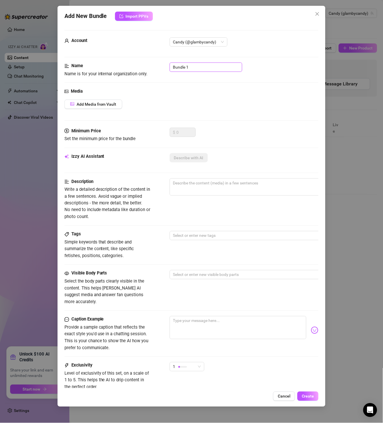
drag, startPoint x: 202, startPoint y: 65, endPoint x: 136, endPoint y: 69, distance: 66.7
click at [136, 64] on div "Name Name is for your internal organization only. Bundle 1" at bounding box center [192, 69] width 255 height 15
paste input "GC032724"
click at [103, 102] on span "Add Media from Vault" at bounding box center [97, 104] width 40 height 5
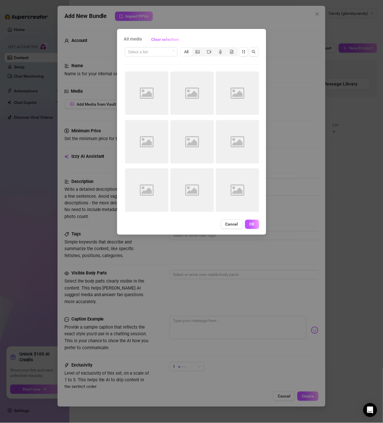
click at [152, 56] on div "Select a list All" at bounding box center [191, 51] width 135 height 11
click at [152, 54] on input "search" at bounding box center [148, 51] width 41 height 9
paste input "GC032724"
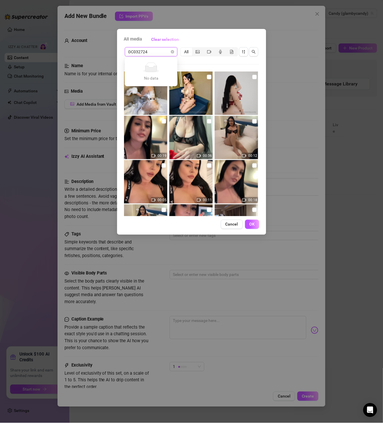
drag, startPoint x: 156, startPoint y: 54, endPoint x: 83, endPoint y: 48, distance: 73.4
click at [83, 48] on div "All media Clear selection GC032724 Select a list All 00:19 00:36 00:12 00:05 00…" at bounding box center [191, 211] width 383 height 423
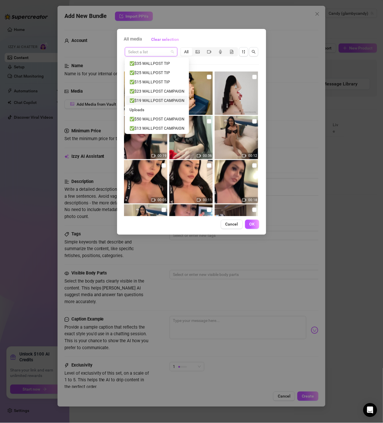
scroll to position [111, 0]
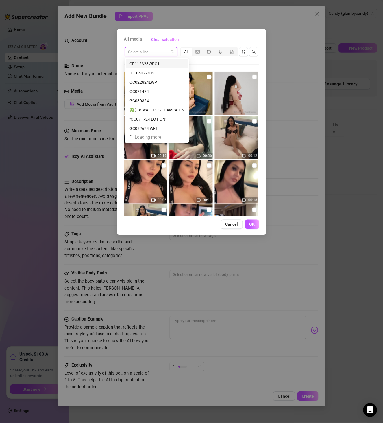
click at [148, 51] on input "search" at bounding box center [148, 51] width 41 height 9
paste input "GC032724"
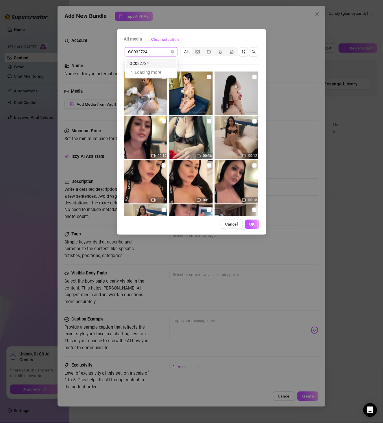
scroll to position [0, 0]
click at [160, 67] on div "GC032724" at bounding box center [151, 63] width 50 height 9
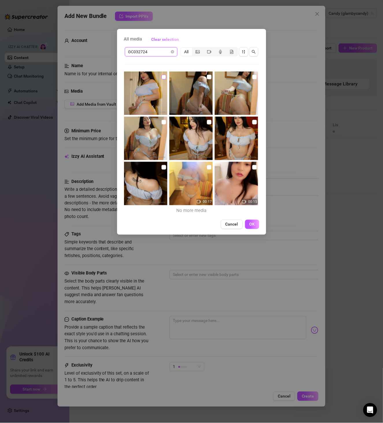
click at [162, 77] on input "checkbox" at bounding box center [164, 77] width 5 height 5
click at [207, 78] on input "checkbox" at bounding box center [209, 77] width 5 height 5
click at [253, 76] on input "checkbox" at bounding box center [255, 77] width 5 height 5
click at [162, 122] on input "checkbox" at bounding box center [164, 122] width 5 height 5
click at [207, 121] on input "checkbox" at bounding box center [209, 122] width 5 height 5
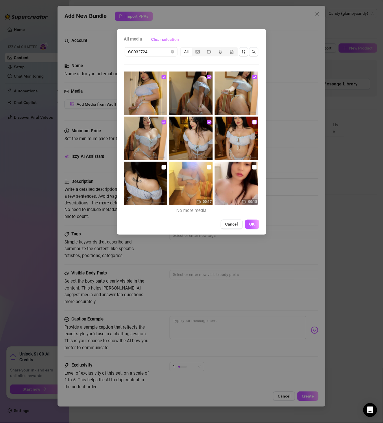
click at [253, 123] on input "checkbox" at bounding box center [255, 122] width 5 height 5
click at [163, 167] on input "checkbox" at bounding box center [164, 167] width 5 height 5
click at [209, 167] on input "checkbox" at bounding box center [209, 167] width 5 height 5
click at [248, 167] on img at bounding box center [236, 183] width 43 height 43
click at [253, 168] on input "checkbox" at bounding box center [255, 167] width 5 height 5
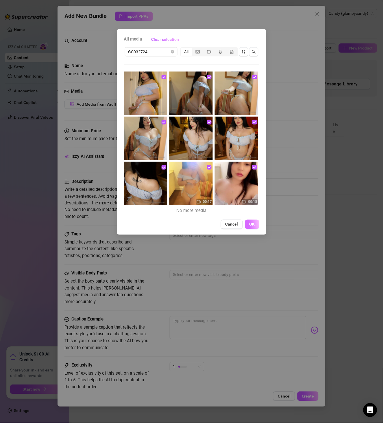
click at [257, 224] on button "OK" at bounding box center [252, 224] width 14 height 9
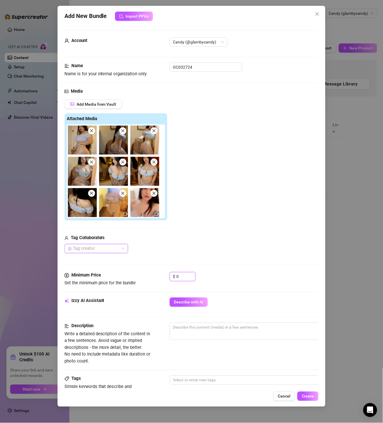
drag, startPoint x: 189, startPoint y: 279, endPoint x: 147, endPoint y: 277, distance: 42.0
click at [150, 277] on div "Minimum Price Set the minimum price for the bundle $ 0" at bounding box center [192, 279] width 255 height 15
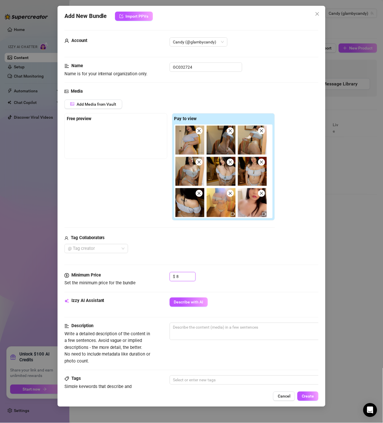
drag, startPoint x: 177, startPoint y: 280, endPoint x: 111, endPoint y: 281, distance: 66.6
click at [145, 280] on div "Minimum Price Set the minimum price for the bundle $ 8" at bounding box center [192, 279] width 255 height 15
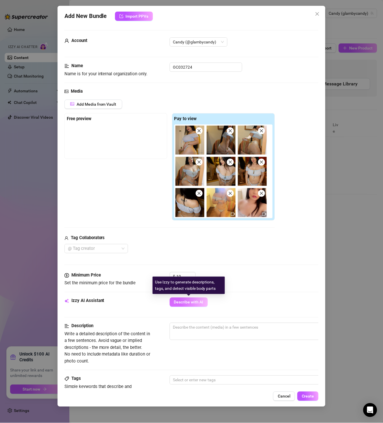
click at [192, 306] on button "Describe with AI" at bounding box center [189, 301] width 38 height 9
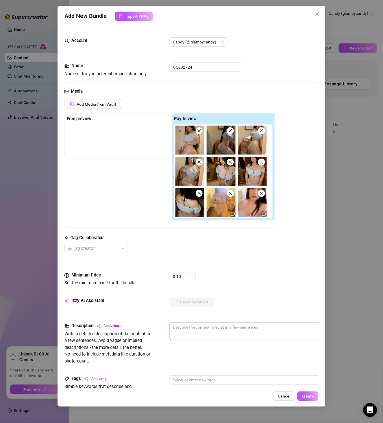
scroll to position [67, 0]
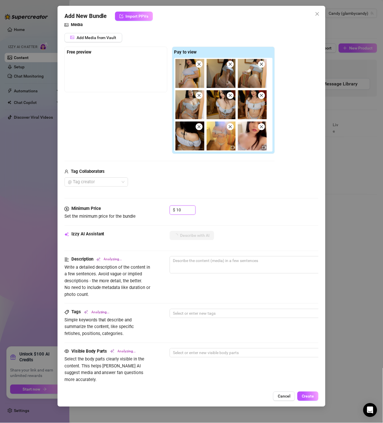
drag, startPoint x: 181, startPoint y: 207, endPoint x: 144, endPoint y: 212, distance: 37.0
click at [151, 211] on div "Minimum Price Set the minimum price for the bundle $ 10" at bounding box center [192, 212] width 255 height 15
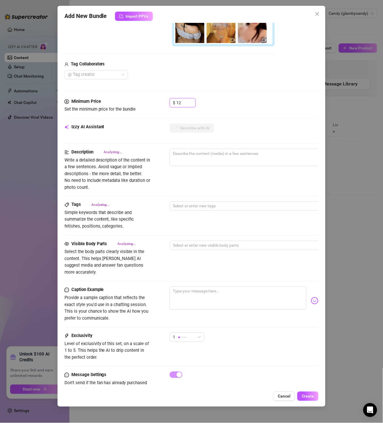
scroll to position [192, 0]
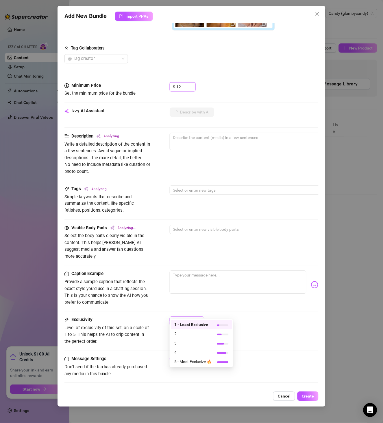
click at [188, 317] on div "1" at bounding box center [184, 321] width 23 height 9
click at [216, 317] on div "1" at bounding box center [244, 324] width 149 height 14
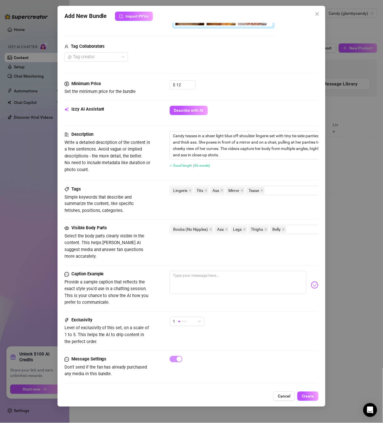
scroll to position [194, 0]
click at [309, 395] on span "Create" at bounding box center [308, 396] width 12 height 5
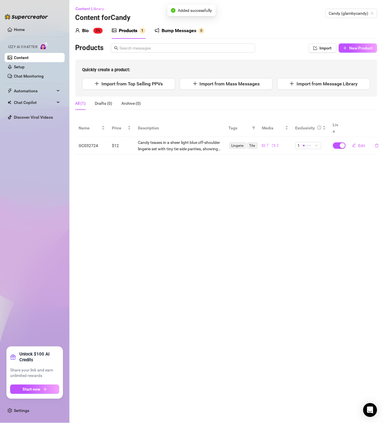
click at [367, 42] on div "Bio 0% Products 1 Bump Messages 0 Bio Import Bio from other creator Personal In…" at bounding box center [226, 89] width 302 height 132
click at [370, 48] on span "New Product" at bounding box center [361, 48] width 23 height 5
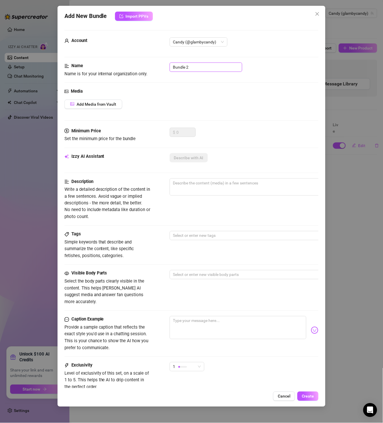
drag, startPoint x: 199, startPoint y: 67, endPoint x: 118, endPoint y: 69, distance: 80.7
click at [118, 69] on div "Name Name is for your internal organization only. Bundle 2" at bounding box center [192, 69] width 255 height 15
paste input "GC022824"
click at [108, 102] on span "Add Media from Vault" at bounding box center [97, 104] width 40 height 5
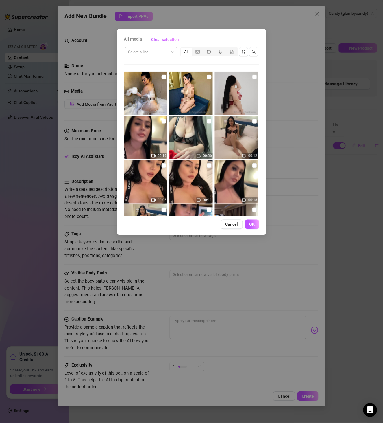
click at [144, 58] on div "Select a list All 00:19 00:36 00:12 00:05 00:11 00:18 00:21 00:07 00:21 00:07 0…" at bounding box center [191, 131] width 135 height 170
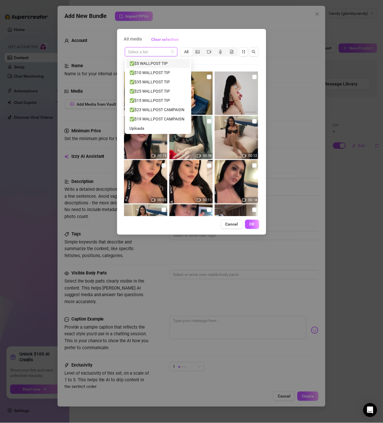
click at [146, 56] on input "search" at bounding box center [148, 51] width 41 height 9
paste input "GC022824"
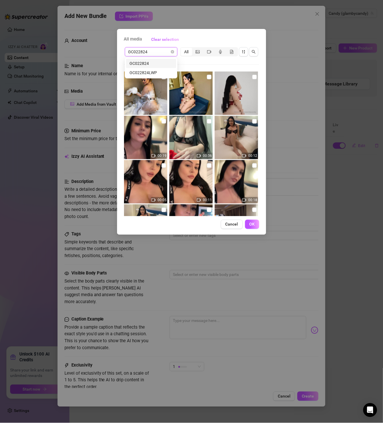
click at [155, 67] on div "GC022824" at bounding box center [151, 63] width 50 height 9
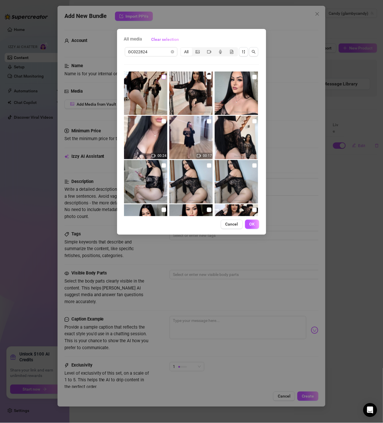
click at [164, 78] on input "checkbox" at bounding box center [164, 77] width 5 height 5
click at [204, 76] on img at bounding box center [191, 92] width 43 height 43
click at [207, 77] on input "checkbox" at bounding box center [209, 77] width 5 height 5
click at [248, 79] on img at bounding box center [236, 92] width 43 height 43
click at [253, 77] on input "checkbox" at bounding box center [255, 77] width 5 height 5
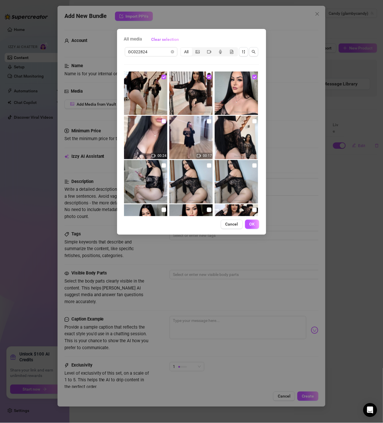
click at [162, 124] on label at bounding box center [164, 121] width 5 height 6
click at [162, 124] on input "checkbox" at bounding box center [164, 121] width 5 height 5
click at [208, 122] on input "checkbox" at bounding box center [209, 121] width 5 height 5
click at [253, 122] on input "checkbox" at bounding box center [255, 121] width 5 height 5
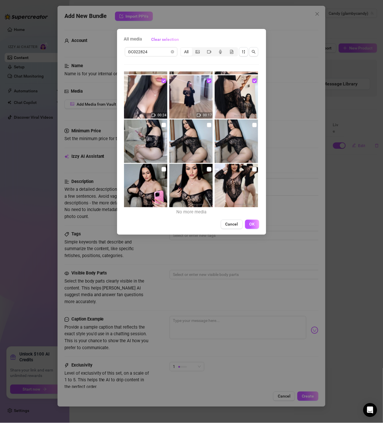
scroll to position [41, 0]
click at [162, 124] on input "checkbox" at bounding box center [164, 124] width 5 height 5
click at [209, 124] on div at bounding box center [192, 140] width 45 height 43
click at [208, 124] on input "checkbox" at bounding box center [209, 124] width 5 height 5
click at [253, 125] on input "checkbox" at bounding box center [255, 124] width 5 height 5
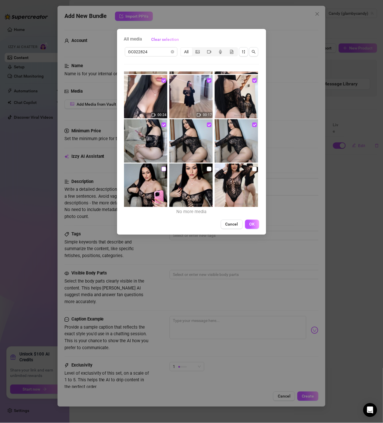
click at [163, 169] on input "checkbox" at bounding box center [164, 169] width 5 height 5
click at [207, 170] on input "checkbox" at bounding box center [209, 169] width 5 height 5
click at [253, 168] on input "checkbox" at bounding box center [255, 169] width 5 height 5
click at [259, 225] on button "OK" at bounding box center [252, 224] width 14 height 9
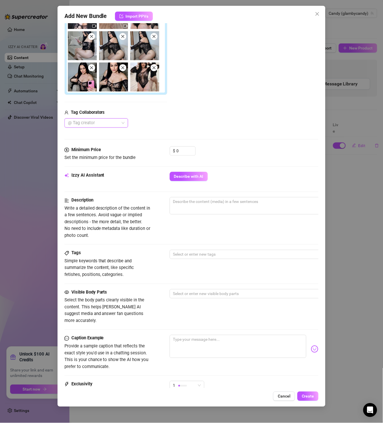
scroll to position [66, 0]
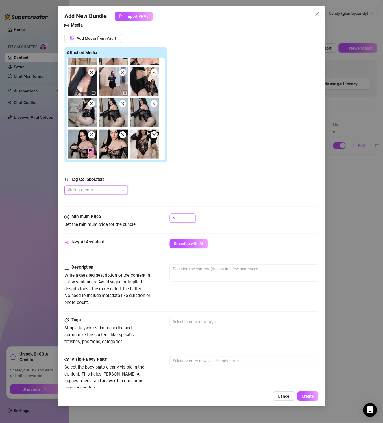
drag, startPoint x: 184, startPoint y: 217, endPoint x: 203, endPoint y: 230, distance: 23.6
click at [162, 218] on div "Minimum Price Set the minimum price for the bundle $ 0" at bounding box center [192, 221] width 255 height 15
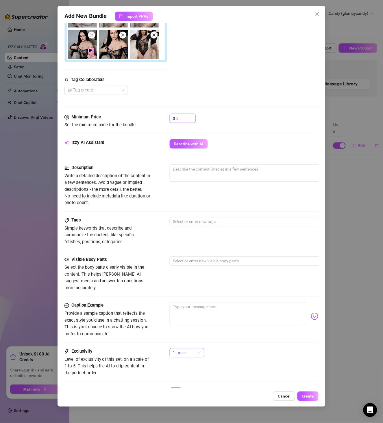
click at [194, 349] on div "1" at bounding box center [184, 352] width 23 height 9
click at [188, 351] on div "1" at bounding box center [187, 355] width 35 height 14
click at [185, 350] on div "1" at bounding box center [184, 352] width 23 height 9
click at [183, 364] on span "2" at bounding box center [193, 367] width 38 height 6
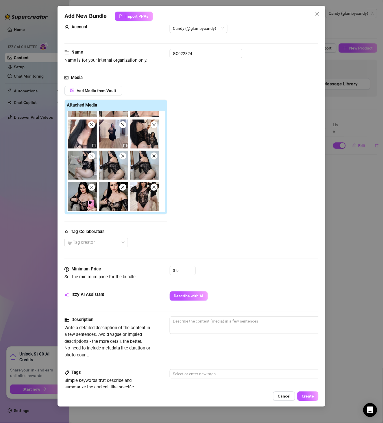
scroll to position [0, 0]
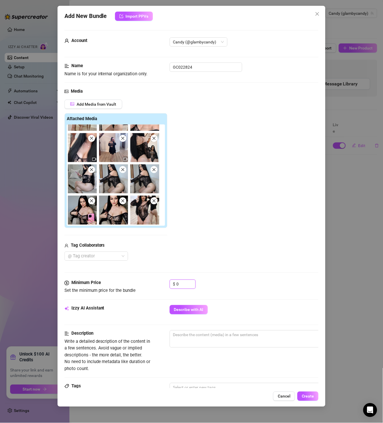
drag, startPoint x: 186, startPoint y: 288, endPoint x: 137, endPoint y: 283, distance: 49.1
click at [137, 283] on div "Minimum Price Set the minimum price for the bundle $ 0" at bounding box center [192, 286] width 255 height 15
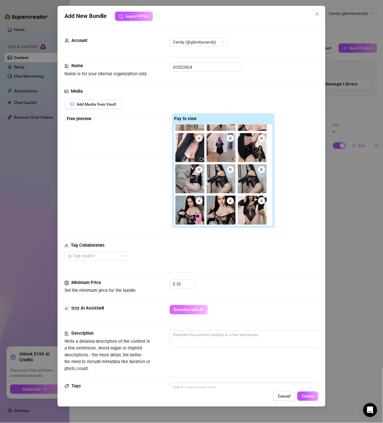
click at [201, 314] on button "Describe with AI" at bounding box center [189, 309] width 38 height 9
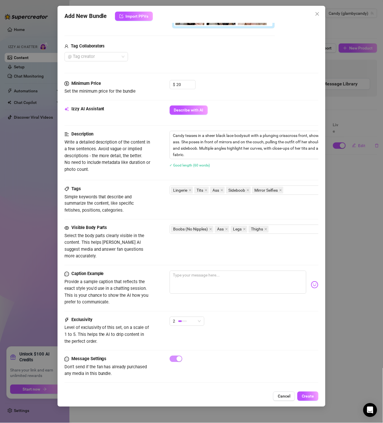
scroll to position [201, 0]
click at [307, 402] on div "Add New Bundle Import PPVs Account Candy (@glambycandy) Name Name is for your i…" at bounding box center [192, 206] width 268 height 401
click at [311, 397] on span "Create" at bounding box center [308, 396] width 12 height 5
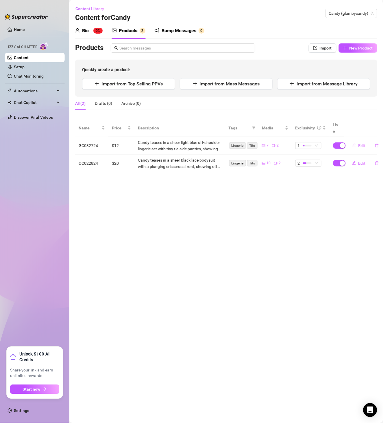
click at [363, 142] on button "Edit" at bounding box center [359, 145] width 23 height 9
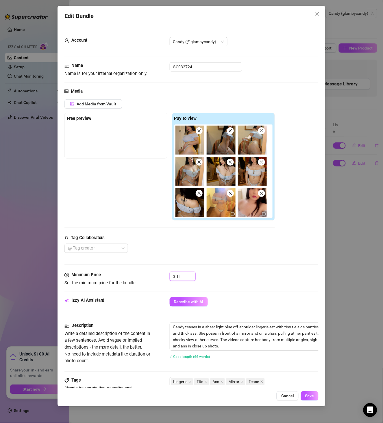
drag, startPoint x: 183, startPoint y: 277, endPoint x: 132, endPoint y: 282, distance: 51.4
click at [147, 282] on div "Minimum Price Set the minimum price for the bundle $ 11" at bounding box center [192, 279] width 255 height 15
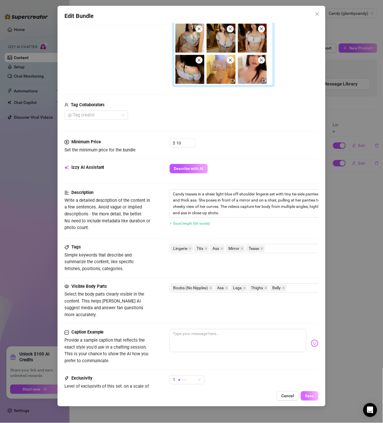
click at [310, 404] on div "Edit Bundle Account Candy (@glambycandy) Name Name is for your internal organiz…" at bounding box center [192, 206] width 268 height 400
click at [313, 396] on span "Save" at bounding box center [310, 395] width 9 height 5
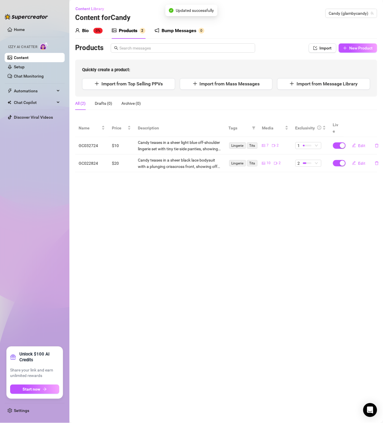
click at [354, 53] on div "Products Import New Product Quickly create a product: Import from Top Selling P…" at bounding box center [226, 69] width 302 height 53
click at [359, 47] on span "New Product" at bounding box center [361, 48] width 23 height 5
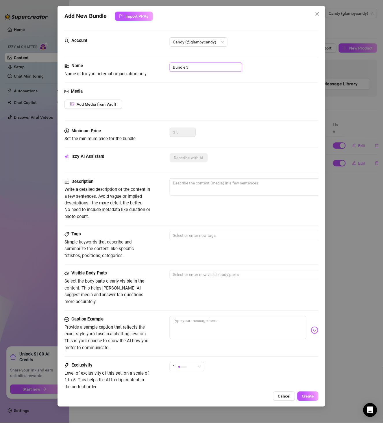
click at [142, 69] on div "Name Name is for your internal organization only. Bundle 3" at bounding box center [192, 69] width 255 height 15
paste input "CP112323WPC1"
click at [107, 107] on button "Add Media from Vault" at bounding box center [94, 104] width 58 height 9
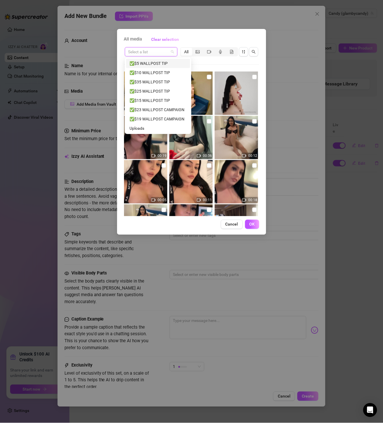
click at [150, 53] on input "search" at bounding box center [148, 51] width 41 height 9
paste input "CP112323WPC1"
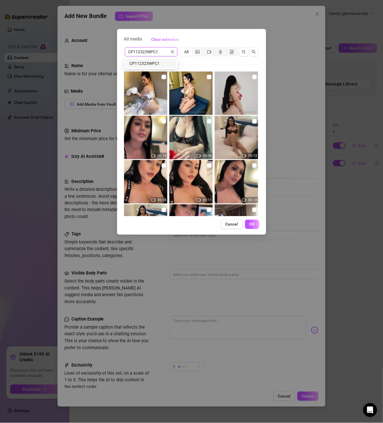
click at [155, 64] on div "CP112323WPC1" at bounding box center [151, 63] width 43 height 6
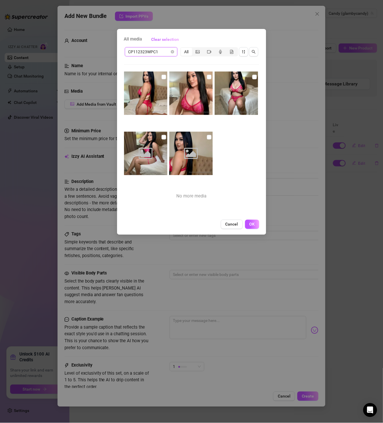
click at [162, 77] on input "checkbox" at bounding box center [164, 77] width 5 height 5
click at [207, 77] on input "checkbox" at bounding box center [209, 77] width 5 height 5
click at [253, 76] on input "checkbox" at bounding box center [255, 77] width 5 height 5
click at [208, 136] on input "checkbox" at bounding box center [209, 137] width 5 height 5
click at [164, 137] on input "checkbox" at bounding box center [164, 137] width 5 height 5
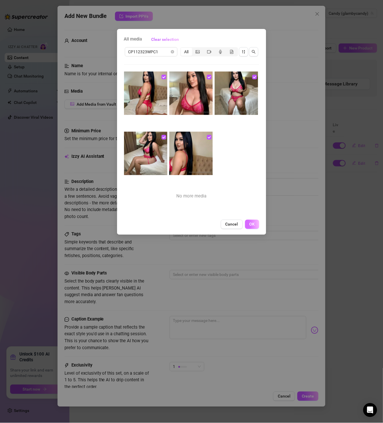
click at [252, 225] on span "OK" at bounding box center [252, 224] width 5 height 5
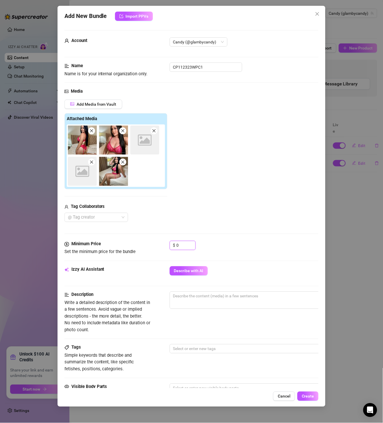
drag, startPoint x: 180, startPoint y: 247, endPoint x: 169, endPoint y: 237, distance: 14.8
click at [172, 246] on div "$ 0" at bounding box center [183, 245] width 26 height 9
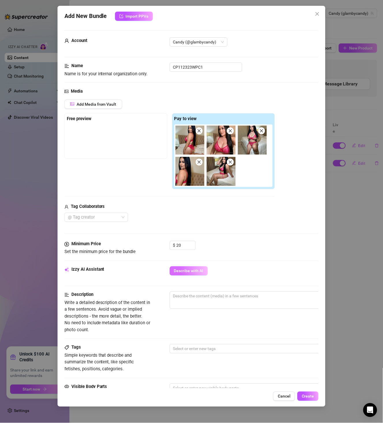
click at [187, 268] on button "Describe with AI" at bounding box center [189, 270] width 38 height 9
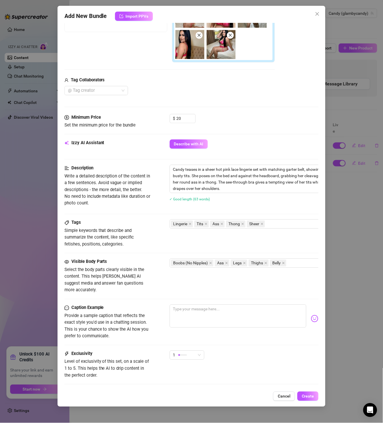
scroll to position [129, 0]
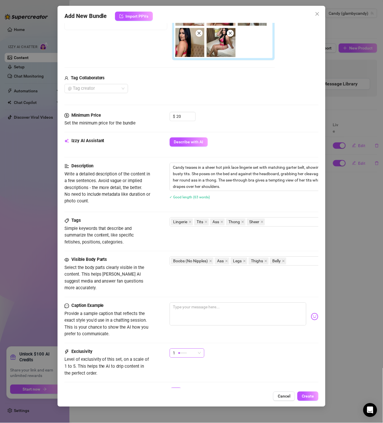
click at [199, 349] on span "1" at bounding box center [187, 353] width 28 height 9
click at [189, 367] on span "2" at bounding box center [193, 367] width 38 height 6
click at [241, 339] on div "Caption Example Provide a sample caption that reflects the exact style you'd us…" at bounding box center [192, 325] width 255 height 46
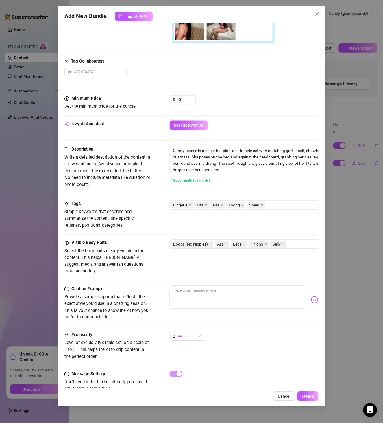
scroll to position [162, 0]
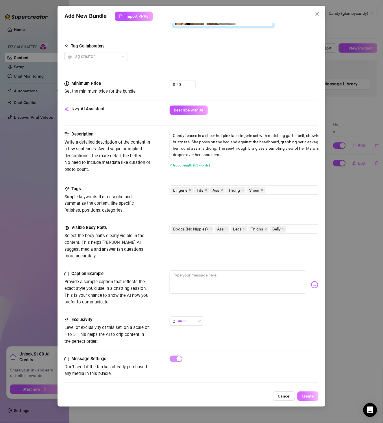
click at [305, 395] on span "Create" at bounding box center [308, 396] width 12 height 5
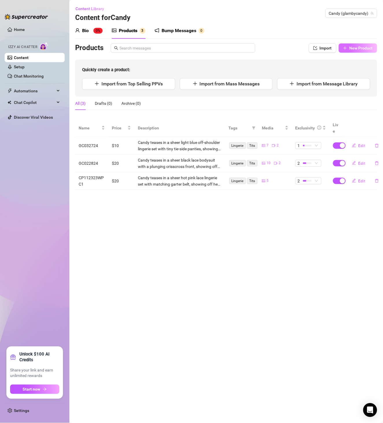
click at [368, 49] on span "New Product" at bounding box center [361, 48] width 23 height 5
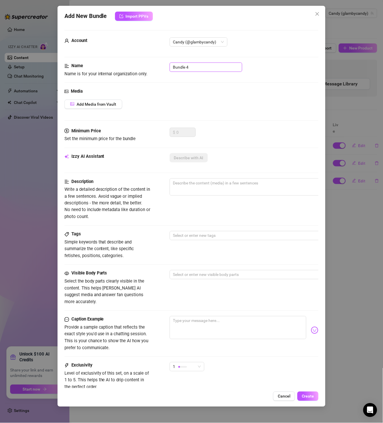
drag, startPoint x: 200, startPoint y: 67, endPoint x: 134, endPoint y: 68, distance: 65.7
click at [134, 68] on div "Name Name is for your internal organization only. Bundle 4" at bounding box center [192, 69] width 255 height 15
paste input ""GC060224 BG""
click at [123, 95] on div "Media" at bounding box center [192, 91] width 255 height 7
click at [111, 104] on span "Add Media from Vault" at bounding box center [97, 104] width 40 height 5
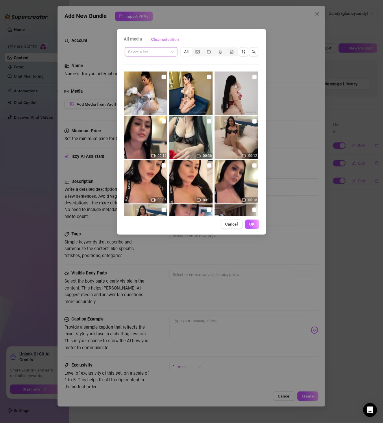
click at [142, 55] on input "search" at bounding box center [148, 51] width 41 height 9
drag, startPoint x: 147, startPoint y: 53, endPoint x: 97, endPoint y: 54, distance: 50.4
click at [97, 54] on div "All media Clear selection 30 Select a list All 00:19 00:36 00:12 00:05 00:11 00…" at bounding box center [191, 211] width 383 height 423
paste input ""GC060224 BG""
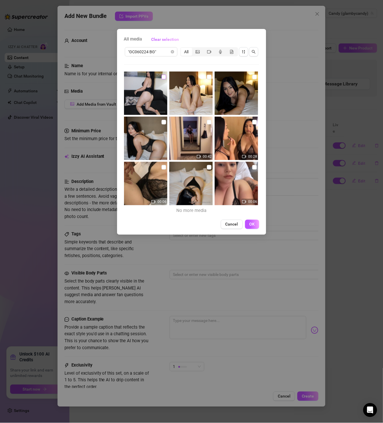
click at [162, 78] on input "checkbox" at bounding box center [164, 77] width 5 height 5
click at [208, 75] on input "checkbox" at bounding box center [209, 77] width 5 height 5
drag, startPoint x: 250, startPoint y: 76, endPoint x: 247, endPoint y: 78, distance: 3.8
click at [253, 77] on input "checkbox" at bounding box center [255, 77] width 5 height 5
click at [164, 122] on input "checkbox" at bounding box center [164, 122] width 5 height 5
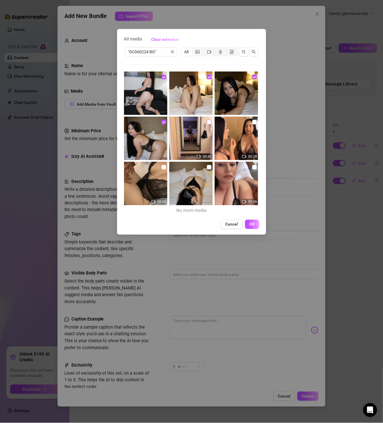
click at [207, 124] on input "checkbox" at bounding box center [209, 122] width 5 height 5
click at [253, 122] on input "checkbox" at bounding box center [255, 122] width 5 height 5
click at [163, 166] on input "checkbox" at bounding box center [164, 167] width 5 height 5
click at [207, 167] on input "checkbox" at bounding box center [209, 167] width 5 height 5
click at [253, 168] on input "checkbox" at bounding box center [255, 167] width 5 height 5
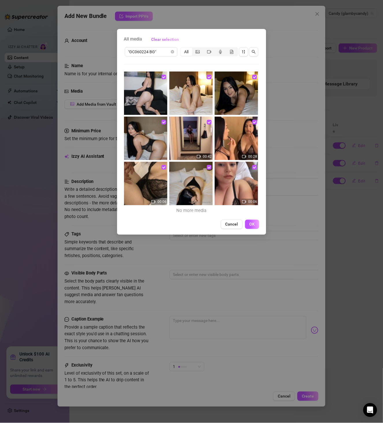
click at [259, 229] on div "Cancel OK" at bounding box center [191, 224] width 135 height 9
click at [248, 223] on button "OK" at bounding box center [252, 224] width 14 height 9
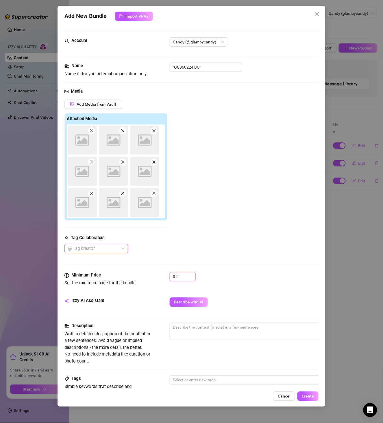
drag, startPoint x: 183, startPoint y: 273, endPoint x: 152, endPoint y: 275, distance: 31.3
click at [155, 274] on div "Minimum Price Set the minimum price for the bundle $ 0" at bounding box center [192, 279] width 255 height 15
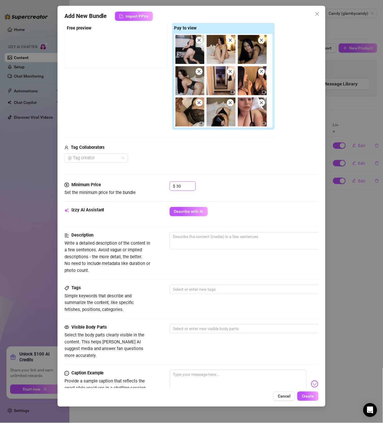
scroll to position [133, 0]
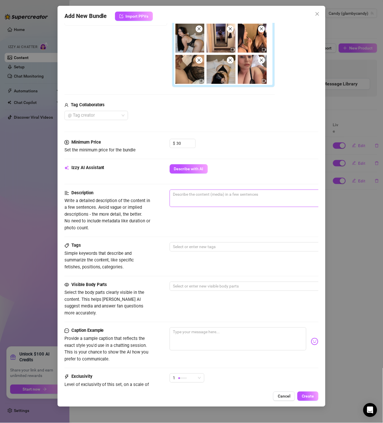
click at [214, 195] on textarea at bounding box center [271, 194] width 202 height 9
click at [190, 160] on div "Minimum Price Set the minimum price for the bundle $ 30" at bounding box center [192, 151] width 255 height 25
click at [189, 167] on span "Describe with AI" at bounding box center [189, 169] width 30 height 5
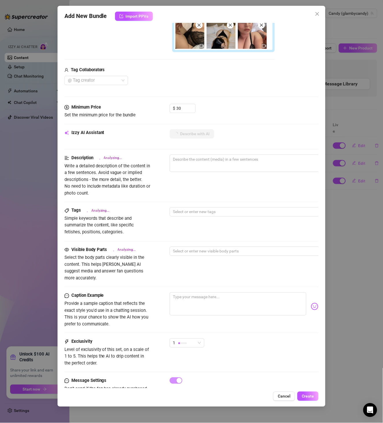
scroll to position [192, 0]
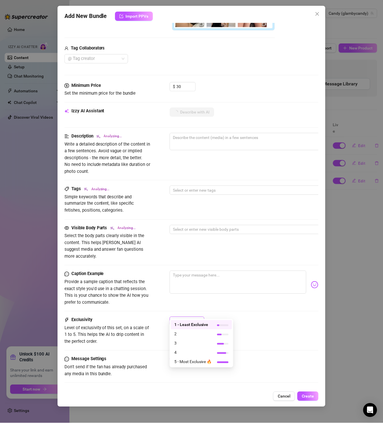
click at [185, 317] on div "1" at bounding box center [184, 321] width 23 height 9
click at [191, 345] on span "3" at bounding box center [193, 343] width 38 height 6
click at [246, 323] on div "Exclusivity Level of exclusivity of this set, on a scale of 1 to 5. This helps …" at bounding box center [192, 331] width 255 height 28
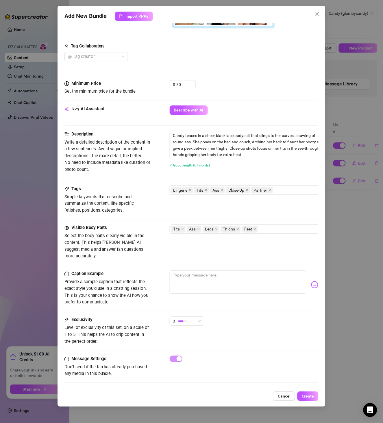
scroll to position [194, 0]
click at [304, 396] on span "Create" at bounding box center [308, 396] width 12 height 5
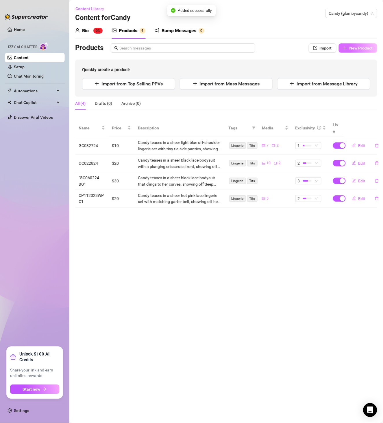
click at [350, 45] on button "New Product" at bounding box center [358, 47] width 38 height 9
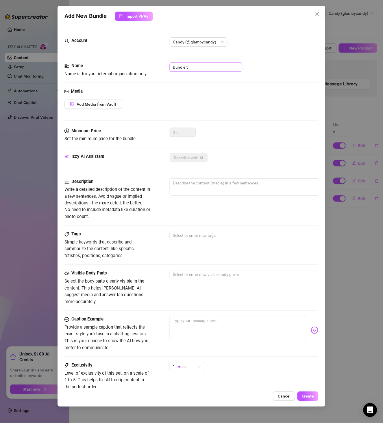
click at [193, 63] on input "Bundle 5" at bounding box center [206, 66] width 73 height 9
paste input "GC022824LWP"
click at [110, 100] on button "Add Media from Vault" at bounding box center [94, 104] width 58 height 9
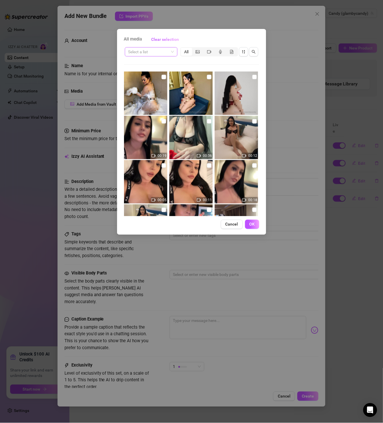
click at [160, 54] on input "search" at bounding box center [148, 51] width 41 height 9
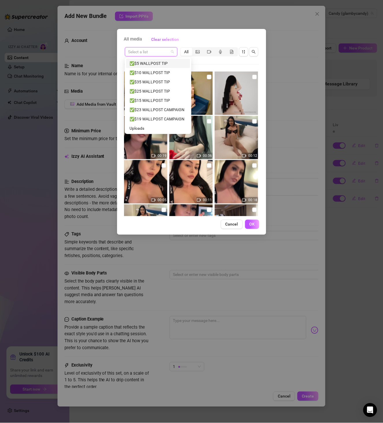
paste input "GC022824LWP"
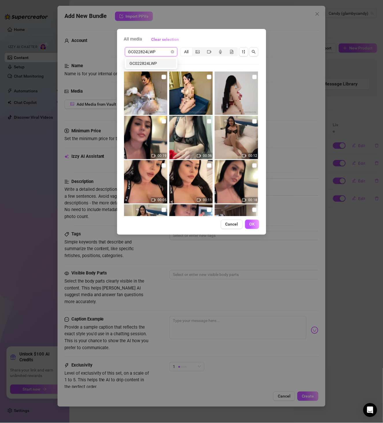
click at [162, 65] on div "GC022824LWP" at bounding box center [151, 63] width 43 height 6
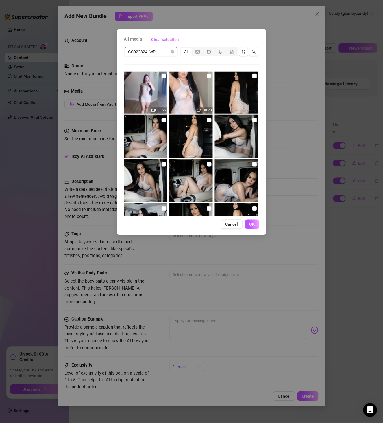
scroll to position [0, 0]
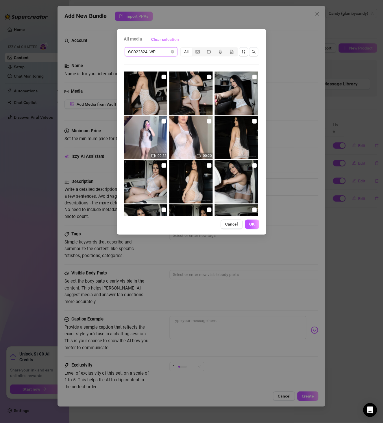
click at [161, 73] on img at bounding box center [145, 92] width 43 height 43
click at [163, 75] on input "checkbox" at bounding box center [164, 77] width 5 height 5
click at [207, 76] on input "checkbox" at bounding box center [209, 77] width 5 height 5
click at [253, 77] on input "checkbox" at bounding box center [255, 77] width 5 height 5
click at [165, 120] on input "checkbox" at bounding box center [164, 121] width 5 height 5
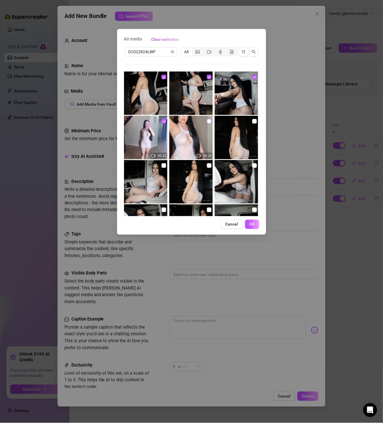
click at [208, 120] on input "checkbox" at bounding box center [209, 121] width 5 height 5
click at [253, 122] on input "checkbox" at bounding box center [255, 121] width 5 height 5
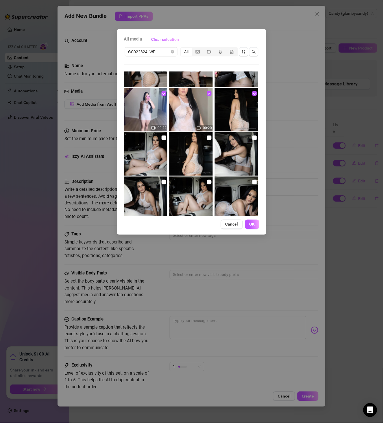
scroll to position [67, 0]
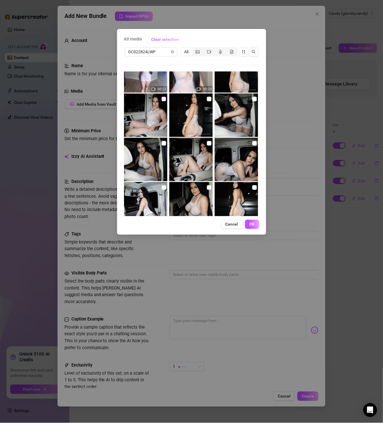
click at [163, 100] on input "checkbox" at bounding box center [164, 99] width 5 height 5
click at [207, 100] on input "checkbox" at bounding box center [209, 99] width 5 height 5
click at [253, 100] on input "checkbox" at bounding box center [255, 99] width 5 height 5
click at [162, 143] on input "checkbox" at bounding box center [164, 143] width 5 height 5
click at [207, 144] on input "checkbox" at bounding box center [209, 143] width 5 height 5
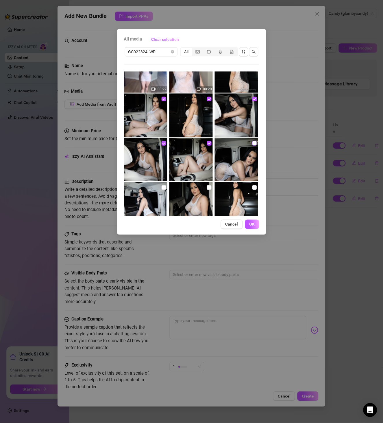
click at [253, 143] on input "checkbox" at bounding box center [255, 143] width 5 height 5
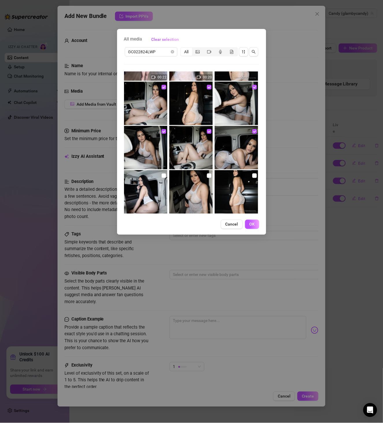
scroll to position [85, 0]
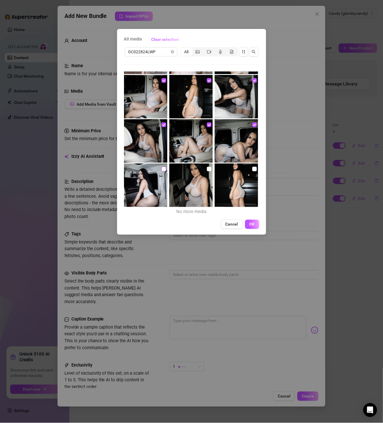
click at [163, 169] on input "checkbox" at bounding box center [164, 169] width 5 height 5
click at [207, 167] on input "checkbox" at bounding box center [209, 169] width 5 height 5
click at [253, 168] on input "checkbox" at bounding box center [255, 169] width 5 height 5
click at [252, 222] on span "OK" at bounding box center [252, 224] width 5 height 5
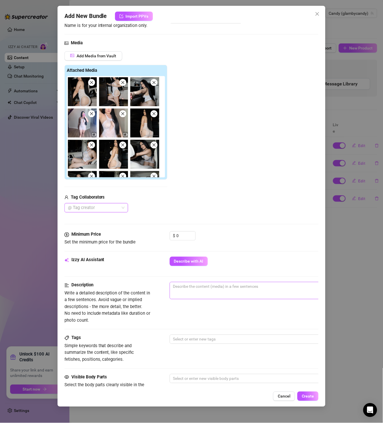
scroll to position [100, 0]
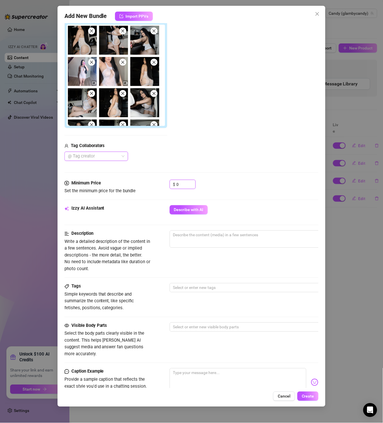
drag, startPoint x: 184, startPoint y: 183, endPoint x: 144, endPoint y: 179, distance: 40.6
click at [147, 180] on div "Minimum Price Set the minimum price for the bundle $ 0" at bounding box center [192, 187] width 255 height 15
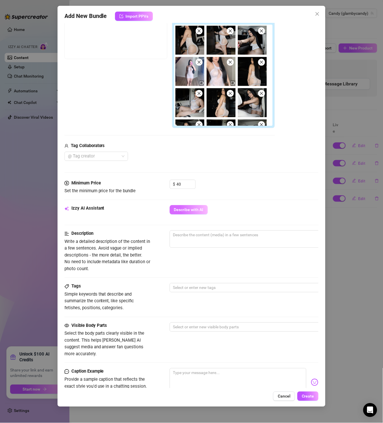
click at [197, 208] on span "Describe with AI" at bounding box center [189, 209] width 30 height 5
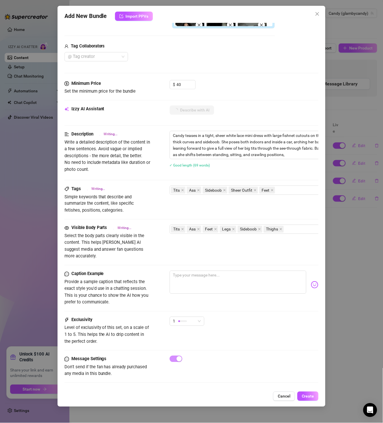
scroll to position [201, 0]
click at [193, 317] on div "1" at bounding box center [184, 321] width 23 height 9
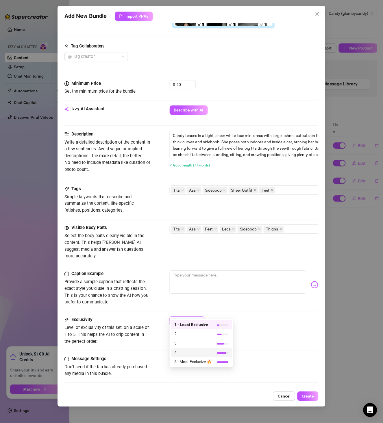
click at [186, 353] on span "4" at bounding box center [193, 352] width 38 height 6
click at [254, 338] on div "Exclusivity Level of exclusivity of this set, on a scale of 1 to 5. This helps …" at bounding box center [192, 336] width 255 height 39
click at [313, 400] on button "Create" at bounding box center [308, 395] width 21 height 9
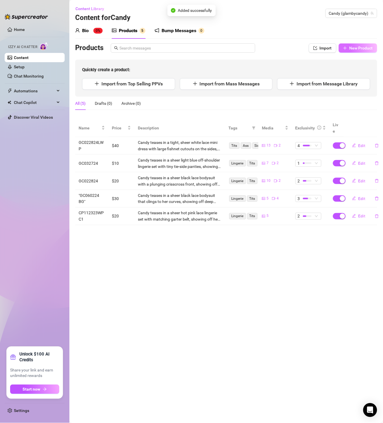
click at [369, 47] on span "New Product" at bounding box center [361, 48] width 23 height 5
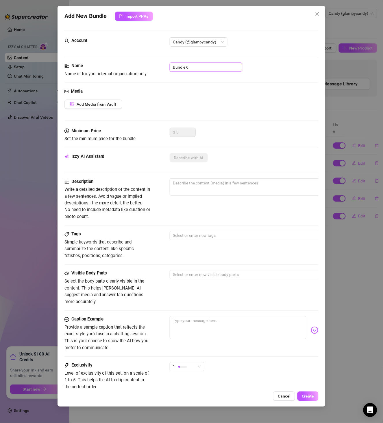
drag, startPoint x: 194, startPoint y: 65, endPoint x: 132, endPoint y: 64, distance: 61.9
click at [132, 64] on div "Name Name is for your internal organization only. Bundle 6" at bounding box center [192, 69] width 255 height 15
paste input "GC021424"
click at [100, 106] on span "Add Media from Vault" at bounding box center [97, 104] width 40 height 5
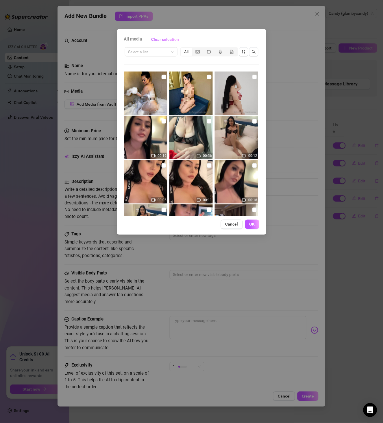
click at [151, 56] on div "Select a list All" at bounding box center [191, 51] width 135 height 11
click at [149, 54] on input "search" at bounding box center [148, 51] width 41 height 9
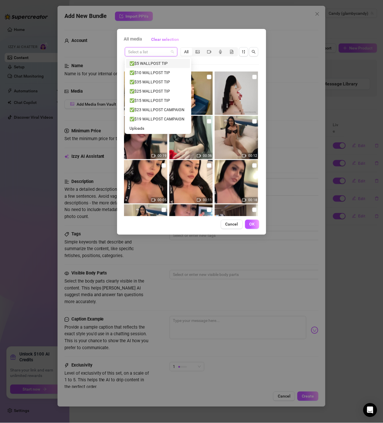
paste input "GC021424"
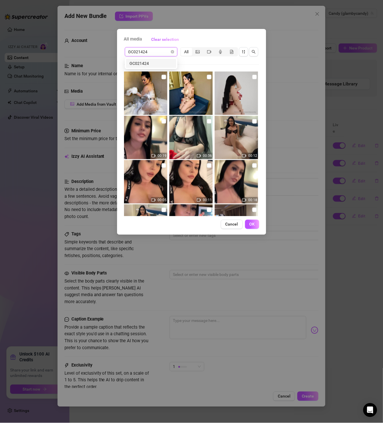
click at [157, 62] on div "GC021424" at bounding box center [151, 63] width 43 height 6
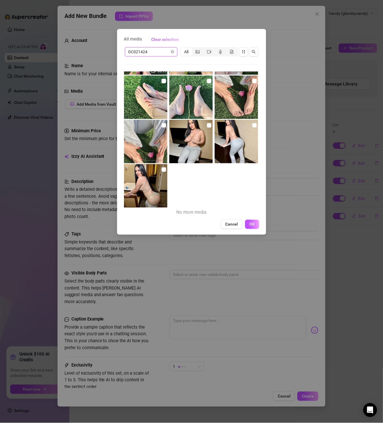
scroll to position [85, 0]
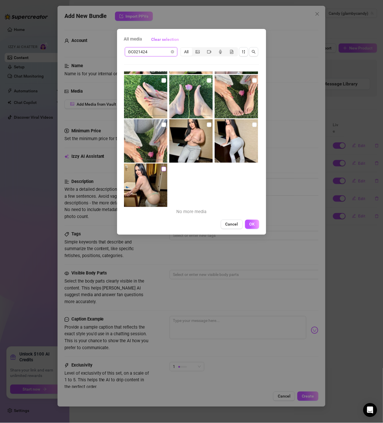
click at [163, 168] on input "checkbox" at bounding box center [164, 169] width 5 height 5
click at [207, 126] on input "checkbox" at bounding box center [209, 124] width 5 height 5
click at [253, 124] on input "checkbox" at bounding box center [255, 124] width 5 height 5
click at [164, 124] on input "checkbox" at bounding box center [164, 124] width 5 height 5
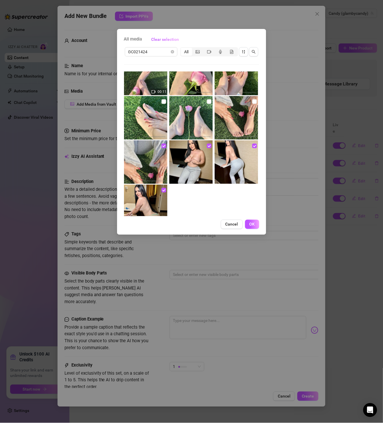
scroll to position [52, 0]
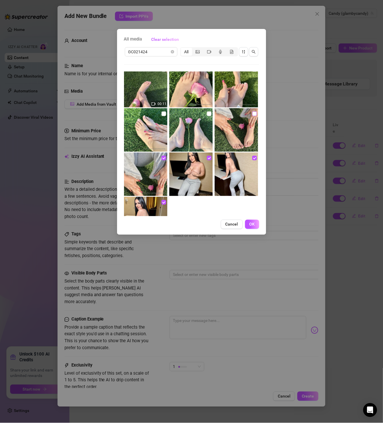
click at [253, 113] on input "checkbox" at bounding box center [255, 113] width 5 height 5
click at [207, 114] on input "checkbox" at bounding box center [209, 113] width 5 height 5
click at [163, 115] on input "checkbox" at bounding box center [164, 113] width 5 height 5
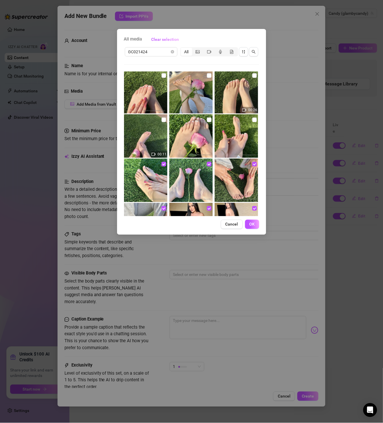
scroll to position [0, 0]
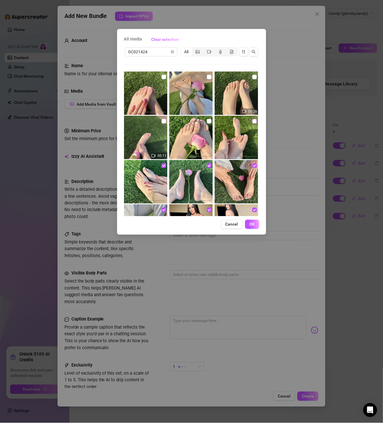
click at [253, 121] on input "checkbox" at bounding box center [255, 121] width 5 height 5
click at [209, 120] on input "checkbox" at bounding box center [209, 121] width 5 height 5
click at [164, 121] on input "checkbox" at bounding box center [164, 121] width 5 height 5
click at [253, 77] on input "checkbox" at bounding box center [255, 77] width 5 height 5
click at [207, 75] on input "checkbox" at bounding box center [209, 77] width 5 height 5
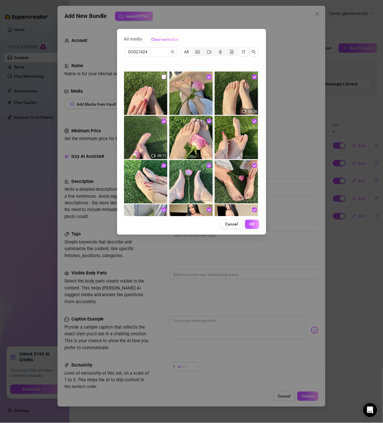
click at [164, 77] on input "checkbox" at bounding box center [164, 77] width 5 height 5
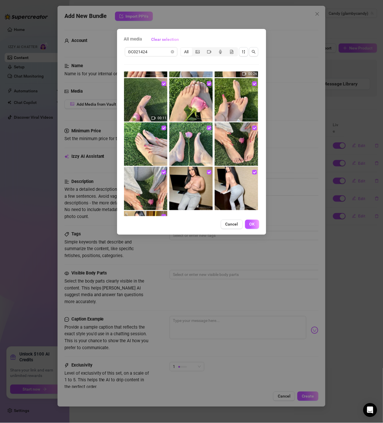
scroll to position [85, 0]
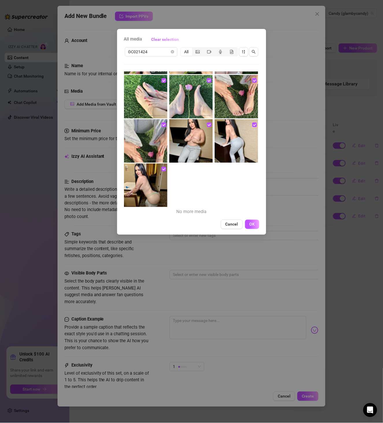
click at [255, 230] on div "All media Clear selection GC021424 All 00:26 00:11 No more media Cancel OK" at bounding box center [191, 132] width 149 height 206
click at [256, 225] on button "OK" at bounding box center [252, 224] width 14 height 9
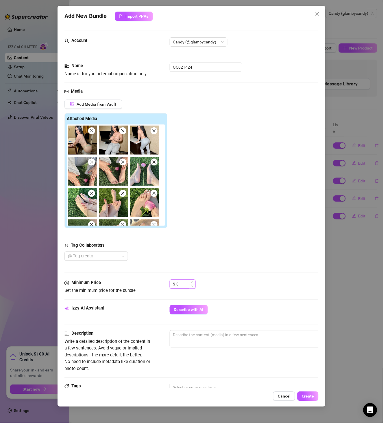
click at [184, 282] on input "0" at bounding box center [186, 284] width 19 height 9
drag, startPoint x: 184, startPoint y: 288, endPoint x: 156, endPoint y: 288, distance: 27.5
click at [156, 288] on div "Minimum Price Set the minimum price for the bundle $ 0" at bounding box center [192, 286] width 255 height 15
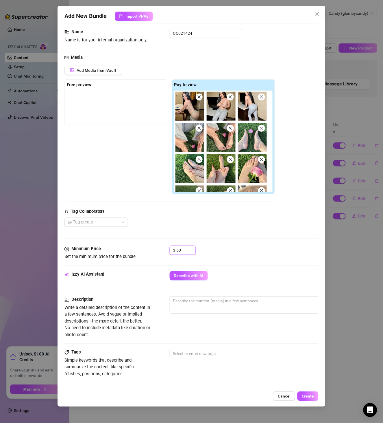
scroll to position [67, 0]
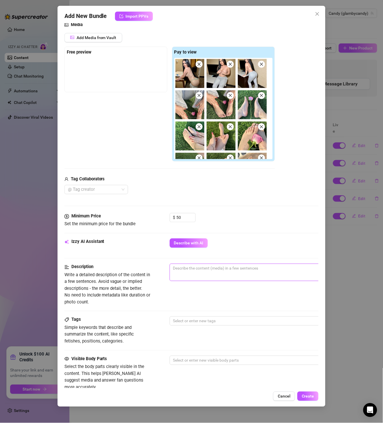
click at [214, 268] on textarea at bounding box center [271, 268] width 202 height 9
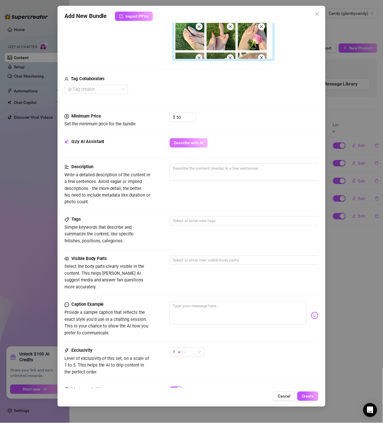
drag, startPoint x: 191, startPoint y: 143, endPoint x: 190, endPoint y: 146, distance: 3.3
click at [191, 143] on span "Describe with AI" at bounding box center [189, 143] width 30 height 5
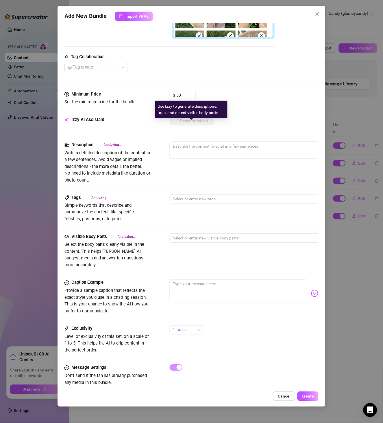
scroll to position [199, 0]
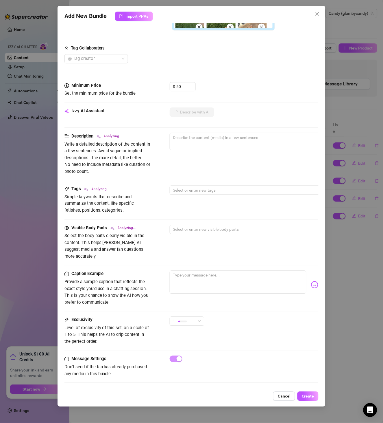
click at [209, 261] on div "Visible Body Parts Analyzing... Select the body parts clearly visible in the co…" at bounding box center [192, 248] width 255 height 46
click at [211, 271] on textarea at bounding box center [238, 282] width 137 height 23
click at [268, 273] on textarea "So I heard you liked feet" at bounding box center [238, 282] width 137 height 23
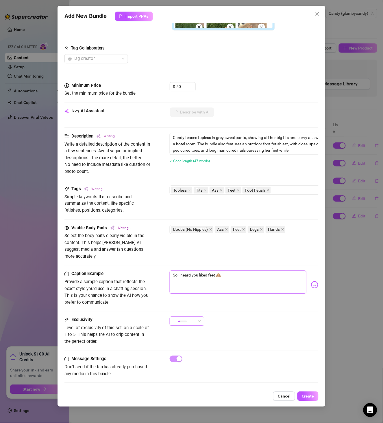
click at [200, 317] on span "1" at bounding box center [187, 321] width 28 height 9
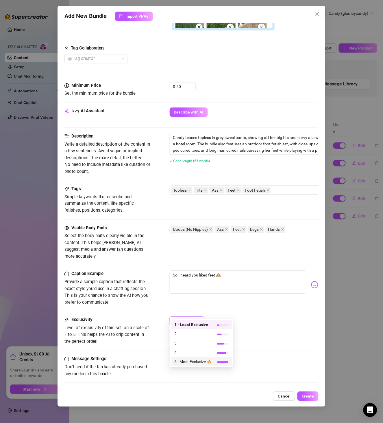
click at [198, 365] on span "5 - Most Exclusive 🔥" at bounding box center [193, 361] width 38 height 6
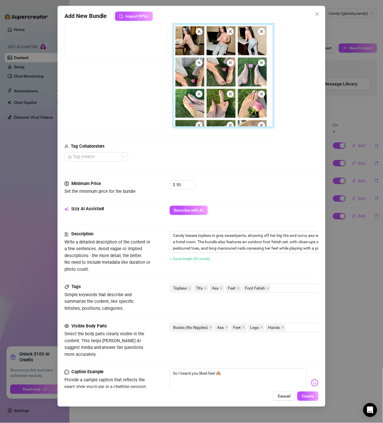
scroll to position [166, 0]
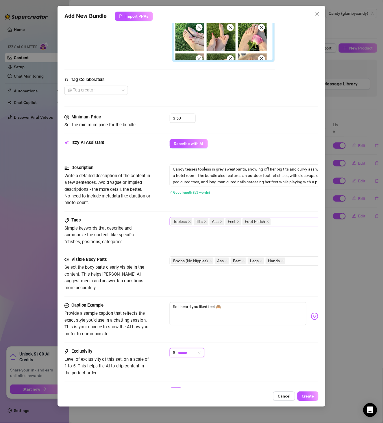
click at [289, 220] on div "Topless Tits Ass Feet Foot Fetish" at bounding box center [268, 222] width 194 height 8
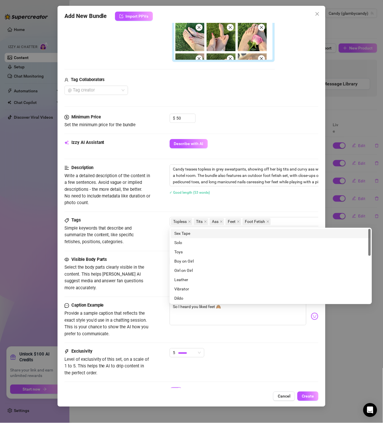
click at [280, 198] on div "Candy teases topless in grey sweatpants, showing off her big tits and curvy ass…" at bounding box center [271, 183] width 203 height 38
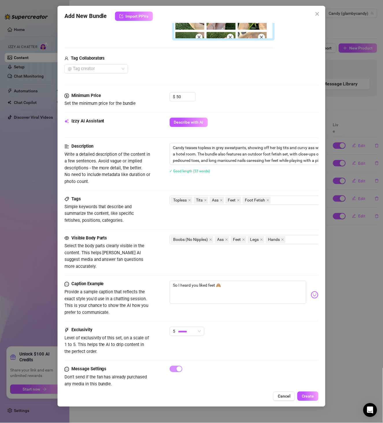
scroll to position [199, 0]
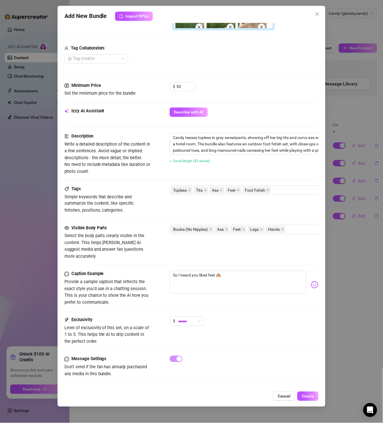
drag, startPoint x: 312, startPoint y: 396, endPoint x: 313, endPoint y: 390, distance: 5.9
click at [312, 396] on span "Create" at bounding box center [308, 396] width 12 height 5
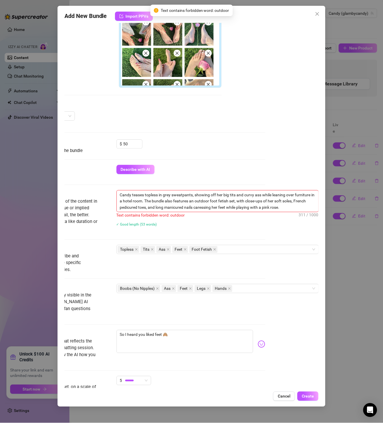
scroll to position [140, 61]
drag, startPoint x: 206, startPoint y: 202, endPoint x: 191, endPoint y: 200, distance: 15.2
click at [191, 200] on textarea "Candy teases topless in grey sweatpants, showing off her big tits and curvy ass…" at bounding box center [218, 201] width 202 height 21
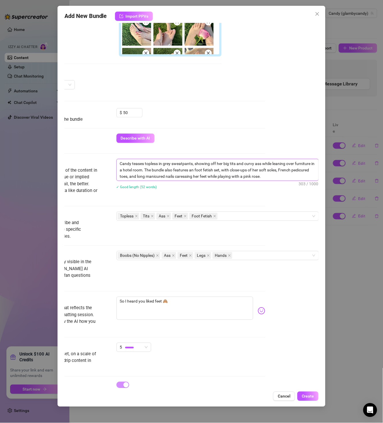
scroll to position [199, 61]
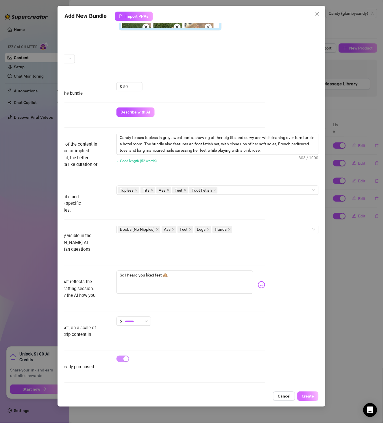
click at [310, 393] on button "Create" at bounding box center [308, 395] width 21 height 9
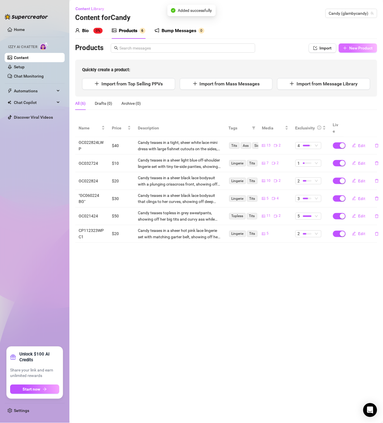
click at [368, 45] on button "New Product" at bounding box center [358, 47] width 38 height 9
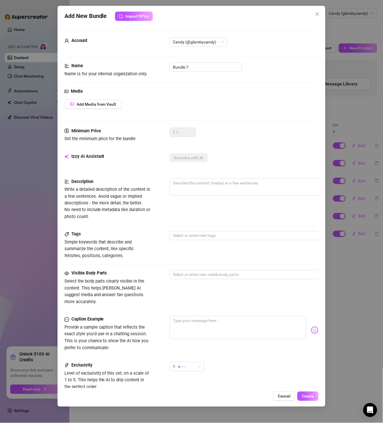
drag, startPoint x: 196, startPoint y: 75, endPoint x: 162, endPoint y: 73, distance: 34.8
click at [162, 73] on div "Name Name is for your internal organization only. Bundle 7" at bounding box center [192, 69] width 255 height 15
click at [106, 106] on span "Add Media from Vault" at bounding box center [97, 104] width 40 height 5
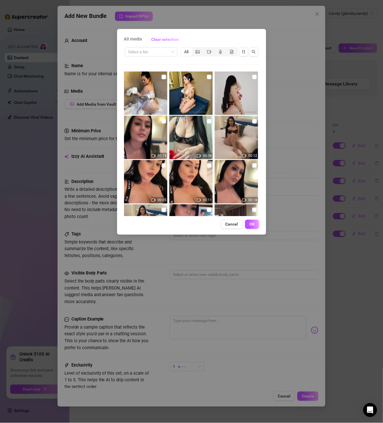
click at [308, 96] on div "All media Clear selection Select a list All 00:19 00:36 00:12 00:05 00:11 00:18…" at bounding box center [191, 211] width 383 height 423
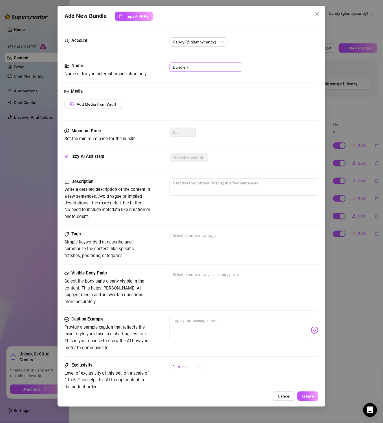
drag, startPoint x: 206, startPoint y: 65, endPoint x: 136, endPoint y: 63, distance: 69.5
click at [136, 63] on div "Name Name is for your internal organization only. Bundle 7" at bounding box center [192, 69] width 255 height 15
paste input "GC030824"
click at [116, 95] on div "Media Add Media from Vault" at bounding box center [192, 108] width 255 height 40
click at [111, 107] on button "Add Media from Vault" at bounding box center [94, 104] width 58 height 9
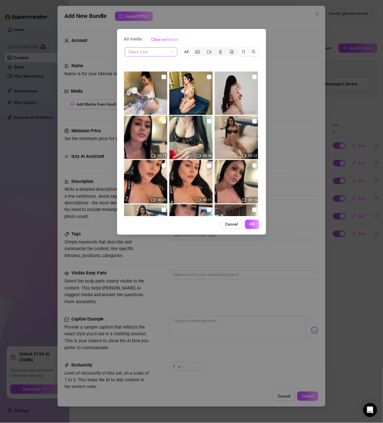
click at [152, 53] on input "search" at bounding box center [148, 51] width 41 height 9
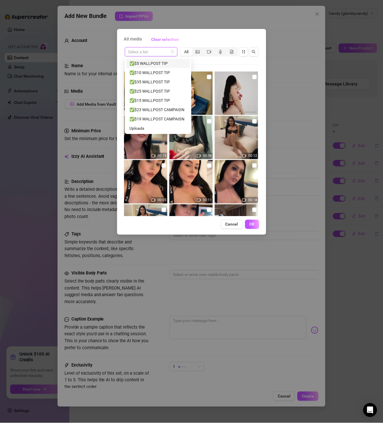
paste input "GC030824"
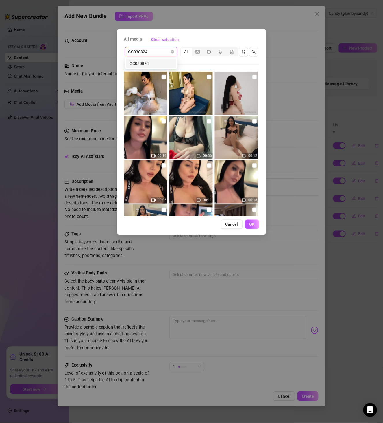
click at [156, 62] on div "GC030824" at bounding box center [151, 63] width 43 height 6
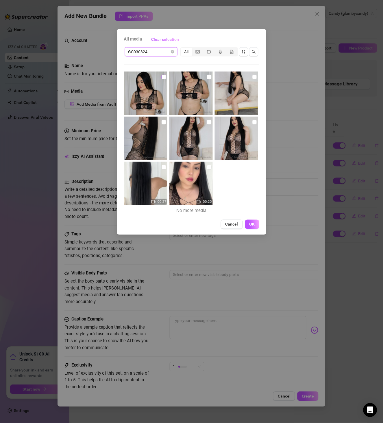
click at [163, 78] on input "checkbox" at bounding box center [164, 77] width 5 height 5
click at [207, 76] on input "checkbox" at bounding box center [209, 77] width 5 height 5
click at [253, 78] on input "checkbox" at bounding box center [255, 77] width 5 height 5
click at [160, 121] on img at bounding box center [145, 138] width 43 height 43
click at [162, 121] on input "checkbox" at bounding box center [164, 122] width 5 height 5
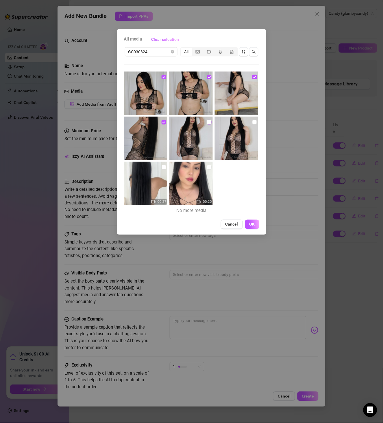
click at [207, 121] on input "checkbox" at bounding box center [209, 122] width 5 height 5
click at [253, 122] on input "checkbox" at bounding box center [255, 122] width 5 height 5
click at [163, 167] on input "checkbox" at bounding box center [164, 167] width 5 height 5
click at [207, 168] on input "checkbox" at bounding box center [209, 167] width 5 height 5
click at [253, 222] on span "OK" at bounding box center [252, 224] width 5 height 5
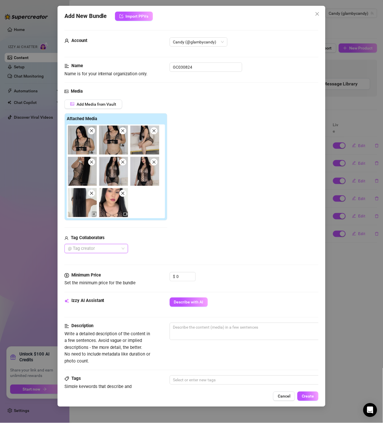
drag, startPoint x: 179, startPoint y: 271, endPoint x: 152, endPoint y: 266, distance: 27.5
click at [157, 269] on div "Media Add Media from Vault Attached Media Tag Collaborators @ Tag creator" at bounding box center [192, 180] width 255 height 184
drag, startPoint x: 185, startPoint y: 274, endPoint x: 160, endPoint y: 276, distance: 25.9
click at [160, 276] on div "Minimum Price Set the minimum price for the bundle $ 0" at bounding box center [192, 279] width 255 height 15
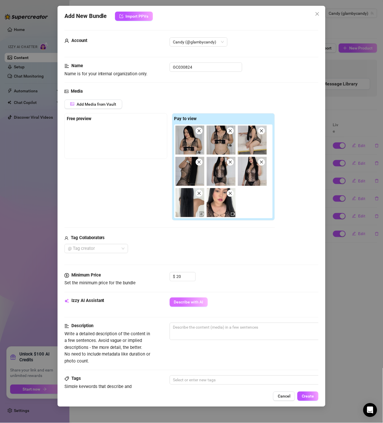
drag, startPoint x: 182, startPoint y: 297, endPoint x: 187, endPoint y: 302, distance: 7.6
click at [182, 297] on div "Minimum Price Set the minimum price for the bundle $ 20" at bounding box center [192, 284] width 255 height 25
click at [188, 302] on span "Describe with AI" at bounding box center [189, 302] width 30 height 5
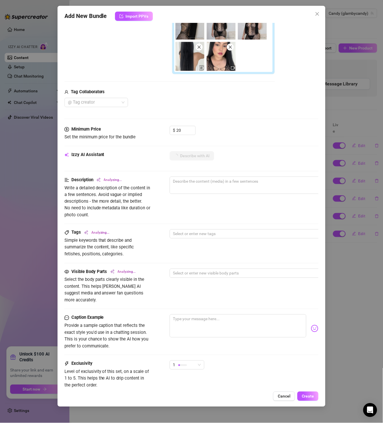
scroll to position [192, 0]
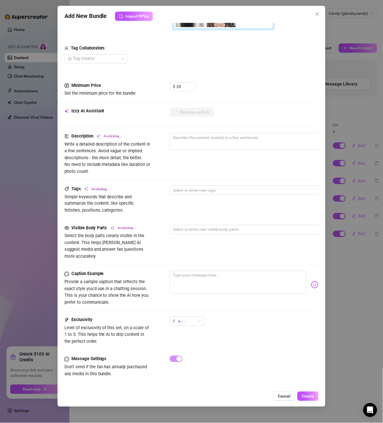
click at [193, 321] on div "1" at bounding box center [187, 324] width 35 height 14
click at [194, 317] on div "1" at bounding box center [187, 321] width 35 height 9
click at [190, 338] on div "2" at bounding box center [201, 333] width 61 height 9
click at [224, 317] on div "2 2" at bounding box center [244, 324] width 149 height 14
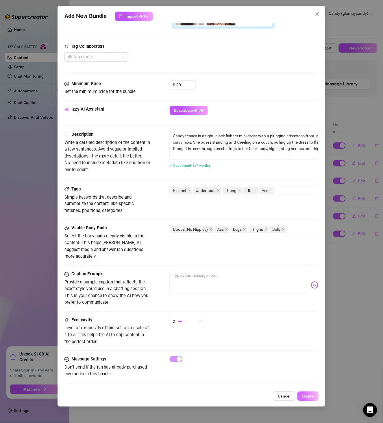
click at [312, 396] on span "Create" at bounding box center [308, 396] width 12 height 5
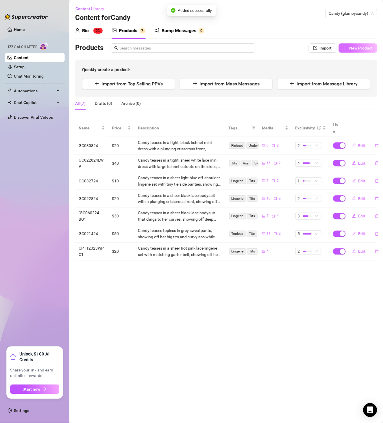
click at [365, 50] on span "New Product" at bounding box center [361, 48] width 23 height 5
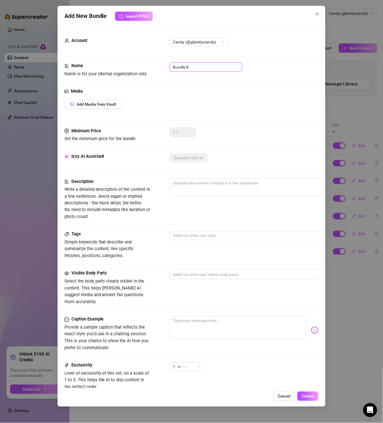
drag, startPoint x: 203, startPoint y: 66, endPoint x: 130, endPoint y: 75, distance: 74.0
click at [130, 65] on div "Name Name is for your internal organization only. Bundle 8" at bounding box center [192, 69] width 255 height 15
paste input ""GC071724 LOTION""
click at [110, 102] on span "Add Media from Vault" at bounding box center [97, 104] width 40 height 5
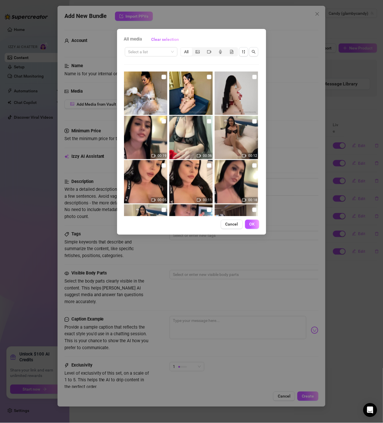
click at [154, 46] on div "Select a list All" at bounding box center [191, 51] width 135 height 11
click at [152, 54] on input "search" at bounding box center [148, 51] width 41 height 9
paste input ""GC071724 LOTION""
click at [154, 61] on div ""GC071724 LOTION"" at bounding box center [151, 63] width 43 height 6
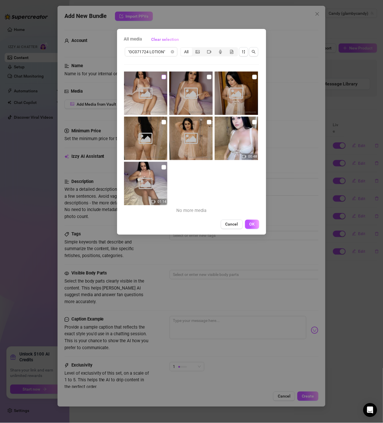
click at [162, 76] on input "checkbox" at bounding box center [164, 77] width 5 height 5
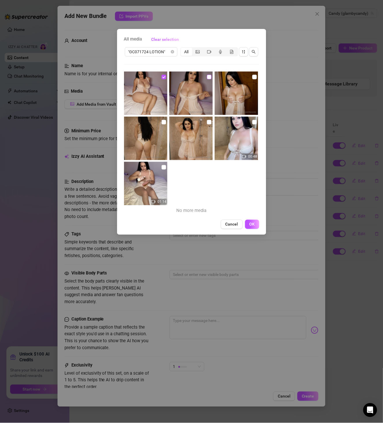
click at [209, 74] on label at bounding box center [209, 77] width 5 height 6
click at [209, 75] on input "checkbox" at bounding box center [209, 77] width 5 height 5
click at [253, 78] on input "checkbox" at bounding box center [255, 77] width 5 height 5
click at [163, 122] on input "checkbox" at bounding box center [164, 122] width 5 height 5
click at [207, 122] on input "checkbox" at bounding box center [209, 122] width 5 height 5
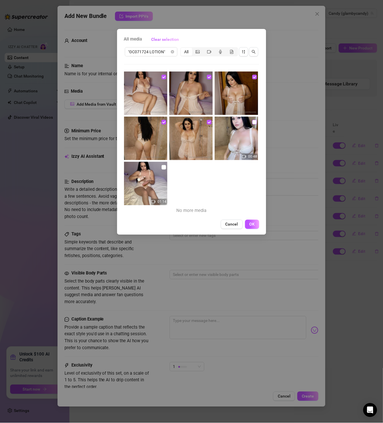
click at [253, 122] on input "checkbox" at bounding box center [255, 122] width 5 height 5
click at [165, 164] on label at bounding box center [164, 167] width 5 height 6
click at [165, 165] on input "checkbox" at bounding box center [164, 167] width 5 height 5
click at [258, 226] on button "OK" at bounding box center [252, 224] width 14 height 9
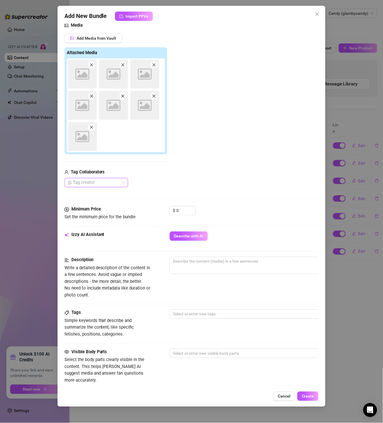
scroll to position [67, 0]
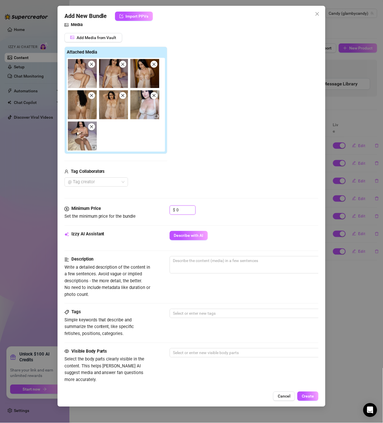
drag, startPoint x: 189, startPoint y: 210, endPoint x: 146, endPoint y: 207, distance: 42.9
click at [146, 207] on div "Minimum Price Set the minimum price for the bundle $ 0" at bounding box center [192, 212] width 255 height 15
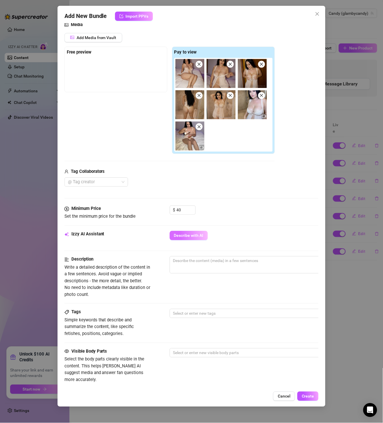
click at [179, 233] on span "Describe with AI" at bounding box center [189, 235] width 30 height 5
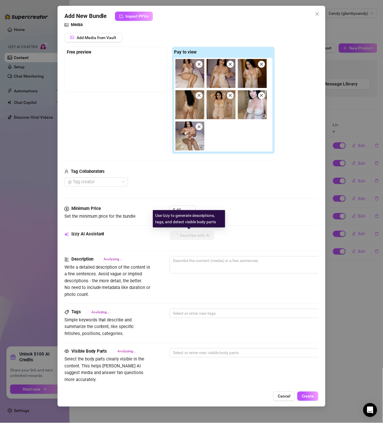
scroll to position [192, 0]
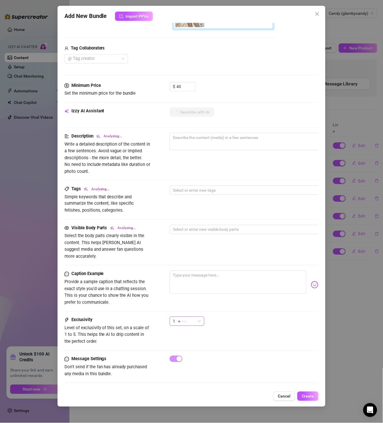
click at [190, 317] on div "1" at bounding box center [184, 321] width 23 height 9
click at [189, 351] on span "4" at bounding box center [193, 352] width 38 height 6
click at [249, 318] on div "4 4" at bounding box center [244, 324] width 149 height 14
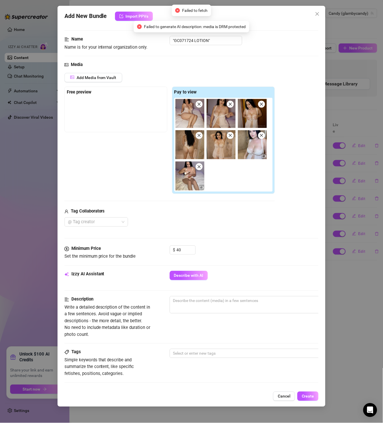
scroll to position [25, 0]
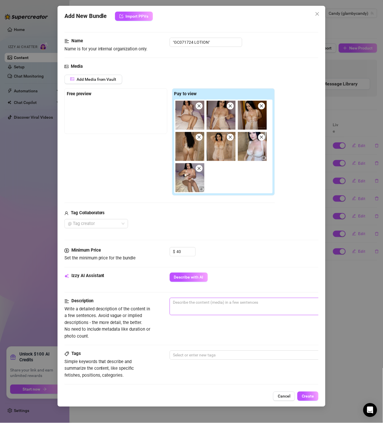
click at [225, 299] on textarea at bounding box center [271, 302] width 202 height 9
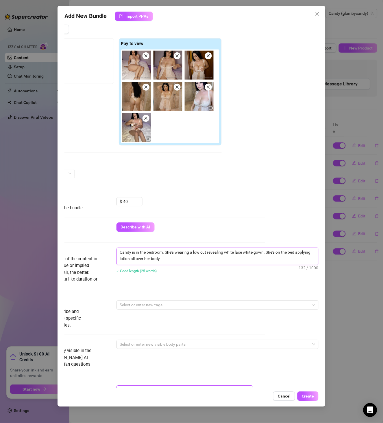
scroll to position [158, 58]
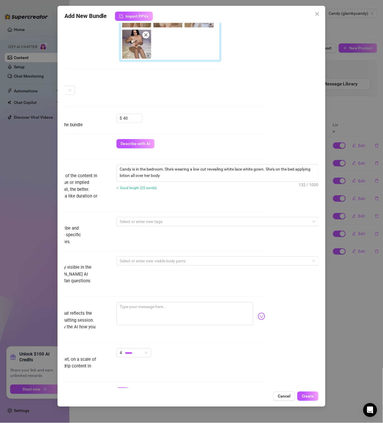
click at [167, 229] on div "Tags Simple keywords that describe and summarize the content, like specific fet…" at bounding box center [138, 231] width 255 height 28
click at [172, 224] on div at bounding box center [215, 222] width 194 height 8
click at [200, 206] on div "Description Write a detailed description of the content in a few sentences. Avo…" at bounding box center [138, 185] width 255 height 42
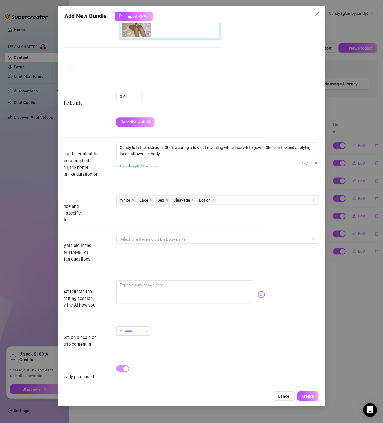
scroll to position [192, 58]
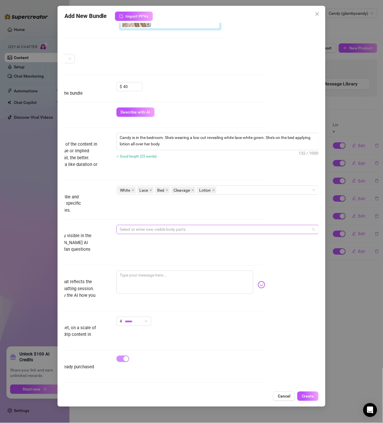
click at [185, 231] on div at bounding box center [215, 229] width 194 height 8
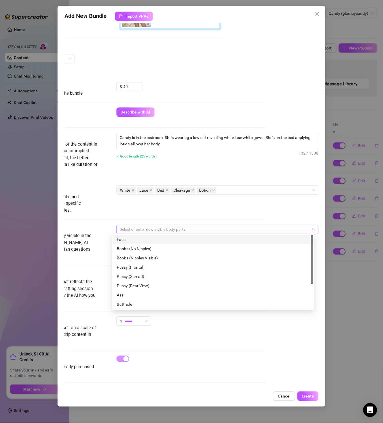
click at [186, 238] on div "Face" at bounding box center [213, 239] width 193 height 6
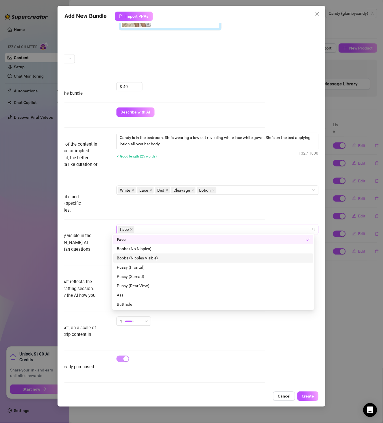
click at [162, 257] on div "Boobs (Nipples Visible)" at bounding box center [213, 258] width 193 height 6
click at [166, 261] on div "Boobs (Nipples Visible)" at bounding box center [213, 257] width 200 height 9
click at [173, 252] on div "Boobs (No Nipples)" at bounding box center [213, 249] width 193 height 6
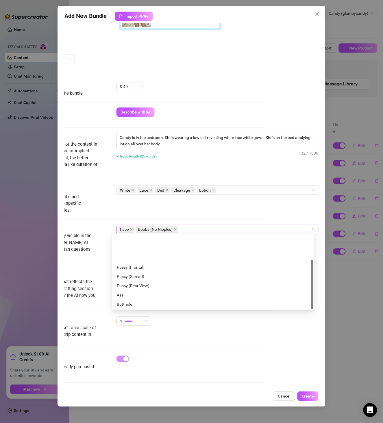
scroll to position [37, 0]
click at [137, 303] on div "Belly" at bounding box center [213, 304] width 193 height 6
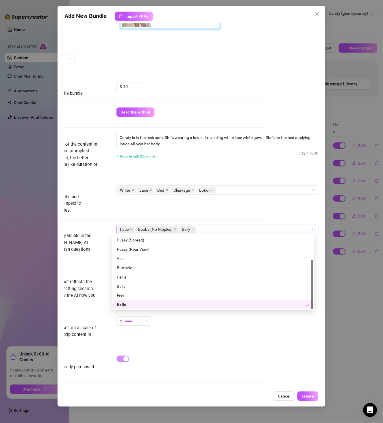
click at [141, 296] on div "Feet" at bounding box center [213, 295] width 193 height 6
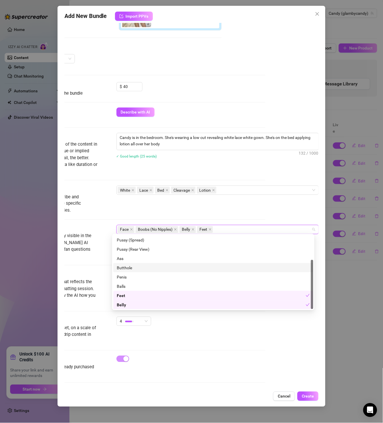
scroll to position [0, 0]
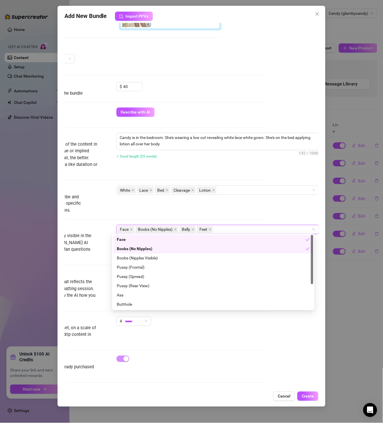
click at [231, 229] on div "Face Boobs (No Nipples) Belly Feet" at bounding box center [215, 229] width 194 height 8
click at [262, 206] on div "Account Candy (@glambycandy) Name Name is for your internal organization only. …" at bounding box center [192, 205] width 255 height 365
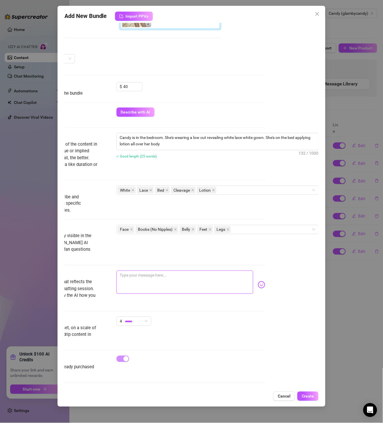
click at [169, 282] on textarea at bounding box center [185, 282] width 137 height 23
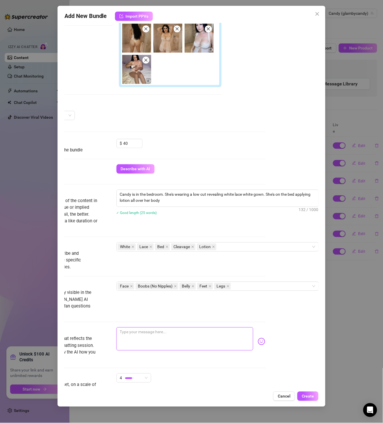
scroll to position [192, 58]
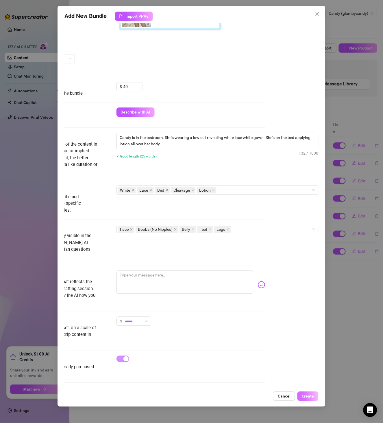
click at [308, 398] on span "Create" at bounding box center [308, 396] width 12 height 5
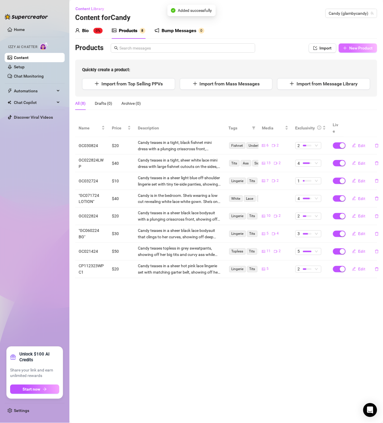
click at [361, 51] on button "New Product" at bounding box center [358, 47] width 38 height 9
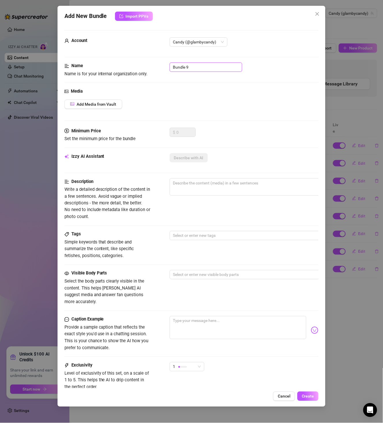
drag, startPoint x: 203, startPoint y: 64, endPoint x: 159, endPoint y: 67, distance: 44.1
click at [159, 67] on div "Name Name is for your internal organization only. Bundle 9" at bounding box center [192, 69] width 255 height 15
paste input "GC052624 WET"
click at [122, 106] on button "Add Media from Vault" at bounding box center [94, 104] width 58 height 9
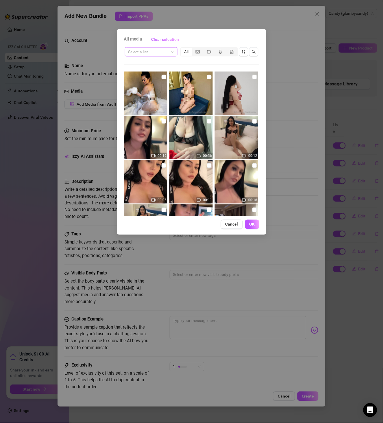
click at [158, 48] on input "search" at bounding box center [148, 51] width 41 height 9
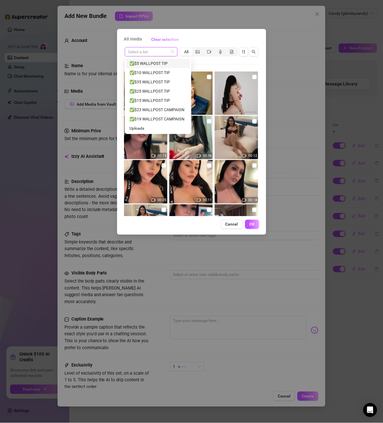
paste input "GC052624 WET"
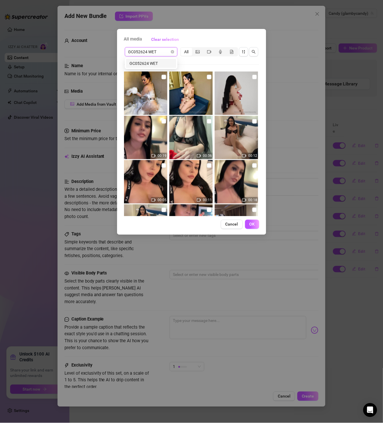
click at [156, 64] on div "GC052624 WET" at bounding box center [151, 63] width 43 height 6
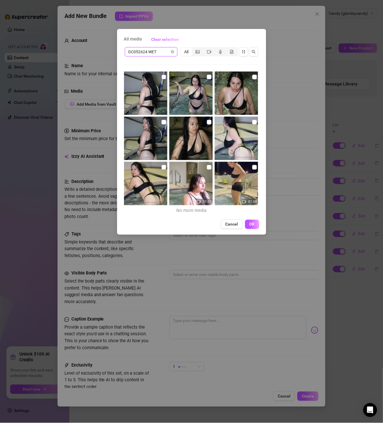
click at [162, 77] on input "checkbox" at bounding box center [164, 77] width 5 height 5
click at [207, 80] on label at bounding box center [209, 77] width 5 height 6
click at [207, 79] on input "checkbox" at bounding box center [209, 77] width 5 height 5
click at [253, 78] on input "checkbox" at bounding box center [255, 77] width 5 height 5
click at [165, 123] on input "checkbox" at bounding box center [164, 122] width 5 height 5
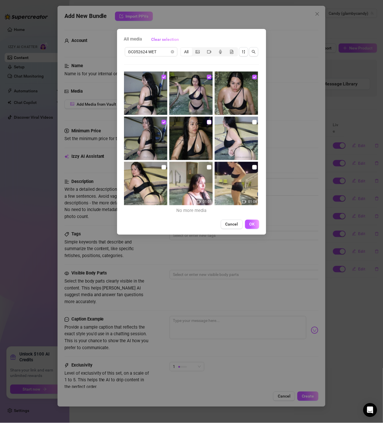
click at [207, 123] on input "checkbox" at bounding box center [209, 122] width 5 height 5
click at [253, 122] on input "checkbox" at bounding box center [255, 122] width 5 height 5
click at [163, 167] on input "checkbox" at bounding box center [164, 167] width 5 height 5
click at [207, 170] on label at bounding box center [209, 167] width 5 height 6
click at [207, 170] on input "checkbox" at bounding box center [209, 167] width 5 height 5
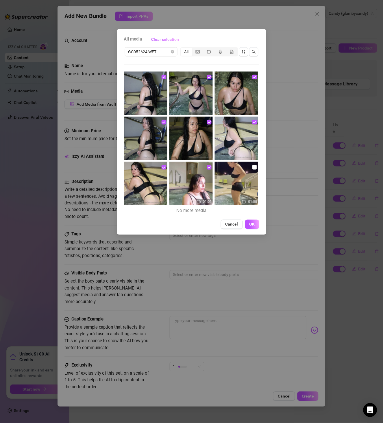
click at [253, 167] on input "checkbox" at bounding box center [255, 167] width 5 height 5
drag, startPoint x: 251, startPoint y: 226, endPoint x: 252, endPoint y: 221, distance: 4.9
click at [252, 226] on span "OK" at bounding box center [252, 224] width 5 height 5
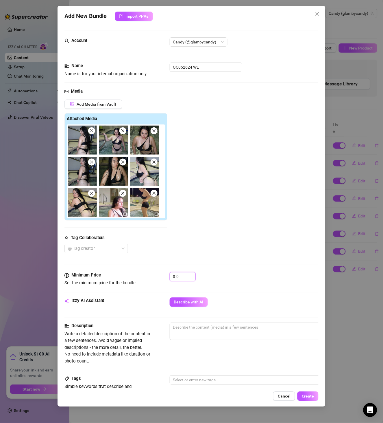
drag, startPoint x: 187, startPoint y: 274, endPoint x: 154, endPoint y: 275, distance: 33.0
click at [158, 276] on div "Minimum Price Set the minimum price for the bundle $ 0" at bounding box center [192, 279] width 255 height 15
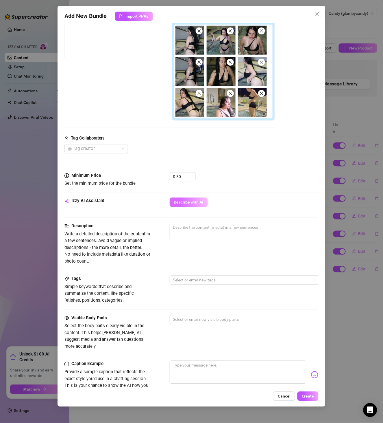
click at [192, 200] on span "Describe with AI" at bounding box center [189, 202] width 30 height 5
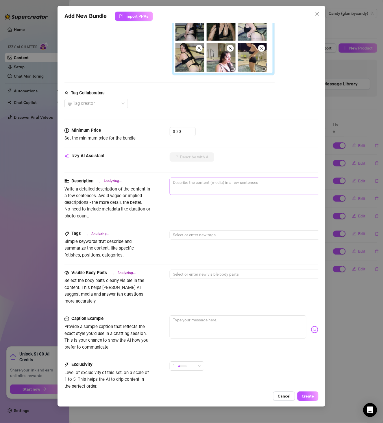
scroll to position [192, 0]
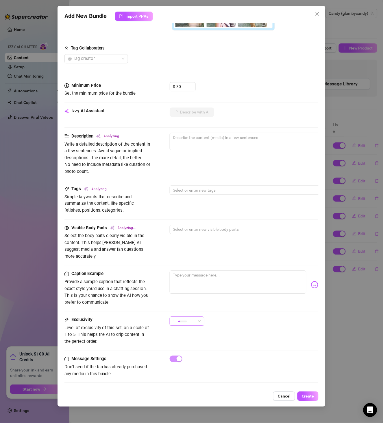
click at [189, 317] on div "1" at bounding box center [187, 321] width 35 height 9
click at [195, 347] on div "3" at bounding box center [201, 342] width 61 height 9
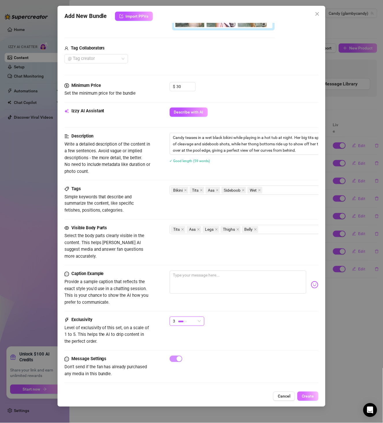
click at [309, 394] on span "Create" at bounding box center [308, 396] width 12 height 5
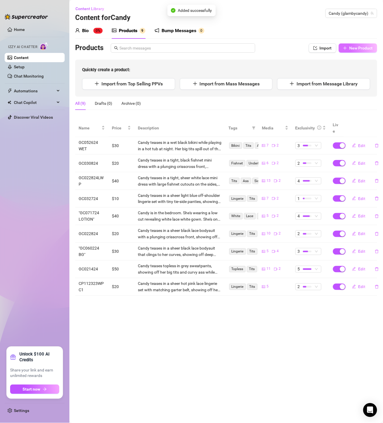
click at [358, 45] on button "New Product" at bounding box center [358, 47] width 38 height 9
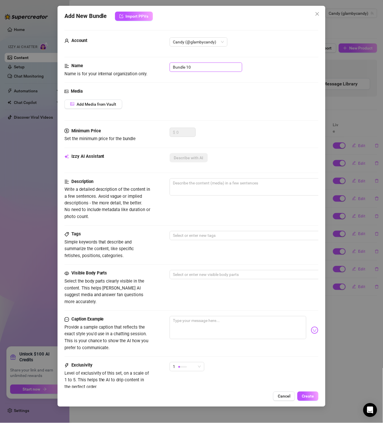
drag, startPoint x: 201, startPoint y: 71, endPoint x: 131, endPoint y: 80, distance: 70.6
click at [131, 79] on div "Name Name is for your internal organization only. Bundle 10" at bounding box center [192, 74] width 255 height 25
paste input ""GC073124 NAKED IN BED""
click at [102, 110] on div "Media Add Media from Vault" at bounding box center [192, 108] width 255 height 40
click at [103, 108] on button "Add Media from Vault" at bounding box center [94, 104] width 58 height 9
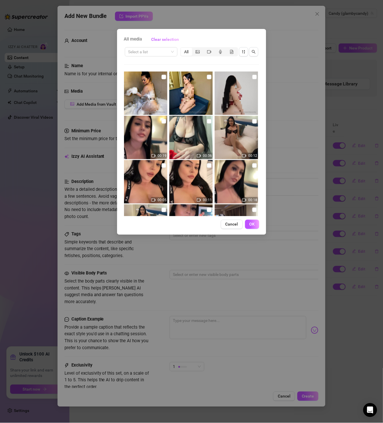
click at [147, 57] on div "Select a list All" at bounding box center [191, 51] width 135 height 11
click at [148, 56] on input "search" at bounding box center [148, 51] width 41 height 9
paste input ""GC073124 NAKED IN BED""
click at [157, 64] on div ""GC073124 NAKED IN BED"" at bounding box center [154, 63] width 49 height 6
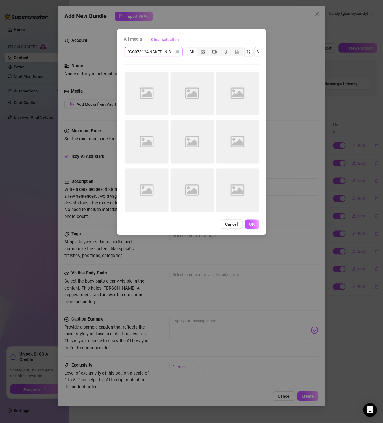
scroll to position [0, 0]
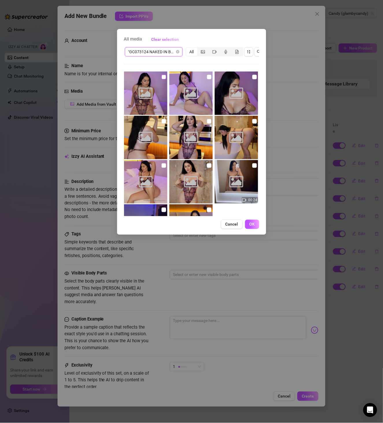
click at [163, 76] on input "checkbox" at bounding box center [164, 77] width 5 height 5
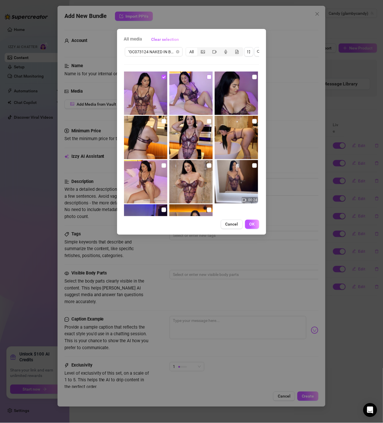
click at [209, 79] on input "checkbox" at bounding box center [209, 77] width 5 height 5
click at [253, 77] on input "checkbox" at bounding box center [255, 77] width 5 height 5
click at [163, 119] on label at bounding box center [164, 121] width 5 height 6
click at [207, 120] on input "checkbox" at bounding box center [209, 121] width 5 height 5
click at [163, 120] on input "checkbox" at bounding box center [164, 121] width 5 height 5
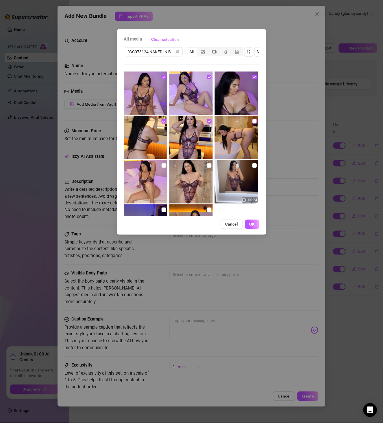
click at [253, 120] on input "checkbox" at bounding box center [255, 121] width 5 height 5
click at [164, 165] on input "checkbox" at bounding box center [164, 165] width 5 height 5
click at [207, 165] on input "checkbox" at bounding box center [209, 165] width 5 height 5
click at [253, 166] on input "checkbox" at bounding box center [255, 165] width 5 height 5
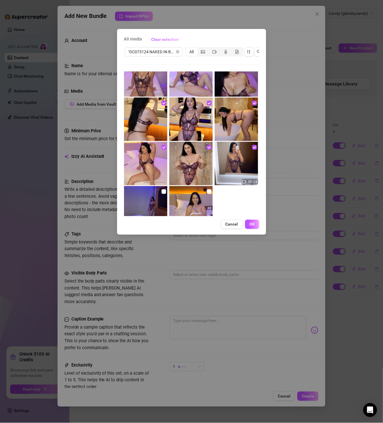
scroll to position [41, 0]
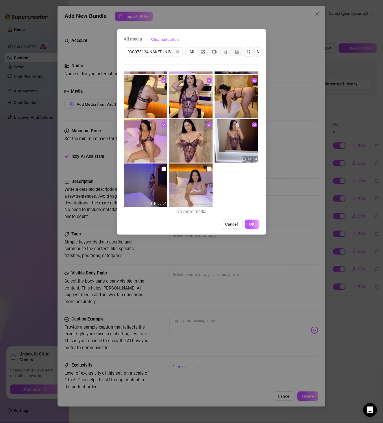
click at [163, 169] on input "checkbox" at bounding box center [164, 169] width 5 height 5
click at [207, 168] on input "checkbox" at bounding box center [209, 169] width 5 height 5
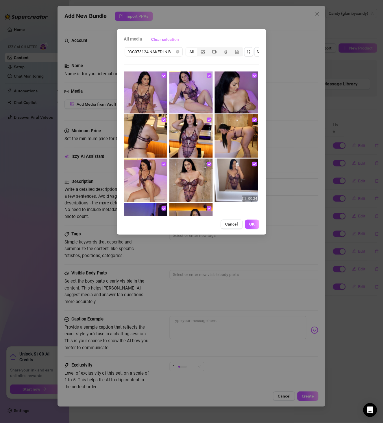
scroll to position [0, 0]
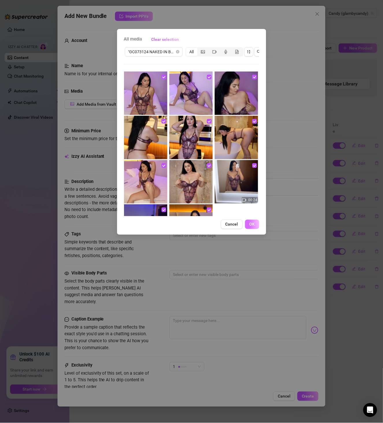
click at [252, 227] on span "OK" at bounding box center [252, 224] width 5 height 5
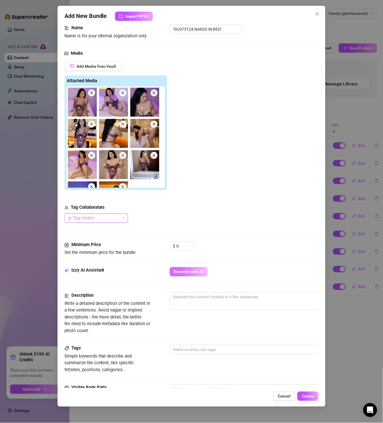
scroll to position [100, 0]
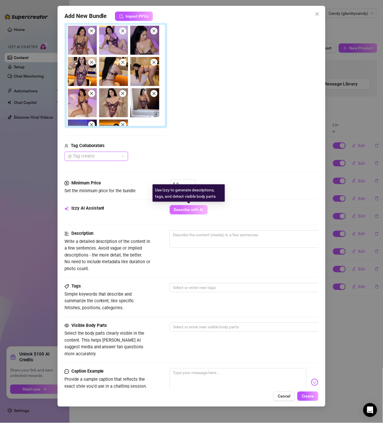
click at [192, 206] on button "Describe with AI" at bounding box center [189, 209] width 38 height 9
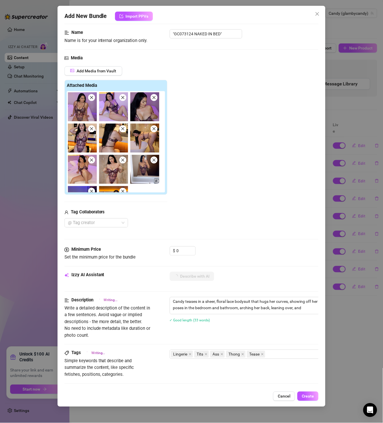
scroll to position [133, 0]
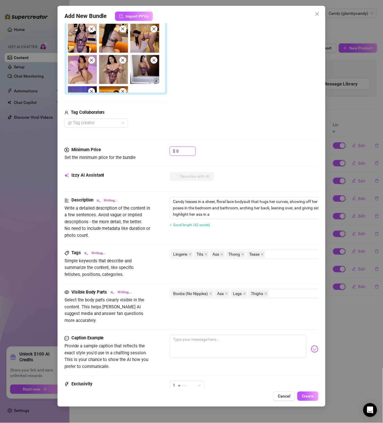
drag, startPoint x: 183, startPoint y: 149, endPoint x: 134, endPoint y: 159, distance: 50.2
click at [134, 159] on div "Minimum Price Set the minimum price for the bundle $ 0" at bounding box center [192, 153] width 255 height 15
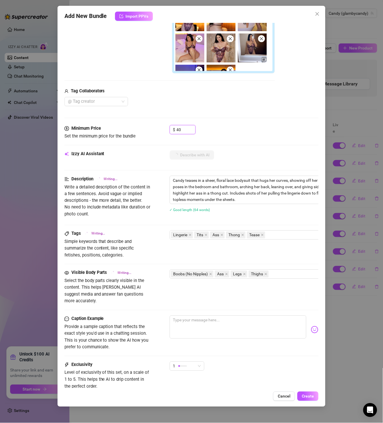
scroll to position [167, 0]
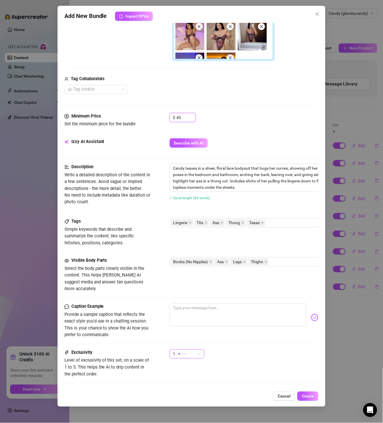
click at [194, 350] on div "1" at bounding box center [184, 353] width 23 height 9
click at [197, 385] on span "4" at bounding box center [193, 387] width 38 height 6
click at [242, 343] on div "Caption Example Provide a sample caption that reflects the exact style you'd us…" at bounding box center [192, 326] width 255 height 46
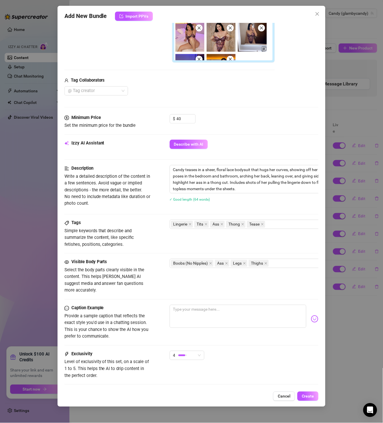
scroll to position [201, 0]
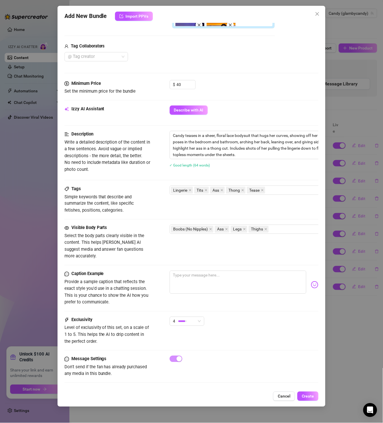
click at [304, 402] on div "Add New Bundle Import PPVs Account Candy (@glambycandy) Name Name is for your i…" at bounding box center [192, 206] width 268 height 401
click at [307, 398] on span "Create" at bounding box center [308, 396] width 12 height 5
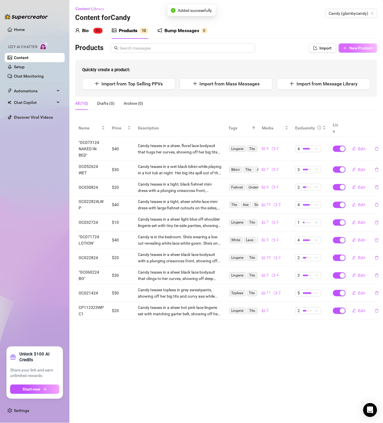
click at [361, 46] on span "New Product" at bounding box center [361, 48] width 23 height 5
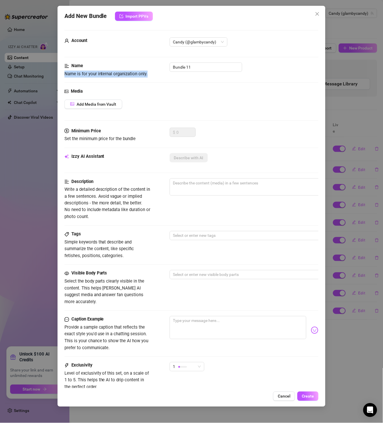
drag, startPoint x: 194, startPoint y: 73, endPoint x: 142, endPoint y: 67, distance: 51.5
click at [142, 67] on div "Name Name is for your internal organization only. Bundle 11" at bounding box center [192, 69] width 255 height 15
click at [198, 71] on input "Bundle 11" at bounding box center [206, 66] width 73 height 9
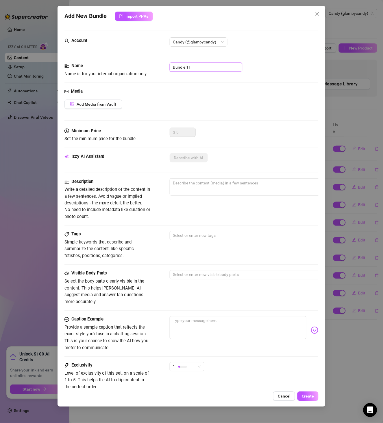
paste input "GC010324"
click at [118, 106] on button "Add Media from Vault" at bounding box center [94, 104] width 58 height 9
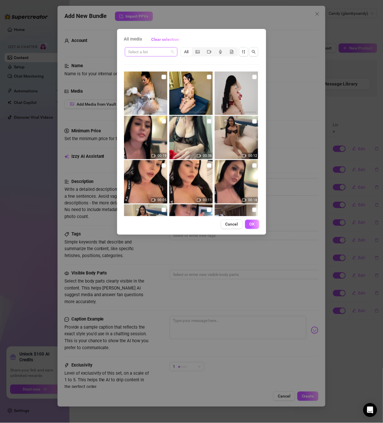
click at [155, 56] on div "Select a list" at bounding box center [151, 51] width 53 height 9
paste input "GC010324"
click at [152, 67] on div "GC010324" at bounding box center [151, 63] width 50 height 9
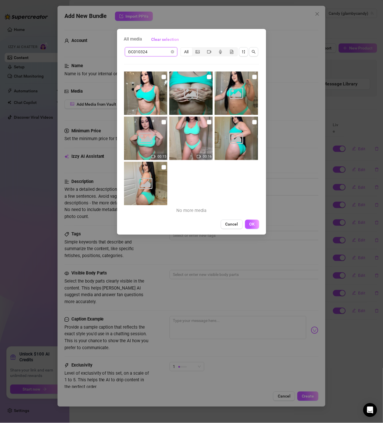
click at [165, 81] on img at bounding box center [145, 92] width 43 height 43
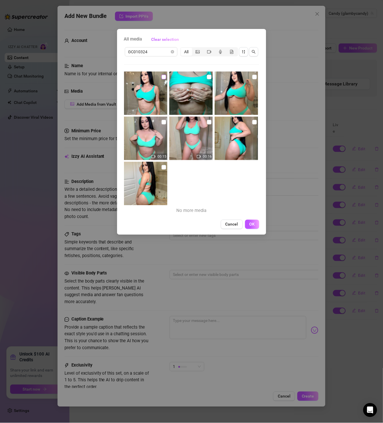
click at [164, 79] on input "checkbox" at bounding box center [164, 77] width 5 height 5
click at [207, 78] on input "checkbox" at bounding box center [209, 77] width 5 height 5
click at [248, 77] on img at bounding box center [236, 92] width 43 height 43
click at [253, 77] on input "checkbox" at bounding box center [255, 77] width 5 height 5
click at [164, 122] on div "00:15" at bounding box center [146, 139] width 45 height 44
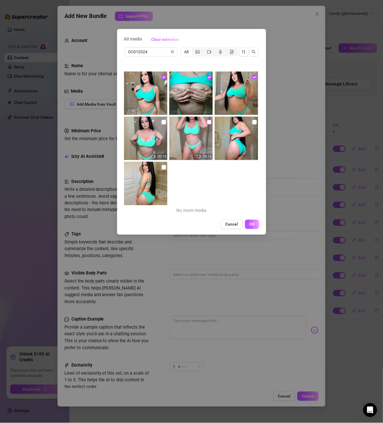
click at [207, 122] on input "checkbox" at bounding box center [209, 122] width 5 height 5
click at [163, 122] on input "checkbox" at bounding box center [164, 122] width 5 height 5
click at [253, 122] on input "checkbox" at bounding box center [255, 122] width 5 height 5
click at [163, 166] on input "checkbox" at bounding box center [164, 167] width 5 height 5
click at [258, 222] on button "OK" at bounding box center [252, 224] width 14 height 9
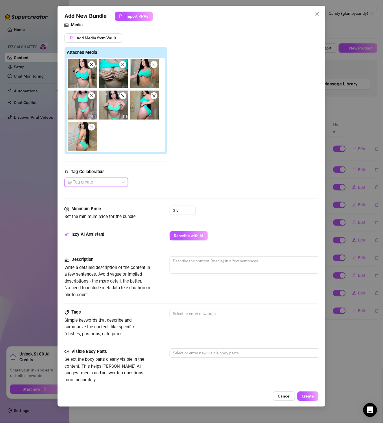
scroll to position [67, 0]
drag, startPoint x: 187, startPoint y: 205, endPoint x: 174, endPoint y: 209, distance: 14.3
click at [174, 209] on form "Account Candy (@glambycandy) Name Name is for your internal organization only. …" at bounding box center [192, 238] width 255 height 548
drag, startPoint x: 183, startPoint y: 210, endPoint x: 174, endPoint y: 211, distance: 9.9
click at [174, 211] on div "$ 0" at bounding box center [183, 209] width 26 height 9
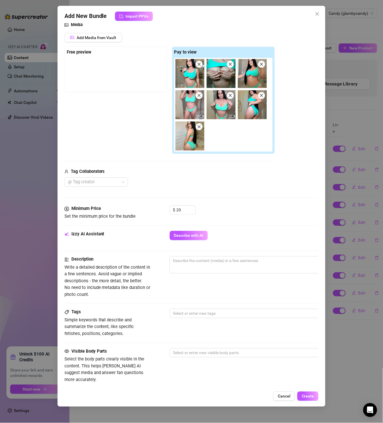
click at [198, 240] on div "Izzy AI Assistant Describe with AI" at bounding box center [192, 238] width 255 height 14
click at [204, 233] on button "Describe with AI" at bounding box center [189, 235] width 38 height 9
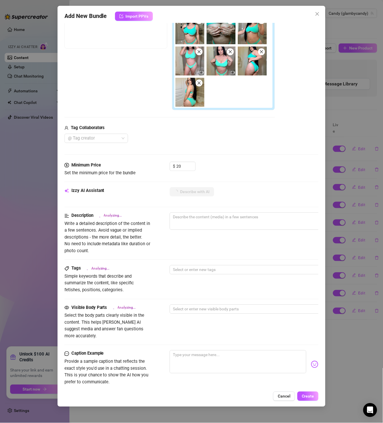
scroll to position [167, 0]
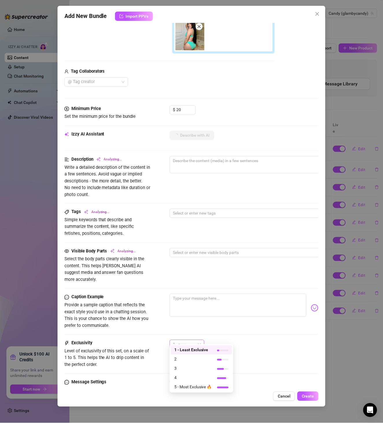
click at [190, 340] on div "1" at bounding box center [184, 344] width 23 height 9
click at [196, 358] on span "2" at bounding box center [193, 359] width 38 height 6
click at [227, 345] on div "2" at bounding box center [244, 347] width 149 height 14
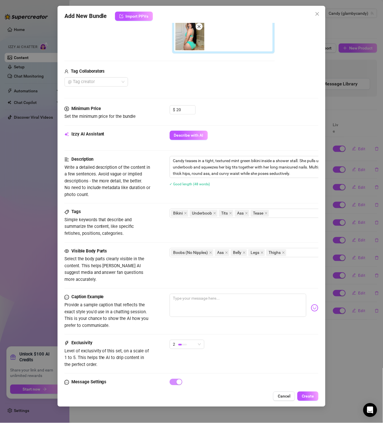
scroll to position [192, 0]
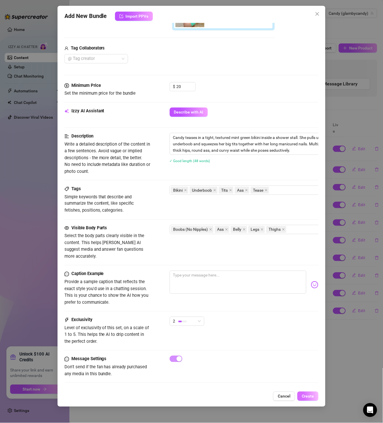
click at [304, 396] on span "Create" at bounding box center [308, 396] width 12 height 5
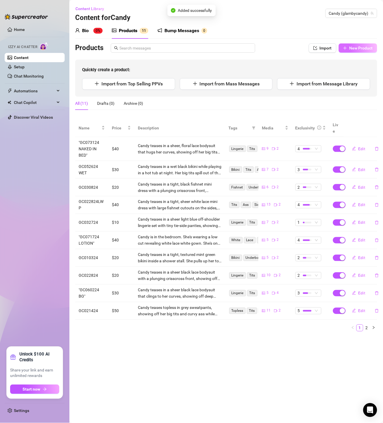
click at [360, 44] on button "New Product" at bounding box center [358, 47] width 38 height 9
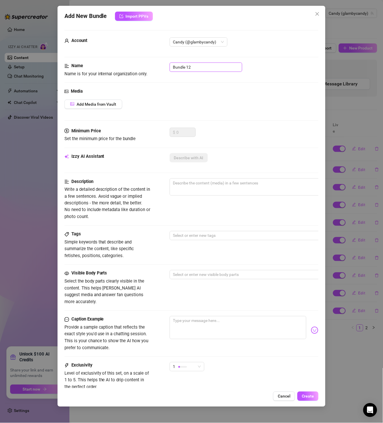
click at [124, 70] on div "Name Name is for your internal organization only. Bundle 12" at bounding box center [192, 69] width 255 height 15
paste input "GC120123"
click at [104, 102] on div "Media Add Media from Vault" at bounding box center [192, 108] width 255 height 40
click at [104, 104] on span "Add Media from Vault" at bounding box center [97, 104] width 40 height 5
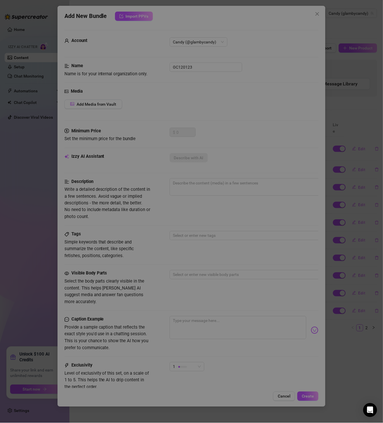
click at [167, 51] on input "search" at bounding box center [148, 51] width 41 height 9
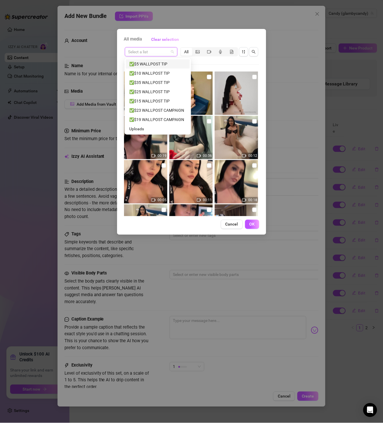
paste input "GC120123"
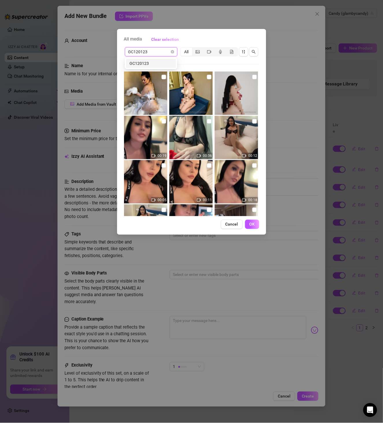
click at [147, 62] on div "GC120123" at bounding box center [151, 63] width 43 height 6
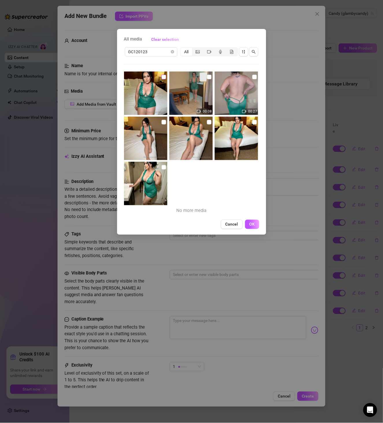
click at [163, 76] on input "checkbox" at bounding box center [164, 77] width 5 height 5
click at [164, 122] on input "checkbox" at bounding box center [164, 122] width 5 height 5
click at [205, 123] on div at bounding box center [192, 139] width 45 height 44
click at [253, 122] on input "checkbox" at bounding box center [255, 122] width 5 height 5
click at [209, 122] on input "checkbox" at bounding box center [209, 122] width 5 height 5
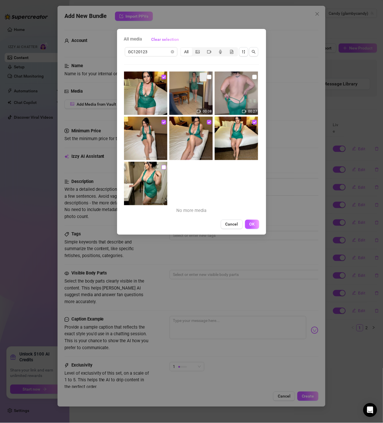
click at [165, 165] on input "checkbox" at bounding box center [164, 167] width 5 height 5
click at [208, 77] on input "checkbox" at bounding box center [209, 77] width 5 height 5
click at [253, 76] on input "checkbox" at bounding box center [255, 77] width 5 height 5
click at [256, 223] on button "OK" at bounding box center [252, 224] width 14 height 9
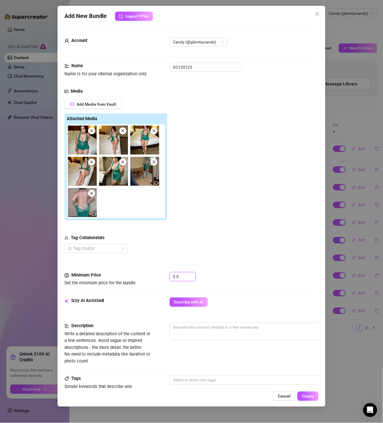
drag, startPoint x: 184, startPoint y: 272, endPoint x: 164, endPoint y: 276, distance: 20.3
click at [164, 276] on div "Minimum Price Set the minimum price for the bundle $ 0" at bounding box center [192, 279] width 255 height 15
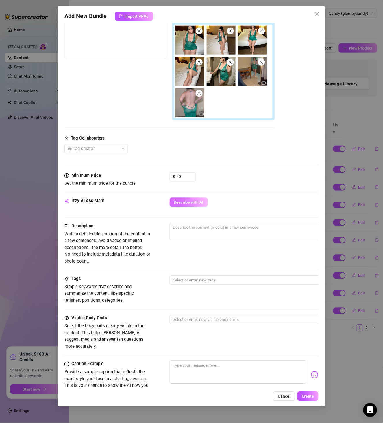
click at [195, 204] on span "Describe with AI" at bounding box center [189, 202] width 30 height 5
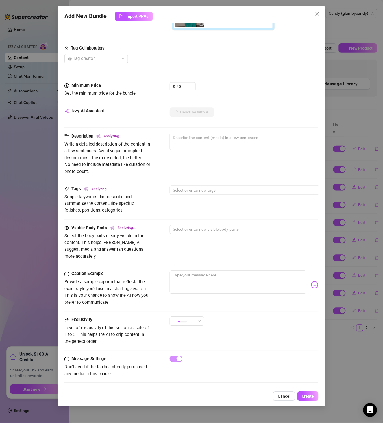
click at [193, 318] on div "1" at bounding box center [187, 324] width 35 height 14
click at [198, 317] on span "1" at bounding box center [187, 321] width 28 height 9
click at [202, 334] on span "2" at bounding box center [193, 334] width 38 height 6
click at [237, 317] on div "2 2" at bounding box center [244, 324] width 149 height 14
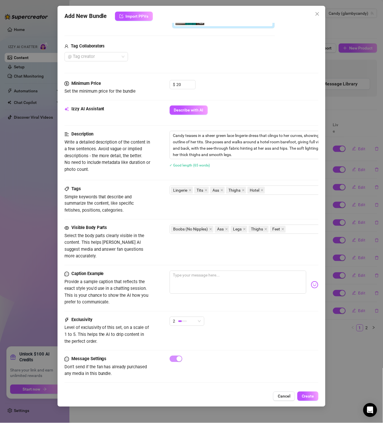
scroll to position [194, 0]
click at [308, 404] on div "Add New Bundle Import PPVs Account Candy (@glambycandy) Name Name is for your i…" at bounding box center [192, 206] width 268 height 401
click at [311, 398] on span "Create" at bounding box center [308, 396] width 12 height 5
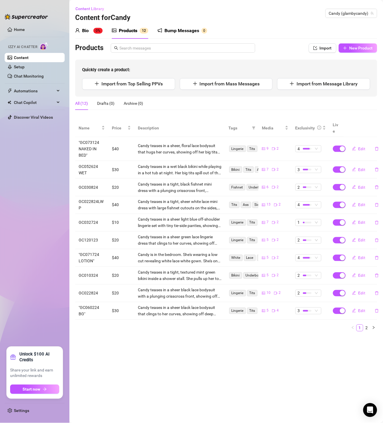
click at [324, 365] on main "Content Library Content for Candy Candy (glambycandy) Bio 0% Products 1 2 Bump …" at bounding box center [226, 211] width 314 height 423
click at [366, 47] on span "New Product" at bounding box center [361, 48] width 23 height 5
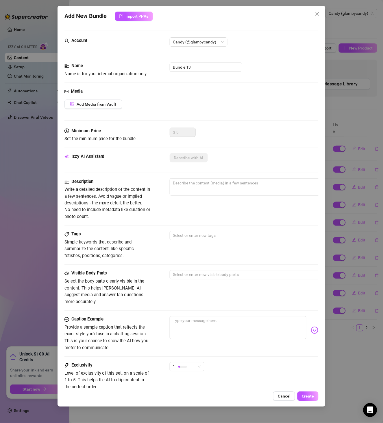
click at [253, 148] on div "Minimum Price Set the minimum price for the bundle $ 0" at bounding box center [192, 140] width 255 height 25
drag, startPoint x: 201, startPoint y: 64, endPoint x: 150, endPoint y: 63, distance: 51.5
click at [150, 63] on div "Name Name is for your internal organization only. Bundle 13" at bounding box center [192, 69] width 255 height 15
click at [102, 62] on div "Name Name is for your internal organization only. DILDO VIDS 1" at bounding box center [192, 69] width 255 height 15
click at [206, 62] on div "Account Candy (@glambycandy)" at bounding box center [192, 49] width 255 height 25
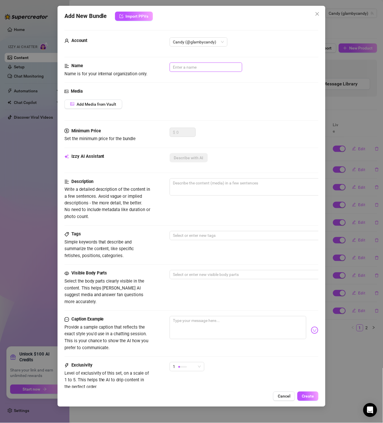
click at [207, 67] on input "text" at bounding box center [206, 66] width 73 height 9
paste input "SHOWER TOWEL STRIP 020525"
click at [103, 104] on span "Add Media from Vault" at bounding box center [97, 104] width 40 height 5
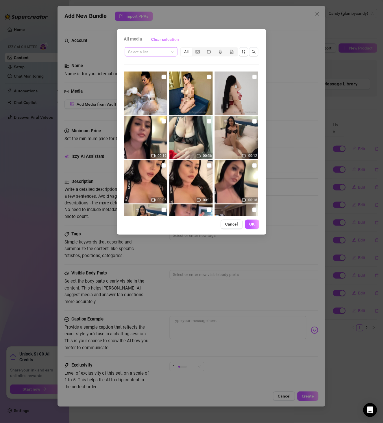
click at [145, 52] on input "search" at bounding box center [148, 51] width 41 height 9
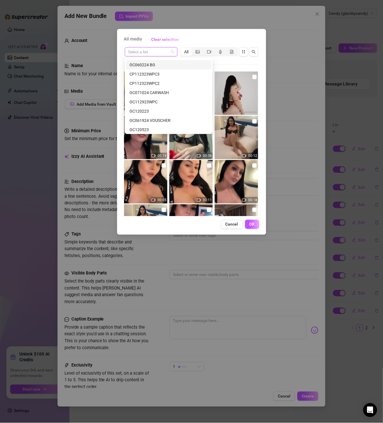
scroll to position [481, 0]
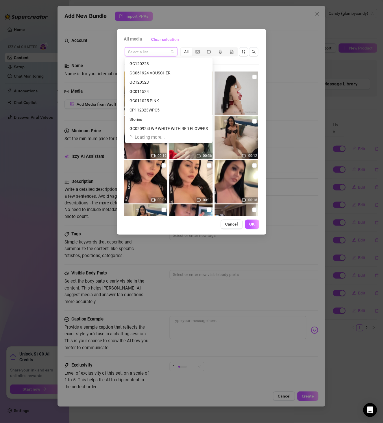
click at [155, 50] on input "search" at bounding box center [148, 51] width 41 height 9
paste input "SHOWER TOWEL STRIP 020525"
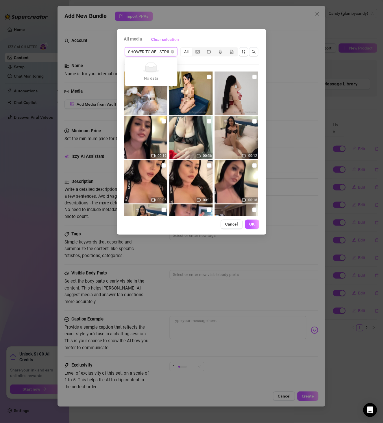
scroll to position [0, 17]
click at [156, 55] on input "SHOWER TOWEL STRIP 020525" at bounding box center [148, 51] width 41 height 9
click at [163, 54] on input "SHOWER TOWEL STRIP 020525" at bounding box center [148, 51] width 41 height 9
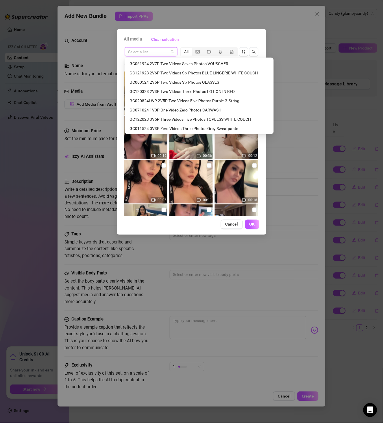
scroll to position [851, 0]
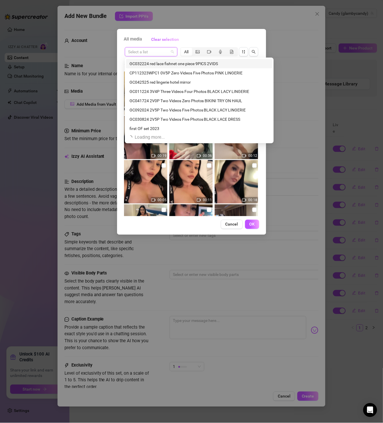
click at [145, 53] on input "search" at bounding box center [148, 51] width 41 height 9
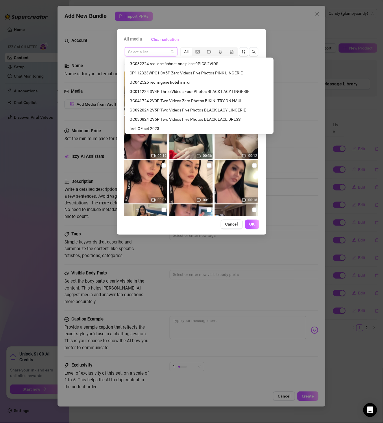
paste input "SHOWER TOWEL STRIP 020525"
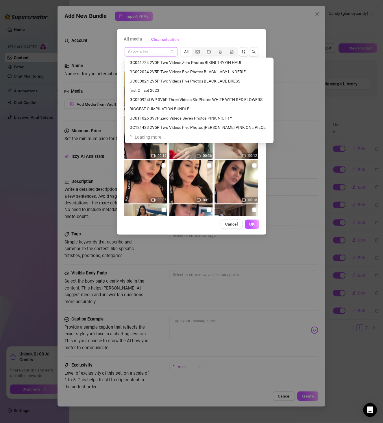
scroll to position [944, 0]
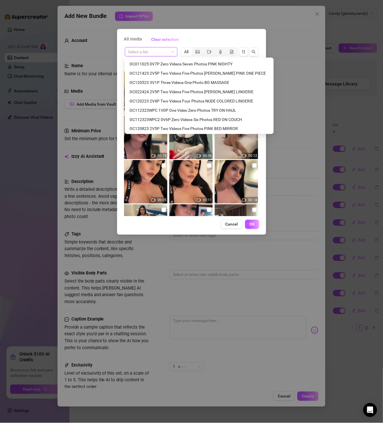
click at [314, 56] on div "All media Clear selection Select a list All 00:19 00:36 00:12 00:05 00:11 00:18…" at bounding box center [191, 211] width 383 height 423
click at [339, 27] on div "Add New Bundle Import PPVs Account Candy (@glambycandy) Name Name is for your i…" at bounding box center [191, 211] width 383 height 423
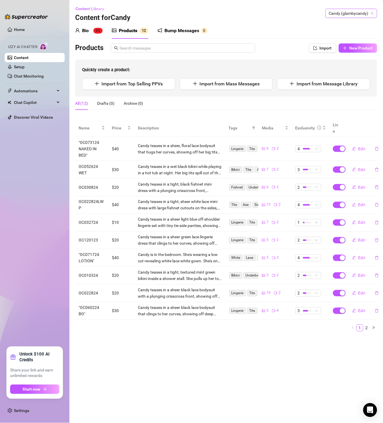
click at [344, 16] on span "Candy (glambycandy)" at bounding box center [351, 13] width 45 height 9
click at [346, 22] on div "Nanda ( nanda_reyes )" at bounding box center [347, 25] width 49 height 7
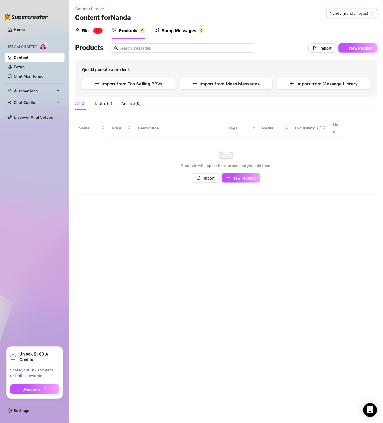
click at [357, 43] on div "Bio 0% Products 0 Bump Messages 0 Bio Import Bio from other creator Personal In…" at bounding box center [226, 109] width 302 height 172
click at [359, 49] on span "New Product" at bounding box center [361, 48] width 23 height 5
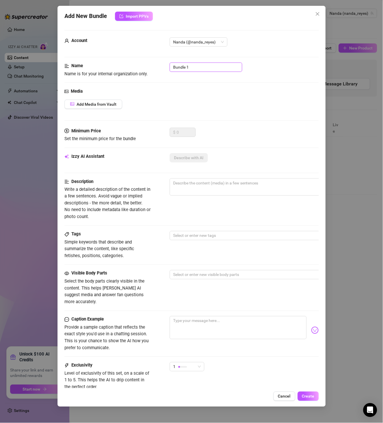
click at [195, 67] on input "Bundle 1" at bounding box center [206, 66] width 73 height 9
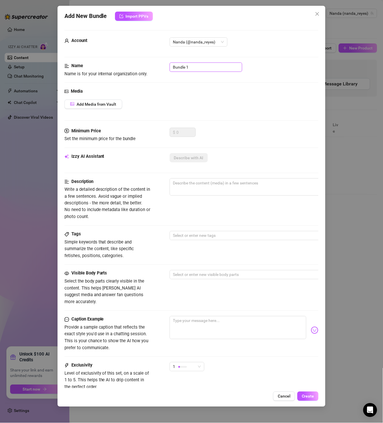
click at [195, 67] on input "Bundle 1" at bounding box center [206, 66] width 73 height 9
paste input "SHOWER TOWEL STRIP 020525"
click at [119, 99] on div "Media Add Media from Vault" at bounding box center [192, 108] width 255 height 40
click at [117, 102] on button "Add Media from Vault" at bounding box center [94, 104] width 58 height 9
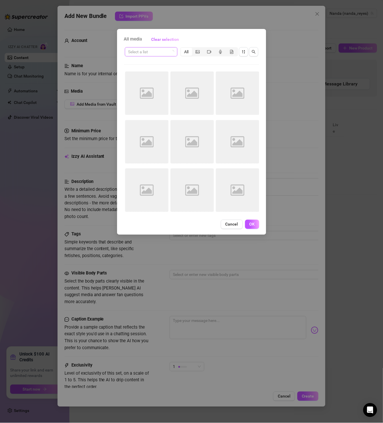
click at [155, 56] on input "search" at bounding box center [148, 51] width 41 height 9
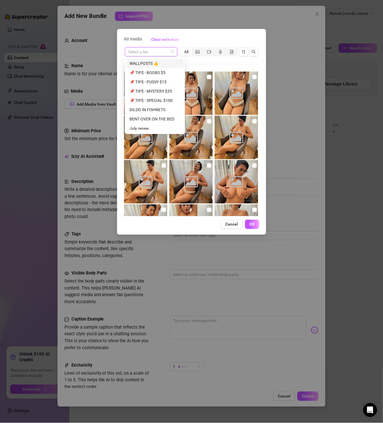
paste input "SHOWER TOWEL STRIP 020525"
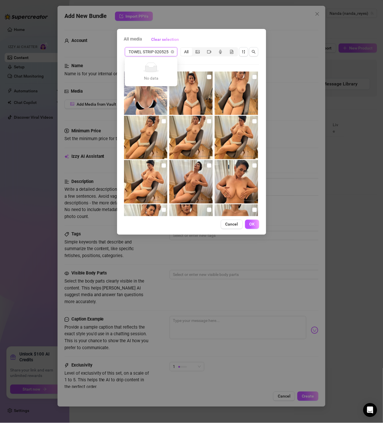
click at [156, 52] on input "SHOWER TOWEL STRIP 020525" at bounding box center [148, 51] width 41 height 9
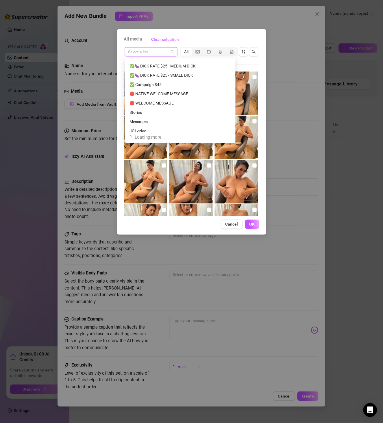
scroll to position [481, 0]
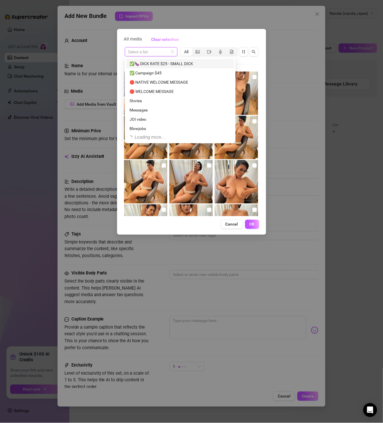
click at [153, 51] on input "search" at bounding box center [148, 51] width 41 height 9
paste input "SHOWER TOWEL STRIP 020525"
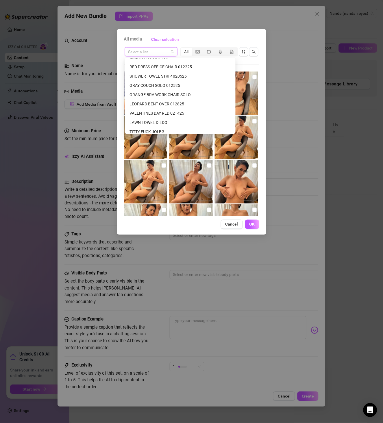
scroll to position [918, 0]
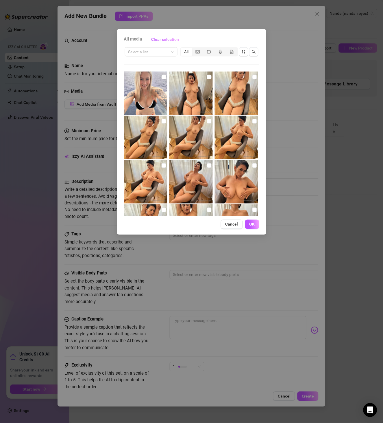
click at [143, 46] on div "Select a list All" at bounding box center [191, 51] width 135 height 11
click at [144, 54] on input "search" at bounding box center [148, 51] width 41 height 9
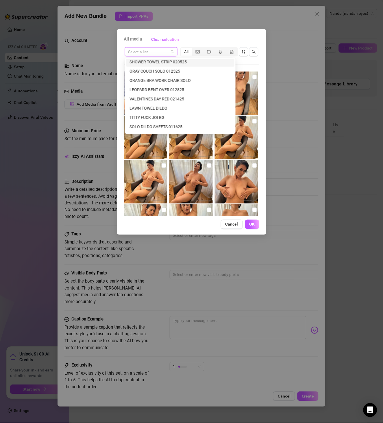
paste input "SHOWER TOWEL STRIP 020525"
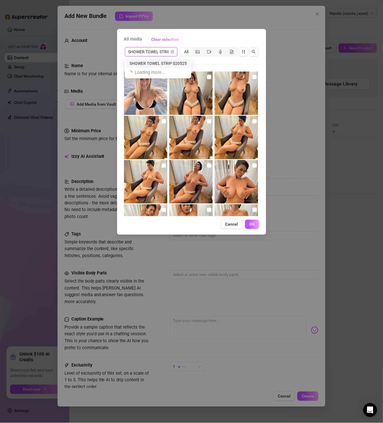
scroll to position [0, 0]
click at [155, 64] on div "SHOWER TOWEL STRIP 020525" at bounding box center [158, 63] width 57 height 6
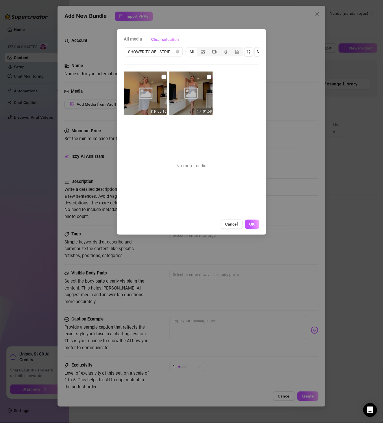
click at [208, 78] on input "checkbox" at bounding box center [209, 77] width 5 height 5
click at [163, 75] on input "checkbox" at bounding box center [164, 77] width 5 height 5
click at [253, 227] on span "OK" at bounding box center [252, 224] width 5 height 5
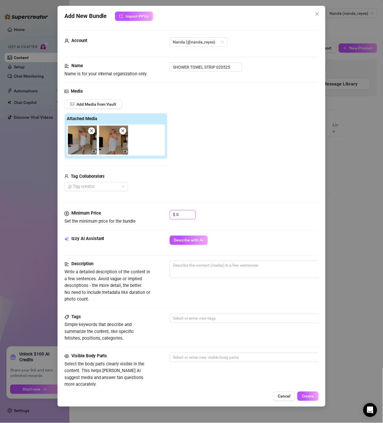
drag, startPoint x: 179, startPoint y: 213, endPoint x: 161, endPoint y: 215, distance: 18.9
click at [162, 215] on div "Minimum Price Set the minimum price for the bundle $ 0" at bounding box center [192, 217] width 255 height 15
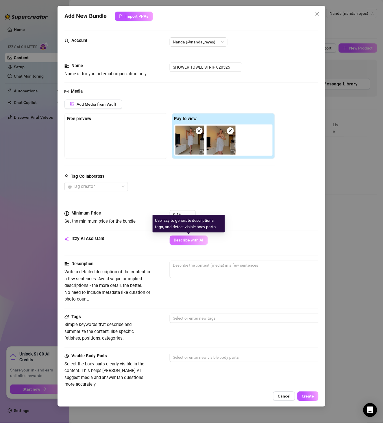
click at [187, 239] on span "Describe with AI" at bounding box center [189, 240] width 30 height 5
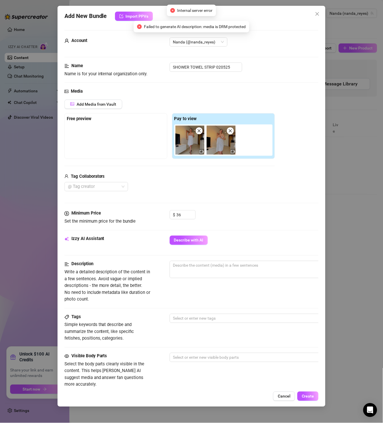
click at [233, 138] on img at bounding box center [221, 140] width 29 height 29
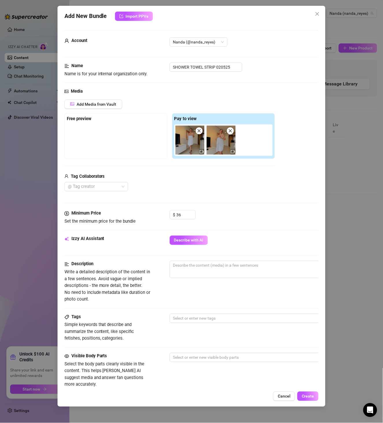
click at [231, 134] on span at bounding box center [230, 130] width 7 height 7
click at [198, 131] on icon "close" at bounding box center [199, 131] width 4 height 4
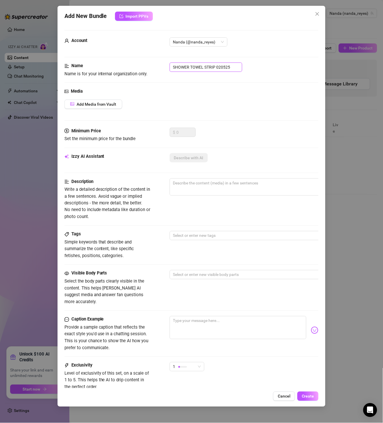
click at [224, 65] on input "SHOWER TOWEL STRIP 020525" at bounding box center [206, 66] width 73 height 9
paste input "PINK THONG 0130"
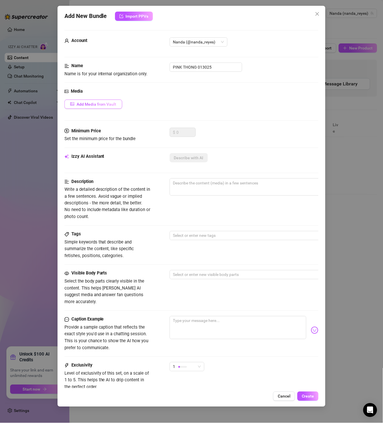
click at [118, 106] on button "Add Media from Vault" at bounding box center [94, 104] width 58 height 9
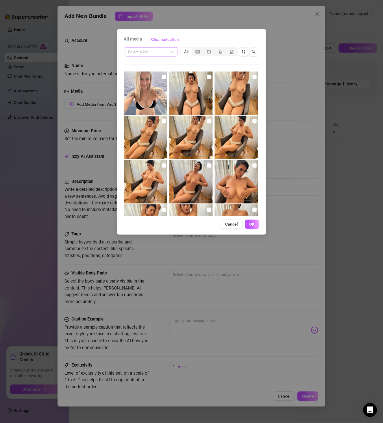
click at [143, 54] on input "search" at bounding box center [148, 51] width 41 height 9
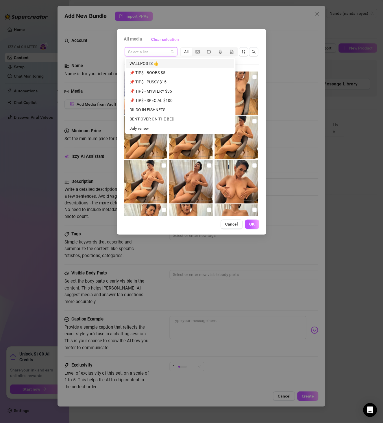
paste input "PINK THONG 013025"
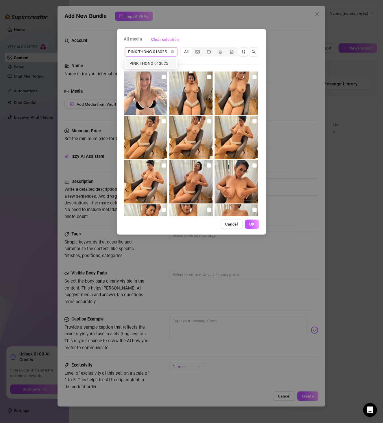
click at [151, 65] on div "PINK THONG 013025" at bounding box center [151, 63] width 43 height 6
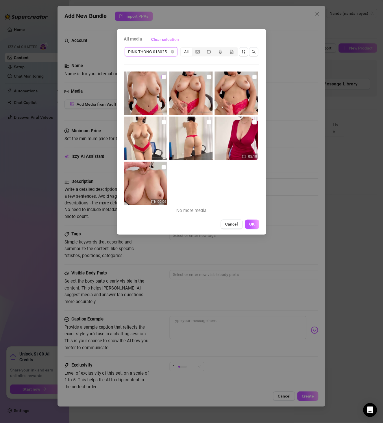
click at [164, 79] on label at bounding box center [164, 77] width 5 height 6
click at [164, 79] on input "checkbox" at bounding box center [164, 77] width 5 height 5
click at [209, 76] on input "checkbox" at bounding box center [209, 77] width 5 height 5
click at [248, 78] on img at bounding box center [236, 92] width 43 height 43
click at [253, 78] on input "checkbox" at bounding box center [255, 77] width 5 height 5
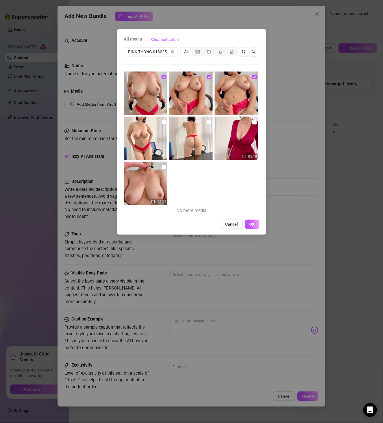
click at [160, 122] on img at bounding box center [145, 138] width 43 height 43
click at [164, 121] on input "checkbox" at bounding box center [164, 122] width 5 height 5
click at [209, 121] on input "checkbox" at bounding box center [209, 122] width 5 height 5
click at [253, 121] on input "checkbox" at bounding box center [255, 122] width 5 height 5
click at [164, 167] on input "checkbox" at bounding box center [164, 167] width 5 height 5
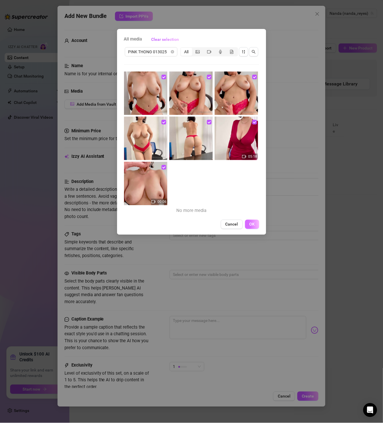
click at [258, 228] on button "OK" at bounding box center [252, 224] width 14 height 9
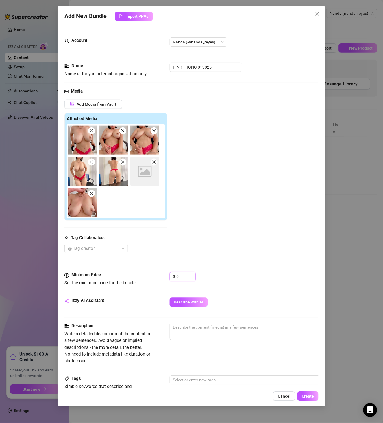
drag, startPoint x: 187, startPoint y: 280, endPoint x: 161, endPoint y: 282, distance: 25.8
click at [166, 281] on div "Minimum Price Set the minimum price for the bundle $ 0" at bounding box center [192, 279] width 255 height 15
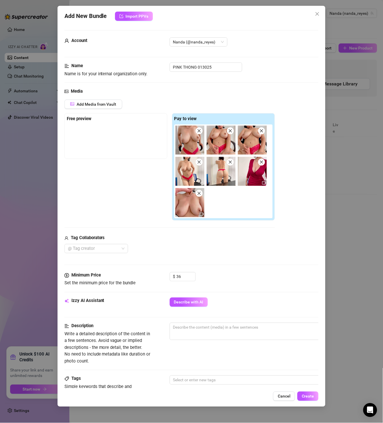
click at [210, 301] on div "Describe with AI" at bounding box center [244, 301] width 149 height 9
click at [206, 302] on button "Describe with AI" at bounding box center [189, 301] width 38 height 9
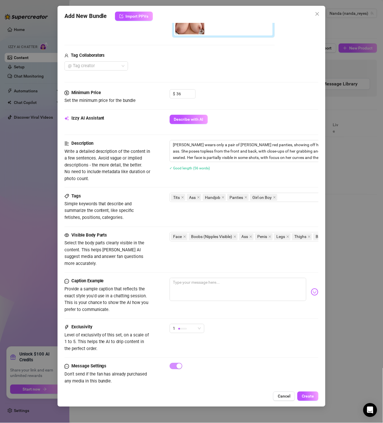
scroll to position [192, 0]
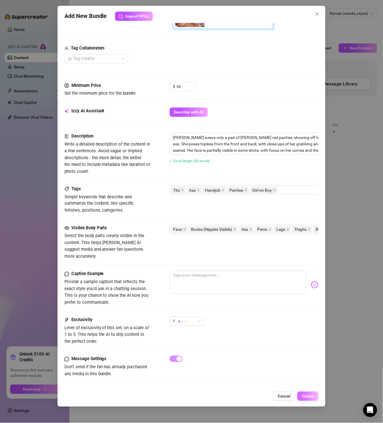
click at [305, 395] on span "Create" at bounding box center [308, 396] width 12 height 5
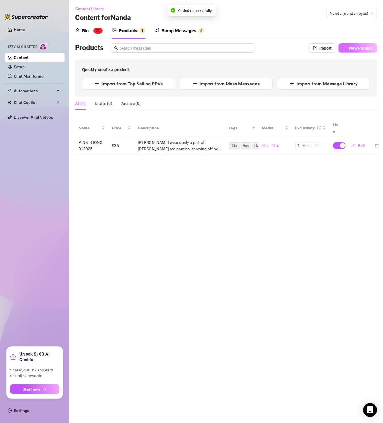
click at [360, 51] on button "New Product" at bounding box center [358, 47] width 38 height 9
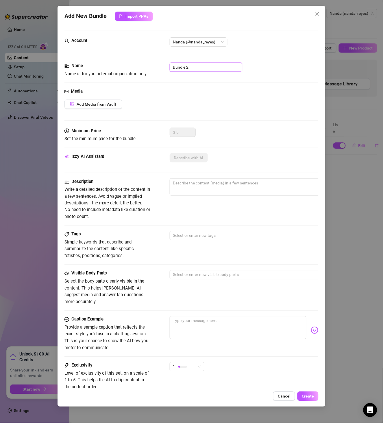
click at [219, 70] on input "Bundle 2" at bounding box center [206, 66] width 73 height 9
paste input "WHITE LEOPARD TAPE 012925"
click at [96, 103] on span "Add Media from Vault" at bounding box center [97, 104] width 40 height 5
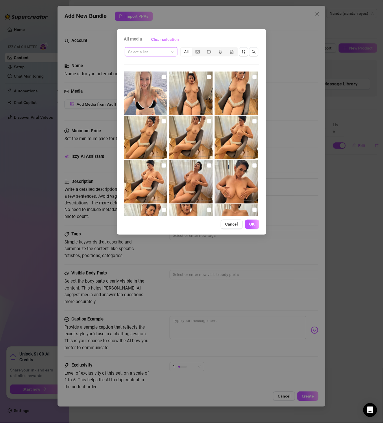
click at [154, 54] on input "search" at bounding box center [148, 51] width 41 height 9
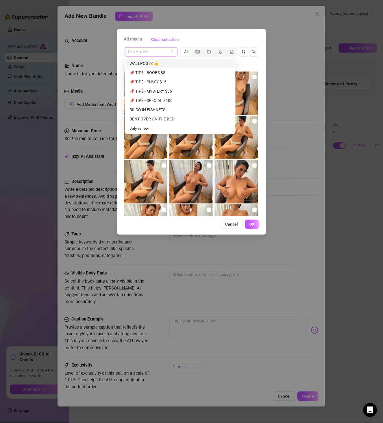
paste input "WHITE LEOPARD TAPE 012925"
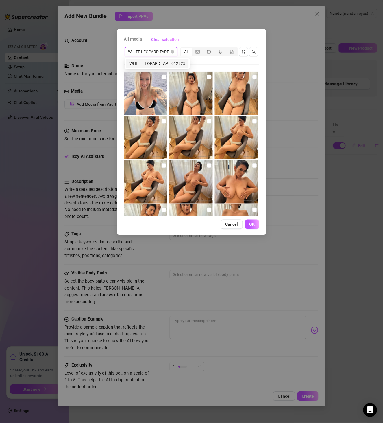
scroll to position [0, 16]
click at [160, 60] on div "WHITE LEOPARD TAPE 012925" at bounding box center [158, 63] width 56 height 6
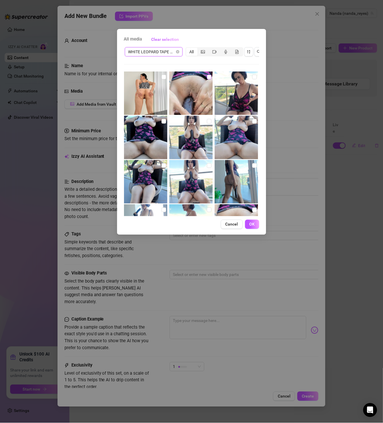
click at [207, 75] on input "checkbox" at bounding box center [209, 77] width 5 height 5
click at [207, 76] on input "checkbox" at bounding box center [209, 77] width 5 height 5
click at [253, 77] on input "checkbox" at bounding box center [255, 77] width 5 height 5
click at [162, 124] on label at bounding box center [164, 121] width 5 height 6
click at [162, 124] on input "checkbox" at bounding box center [164, 121] width 5 height 5
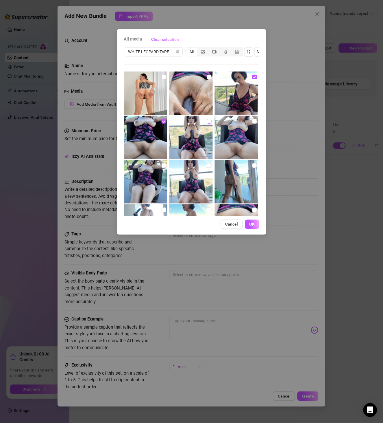
click at [207, 121] on input "checkbox" at bounding box center [209, 121] width 5 height 5
click at [253, 121] on input "checkbox" at bounding box center [255, 121] width 5 height 5
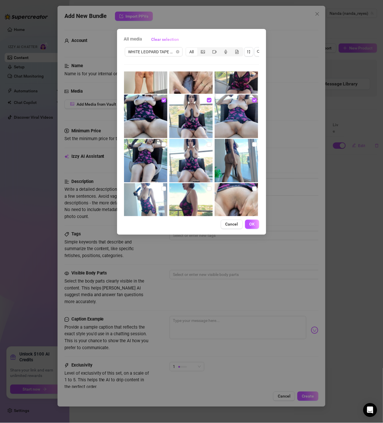
scroll to position [33, 0]
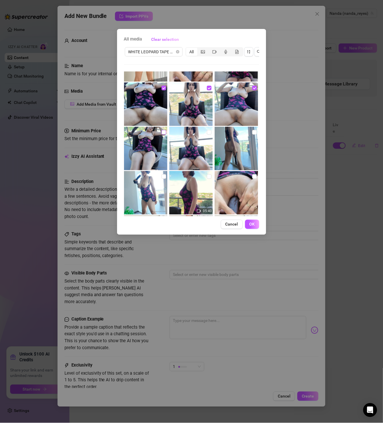
click at [162, 133] on input "checkbox" at bounding box center [164, 132] width 5 height 5
click at [207, 131] on input "checkbox" at bounding box center [209, 132] width 5 height 5
click at [253, 134] on input "checkbox" at bounding box center [255, 132] width 5 height 5
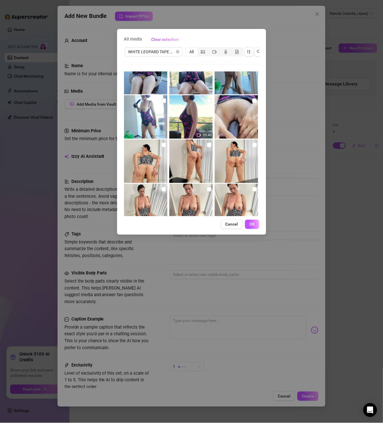
scroll to position [100, 0]
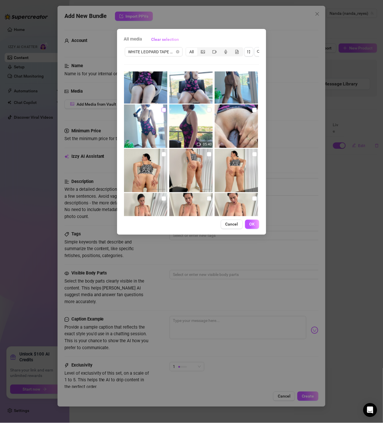
click at [163, 110] on input "checkbox" at bounding box center [164, 110] width 5 height 5
click at [207, 111] on input "checkbox" at bounding box center [209, 110] width 5 height 5
click at [253, 109] on input "checkbox" at bounding box center [255, 110] width 5 height 5
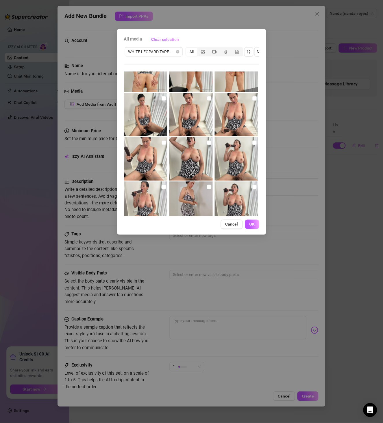
scroll to position [218, 0]
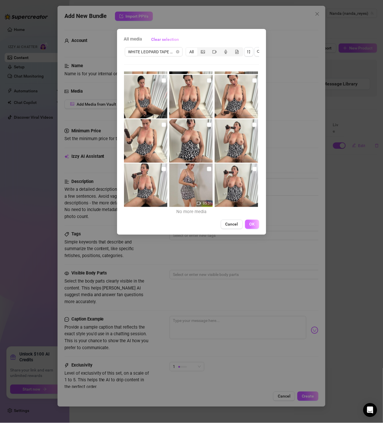
click at [254, 227] on span "OK" at bounding box center [252, 224] width 5 height 5
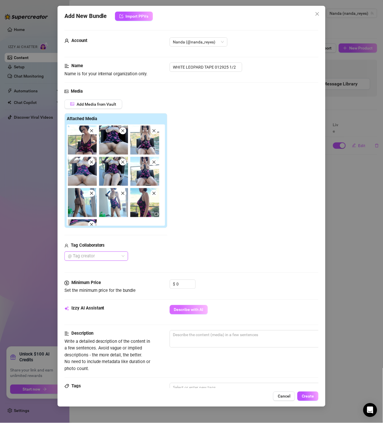
click at [186, 310] on span "Describe with AI" at bounding box center [189, 309] width 30 height 5
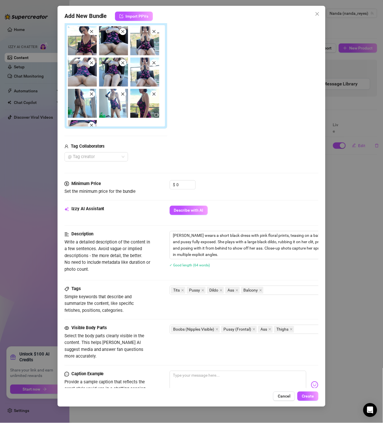
scroll to position [100, 0]
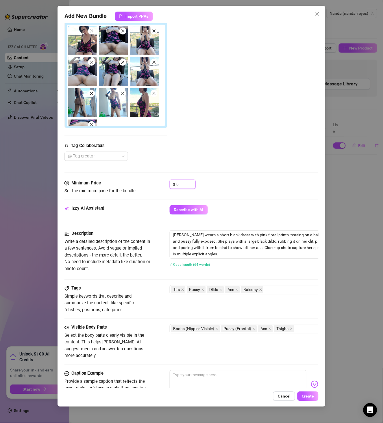
drag, startPoint x: 181, startPoint y: 183, endPoint x: 162, endPoint y: 183, distance: 19.4
click at [162, 183] on div "Minimum Price Set the minimum price for the bundle $ 0" at bounding box center [192, 187] width 255 height 15
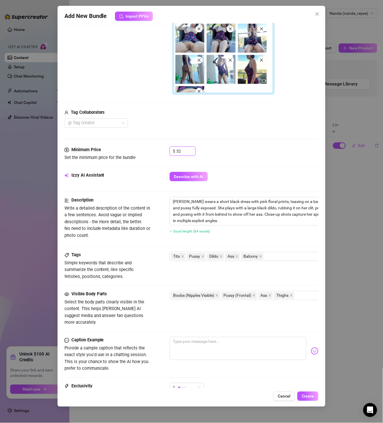
scroll to position [201, 0]
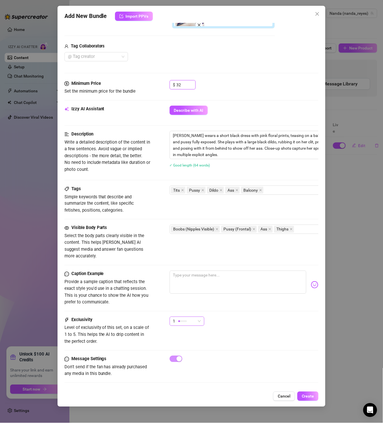
click at [199, 317] on span "1" at bounding box center [187, 321] width 28 height 9
click at [197, 351] on span "4" at bounding box center [193, 352] width 38 height 6
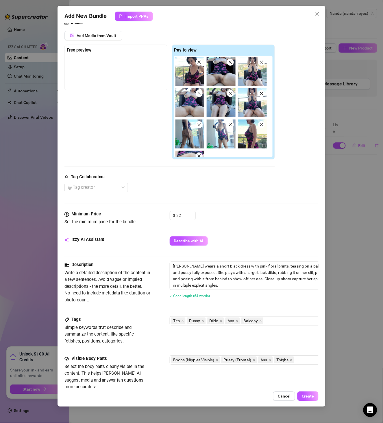
scroll to position [101, 0]
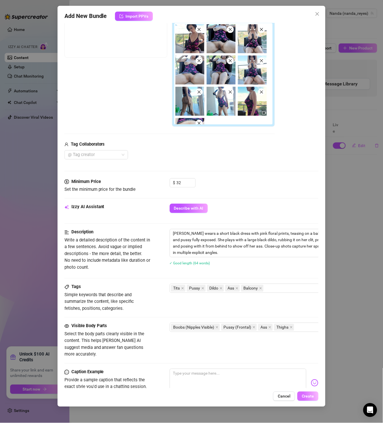
click at [309, 394] on span "Create" at bounding box center [308, 396] width 12 height 5
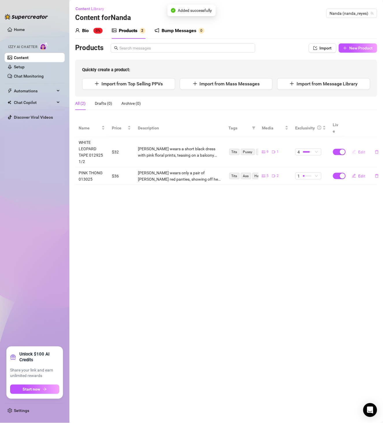
click at [360, 150] on span "Edit" at bounding box center [362, 152] width 7 height 5
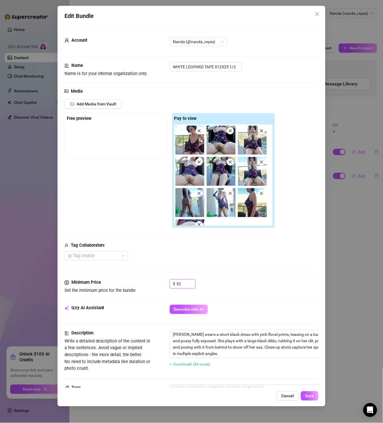
drag, startPoint x: 180, startPoint y: 284, endPoint x: 149, endPoint y: 288, distance: 31.5
click at [149, 288] on div "Minimum Price Set the minimum price for the bundle $ 32" at bounding box center [192, 286] width 255 height 15
click at [199, 268] on div "Media Add Media from Vault Free preview Pay to view Tag Collaborators @ Tag cre…" at bounding box center [192, 184] width 255 height 192
drag, startPoint x: 186, startPoint y: 284, endPoint x: 162, endPoint y: 286, distance: 24.1
click at [166, 288] on div "Minimum Price Set the minimum price for the bundle $ 32" at bounding box center [192, 286] width 255 height 15
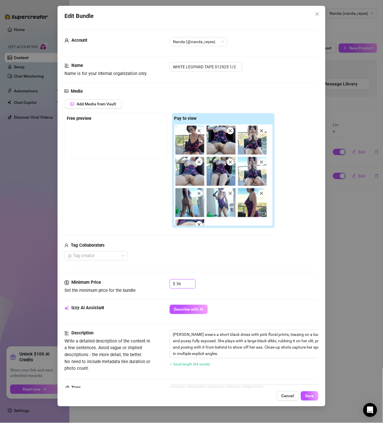
scroll to position [133, 0]
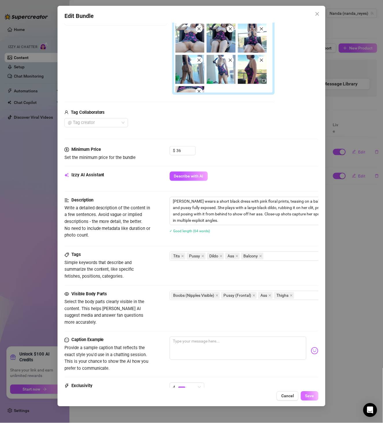
drag, startPoint x: 301, startPoint y: 397, endPoint x: 306, endPoint y: 398, distance: 5.0
click at [306, 398] on button "Save" at bounding box center [310, 395] width 18 height 9
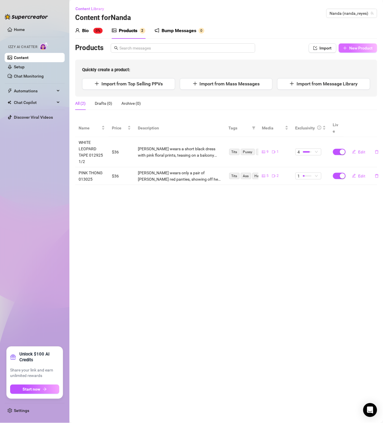
click at [344, 47] on icon "plus" at bounding box center [345, 48] width 4 height 4
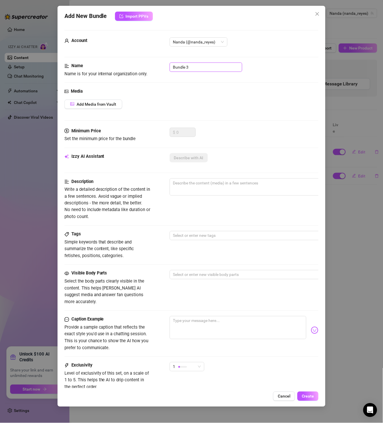
drag, startPoint x: 215, startPoint y: 71, endPoint x: 110, endPoint y: 59, distance: 105.2
click at [110, 59] on form "Account Nanda (@nanda_reyes) Name Name is for your internal organization only. …" at bounding box center [192, 231] width 255 height 403
paste input "WHITE LEOPARD TAPE 012925"
click at [112, 101] on button "Add Media from Vault" at bounding box center [94, 104] width 58 height 9
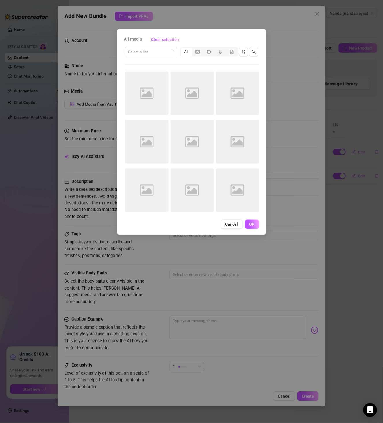
click at [154, 57] on div "Select a list All" at bounding box center [191, 51] width 135 height 11
click at [155, 51] on input "search" at bounding box center [148, 51] width 41 height 9
paste input "WHITE LEOPARD TAPE 012925"
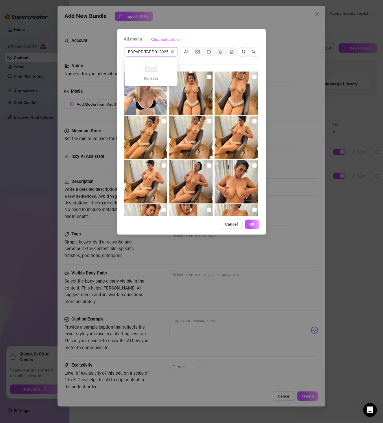
click at [163, 54] on input "WHITE LEOPARD TAPE 012925" at bounding box center [148, 51] width 41 height 9
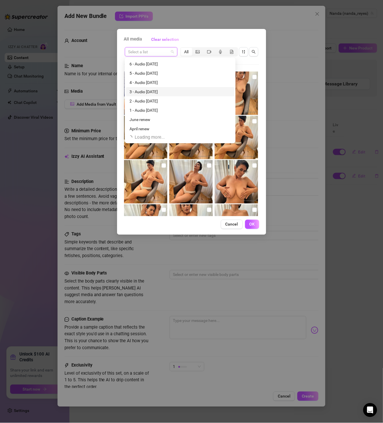
scroll to position [296, 0]
click at [150, 50] on input "search" at bounding box center [148, 51] width 41 height 9
paste input "WHITE LEOPARD TAPE 012925"
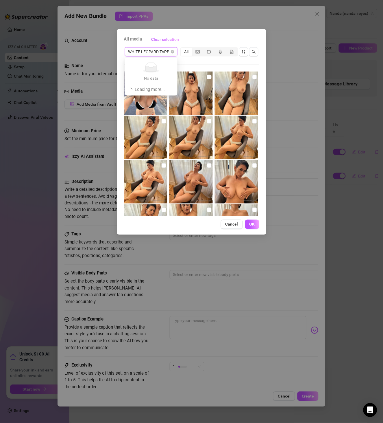
scroll to position [0, 16]
click at [149, 54] on input "WHITE LEOPARD TAPE 012925" at bounding box center [148, 51] width 41 height 9
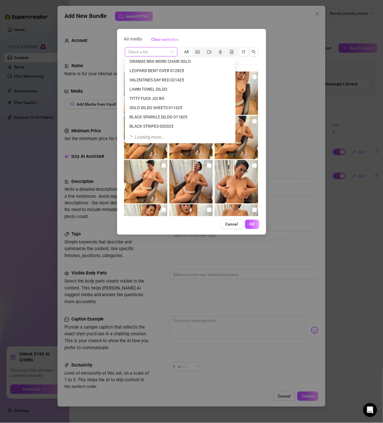
scroll to position [944, 0]
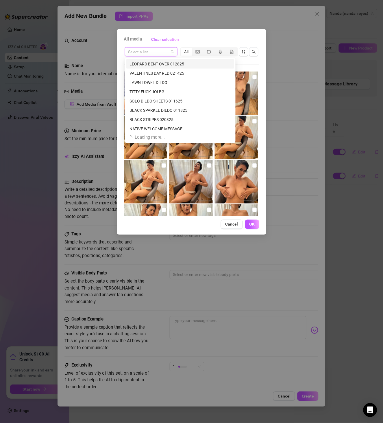
click at [151, 52] on input "search" at bounding box center [148, 51] width 41 height 9
paste input "WHITE LEOPARD TAPE 012925"
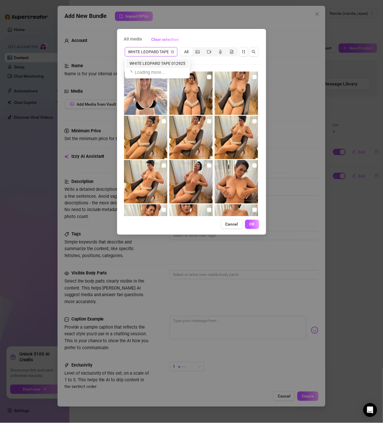
scroll to position [0, 0]
click at [168, 65] on div "WHITE LEOPARD TAPE 012925" at bounding box center [158, 63] width 56 height 6
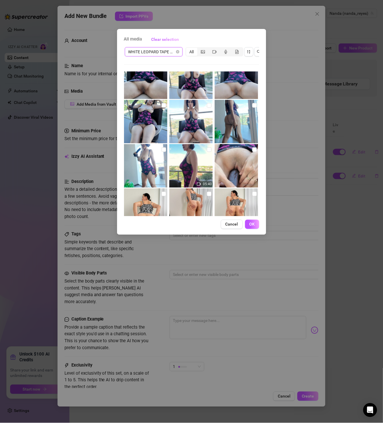
scroll to position [133, 0]
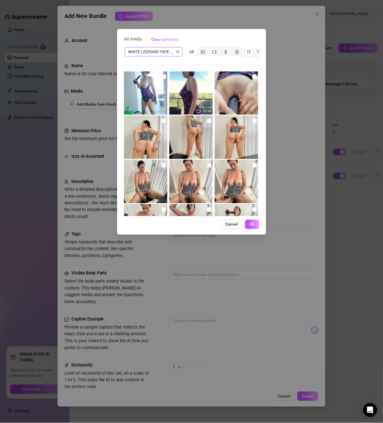
drag, startPoint x: 162, startPoint y: 123, endPoint x: 168, endPoint y: 123, distance: 6.1
click at [162, 123] on label at bounding box center [164, 121] width 5 height 6
click at [162, 123] on input "checkbox" at bounding box center [164, 121] width 5 height 5
click at [207, 121] on input "checkbox" at bounding box center [209, 121] width 5 height 5
click at [253, 121] on input "checkbox" at bounding box center [255, 121] width 5 height 5
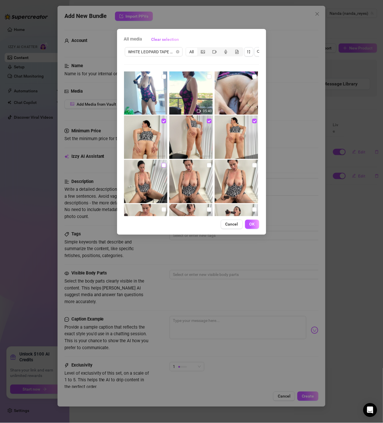
click at [165, 165] on input "checkbox" at bounding box center [164, 165] width 5 height 5
click at [208, 165] on input "checkbox" at bounding box center [209, 165] width 5 height 5
click at [253, 166] on input "checkbox" at bounding box center [255, 165] width 5 height 5
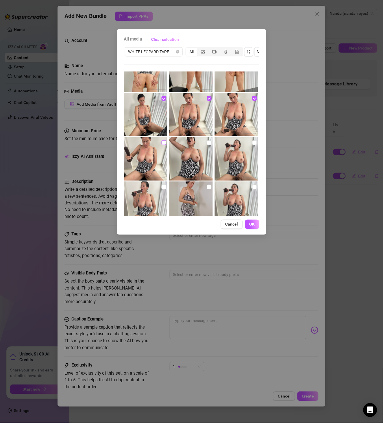
click at [162, 143] on input "checkbox" at bounding box center [164, 142] width 5 height 5
click at [207, 143] on input "checkbox" at bounding box center [209, 142] width 5 height 5
click at [253, 144] on input "checkbox" at bounding box center [255, 142] width 5 height 5
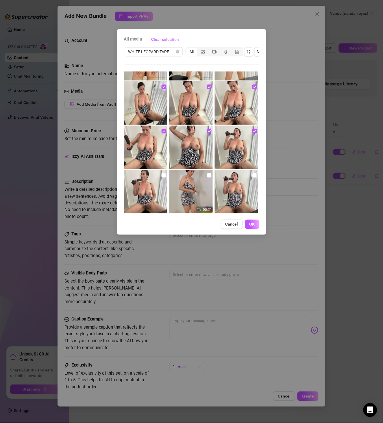
scroll to position [218, 0]
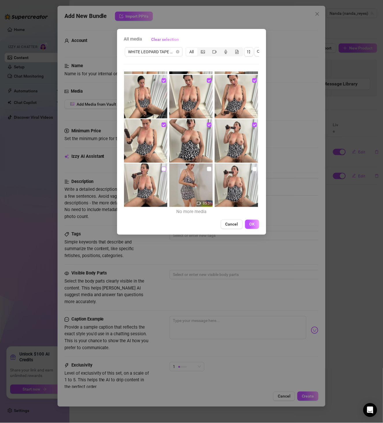
click at [165, 167] on input "checkbox" at bounding box center [164, 169] width 5 height 5
click at [207, 168] on input "checkbox" at bounding box center [209, 169] width 5 height 5
click at [253, 170] on input "checkbox" at bounding box center [255, 169] width 5 height 5
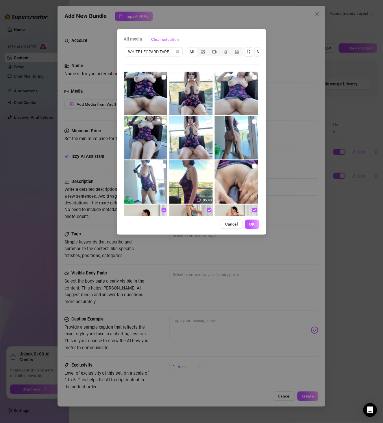
scroll to position [0, 0]
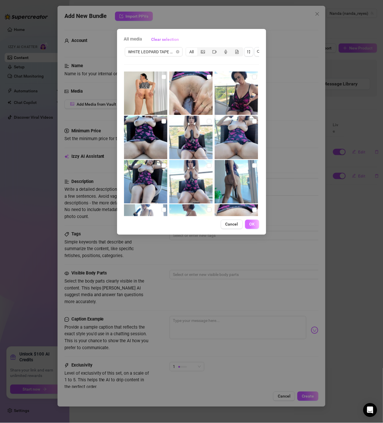
click at [251, 227] on span "OK" at bounding box center [252, 224] width 5 height 5
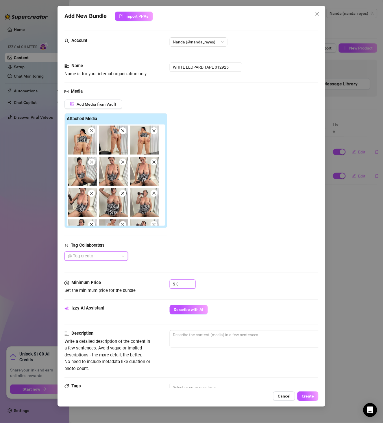
drag, startPoint x: 176, startPoint y: 284, endPoint x: 154, endPoint y: 284, distance: 21.7
click at [154, 284] on div "Minimum Price Set the minimum price for the bundle $ 0" at bounding box center [192, 286] width 255 height 15
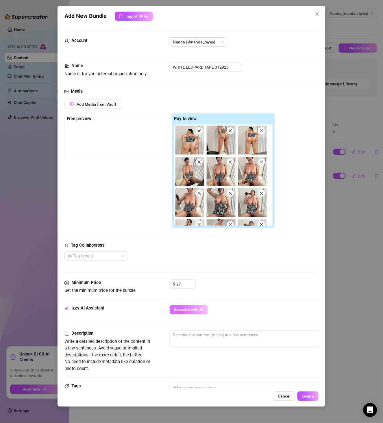
click at [196, 310] on span "Describe with AI" at bounding box center [189, 309] width 30 height 5
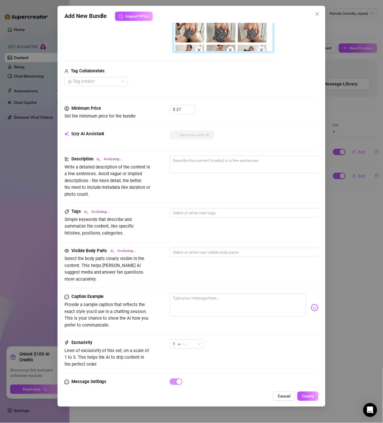
scroll to position [199, 0]
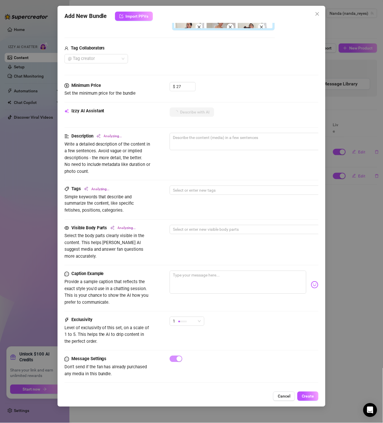
click at [195, 321] on div "1" at bounding box center [187, 324] width 35 height 14
click at [196, 317] on span "1" at bounding box center [187, 321] width 28 height 9
click at [188, 341] on span "3" at bounding box center [193, 343] width 38 height 6
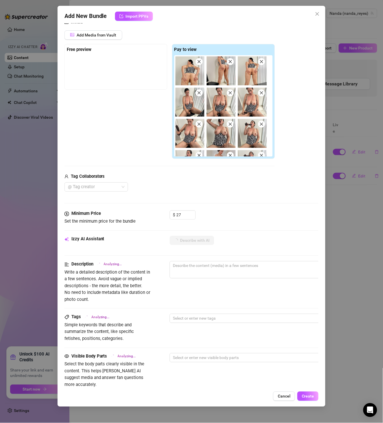
scroll to position [66, 0]
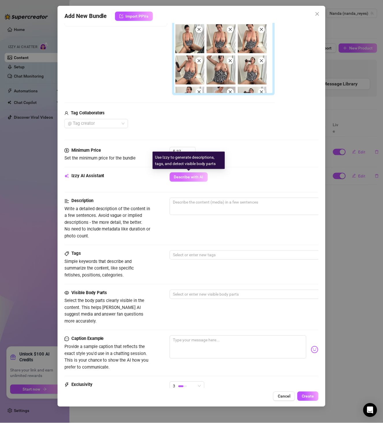
click at [193, 175] on span "Describe with AI" at bounding box center [189, 177] width 30 height 5
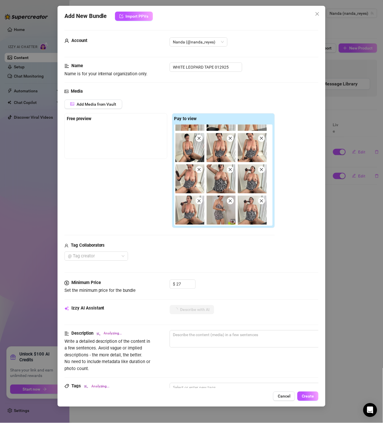
scroll to position [100, 0]
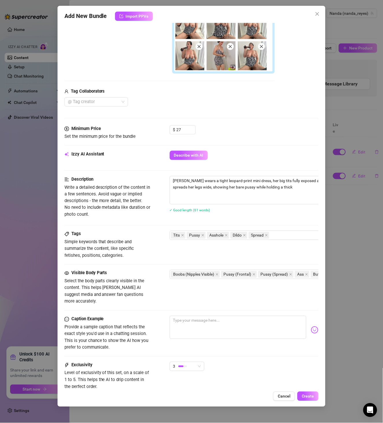
scroll to position [201, 0]
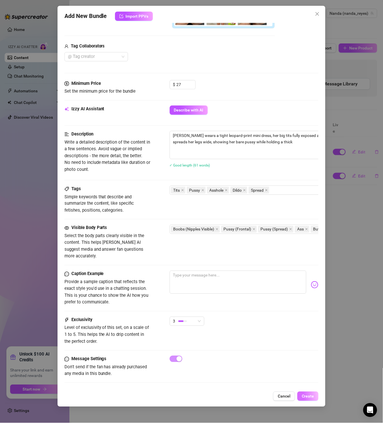
click at [312, 397] on span "Create" at bounding box center [308, 396] width 12 height 5
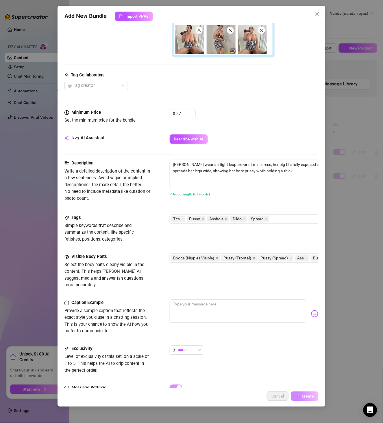
scroll to position [135, 0]
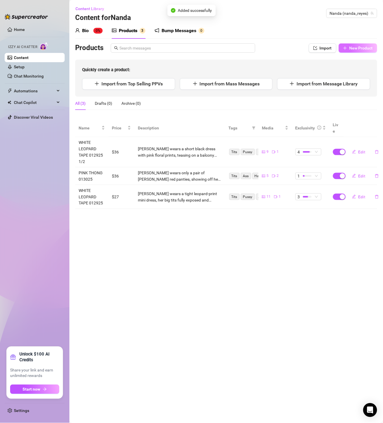
click at [362, 49] on span "New Product" at bounding box center [361, 48] width 23 height 5
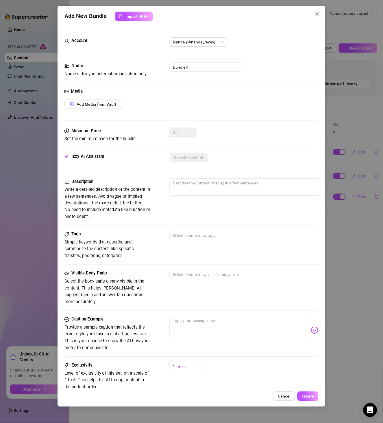
click at [349, 210] on div "Add New Bundle Import PPVs Account Nanda (@nanda_reyes) Name Name is for your i…" at bounding box center [191, 211] width 383 height 423
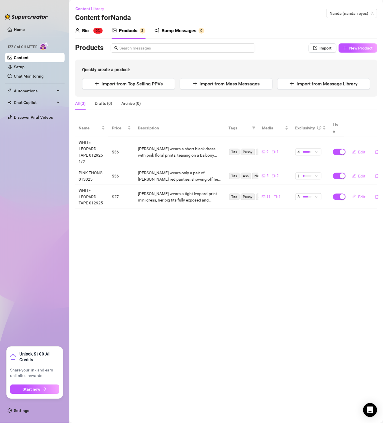
click at [365, 54] on div "Products Import New Product Quickly create a product: Import from Top Selling P…" at bounding box center [226, 69] width 302 height 53
click at [366, 49] on span "New Product" at bounding box center [361, 48] width 23 height 5
type textarea "Type your message here..."
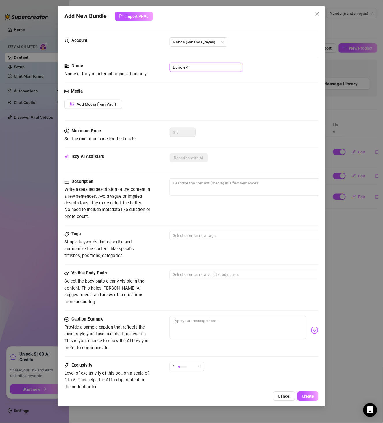
drag, startPoint x: 201, startPoint y: 70, endPoint x: 113, endPoint y: 69, distance: 88.8
click at [134, 69] on div "Name Name is for your internal organization only. Bundle 4" at bounding box center [192, 69] width 255 height 15
paste input "CUM ON TITS 012125"
type input "CUM ON TITS 012125"
drag, startPoint x: 95, startPoint y: 95, endPoint x: 97, endPoint y: 101, distance: 6.7
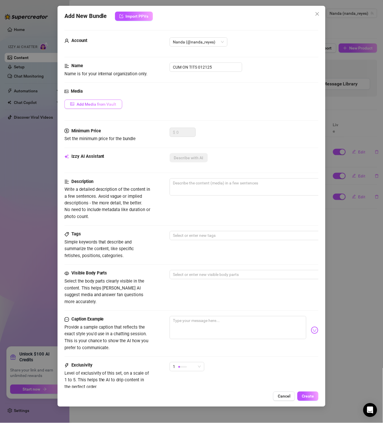
click at [94, 95] on div "Media Add Media from Vault" at bounding box center [192, 108] width 255 height 40
click at [97, 101] on button "Add Media from Vault" at bounding box center [94, 104] width 58 height 9
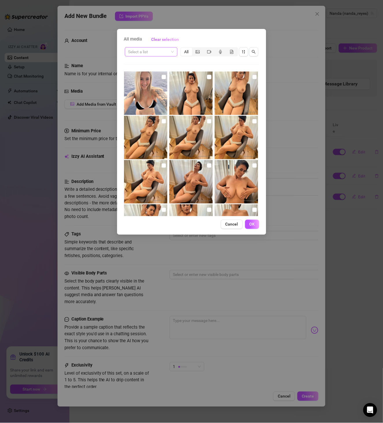
click at [156, 49] on input "search" at bounding box center [148, 51] width 41 height 9
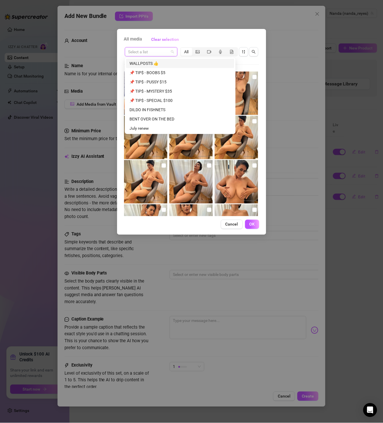
paste input "CUM ON TITS 012125"
type input "CUM ON TITS 012125"
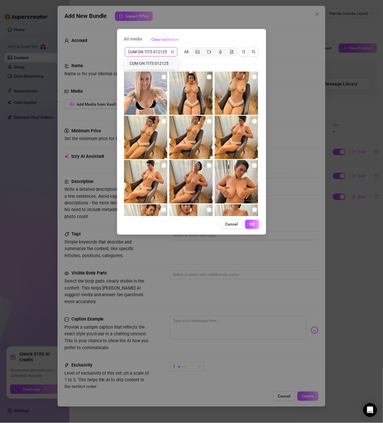
click at [155, 64] on div "CUM ON TITS 012125" at bounding box center [151, 63] width 43 height 6
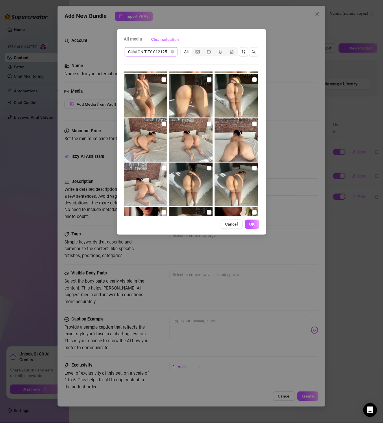
scroll to position [0, 0]
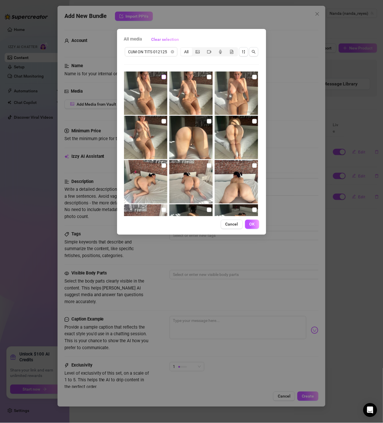
click at [162, 76] on input "checkbox" at bounding box center [164, 77] width 5 height 5
checkbox input "true"
click at [210, 77] on img at bounding box center [191, 92] width 43 height 43
click at [208, 74] on label at bounding box center [209, 77] width 5 height 6
click at [208, 75] on input "checkbox" at bounding box center [209, 77] width 5 height 5
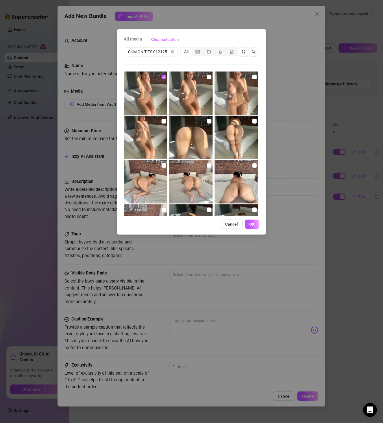
checkbox input "true"
click at [253, 78] on input "checkbox" at bounding box center [255, 77] width 5 height 5
checkbox input "true"
click at [162, 122] on input "checkbox" at bounding box center [164, 121] width 5 height 5
checkbox input "true"
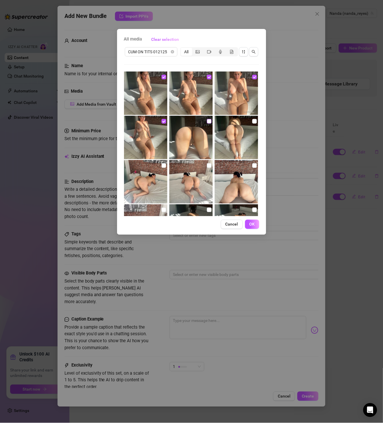
click at [208, 122] on input "checkbox" at bounding box center [209, 121] width 5 height 5
checkbox input "true"
click at [253, 122] on input "checkbox" at bounding box center [255, 121] width 5 height 5
checkbox input "true"
click at [164, 165] on input "checkbox" at bounding box center [164, 165] width 5 height 5
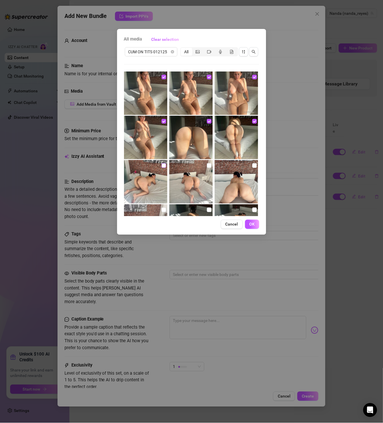
checkbox input "true"
click at [207, 164] on input "checkbox" at bounding box center [209, 165] width 5 height 5
checkbox input "true"
click at [253, 166] on input "checkbox" at bounding box center [255, 165] width 5 height 5
checkbox input "true"
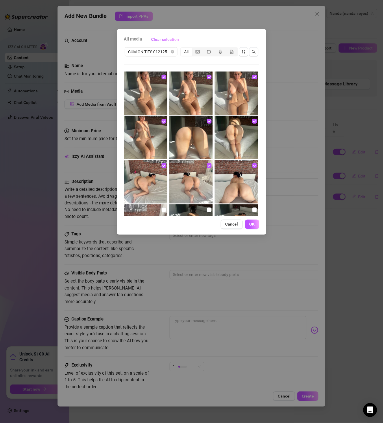
scroll to position [33, 0]
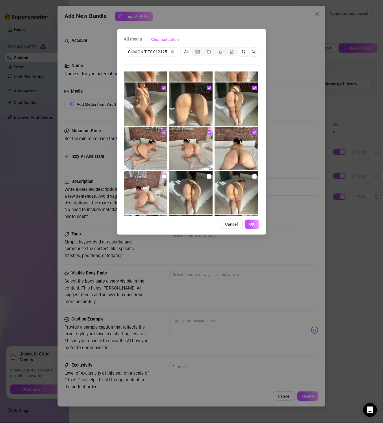
click at [163, 174] on input "checkbox" at bounding box center [164, 176] width 5 height 5
checkbox input "true"
click at [210, 176] on img at bounding box center [191, 192] width 43 height 43
click at [208, 176] on input "checkbox" at bounding box center [209, 176] width 5 height 5
checkbox input "true"
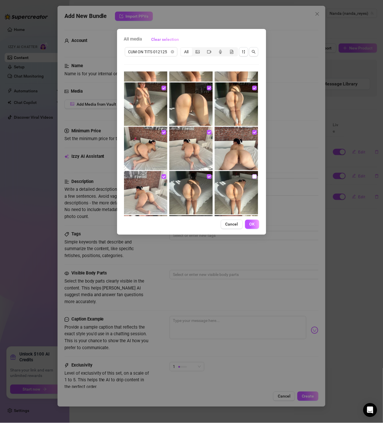
click at [253, 177] on input "checkbox" at bounding box center [255, 176] width 5 height 5
checkbox input "true"
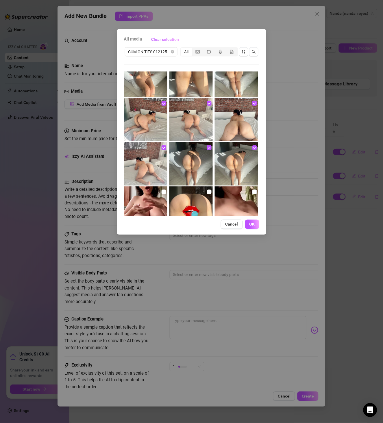
scroll to position [85, 0]
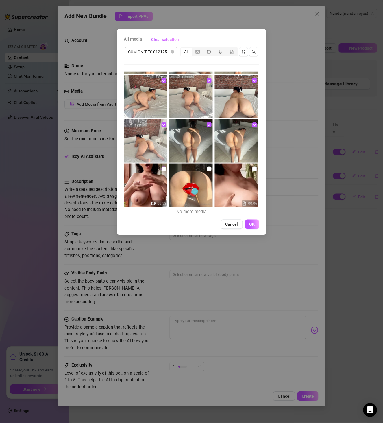
click at [162, 170] on input "checkbox" at bounding box center [164, 169] width 5 height 5
checkbox input "true"
click at [253, 170] on input "checkbox" at bounding box center [255, 169] width 5 height 5
checkbox input "true"
click at [207, 169] on input "checkbox" at bounding box center [209, 169] width 5 height 5
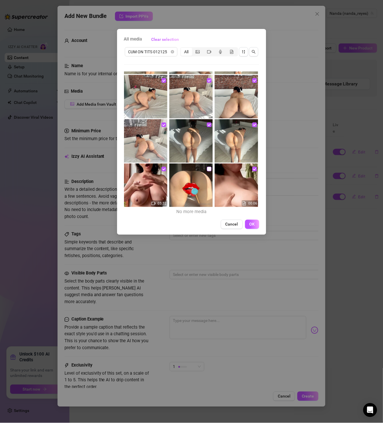
checkbox input "true"
click at [253, 222] on span "OK" at bounding box center [252, 224] width 5 height 5
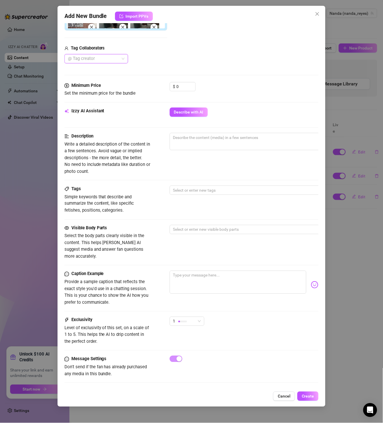
scroll to position [99, 0]
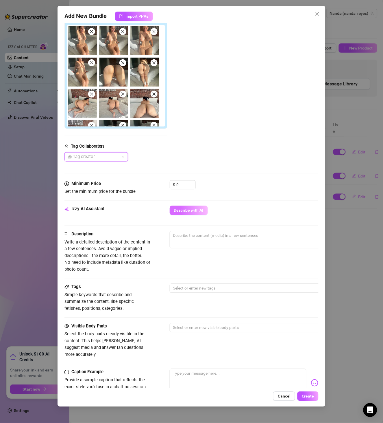
click at [184, 209] on span "Describe with AI" at bounding box center [189, 210] width 30 height 5
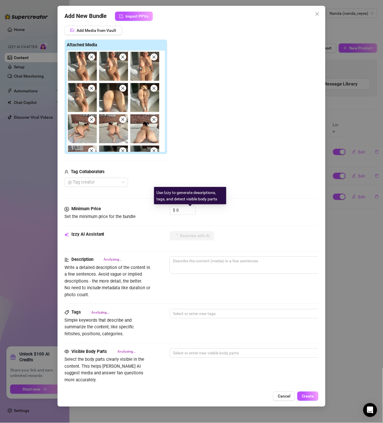
scroll to position [0, 0]
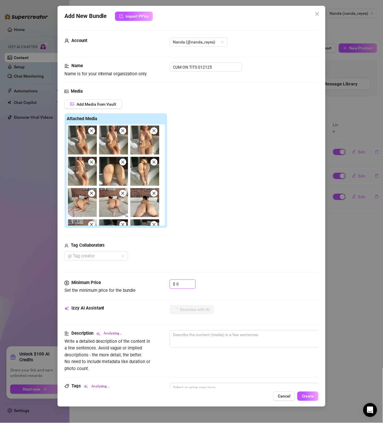
drag, startPoint x: 173, startPoint y: 286, endPoint x: 167, endPoint y: 286, distance: 6.7
click at [168, 286] on div "Minimum Price Set the minimum price for the bundle $ 0" at bounding box center [192, 286] width 255 height 15
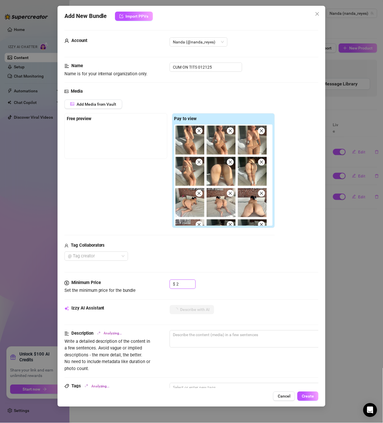
type input "27"
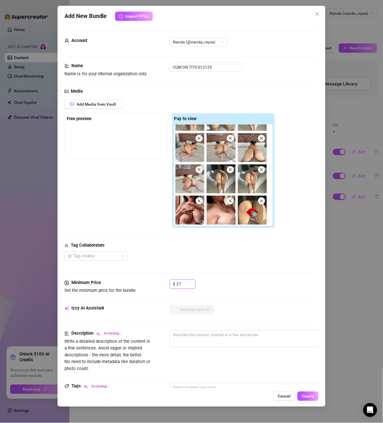
scroll to position [148, 0]
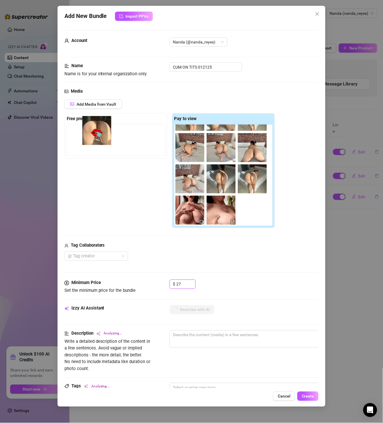
drag, startPoint x: 199, startPoint y: 215, endPoint x: 99, endPoint y: 132, distance: 129.6
click at [99, 132] on div "Free preview Pay to view" at bounding box center [170, 170] width 211 height 115
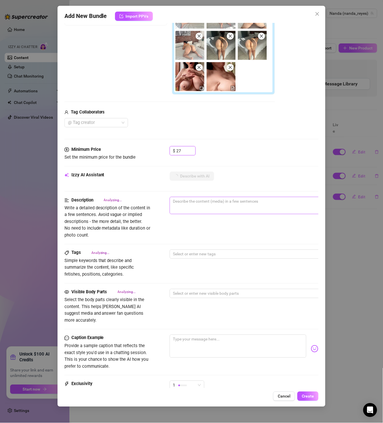
scroll to position [167, 0]
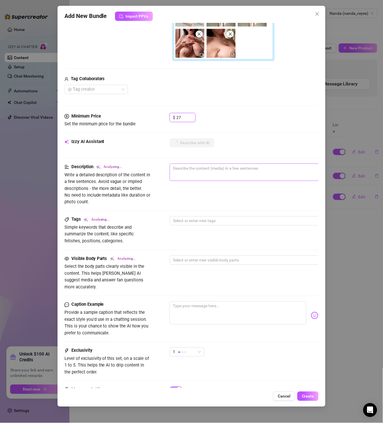
type textarea "Completely"
type textarea "Completely naked"
type textarea "Completely naked in"
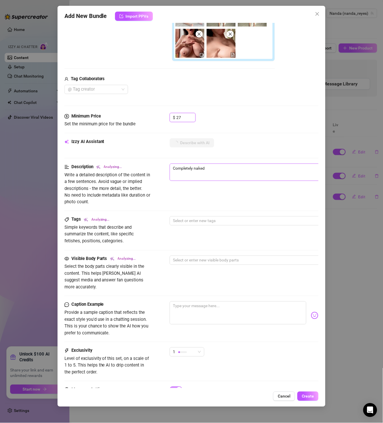
type textarea "Completely naked in"
type textarea "Completely naked in a"
type textarea "Completely naked in a sunlit"
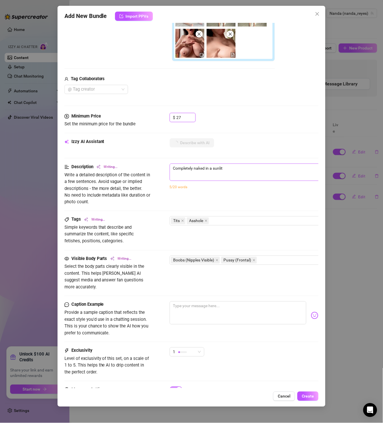
type textarea "Completely naked in a sunlit bedroom,"
type textarea "Completely naked in a sunlit bedroom, Nanda"
type textarea "Completely naked in a sunlit bedroom, Nanda shows"
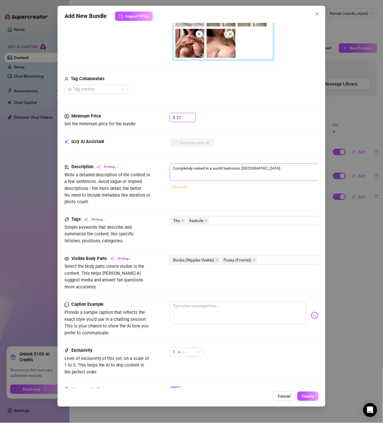
type textarea "Completely naked in a sunlit bedroom, Nanda shows"
type textarea "Completely naked in a sunlit bedroom, Nanda shows off"
type textarea "Completely naked in a sunlit bedroom, Nanda shows off her"
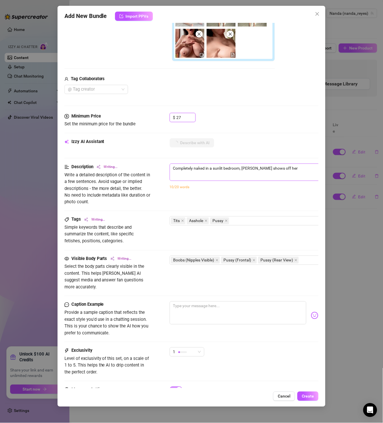
type textarea "Completely naked in a sunlit bedroom, Nanda shows off her big"
type textarea "Completely naked in a sunlit bedroom, Nanda shows off her big natural"
type textarea "Completely naked in a sunlit bedroom, Nanda shows off her big natural tits,"
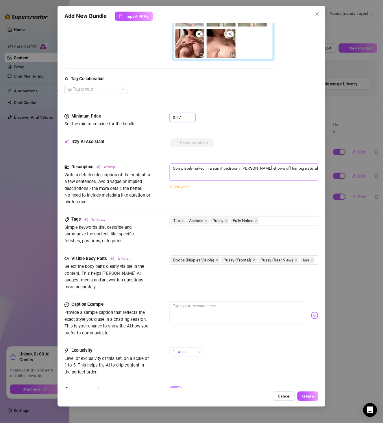
type textarea "Completely naked in a sunlit bedroom, Nanda shows off her big natural tits,"
type textarea "Completely naked in a sunlit bedroom, Nanda shows off her big natural tits, thi…"
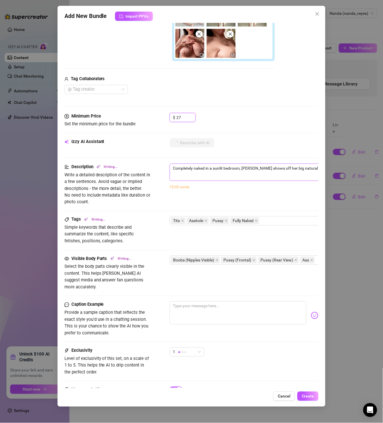
type textarea "Completely naked in a sunlit bedroom, Nanda shows off her big natural tits, thi…"
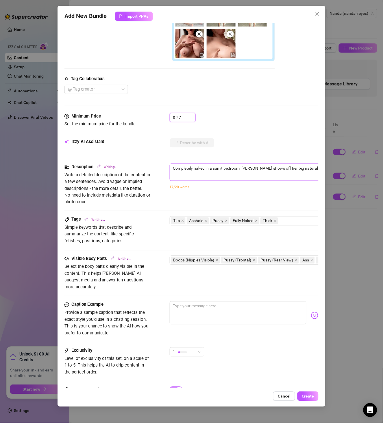
type textarea "Completely naked in a sunlit bedroom, Nanda shows off her big natural tits, thi…"
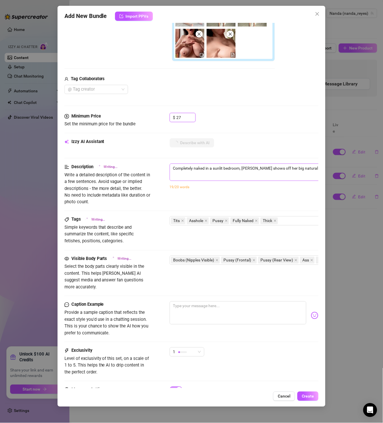
type textarea "Completely naked in a sunlit bedroom, Nanda shows off her big natural tits, thi…"
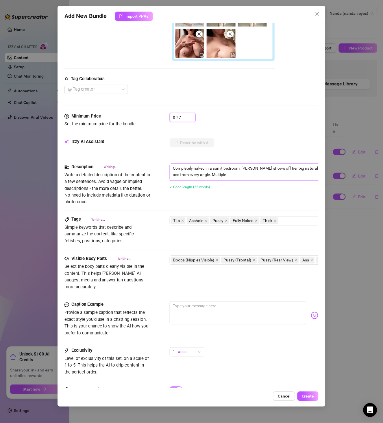
type textarea "Completely naked in a sunlit bedroom, Nanda shows off her big natural tits, thi…"
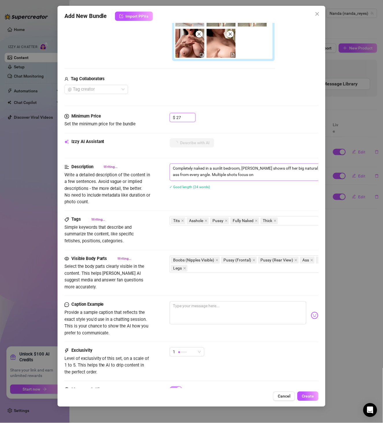
type textarea "Completely naked in a sunlit bedroom, Nanda shows off her big natural tits, thi…"
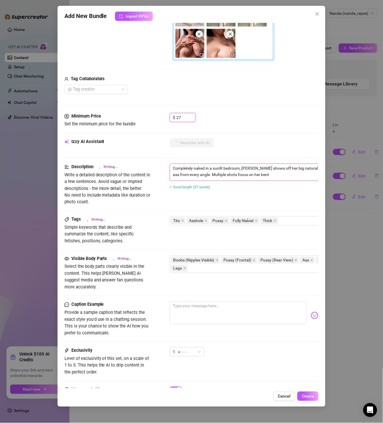
type textarea "Completely naked in a sunlit bedroom, Nanda shows off her big natural tits, thi…"
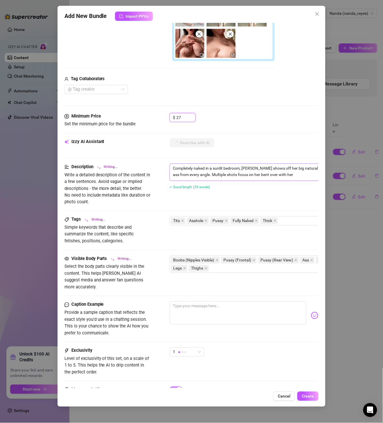
type textarea "Completely naked in a sunlit bedroom, Nanda shows off her big natural tits, thi…"
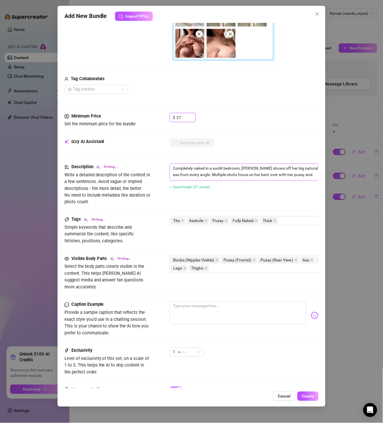
type textarea "Completely naked in a sunlit bedroom, Nanda shows off her big natural tits, thi…"
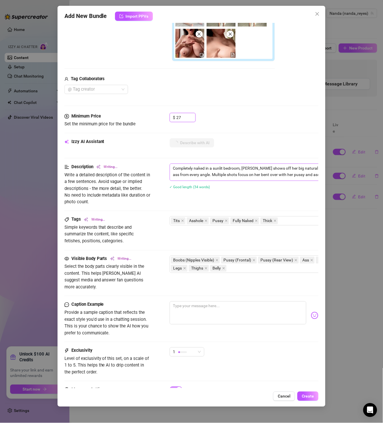
type textarea "Completely naked in a sunlit bedroom, Nanda shows off her big natural tits, thi…"
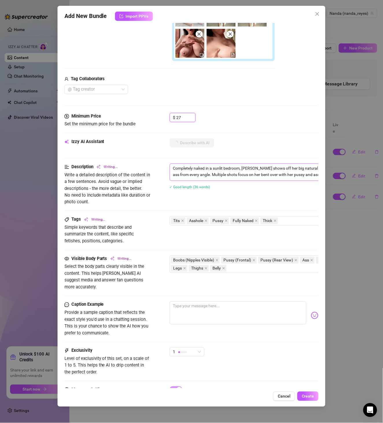
type textarea "Completely naked in a sunlit bedroom, Nanda shows off her big natural tits, thi…"
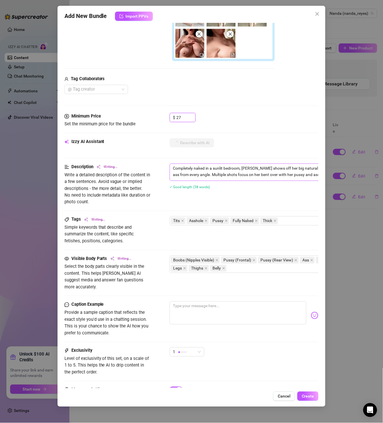
type textarea "Completely naked in a sunlit bedroom, Nanda shows off her big natural tits, thi…"
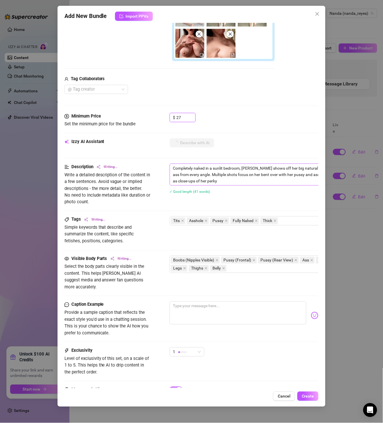
type textarea "Completely naked in a sunlit bedroom, Nanda shows off her big natural tits, thi…"
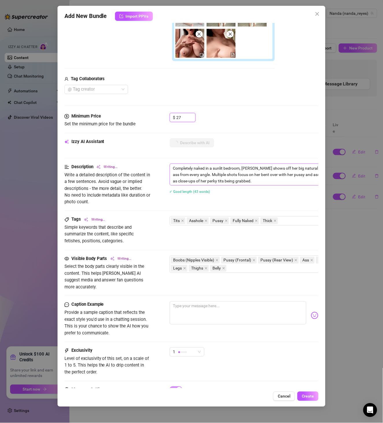
type textarea "Completely naked in a sunlit bedroom, Nanda shows off her big natural tits, thi…"
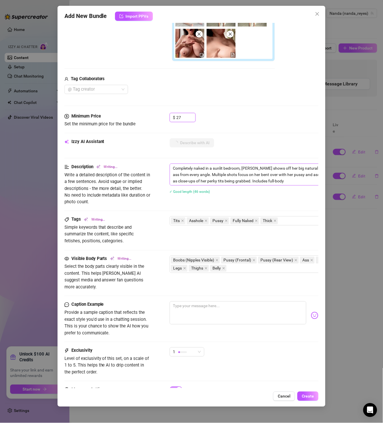
type textarea "Completely naked in a sunlit bedroom, Nanda shows off her big natural tits, thi…"
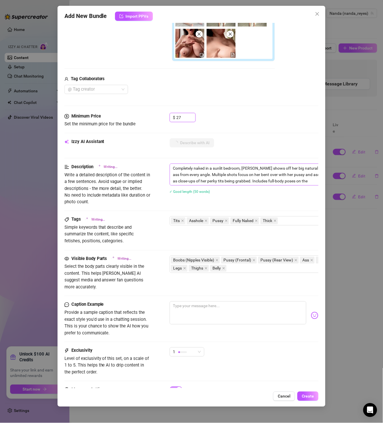
type textarea "Completely naked in a sunlit bedroom, Nanda shows off her big natural tits, thi…"
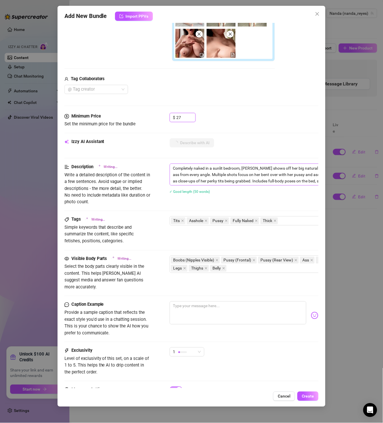
type textarea "Completely naked in a sunlit bedroom, Nanda shows off her big natural tits, thi…"
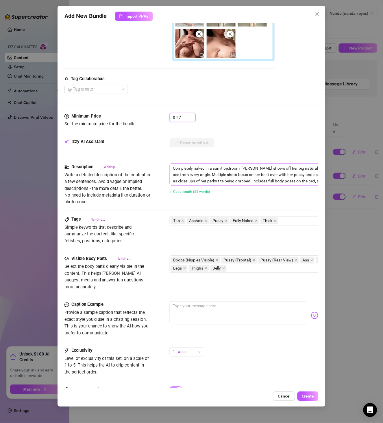
type textarea "Completely naked in a sunlit bedroom, Nanda shows off her big natural tits, thi…"
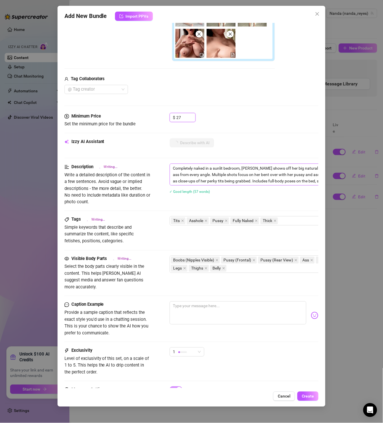
type textarea "Completely naked in a sunlit bedroom, Nanda shows off her big natural tits, thi…"
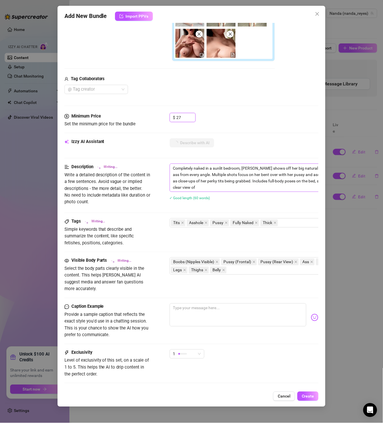
type textarea "Completely naked in a sunlit bedroom, Nanda shows off her big natural tits, thi…"
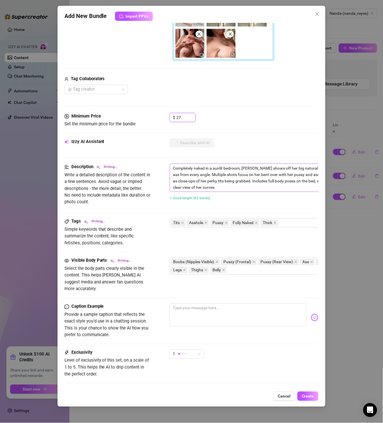
type textarea "Completely naked in a sunlit bedroom, Nanda shows off her big natural tits, thi…"
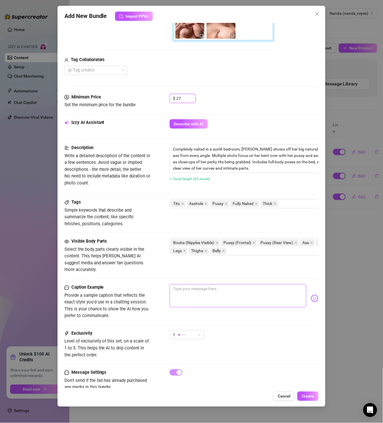
scroll to position [201, 0]
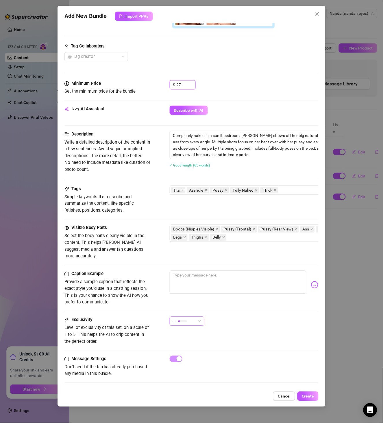
click at [194, 317] on div "1" at bounding box center [184, 321] width 23 height 9
type input "27"
click at [196, 342] on span "3" at bounding box center [193, 343] width 38 height 6
click at [312, 397] on span "Create" at bounding box center [308, 396] width 12 height 5
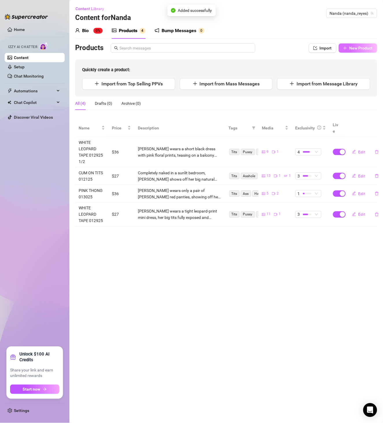
click at [361, 45] on button "New Product" at bounding box center [358, 47] width 38 height 9
type textarea "Type your message here..."
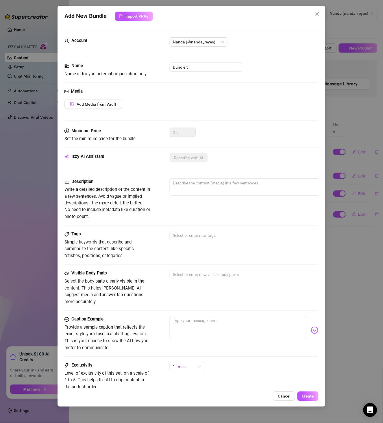
click at [207, 72] on div "Name Name is for your internal organization only. Bundle 5" at bounding box center [192, 69] width 255 height 15
click at [206, 69] on input "Bundle 5" at bounding box center [206, 66] width 73 height 9
paste input "RED DRESS OFFICE CHAIR 01222"
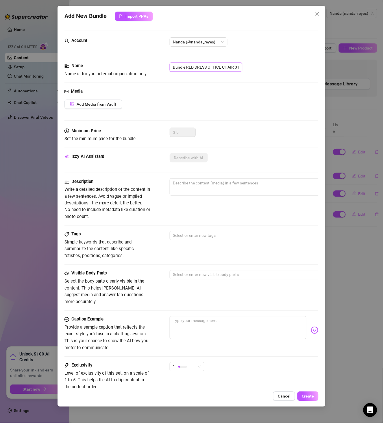
scroll to position [0, 10]
click at [200, 67] on input "Bundle RED DRESS OFFICE CHAIR 012225" at bounding box center [206, 66] width 73 height 9
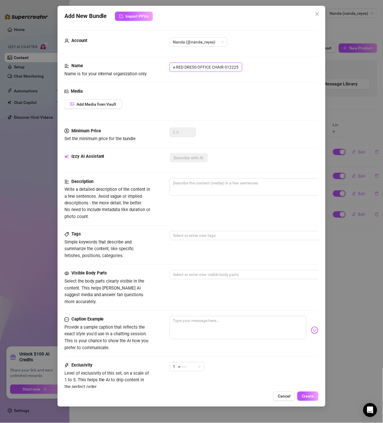
paste input "text"
type input "RED DRESS OFFICE CHAIR 012225"
click at [107, 102] on span "Add Media from Vault" at bounding box center [97, 104] width 40 height 5
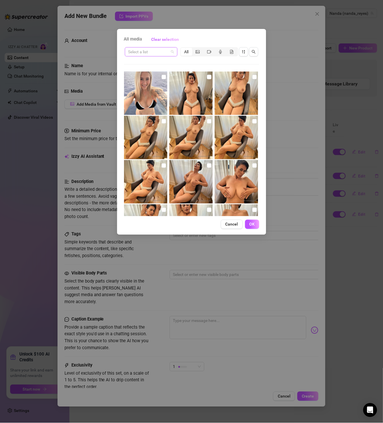
click at [143, 54] on input "search" at bounding box center [148, 51] width 41 height 9
paste input "RED DRESS OFFICE CHAIR 012225"
type input "RED DRESS OFFICE CHAIR 012225"
click at [154, 62] on div "RED DRESS OFFICE CHAIR 012225" at bounding box center [161, 63] width 62 height 6
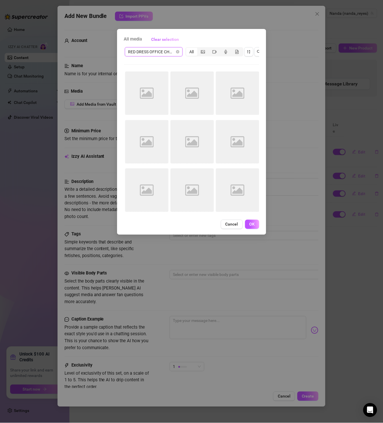
scroll to position [0, 0]
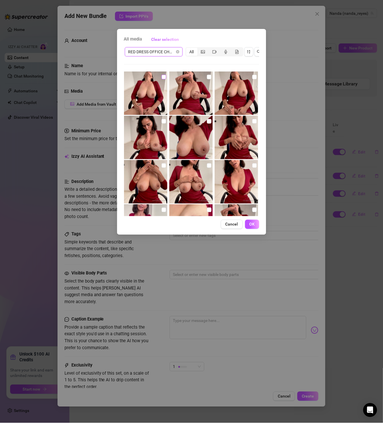
click at [163, 79] on input "checkbox" at bounding box center [164, 77] width 5 height 5
checkbox input "true"
click at [203, 76] on img at bounding box center [191, 92] width 43 height 43
click at [207, 76] on input "checkbox" at bounding box center [209, 77] width 5 height 5
checkbox input "true"
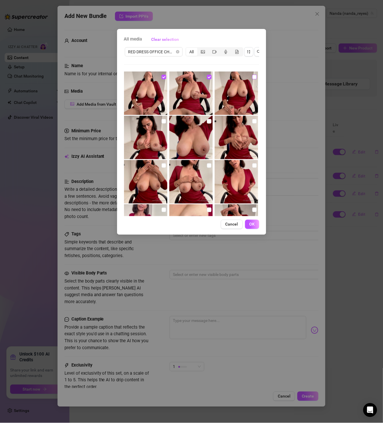
click at [253, 77] on input "checkbox" at bounding box center [255, 77] width 5 height 5
checkbox input "true"
click at [164, 122] on input "checkbox" at bounding box center [164, 121] width 5 height 5
checkbox input "true"
click at [207, 122] on input "checkbox" at bounding box center [209, 121] width 5 height 5
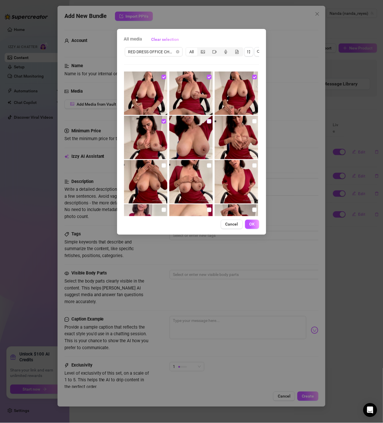
checkbox input "true"
click at [253, 119] on input "checkbox" at bounding box center [255, 121] width 5 height 5
checkbox input "true"
drag, startPoint x: 162, startPoint y: 165, endPoint x: 187, endPoint y: 166, distance: 25.8
click at [162, 165] on input "checkbox" at bounding box center [164, 165] width 5 height 5
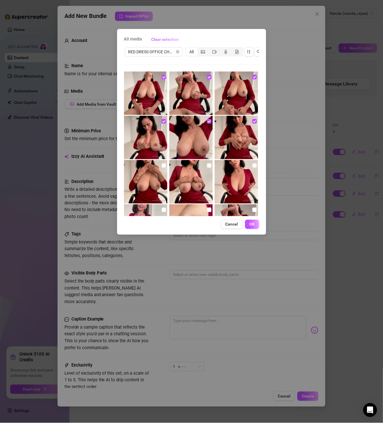
checkbox input "true"
click at [207, 165] on input "checkbox" at bounding box center [209, 165] width 5 height 5
checkbox input "true"
click at [253, 165] on input "checkbox" at bounding box center [255, 165] width 5 height 5
checkbox input "true"
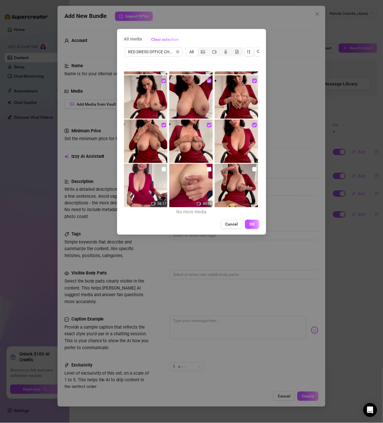
scroll to position [41, 0]
click at [162, 167] on input "checkbox" at bounding box center [164, 169] width 5 height 5
checkbox input "true"
click at [207, 167] on input "checkbox" at bounding box center [209, 169] width 5 height 5
checkbox input "true"
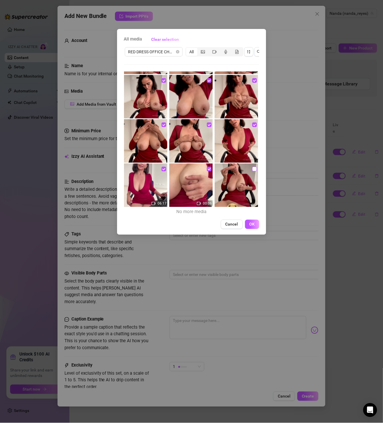
click at [253, 168] on input "checkbox" at bounding box center [255, 169] width 5 height 5
checkbox input "true"
click at [259, 229] on button "OK" at bounding box center [252, 224] width 14 height 9
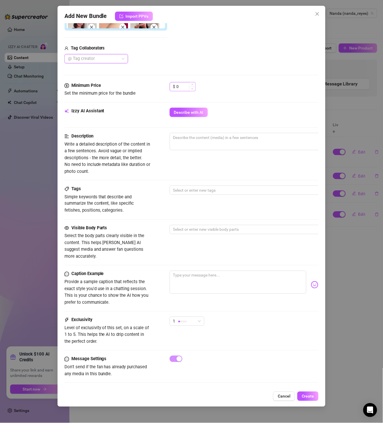
scroll to position [133, 0]
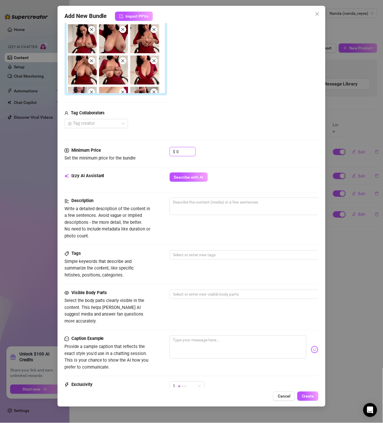
drag, startPoint x: 182, startPoint y: 150, endPoint x: 144, endPoint y: 150, distance: 38.2
click at [144, 150] on div "Minimum Price Set the minimum price for the bundle $ 0" at bounding box center [192, 154] width 255 height 15
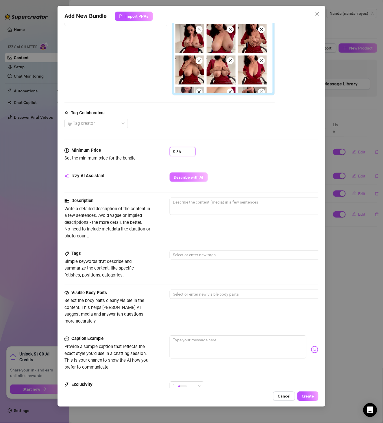
type input "36"
click at [170, 176] on button "Describe with AI" at bounding box center [189, 176] width 38 height 9
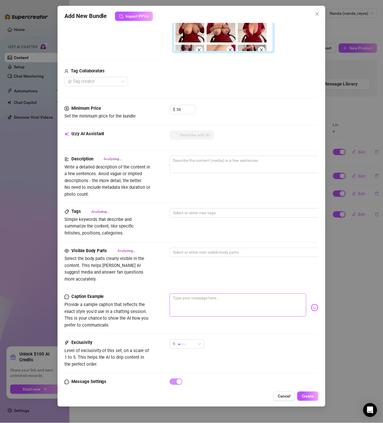
scroll to position [199, 0]
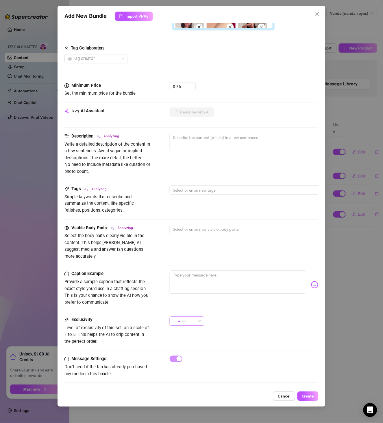
click at [186, 319] on div at bounding box center [183, 321] width 9 height 5
click at [185, 352] on span "4" at bounding box center [193, 352] width 38 height 6
click at [229, 317] on div "4" at bounding box center [244, 324] width 149 height 14
type textarea "Wearing"
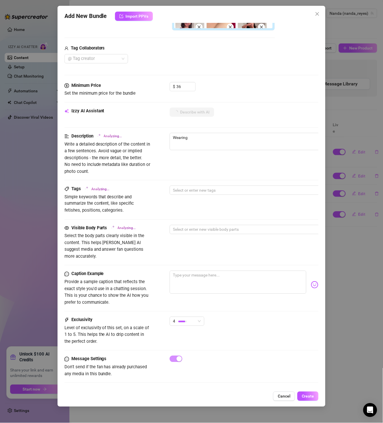
type textarea "Wearing a"
type textarea "Wearing a tight,"
type textarea "Wearing a tight, low-cut"
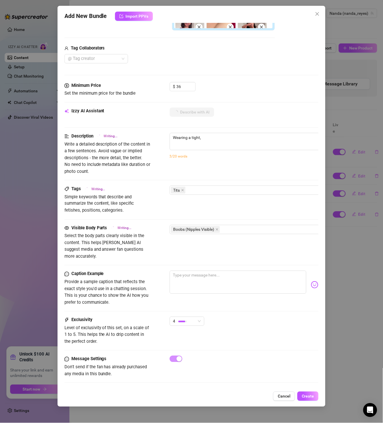
type textarea "Wearing a tight, low-cut"
type textarea "Wearing a tight, low-cut red"
type textarea "Wearing a tight, low-cut red dress,"
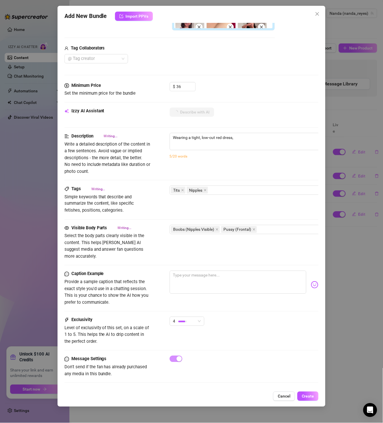
type textarea "Wearing a tight, low-cut red dress, Nanda"
type textarea "Wearing a tight, low-cut red dress, Nanda teases"
type textarea "Wearing a tight, low-cut red dress, Nanda teases by"
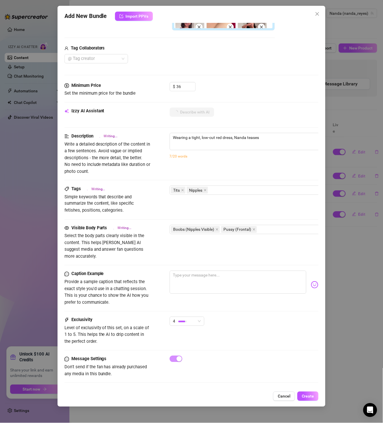
type textarea "Wearing a tight, low-cut red dress, Nanda teases by"
type textarea "Wearing a tight, low-cut red dress, Nanda teases by pulling"
type textarea "Wearing a tight, low-cut red dress, Nanda teases by pulling out"
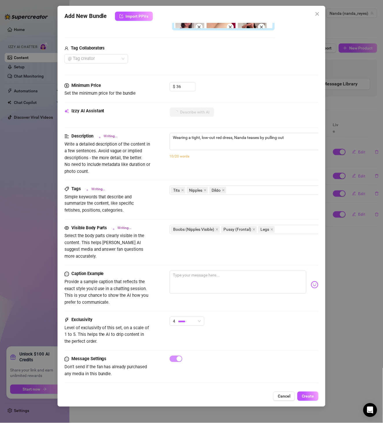
type textarea "Wearing a tight, low-cut red dress, Nanda teases by pulling out her"
type textarea "Wearing a tight, low-cut red dress, Nanda teases by pulling out her huge"
type textarea "Wearing a tight, low-cut red dress, Nanda teases by pulling out her huge tits"
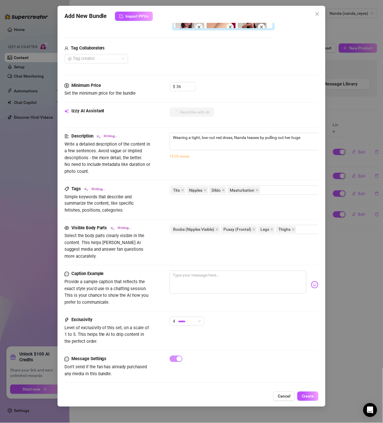
type textarea "Wearing a tight, low-cut red dress, Nanda teases by pulling out her huge tits"
type textarea "Wearing a tight, low-cut red dress, Nanda teases by pulling out her huge tits a…"
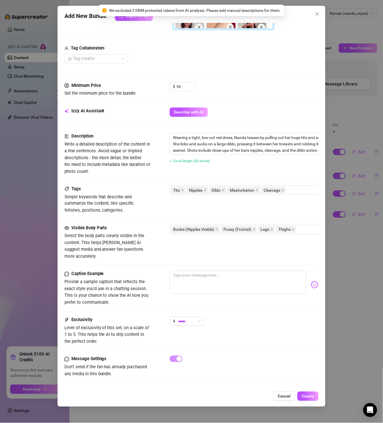
click at [315, 390] on div "Add New Bundle Import PPVs Account Nanda (@nanda_reyes) Name Name is for your i…" at bounding box center [192, 206] width 268 height 401
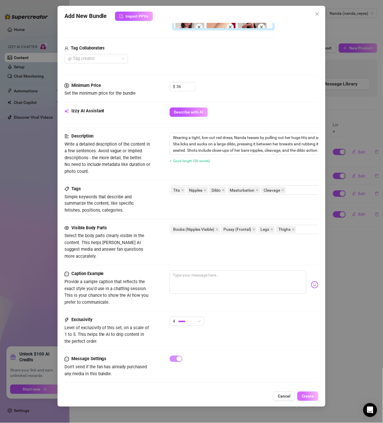
click at [314, 395] on span "Create" at bounding box center [308, 396] width 12 height 5
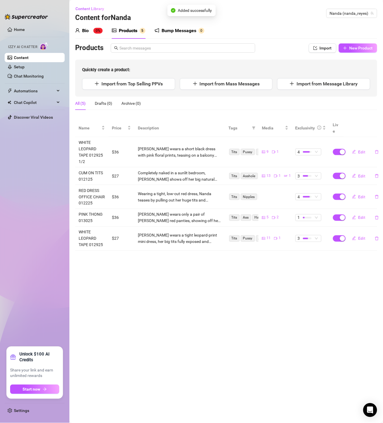
click at [364, 54] on div "Products Import New Product Quickly create a product: Import from Top Selling P…" at bounding box center [226, 69] width 302 height 53
click at [369, 49] on span "New Product" at bounding box center [361, 48] width 23 height 5
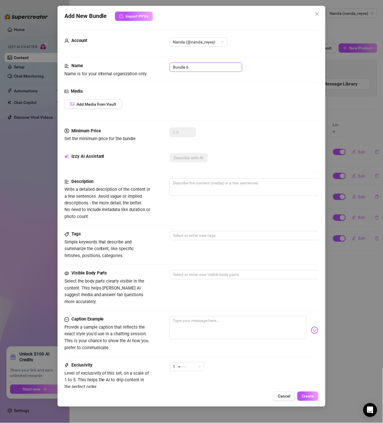
drag, startPoint x: 193, startPoint y: 67, endPoint x: 128, endPoint y: 74, distance: 65.5
click at [128, 74] on div "Name Name is for your internal organization only. Bundle 6" at bounding box center [192, 69] width 255 height 15
paste input "GRAY COUCH SOLO 012525"
click at [103, 108] on button "Add Media from Vault" at bounding box center [94, 104] width 58 height 9
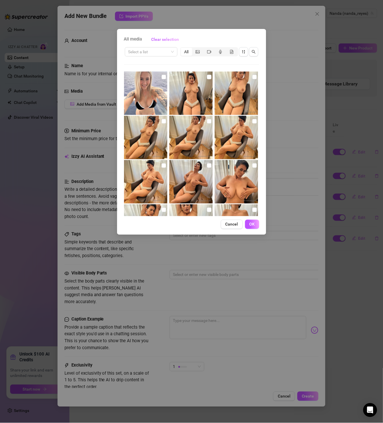
click at [152, 56] on div "Select a list All" at bounding box center [191, 51] width 135 height 11
click at [154, 53] on input "search" at bounding box center [148, 51] width 41 height 9
paste input "GRAY COUCH SOLO 012525"
click at [159, 64] on div "GRAY COUCH SOLO 012525" at bounding box center [155, 63] width 51 height 6
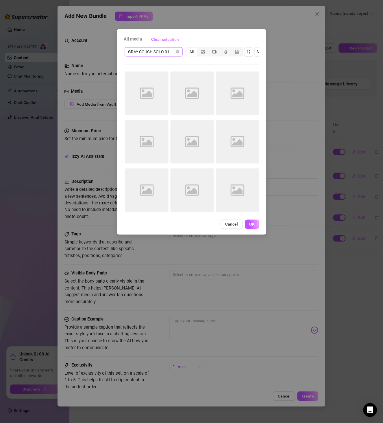
scroll to position [0, 0]
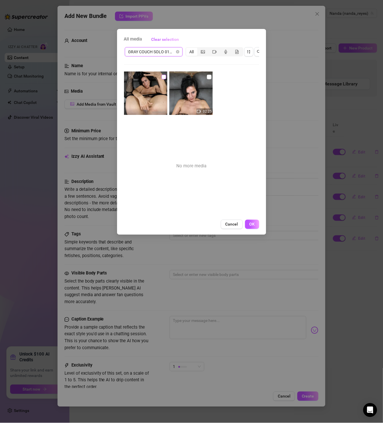
click at [164, 78] on input "checkbox" at bounding box center [164, 77] width 5 height 5
click at [207, 77] on input "checkbox" at bounding box center [209, 77] width 5 height 5
click at [254, 235] on div "All media Clear selection GRAY COUCH SOLO 012525 All 02:25 No more media Cancel…" at bounding box center [191, 132] width 149 height 206
click at [255, 229] on button "OK" at bounding box center [252, 224] width 14 height 9
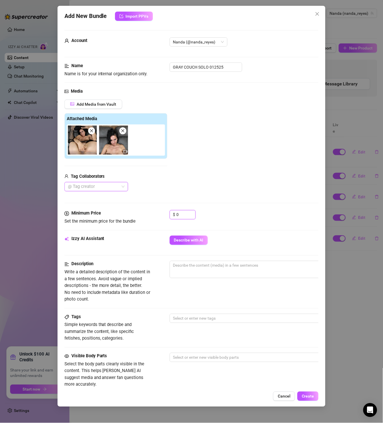
drag, startPoint x: 185, startPoint y: 214, endPoint x: 159, endPoint y: 214, distance: 26.3
click at [159, 214] on div "Minimum Price Set the minimum price for the bundle $ 0" at bounding box center [192, 217] width 255 height 15
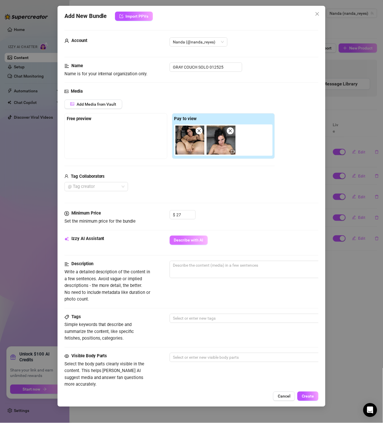
click at [198, 245] on button "Describe with AI" at bounding box center [189, 239] width 38 height 9
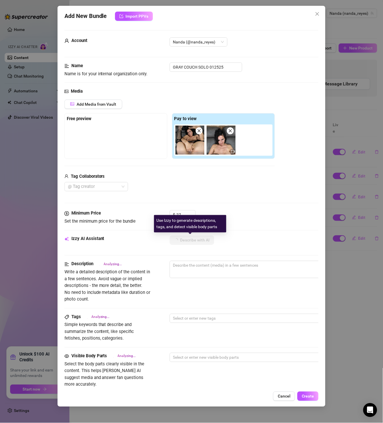
scroll to position [100, 0]
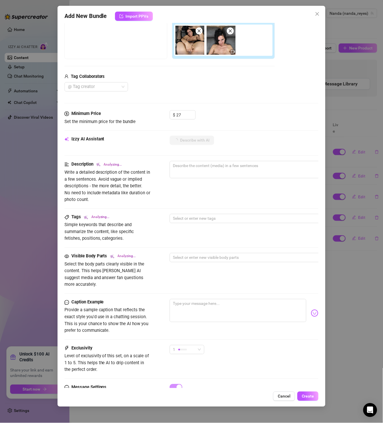
drag, startPoint x: 193, startPoint y: 341, endPoint x: 164, endPoint y: 341, distance: 29.5
click at [164, 345] on div "Exclusivity Level of exclusivity of this set, on a scale of 1 to 5. This helps …" at bounding box center [192, 359] width 255 height 28
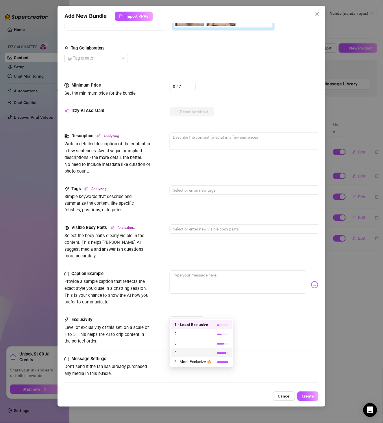
click at [186, 348] on div "4" at bounding box center [201, 352] width 61 height 9
click at [188, 345] on div "Exclusivity Level of exclusivity of this set, on a scale of 1 to 5. This helps …" at bounding box center [192, 336] width 255 height 39
click at [190, 317] on div "4" at bounding box center [184, 321] width 23 height 9
click at [189, 339] on div "3" at bounding box center [201, 342] width 61 height 9
click at [249, 321] on div "3 3" at bounding box center [244, 324] width 149 height 14
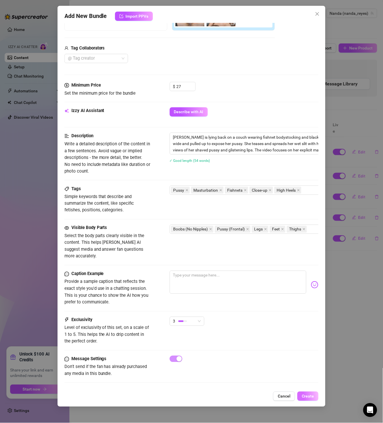
click at [309, 398] on span "Create" at bounding box center [308, 396] width 12 height 5
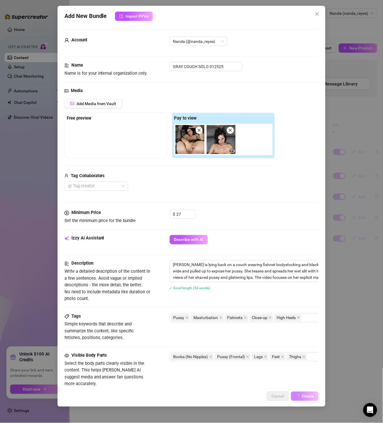
scroll to position [0, 0]
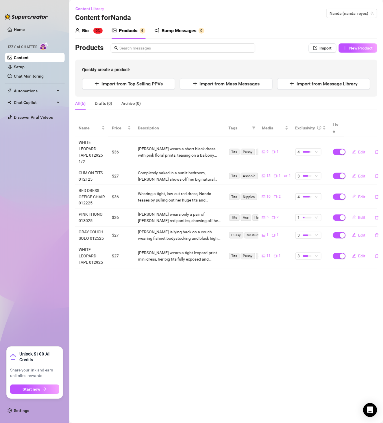
click at [359, 43] on div "Bio 0% Products 6 Bump Messages 0 Bio Import Bio from other creator Personal In…" at bounding box center [226, 146] width 302 height 246
click at [349, 49] on button "New Product" at bounding box center [358, 47] width 38 height 9
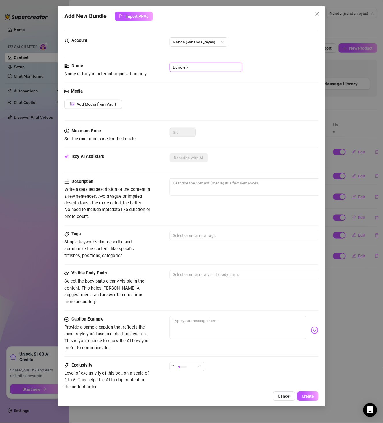
click at [192, 67] on input "Bundle 7" at bounding box center [206, 66] width 73 height 9
paste input "ORANGE BRA WORK CHAIR SOLO"
click at [118, 103] on button "Add Media from Vault" at bounding box center [94, 104] width 58 height 9
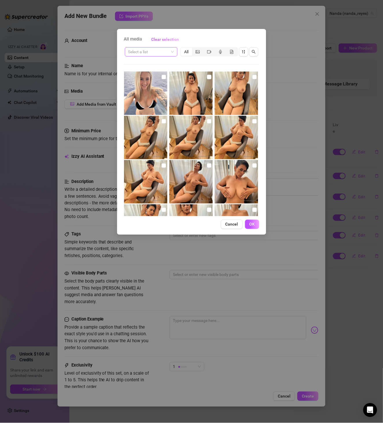
click at [156, 51] on input "search" at bounding box center [148, 51] width 41 height 9
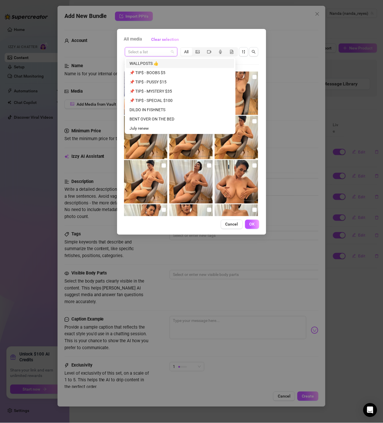
paste input "ORANGE BRA WORK CHAIR SOLO"
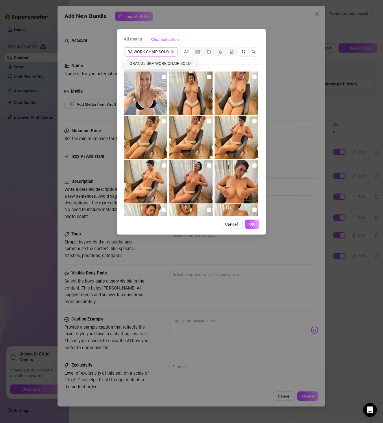
click at [154, 67] on div "ORANGE BRA WORK CHAIR SOLO" at bounding box center [160, 63] width 68 height 9
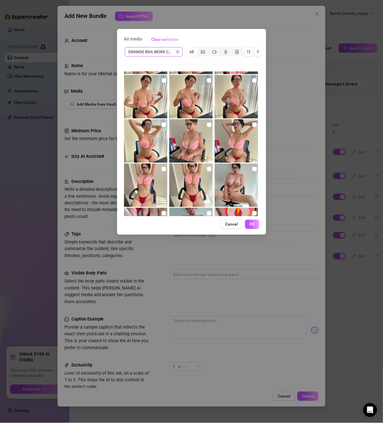
scroll to position [306, 0]
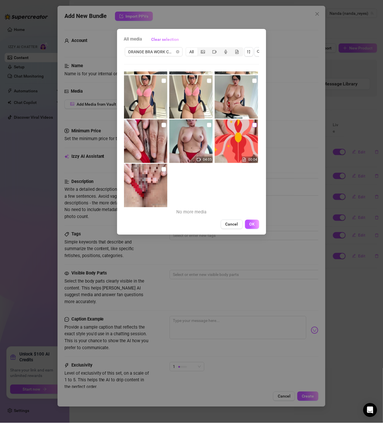
click at [253, 124] on input "checkbox" at bounding box center [255, 125] width 5 height 5
click at [163, 169] on input "checkbox" at bounding box center [164, 169] width 5 height 5
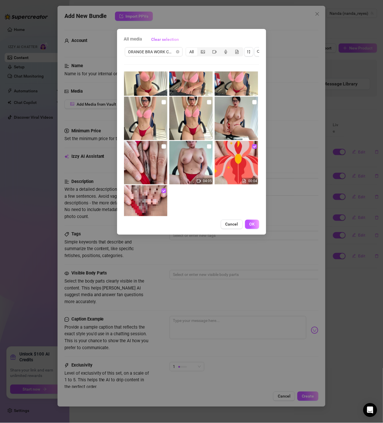
scroll to position [273, 0]
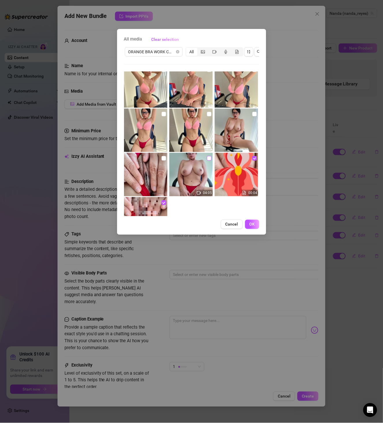
click at [209, 158] on input "checkbox" at bounding box center [209, 158] width 5 height 5
click at [163, 159] on input "checkbox" at bounding box center [164, 158] width 5 height 5
click at [253, 112] on input "checkbox" at bounding box center [255, 114] width 5 height 5
click at [207, 116] on label at bounding box center [209, 114] width 5 height 6
click at [207, 116] on input "checkbox" at bounding box center [209, 114] width 5 height 5
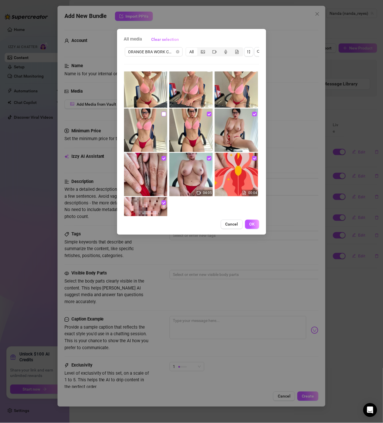
click at [163, 115] on input "checkbox" at bounding box center [164, 114] width 5 height 5
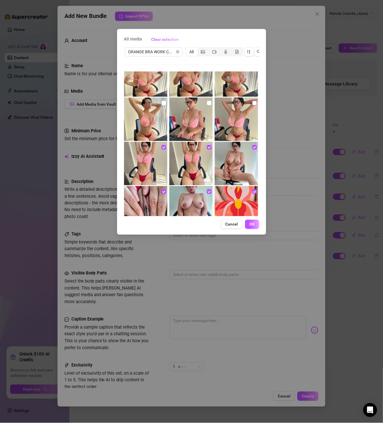
click at [253, 102] on input "checkbox" at bounding box center [255, 103] width 5 height 5
click at [208, 104] on input "checkbox" at bounding box center [209, 103] width 5 height 5
click at [162, 105] on label at bounding box center [164, 103] width 5 height 6
click at [162, 105] on input "checkbox" at bounding box center [164, 103] width 5 height 5
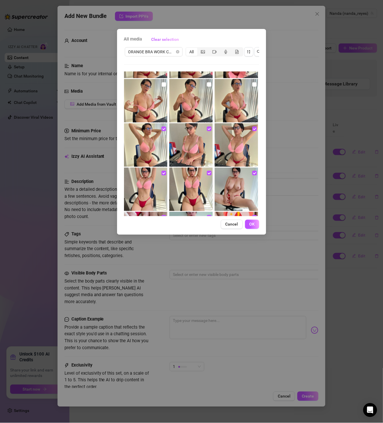
scroll to position [206, 0]
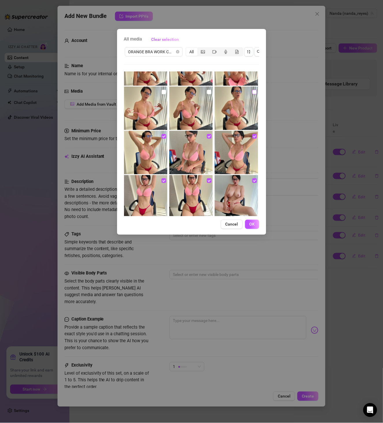
click at [253, 90] on input "checkbox" at bounding box center [255, 92] width 5 height 5
click at [207, 93] on input "checkbox" at bounding box center [209, 92] width 5 height 5
click at [165, 93] on input "checkbox" at bounding box center [164, 92] width 5 height 5
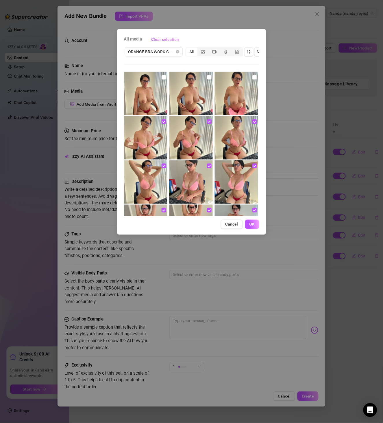
scroll to position [139, 0]
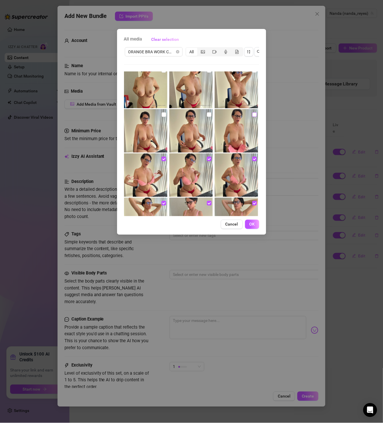
click at [253, 114] on input "checkbox" at bounding box center [255, 114] width 5 height 5
click at [207, 113] on input "checkbox" at bounding box center [209, 114] width 5 height 5
click at [162, 115] on input "checkbox" at bounding box center [164, 114] width 5 height 5
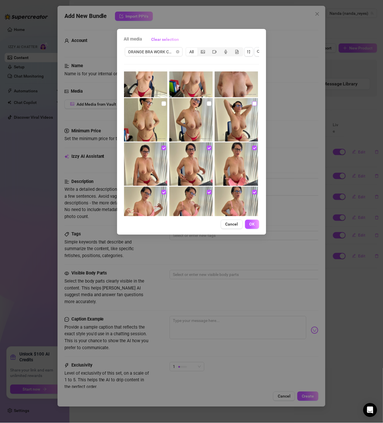
click at [253, 102] on input "checkbox" at bounding box center [255, 103] width 5 height 5
click at [207, 103] on input "checkbox" at bounding box center [209, 103] width 5 height 5
click at [165, 104] on img at bounding box center [145, 119] width 43 height 43
click at [164, 103] on input "checkbox" at bounding box center [164, 103] width 5 height 5
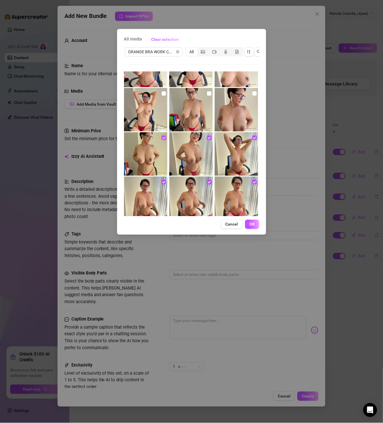
scroll to position [40, 0]
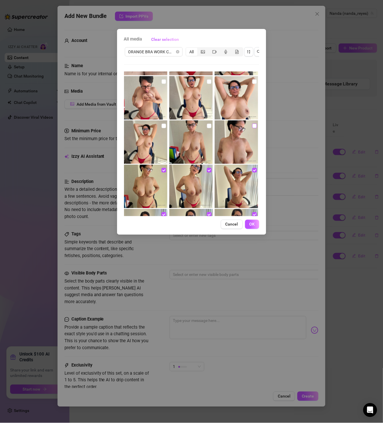
click at [253, 126] on input "checkbox" at bounding box center [255, 126] width 5 height 5
click at [207, 125] on input "checkbox" at bounding box center [209, 126] width 5 height 5
click at [162, 124] on input "checkbox" at bounding box center [164, 126] width 5 height 5
click at [253, 80] on input "checkbox" at bounding box center [255, 81] width 5 height 5
click at [208, 83] on input "checkbox" at bounding box center [209, 81] width 5 height 5
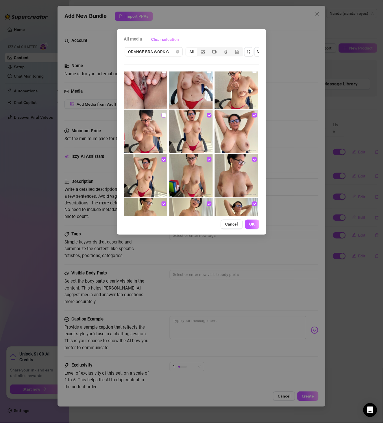
click at [162, 115] on input "checkbox" at bounding box center [164, 115] width 5 height 5
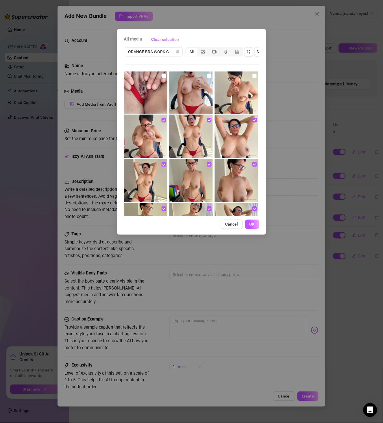
scroll to position [0, 0]
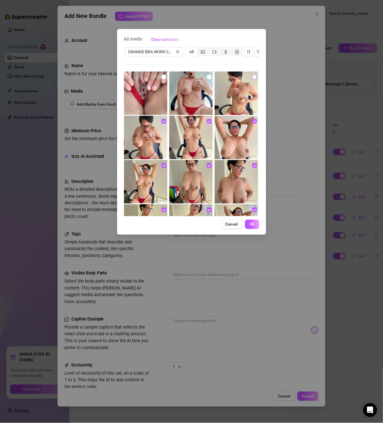
click at [253, 77] on input "checkbox" at bounding box center [255, 77] width 5 height 5
click at [210, 78] on img at bounding box center [191, 92] width 43 height 43
click at [209, 78] on input "checkbox" at bounding box center [209, 77] width 5 height 5
click at [167, 78] on img at bounding box center [145, 92] width 43 height 43
click at [166, 78] on img at bounding box center [145, 92] width 43 height 43
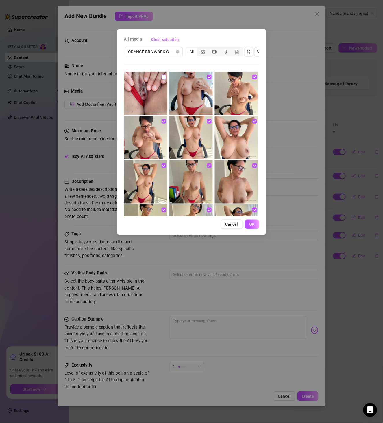
click at [164, 77] on input "checkbox" at bounding box center [164, 77] width 5 height 5
click at [256, 229] on button "OK" at bounding box center [252, 224] width 14 height 9
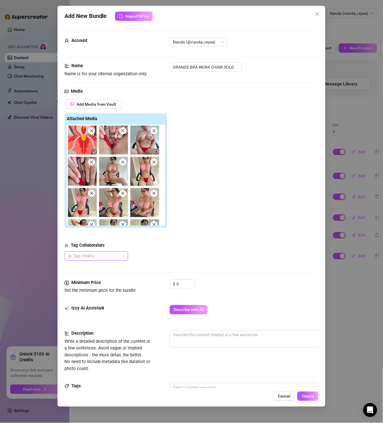
scroll to position [100, 0]
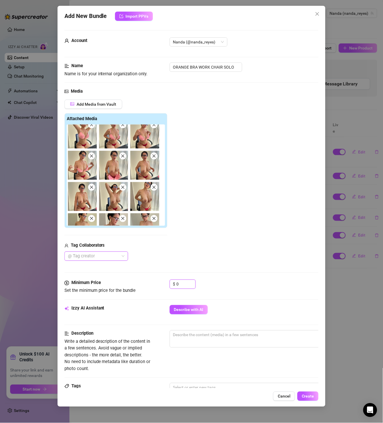
drag, startPoint x: 184, startPoint y: 282, endPoint x: 153, endPoint y: 279, distance: 31.1
click at [156, 283] on div "Minimum Price Set the minimum price for the bundle $ 0" at bounding box center [192, 286] width 255 height 15
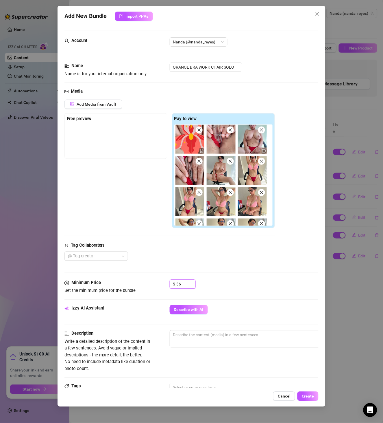
scroll to position [0, 0]
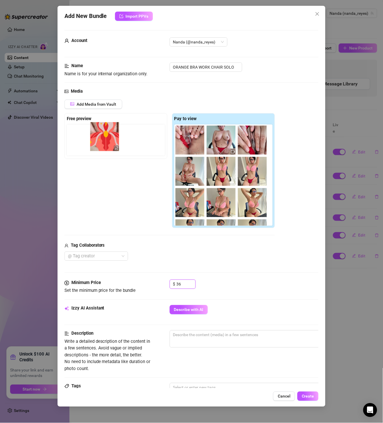
drag, startPoint x: 196, startPoint y: 149, endPoint x: 113, endPoint y: 145, distance: 83.1
click at [113, 145] on div "Free preview Pay to view" at bounding box center [170, 170] width 211 height 115
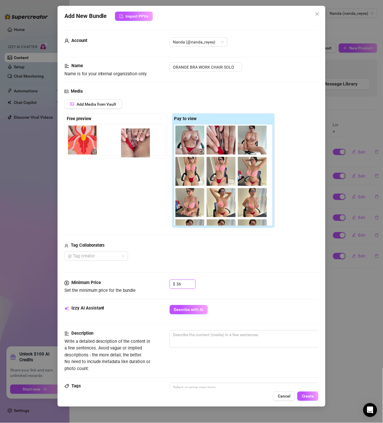
drag, startPoint x: 184, startPoint y: 146, endPoint x: 124, endPoint y: 150, distance: 60.5
click at [124, 150] on div "Free preview Pay to view" at bounding box center [170, 170] width 211 height 115
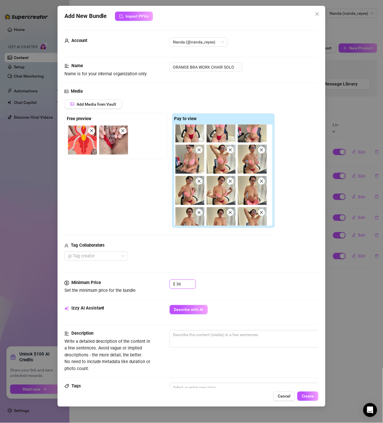
scroll to position [67, 0]
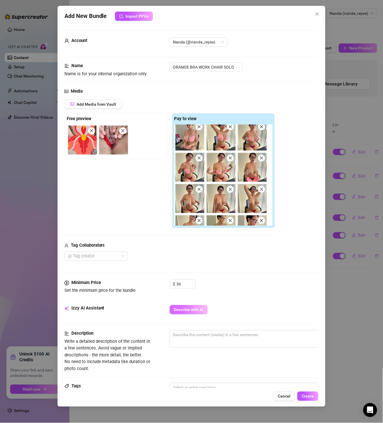
click at [202, 308] on span "Describe with AI" at bounding box center [189, 309] width 30 height 5
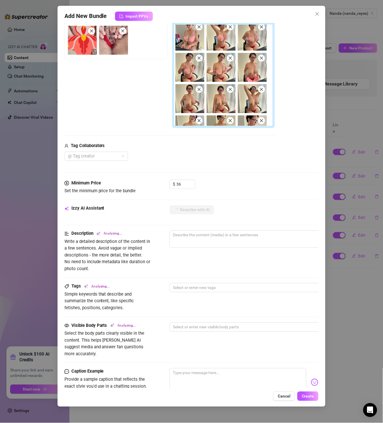
scroll to position [199, 0]
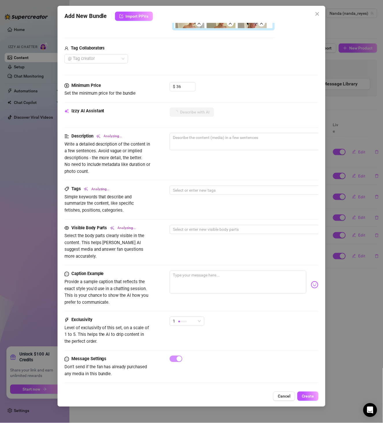
click at [263, 166] on div "Description Analyzing... Write a detailed description of the content in a few s…" at bounding box center [192, 154] width 255 height 42
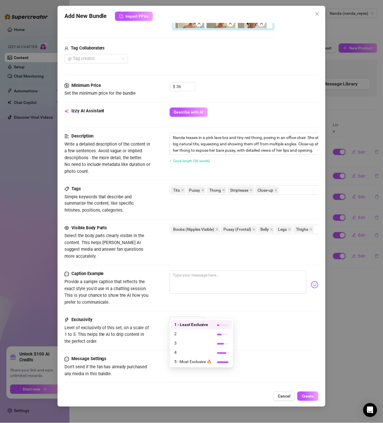
drag, startPoint x: 199, startPoint y: 312, endPoint x: 188, endPoint y: 351, distance: 40.9
click at [199, 317] on span "1" at bounding box center [187, 321] width 28 height 9
click at [188, 353] on span "4" at bounding box center [193, 352] width 38 height 6
click at [305, 395] on span "Create" at bounding box center [308, 396] width 12 height 5
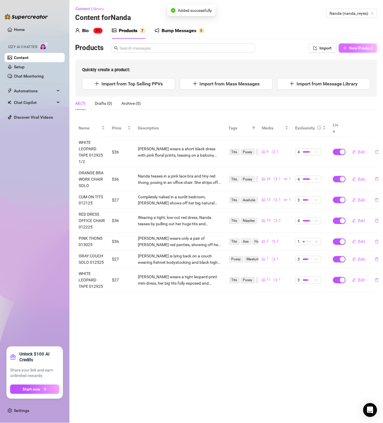
click at [363, 49] on span "New Product" at bounding box center [361, 48] width 23 height 5
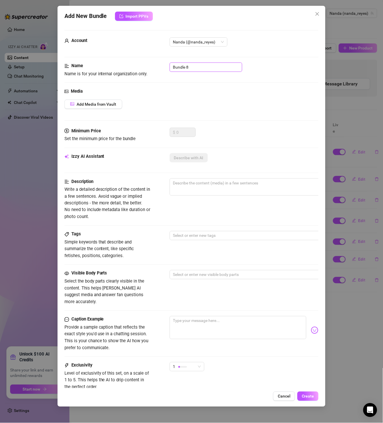
click at [178, 69] on input "Bundle 8" at bounding box center [206, 66] width 73 height 9
click at [183, 66] on input "Bundle 8" at bounding box center [206, 66] width 73 height 9
paste input "LEOPARD BENT OVER 012825"
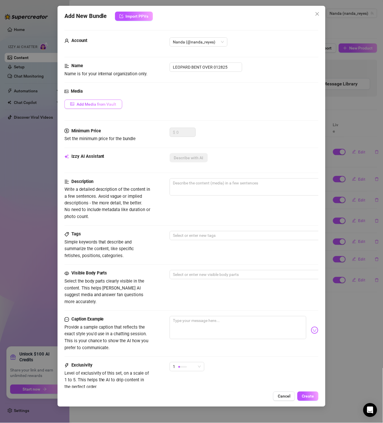
click at [113, 104] on span "Add Media from Vault" at bounding box center [97, 104] width 40 height 5
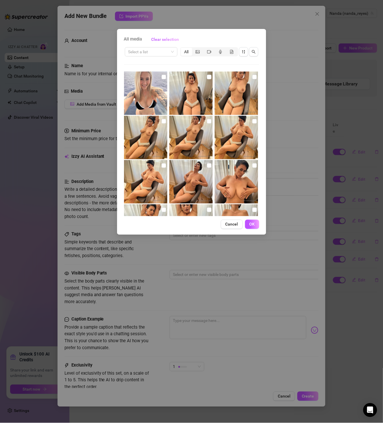
click at [154, 58] on div "Select a list All 06:51" at bounding box center [191, 131] width 135 height 170
click at [153, 54] on input "search" at bounding box center [148, 51] width 41 height 9
paste input "LEOPARD BENT OVER 012825"
click at [154, 59] on div "LEOPARD BENT OVER 012825" at bounding box center [157, 63] width 62 height 9
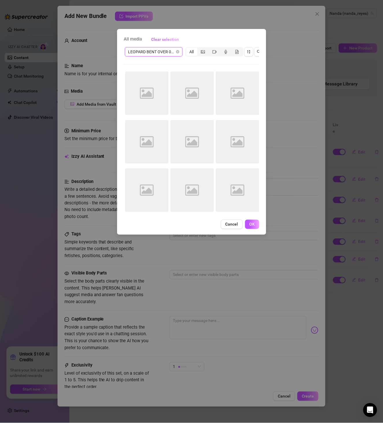
scroll to position [0, 0]
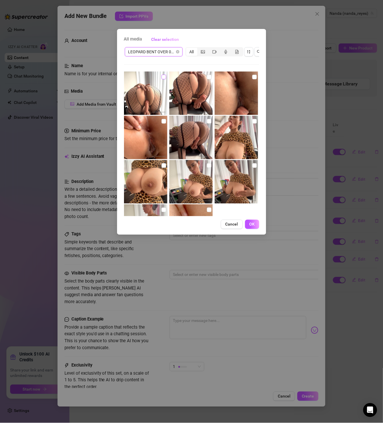
click at [162, 74] on label at bounding box center [164, 77] width 5 height 6
click at [162, 75] on input "checkbox" at bounding box center [164, 77] width 5 height 5
click at [209, 80] on label at bounding box center [209, 77] width 5 height 6
click at [209, 79] on input "checkbox" at bounding box center [209, 77] width 5 height 5
click at [253, 78] on input "checkbox" at bounding box center [255, 77] width 5 height 5
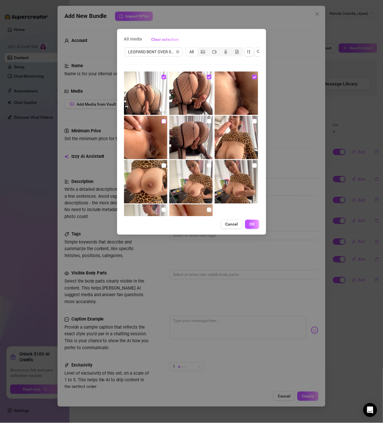
click at [165, 119] on input "checkbox" at bounding box center [164, 121] width 5 height 5
click at [207, 121] on input "checkbox" at bounding box center [209, 121] width 5 height 5
click at [253, 118] on label at bounding box center [255, 121] width 5 height 6
click at [253, 119] on input "checkbox" at bounding box center [255, 121] width 5 height 5
click at [164, 165] on input "checkbox" at bounding box center [164, 165] width 5 height 5
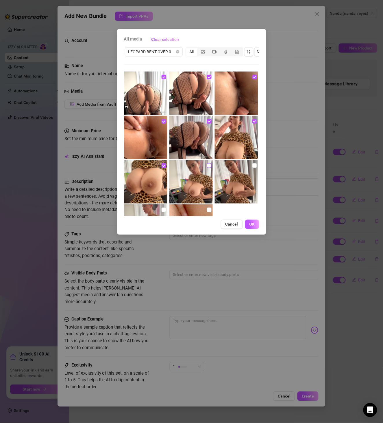
click at [207, 163] on input "checkbox" at bounding box center [209, 165] width 5 height 5
click at [253, 167] on input "checkbox" at bounding box center [255, 165] width 5 height 5
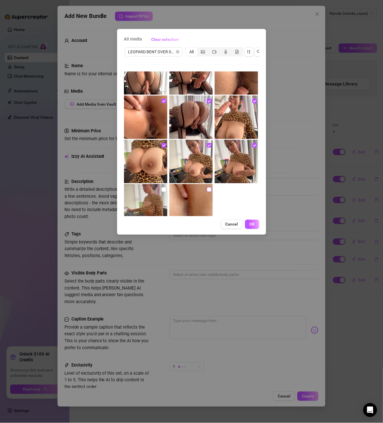
scroll to position [41, 0]
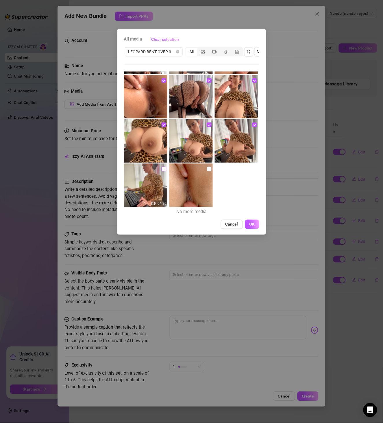
click at [162, 169] on input "checkbox" at bounding box center [164, 169] width 5 height 5
click at [207, 170] on input "checkbox" at bounding box center [209, 169] width 5 height 5
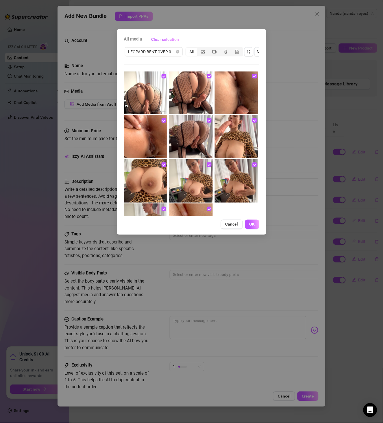
scroll to position [0, 0]
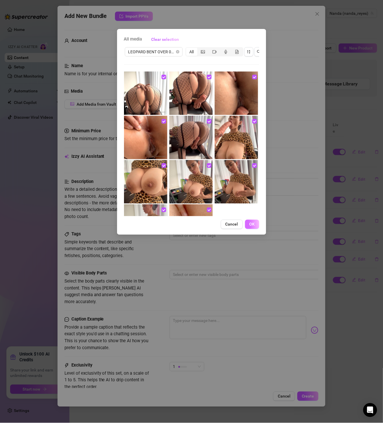
click at [255, 229] on button "OK" at bounding box center [252, 224] width 14 height 9
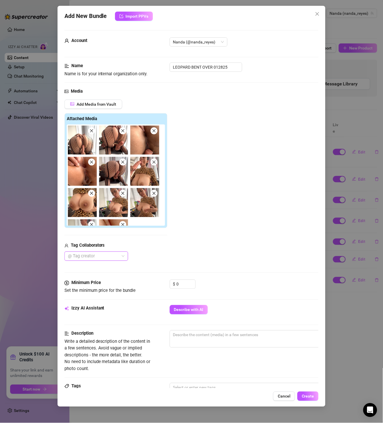
drag, startPoint x: 186, startPoint y: 286, endPoint x: 158, endPoint y: 282, distance: 28.9
click at [158, 282] on div "Minimum Price Set the minimum price for the bundle $ 0" at bounding box center [192, 286] width 255 height 15
click at [183, 286] on input "0" at bounding box center [186, 284] width 19 height 9
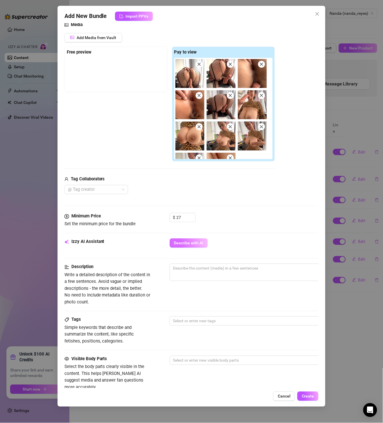
click at [191, 247] on button "Describe with AI" at bounding box center [189, 242] width 38 height 9
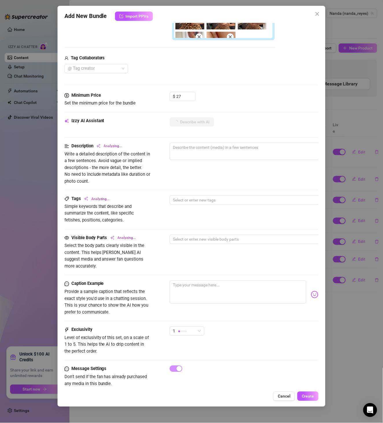
scroll to position [199, 0]
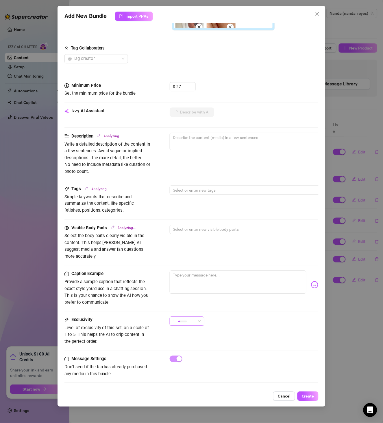
click at [197, 317] on span "1" at bounding box center [187, 321] width 28 height 9
click at [191, 345] on span "3" at bounding box center [193, 343] width 38 height 6
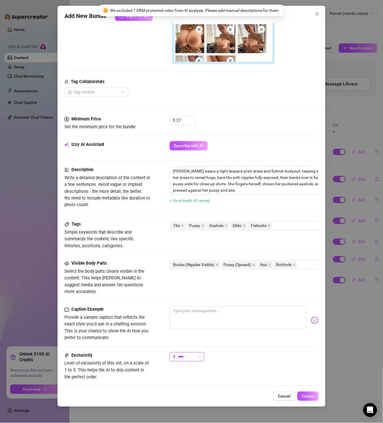
scroll to position [201, 0]
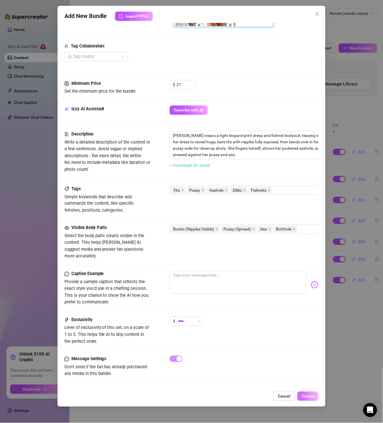
click at [316, 399] on button "Create" at bounding box center [308, 395] width 21 height 9
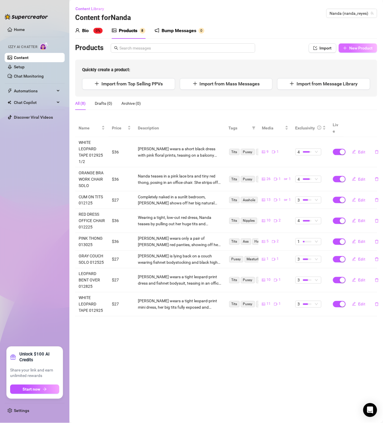
click at [363, 48] on span "New Product" at bounding box center [361, 48] width 23 height 5
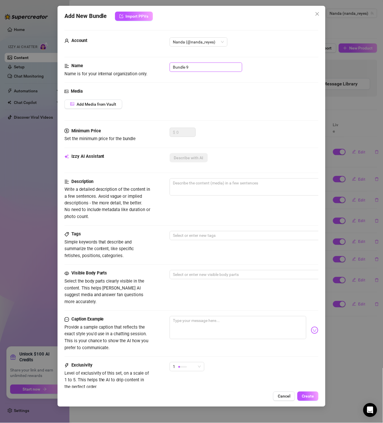
drag, startPoint x: 183, startPoint y: 68, endPoint x: 142, endPoint y: 65, distance: 41.2
click at [151, 66] on div "Name Name is for your internal organization only. Bundle 9" at bounding box center [192, 69] width 255 height 15
paste input "VALENTINES DAY RED 021425"
click at [89, 97] on div "Media Add Media from Vault" at bounding box center [192, 108] width 255 height 40
click at [91, 104] on span "Add Media from Vault" at bounding box center [97, 104] width 40 height 5
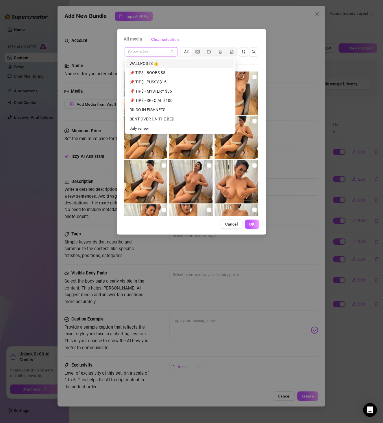
click at [150, 54] on input "search" at bounding box center [148, 51] width 41 height 9
paste input "VALENTINES DAY RED 021425"
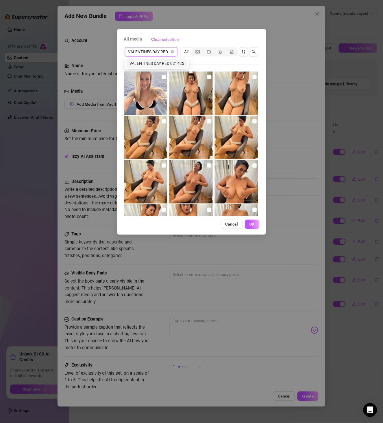
scroll to position [0, 14]
click at [160, 65] on div "VALENTINES DAY RED 021425" at bounding box center [157, 63] width 55 height 6
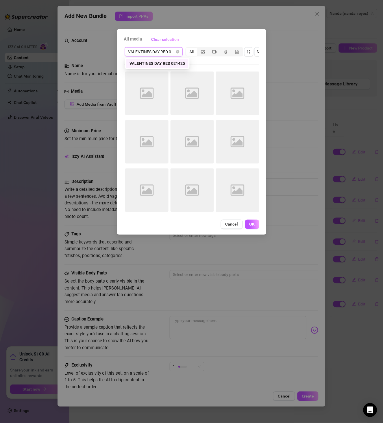
scroll to position [0, 0]
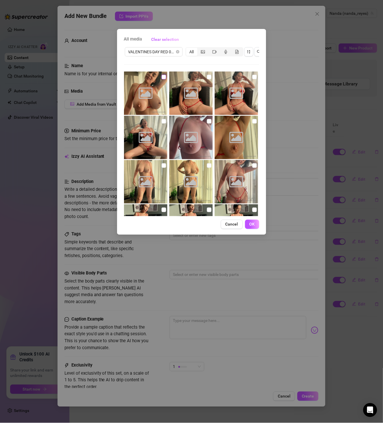
click at [162, 79] on label at bounding box center [164, 77] width 5 height 6
click at [162, 79] on input "checkbox" at bounding box center [164, 77] width 5 height 5
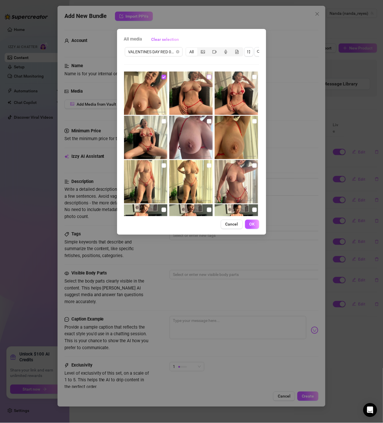
click at [207, 77] on input "checkbox" at bounding box center [209, 77] width 5 height 5
click at [253, 78] on input "checkbox" at bounding box center [255, 77] width 5 height 5
click at [163, 118] on label at bounding box center [164, 121] width 5 height 6
click at [163, 119] on input "checkbox" at bounding box center [164, 121] width 5 height 5
click at [209, 122] on input "checkbox" at bounding box center [209, 121] width 5 height 5
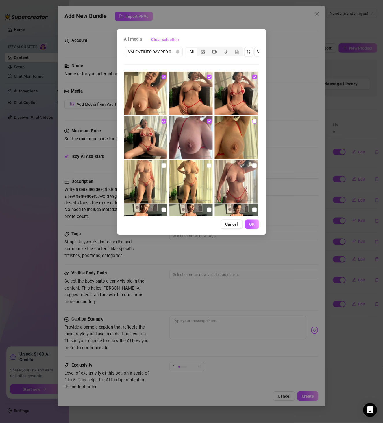
click at [253, 120] on input "checkbox" at bounding box center [255, 121] width 5 height 5
click at [162, 166] on input "checkbox" at bounding box center [164, 165] width 5 height 5
click at [207, 167] on input "checkbox" at bounding box center [209, 165] width 5 height 5
click at [253, 167] on input "checkbox" at bounding box center [255, 165] width 5 height 5
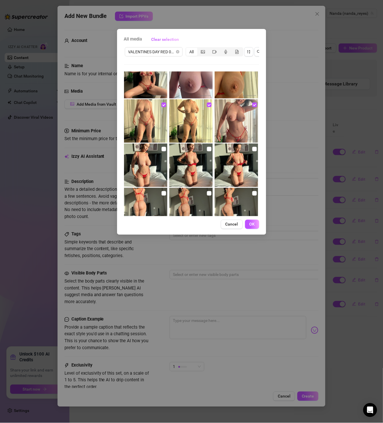
scroll to position [67, 0]
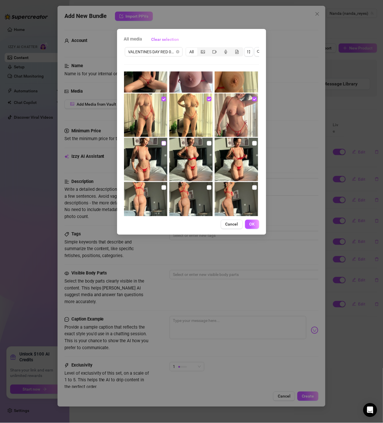
click at [162, 145] on input "checkbox" at bounding box center [164, 143] width 5 height 5
click at [208, 142] on input "checkbox" at bounding box center [209, 143] width 5 height 5
click at [253, 145] on input "checkbox" at bounding box center [255, 143] width 5 height 5
click at [162, 188] on input "checkbox" at bounding box center [164, 187] width 5 height 5
click at [207, 187] on input "checkbox" at bounding box center [209, 187] width 5 height 5
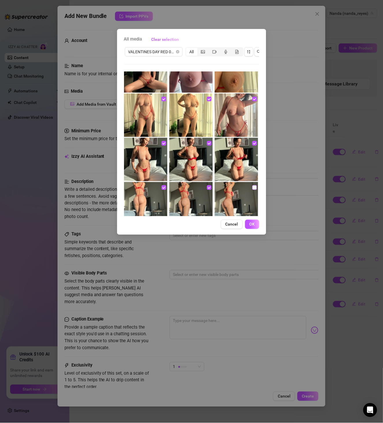
click at [253, 187] on input "checkbox" at bounding box center [255, 187] width 5 height 5
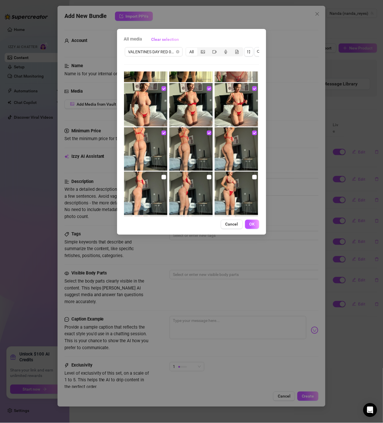
scroll to position [133, 0]
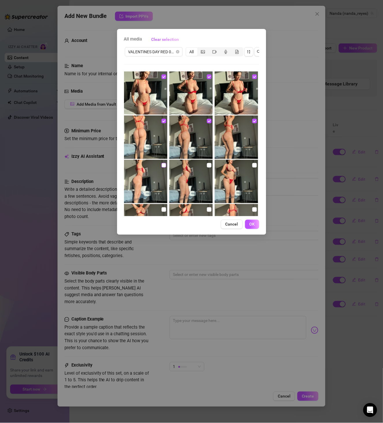
click at [162, 162] on label at bounding box center [164, 165] width 5 height 6
click at [162, 163] on input "checkbox" at bounding box center [164, 165] width 5 height 5
click at [209, 164] on input "checkbox" at bounding box center [209, 165] width 5 height 5
click at [253, 165] on input "checkbox" at bounding box center [255, 165] width 5 height 5
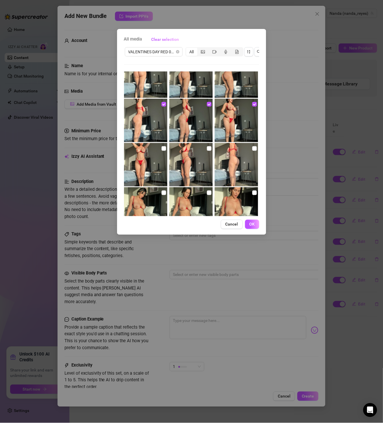
scroll to position [200, 0]
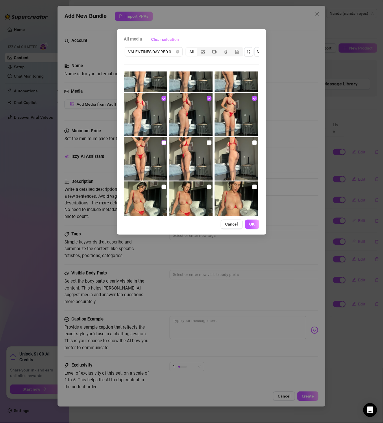
click at [162, 141] on input "checkbox" at bounding box center [164, 142] width 5 height 5
click at [207, 143] on input "checkbox" at bounding box center [209, 142] width 5 height 5
click at [253, 143] on input "checkbox" at bounding box center [255, 142] width 5 height 5
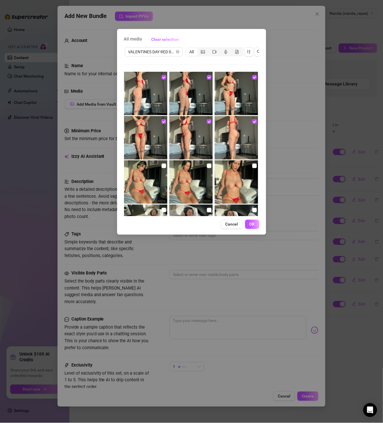
scroll to position [233, 0]
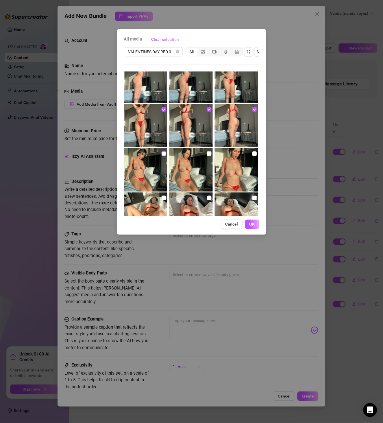
click at [164, 150] on label at bounding box center [164, 153] width 5 height 6
click at [164, 151] on input "checkbox" at bounding box center [164, 153] width 5 height 5
click at [207, 154] on input "checkbox" at bounding box center [209, 153] width 5 height 5
click at [253, 155] on input "checkbox" at bounding box center [255, 153] width 5 height 5
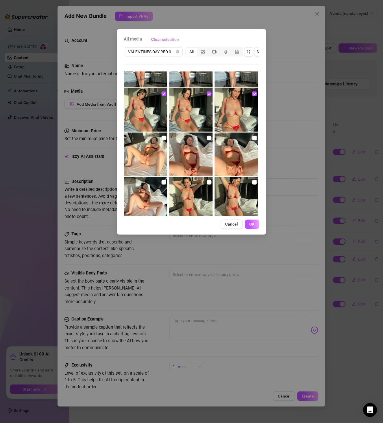
scroll to position [300, 0]
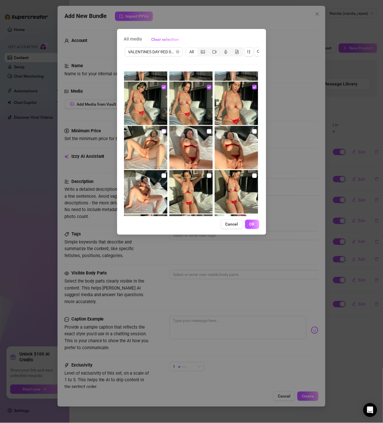
click at [163, 133] on input "checkbox" at bounding box center [164, 131] width 5 height 5
click at [201, 132] on img at bounding box center [191, 147] width 43 height 43
click at [203, 132] on img at bounding box center [191, 147] width 43 height 43
click at [207, 132] on input "checkbox" at bounding box center [209, 131] width 5 height 5
click at [248, 134] on img at bounding box center [236, 147] width 43 height 43
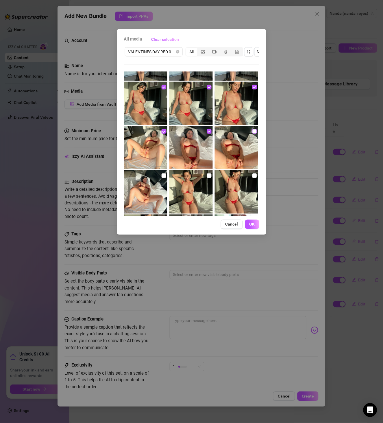
click at [253, 132] on input "checkbox" at bounding box center [255, 131] width 5 height 5
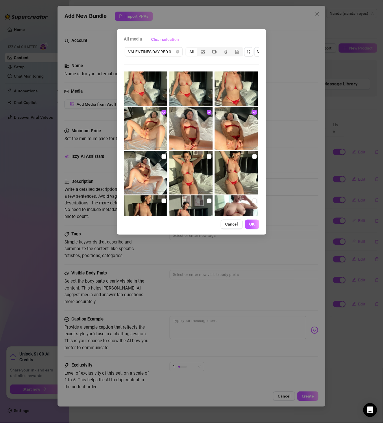
scroll to position [333, 0]
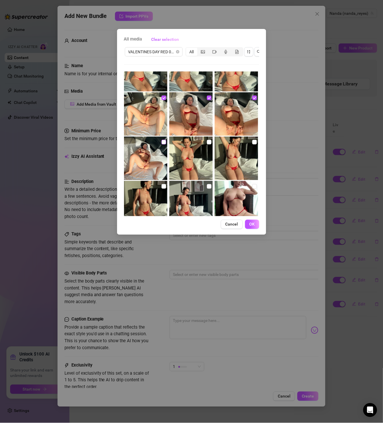
click at [163, 143] on input "checkbox" at bounding box center [164, 142] width 5 height 5
click at [207, 143] on input "checkbox" at bounding box center [209, 142] width 5 height 5
click at [253, 141] on input "checkbox" at bounding box center [255, 142] width 5 height 5
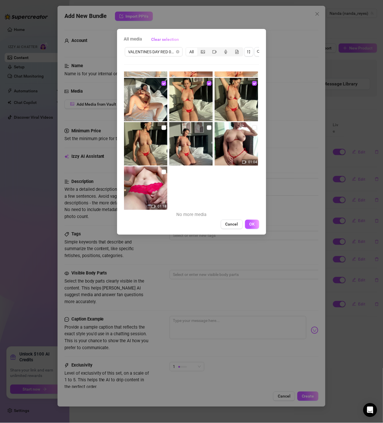
scroll to position [395, 0]
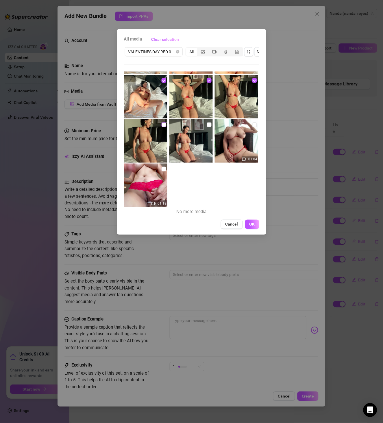
click at [164, 124] on input "checkbox" at bounding box center [164, 124] width 5 height 5
click at [207, 122] on input "checkbox" at bounding box center [209, 124] width 5 height 5
click at [253, 126] on input "checkbox" at bounding box center [255, 124] width 5 height 5
click at [165, 168] on input "checkbox" at bounding box center [164, 169] width 5 height 5
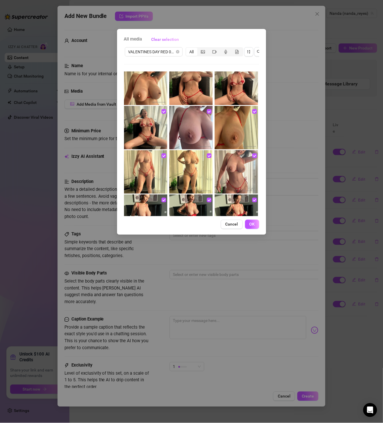
scroll to position [0, 0]
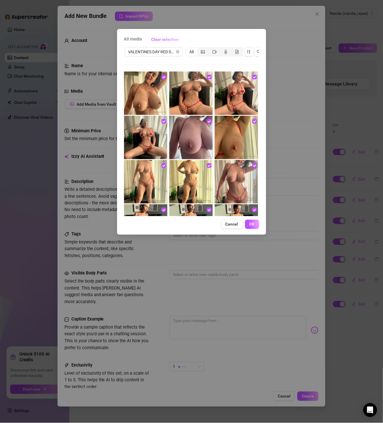
click at [256, 229] on button "OK" at bounding box center [252, 224] width 14 height 9
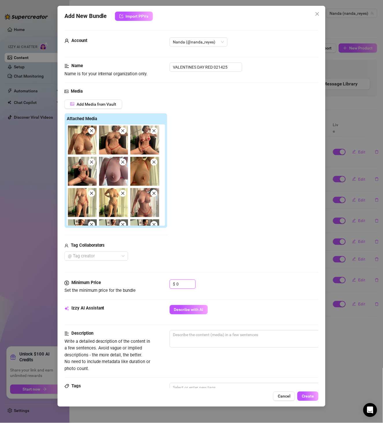
drag, startPoint x: 182, startPoint y: 280, endPoint x: 154, endPoint y: 285, distance: 28.2
click at [154, 285] on div "Minimum Price Set the minimum price for the bundle $ 0" at bounding box center [192, 286] width 255 height 15
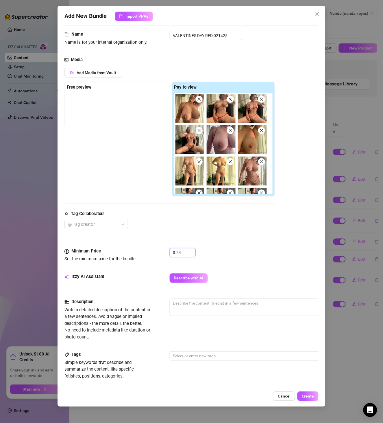
scroll to position [67, 0]
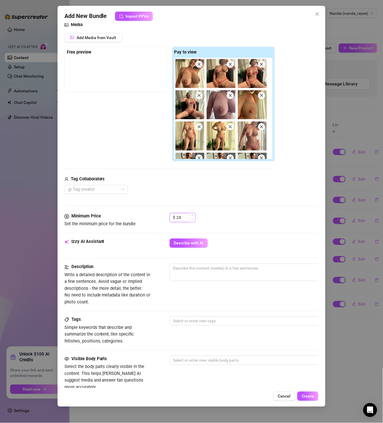
drag, startPoint x: 181, startPoint y: 220, endPoint x: 169, endPoint y: 220, distance: 12.2
click at [170, 220] on div "$ 24" at bounding box center [183, 217] width 26 height 9
click at [186, 236] on div "Minimum Price Set the minimum price for the bundle $ 18" at bounding box center [192, 225] width 255 height 25
click at [191, 244] on span "Describe with AI" at bounding box center [189, 243] width 30 height 5
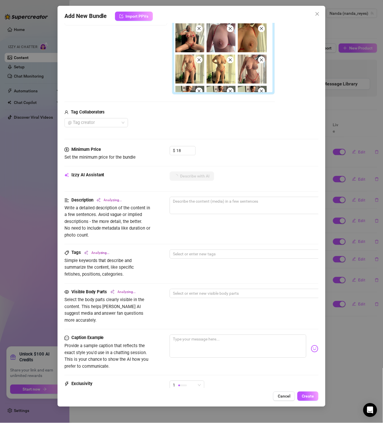
scroll to position [199, 0]
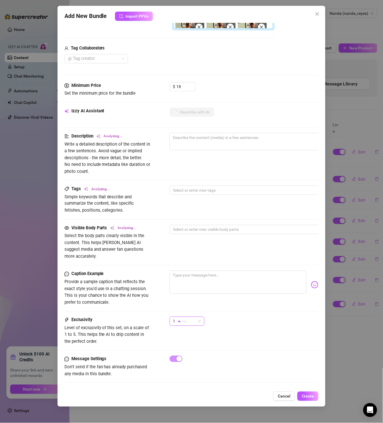
click at [179, 319] on div at bounding box center [183, 321] width 9 height 5
click at [190, 329] on div "2" at bounding box center [201, 333] width 61 height 9
click at [219, 317] on div "2 2" at bounding box center [244, 324] width 149 height 14
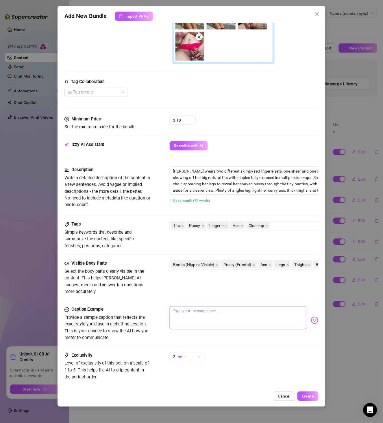
scroll to position [201, 0]
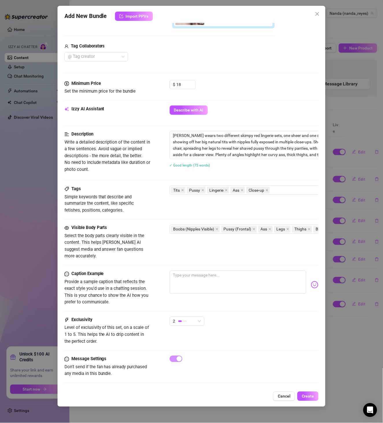
click at [310, 402] on div "Add New Bundle Import PPVs Account Nanda (@nanda_reyes) Name Name is for your i…" at bounding box center [192, 206] width 268 height 401
click at [310, 400] on button "Create" at bounding box center [308, 395] width 21 height 9
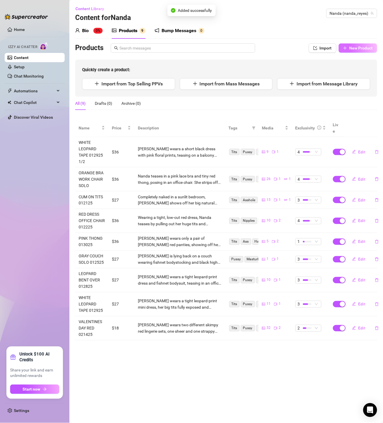
click at [372, 46] on span "New Product" at bounding box center [361, 48] width 23 height 5
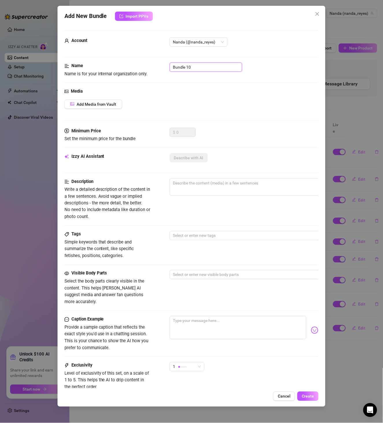
drag, startPoint x: 205, startPoint y: 69, endPoint x: 145, endPoint y: 73, distance: 60.0
click at [145, 73] on div "Name Name is for your internal organization only. Bundle 10" at bounding box center [192, 69] width 255 height 15
paste input "LAWN TOWEL DILDO"
click at [99, 101] on button "Add Media from Vault" at bounding box center [94, 104] width 58 height 9
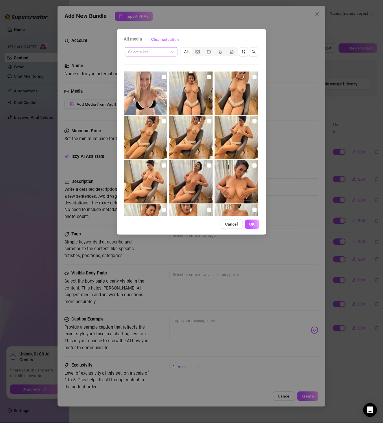
click at [155, 51] on input "search" at bounding box center [148, 51] width 41 height 9
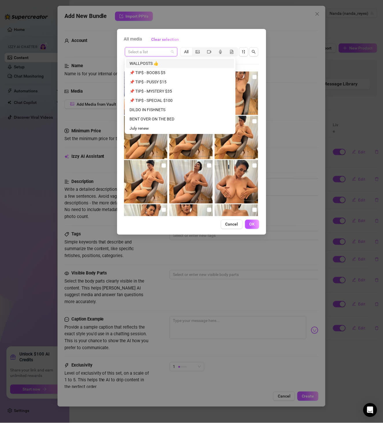
paste input "LAWN TOWEL DILDO"
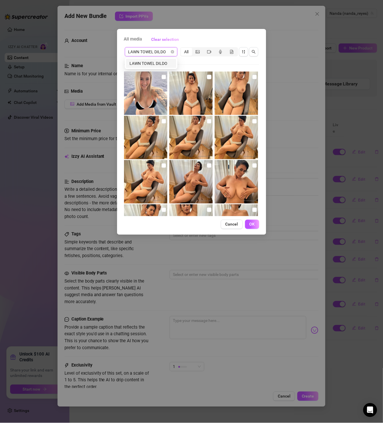
click at [154, 61] on div "LAWN TOWEL DILDO" at bounding box center [151, 63] width 43 height 6
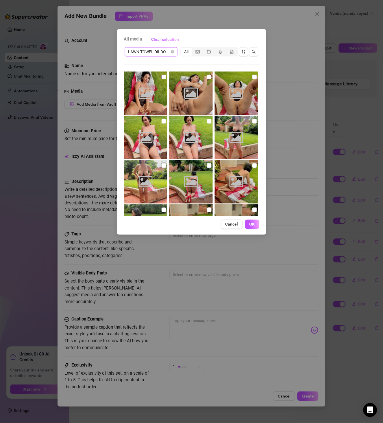
click at [162, 77] on input "checkbox" at bounding box center [164, 77] width 5 height 5
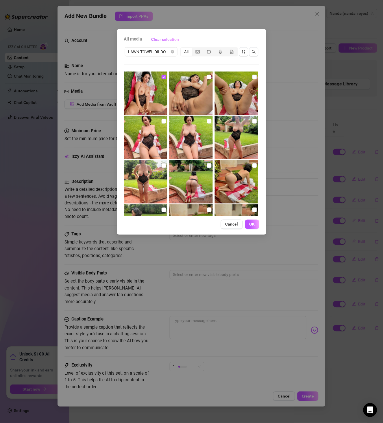
click at [209, 78] on input "checkbox" at bounding box center [209, 77] width 5 height 5
click at [253, 76] on input "checkbox" at bounding box center [255, 77] width 5 height 5
click at [164, 119] on input "checkbox" at bounding box center [164, 121] width 5 height 5
click at [208, 119] on input "checkbox" at bounding box center [209, 121] width 5 height 5
click at [253, 121] on input "checkbox" at bounding box center [255, 121] width 5 height 5
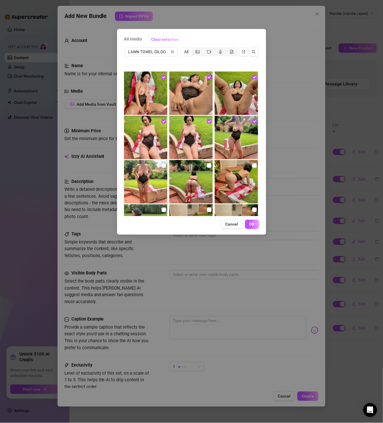
drag, startPoint x: 162, startPoint y: 165, endPoint x: 169, endPoint y: 165, distance: 7.5
click at [162, 165] on input "checkbox" at bounding box center [164, 165] width 5 height 5
click at [207, 167] on input "checkbox" at bounding box center [209, 165] width 5 height 5
click at [253, 166] on input "checkbox" at bounding box center [255, 165] width 5 height 5
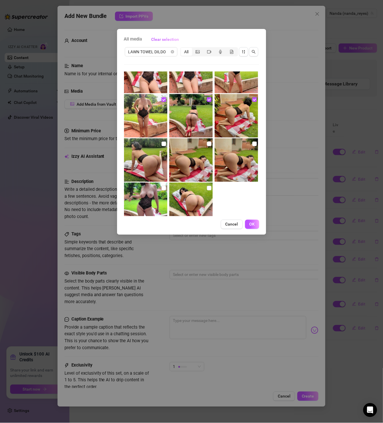
scroll to position [67, 0]
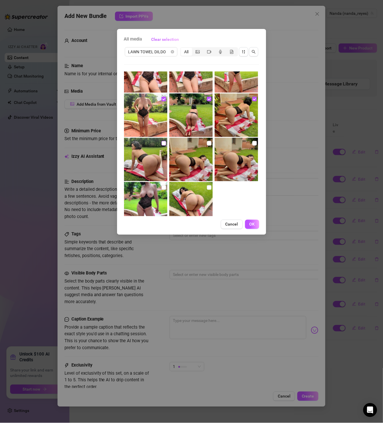
click at [162, 146] on label at bounding box center [164, 143] width 5 height 6
click at [162, 146] on input "checkbox" at bounding box center [164, 143] width 5 height 5
click at [207, 142] on input "checkbox" at bounding box center [209, 143] width 5 height 5
click at [253, 145] on input "checkbox" at bounding box center [255, 143] width 5 height 5
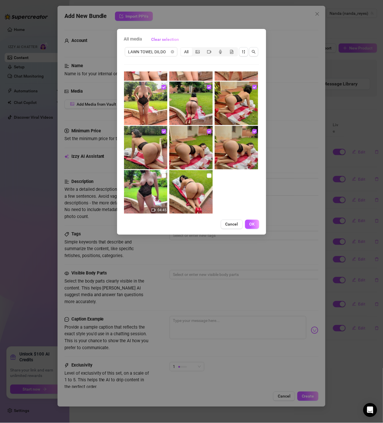
scroll to position [85, 0]
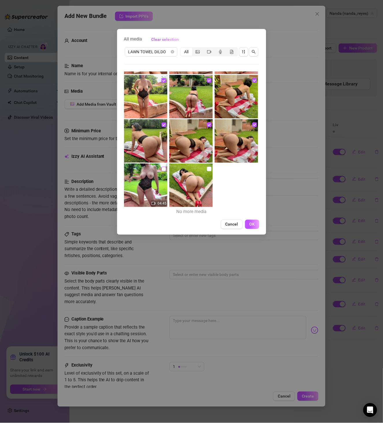
click at [164, 168] on input "checkbox" at bounding box center [164, 169] width 5 height 5
click at [204, 169] on img at bounding box center [191, 184] width 43 height 43
click at [209, 170] on input "checkbox" at bounding box center [209, 169] width 5 height 5
click at [253, 225] on span "OK" at bounding box center [252, 224] width 5 height 5
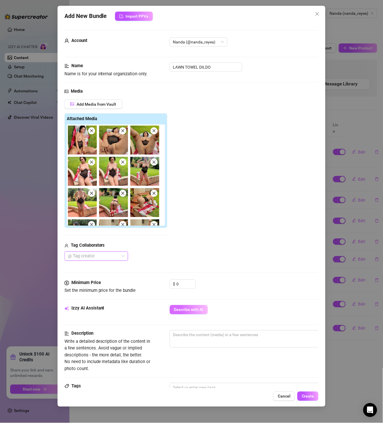
click at [194, 306] on button "Describe with AI" at bounding box center [189, 309] width 38 height 9
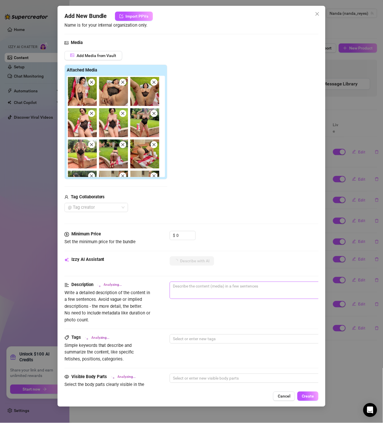
scroll to position [100, 0]
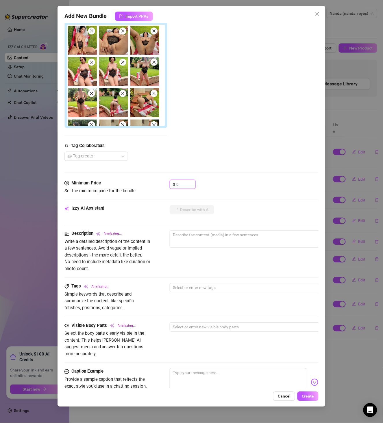
drag, startPoint x: 180, startPoint y: 186, endPoint x: 116, endPoint y: 187, distance: 64.2
click at [118, 187] on div "Minimum Price Set the minimum price for the bundle $ 0" at bounding box center [192, 187] width 255 height 15
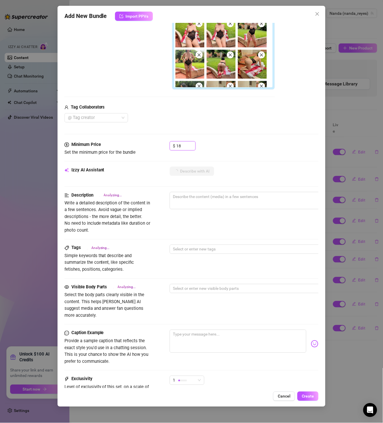
scroll to position [199, 0]
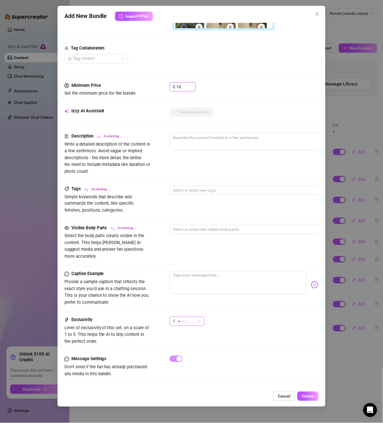
click at [196, 317] on span "1" at bounding box center [187, 321] width 28 height 9
click at [199, 338] on div "2" at bounding box center [201, 333] width 61 height 9
click at [200, 317] on span "2" at bounding box center [187, 321] width 28 height 9
click at [196, 344] on span "3" at bounding box center [193, 343] width 38 height 6
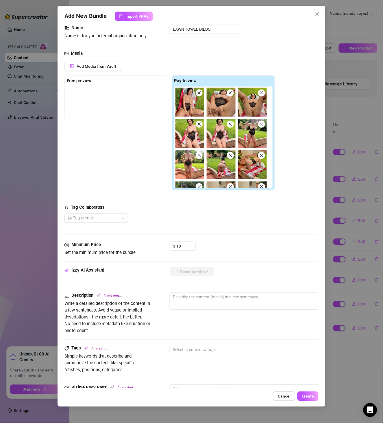
scroll to position [0, 0]
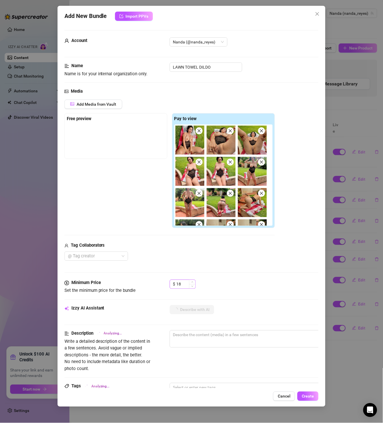
drag, startPoint x: 183, startPoint y: 294, endPoint x: 185, endPoint y: 287, distance: 6.9
click at [183, 293] on div "$ 18" at bounding box center [183, 286] width 26 height 14
drag, startPoint x: 185, startPoint y: 287, endPoint x: 145, endPoint y: 284, distance: 39.7
click at [145, 284] on div "Minimum Price Set the minimum price for the bundle $ 18" at bounding box center [192, 286] width 255 height 15
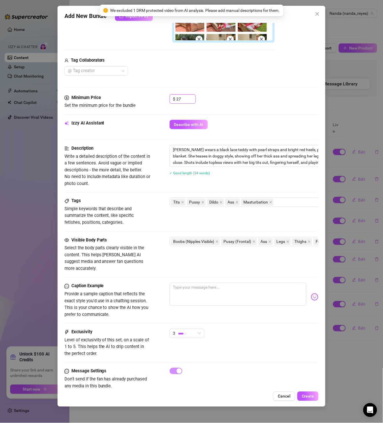
scroll to position [199, 0]
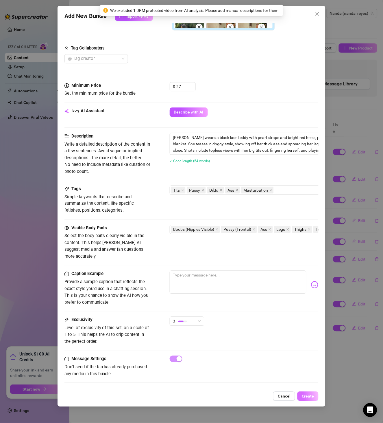
click at [310, 400] on button "Create" at bounding box center [308, 395] width 21 height 9
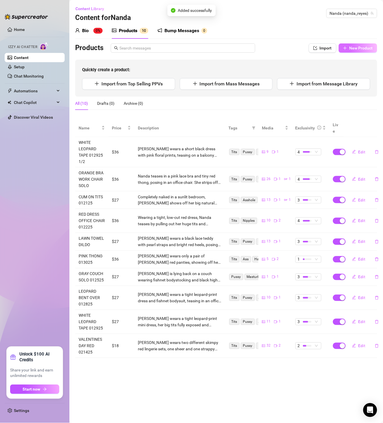
click at [359, 51] on button "New Product" at bounding box center [358, 47] width 38 height 9
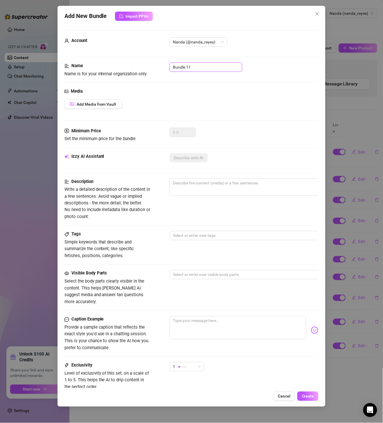
drag, startPoint x: 175, startPoint y: 64, endPoint x: 135, endPoint y: 66, distance: 40.9
click at [135, 66] on div "Name Name is for your internal organization only. Bundle 11" at bounding box center [192, 69] width 255 height 15
paste input "SOLO DILDO SHEETS 011625"
click at [90, 108] on button "Add Media from Vault" at bounding box center [94, 104] width 58 height 9
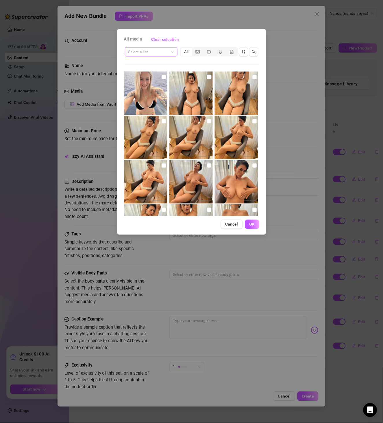
click at [146, 56] on input "search" at bounding box center [148, 51] width 41 height 9
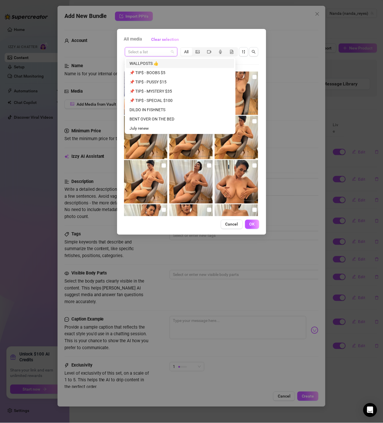
paste input "SOLO DILDO SHEETS 011625"
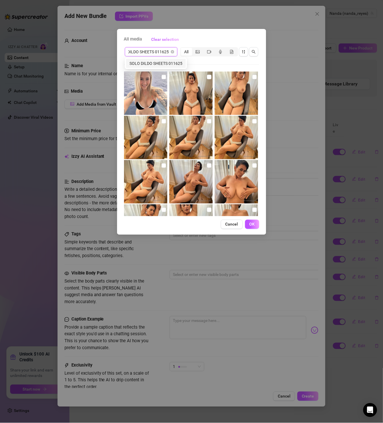
click at [148, 65] on div "SOLO DILDO SHEETS 011625" at bounding box center [156, 63] width 53 height 6
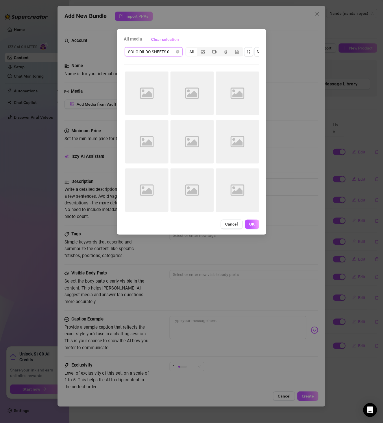
scroll to position [0, 0]
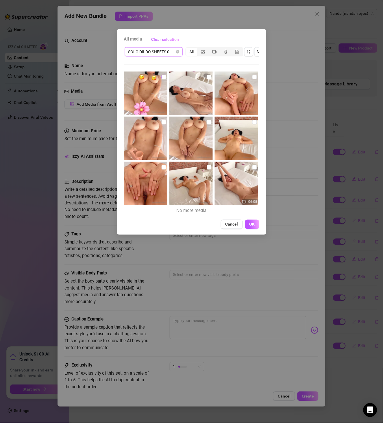
click at [162, 77] on input "checkbox" at bounding box center [164, 77] width 5 height 5
click at [207, 78] on input "checkbox" at bounding box center [209, 77] width 5 height 5
drag, startPoint x: 250, startPoint y: 75, endPoint x: 239, endPoint y: 83, distance: 13.9
click at [253, 76] on input "checkbox" at bounding box center [255, 77] width 5 height 5
drag, startPoint x: 163, startPoint y: 120, endPoint x: 185, endPoint y: 120, distance: 22.0
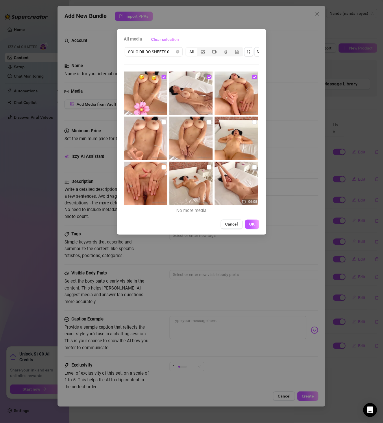
click at [163, 120] on input "checkbox" at bounding box center [164, 122] width 5 height 5
click at [209, 120] on input "checkbox" at bounding box center [209, 122] width 5 height 5
click at [253, 122] on input "checkbox" at bounding box center [255, 122] width 5 height 5
click at [164, 168] on input "checkbox" at bounding box center [164, 167] width 5 height 5
click at [207, 167] on input "checkbox" at bounding box center [209, 167] width 5 height 5
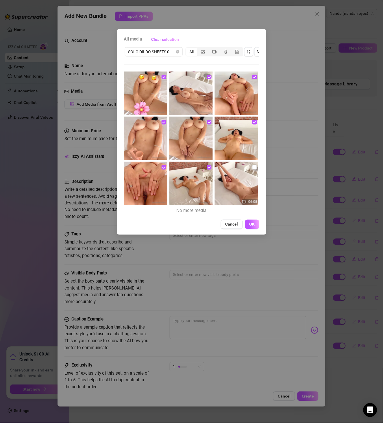
drag, startPoint x: 250, startPoint y: 166, endPoint x: 248, endPoint y: 171, distance: 5.1
click at [253, 167] on input "checkbox" at bounding box center [255, 167] width 5 height 5
click at [256, 229] on button "OK" at bounding box center [252, 224] width 14 height 9
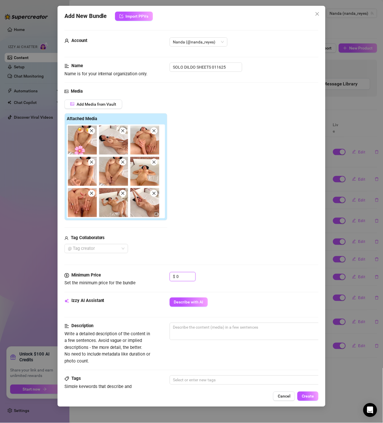
drag, startPoint x: 186, startPoint y: 274, endPoint x: 150, endPoint y: 276, distance: 36.0
click at [150, 276] on div "Minimum Price Set the minimum price for the bundle $ 0" at bounding box center [192, 279] width 255 height 15
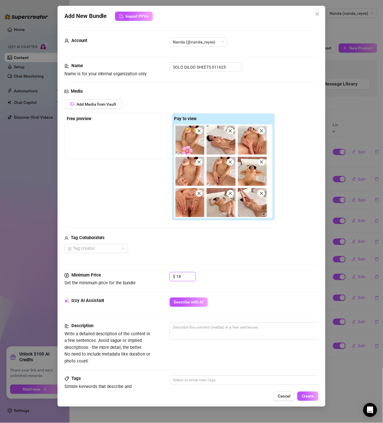
drag, startPoint x: 188, startPoint y: 146, endPoint x: 122, endPoint y: 148, distance: 66.6
click at [122, 148] on div "Free preview Pay to view" at bounding box center [170, 167] width 211 height 108
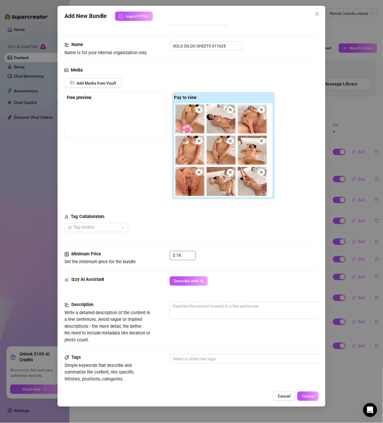
scroll to position [33, 0]
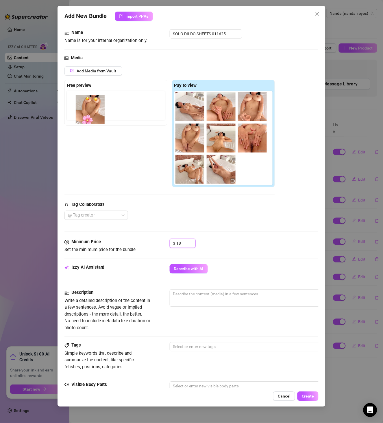
drag, startPoint x: 185, startPoint y: 104, endPoint x: 79, endPoint y: 109, distance: 105.7
click at [79, 109] on div "Free preview Pay to view" at bounding box center [170, 134] width 211 height 108
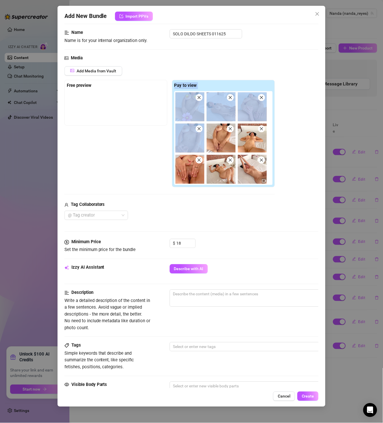
drag, startPoint x: 188, startPoint y: 122, endPoint x: 100, endPoint y: 117, distance: 88.1
click at [100, 117] on div "Free preview Pay to view" at bounding box center [170, 134] width 211 height 108
click at [173, 122] on div "Pay to view" at bounding box center [223, 134] width 103 height 108
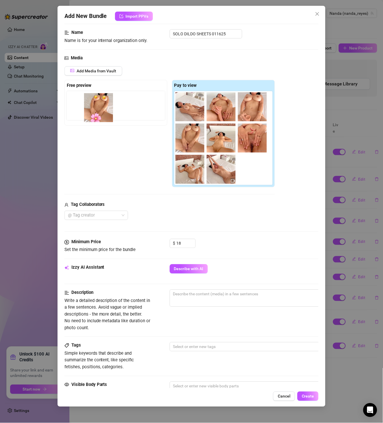
drag, startPoint x: 187, startPoint y: 112, endPoint x: 88, endPoint y: 113, distance: 98.7
click at [88, 113] on div "Free preview Pay to view" at bounding box center [170, 134] width 211 height 108
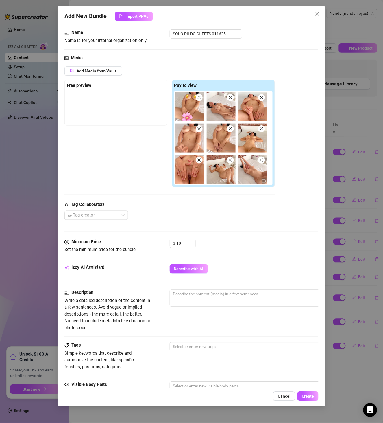
drag, startPoint x: 185, startPoint y: 111, endPoint x: 78, endPoint y: 110, distance: 107.3
click at [78, 110] on div "Free preview Pay to view" at bounding box center [170, 134] width 211 height 108
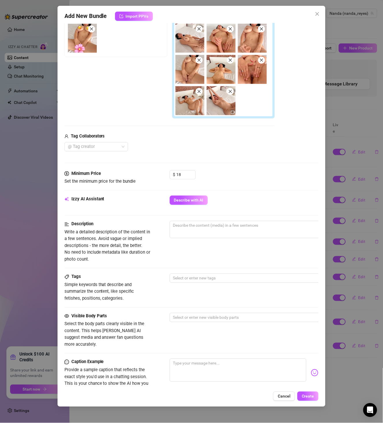
scroll to position [167, 0]
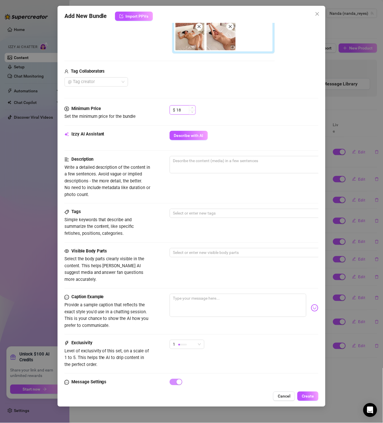
click at [188, 112] on input "18" at bounding box center [186, 110] width 19 height 9
click at [182, 137] on span "Describe with AI" at bounding box center [189, 135] width 30 height 5
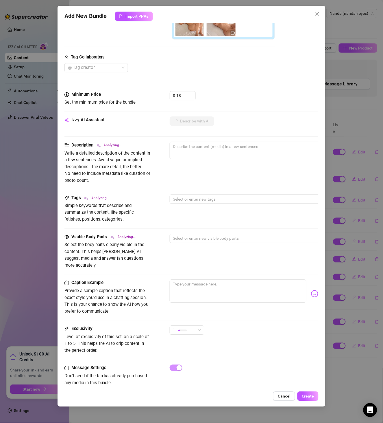
scroll to position [192, 0]
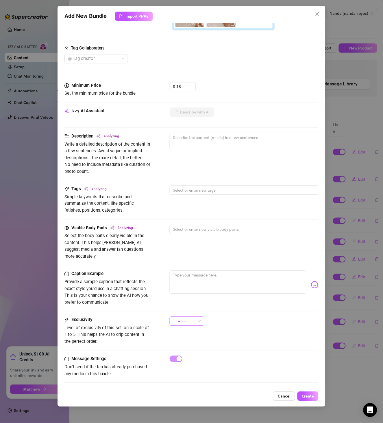
click at [190, 317] on div "1" at bounding box center [184, 321] width 23 height 9
click at [197, 334] on span "2" at bounding box center [193, 334] width 38 height 6
click at [242, 303] on div "Caption Example Provide a sample caption that reflects the exact style you'd us…" at bounding box center [192, 294] width 255 height 46
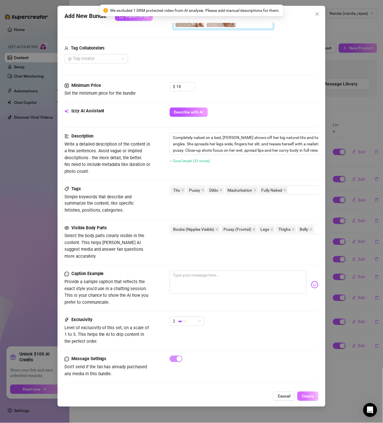
click at [310, 396] on span "Create" at bounding box center [308, 396] width 12 height 5
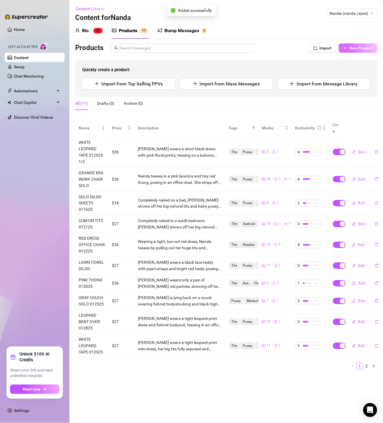
click at [356, 51] on button "New Product" at bounding box center [358, 47] width 38 height 9
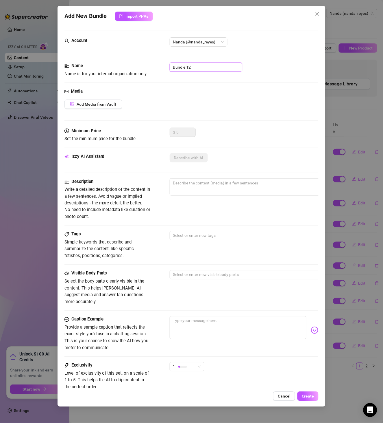
click at [205, 69] on input "Bundle 12" at bounding box center [206, 66] width 73 height 9
paste input "LACK SPARKLE DILDO 011825"
click at [99, 112] on div "Media Add Media from Vault" at bounding box center [192, 108] width 255 height 40
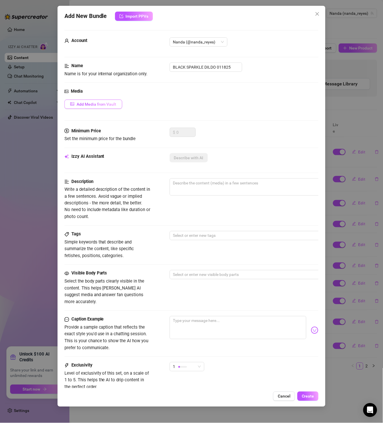
click at [104, 106] on span "Add Media from Vault" at bounding box center [97, 104] width 40 height 5
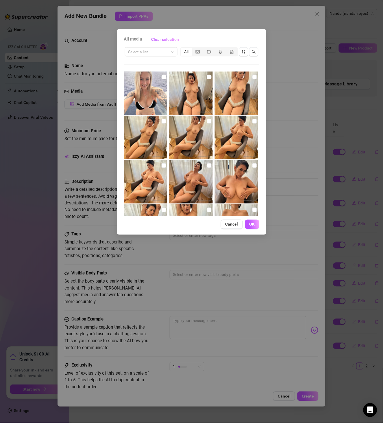
click at [141, 58] on div "Select a list All 06:51" at bounding box center [191, 131] width 135 height 170
click at [144, 54] on input "search" at bounding box center [148, 51] width 41 height 9
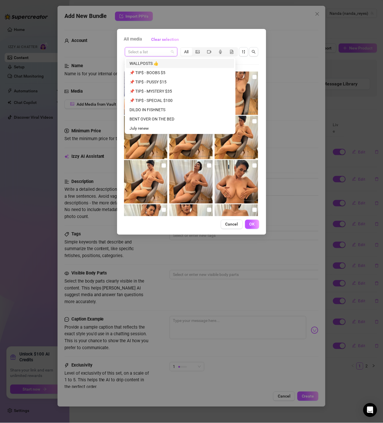
paste input "BLACK SPARKLE DILDO 011825"
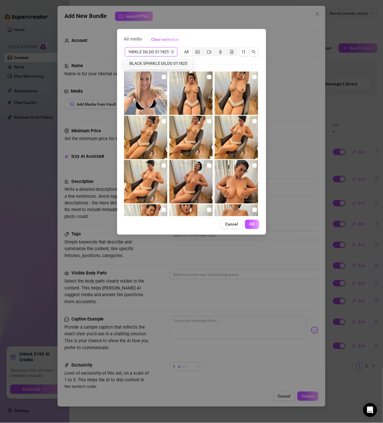
click at [148, 62] on div "BLACK SPARKLE DILDO 011825" at bounding box center [159, 63] width 58 height 6
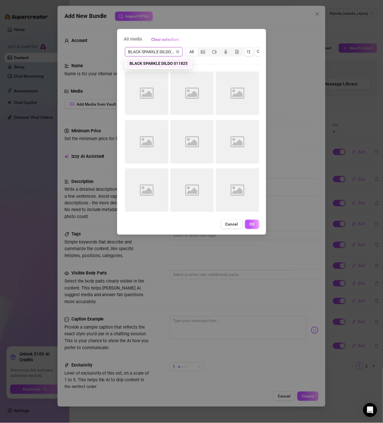
scroll to position [0, 0]
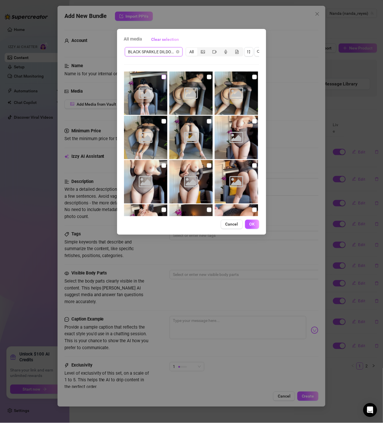
click at [162, 78] on input "checkbox" at bounding box center [164, 77] width 5 height 5
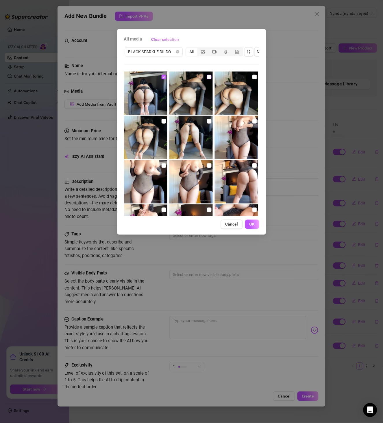
click at [205, 76] on div at bounding box center [192, 92] width 45 height 43
click at [253, 78] on input "checkbox" at bounding box center [255, 77] width 5 height 5
click at [207, 78] on input "checkbox" at bounding box center [209, 77] width 5 height 5
click at [163, 119] on input "checkbox" at bounding box center [164, 121] width 5 height 5
click at [207, 121] on input "checkbox" at bounding box center [209, 121] width 5 height 5
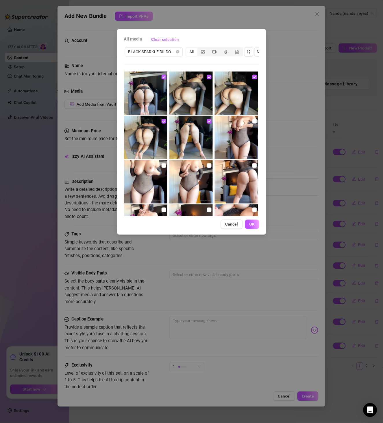
click at [253, 122] on input "checkbox" at bounding box center [255, 121] width 5 height 5
click at [163, 167] on input "checkbox" at bounding box center [164, 165] width 5 height 5
drag, startPoint x: 205, startPoint y: 166, endPoint x: 207, endPoint y: 163, distance: 3.3
click at [207, 166] on input "checkbox" at bounding box center [209, 165] width 5 height 5
click at [253, 165] on input "checkbox" at bounding box center [255, 165] width 5 height 5
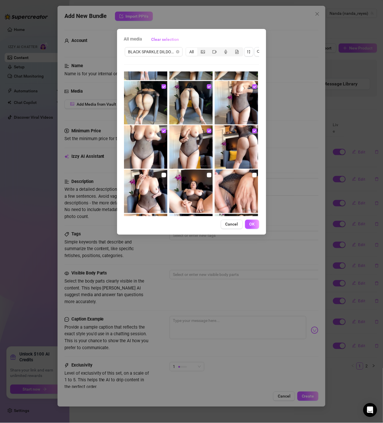
scroll to position [67, 0]
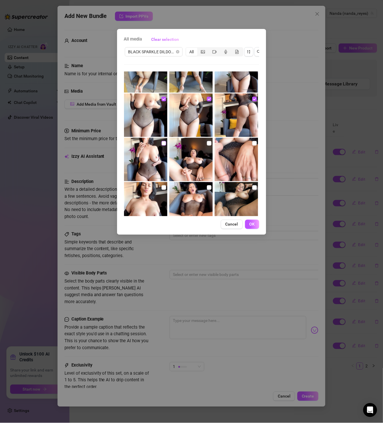
click at [163, 143] on input "checkbox" at bounding box center [164, 143] width 5 height 5
drag, startPoint x: 209, startPoint y: 142, endPoint x: 229, endPoint y: 140, distance: 20.6
click at [209, 142] on input "checkbox" at bounding box center [209, 143] width 5 height 5
click at [253, 143] on input "checkbox" at bounding box center [255, 143] width 5 height 5
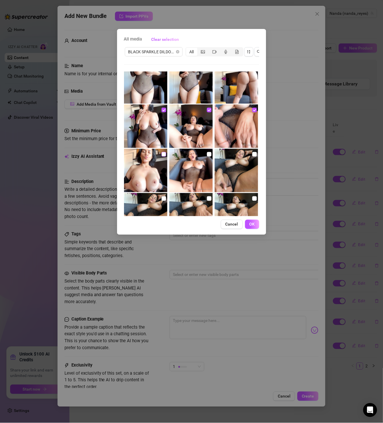
click at [163, 154] on input "checkbox" at bounding box center [164, 154] width 5 height 5
click at [203, 154] on img at bounding box center [191, 170] width 43 height 43
click at [207, 154] on input "checkbox" at bounding box center [209, 154] width 5 height 5
click at [253, 154] on input "checkbox" at bounding box center [255, 154] width 5 height 5
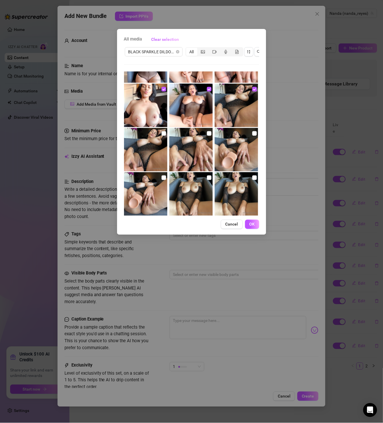
scroll to position [167, 0]
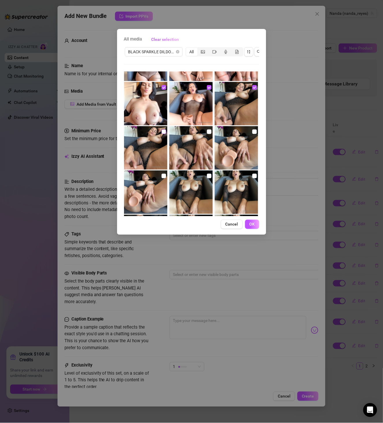
click at [164, 131] on input "checkbox" at bounding box center [164, 131] width 5 height 5
click at [207, 130] on input "checkbox" at bounding box center [209, 131] width 5 height 5
click at [253, 132] on input "checkbox" at bounding box center [255, 131] width 5 height 5
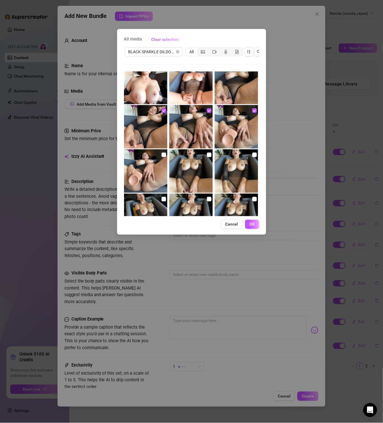
scroll to position [200, 0]
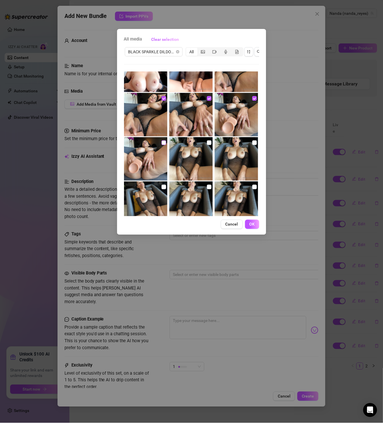
click at [163, 141] on input "checkbox" at bounding box center [164, 142] width 5 height 5
click at [207, 141] on input "checkbox" at bounding box center [209, 142] width 5 height 5
click at [253, 143] on input "checkbox" at bounding box center [255, 142] width 5 height 5
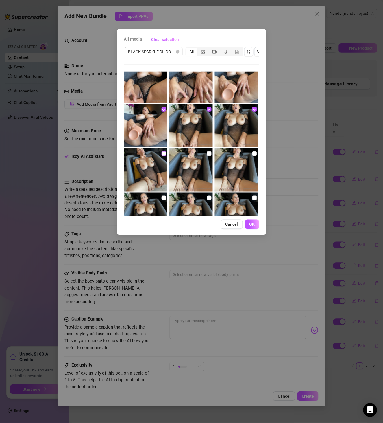
click at [163, 152] on input "checkbox" at bounding box center [164, 153] width 5 height 5
click at [207, 152] on input "checkbox" at bounding box center [209, 153] width 5 height 5
click at [253, 154] on input "checkbox" at bounding box center [255, 153] width 5 height 5
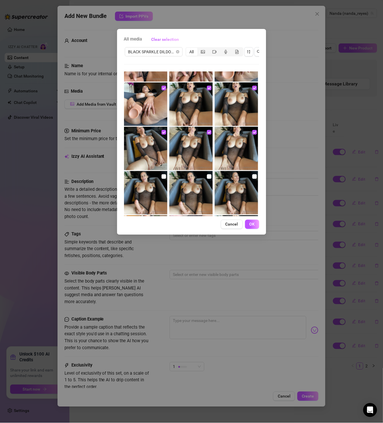
scroll to position [266, 0]
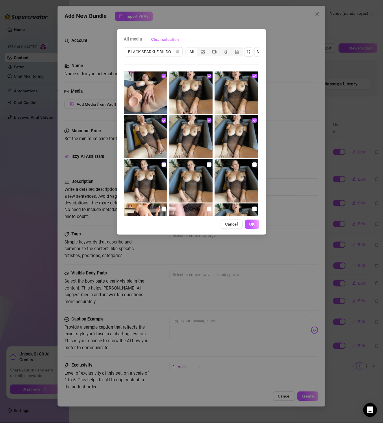
click at [165, 163] on input "checkbox" at bounding box center [164, 164] width 5 height 5
click at [208, 166] on input "checkbox" at bounding box center [209, 164] width 5 height 5
click at [253, 163] on input "checkbox" at bounding box center [255, 164] width 5 height 5
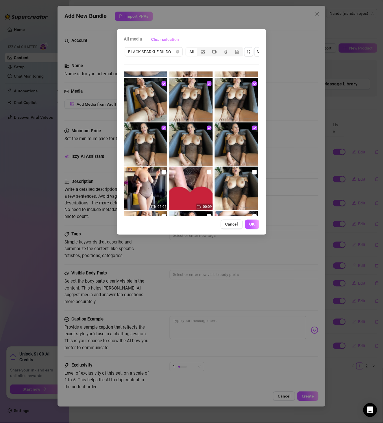
scroll to position [333, 0]
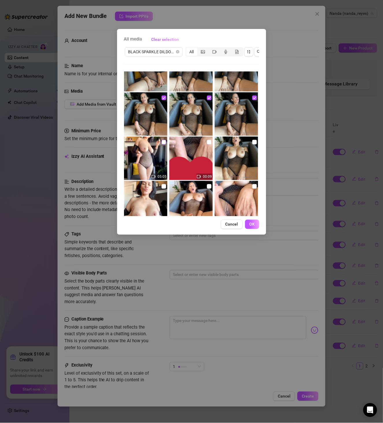
click at [162, 142] on input "checkbox" at bounding box center [164, 142] width 5 height 5
click at [248, 143] on img at bounding box center [236, 158] width 43 height 43
click at [253, 142] on input "checkbox" at bounding box center [255, 142] width 5 height 5
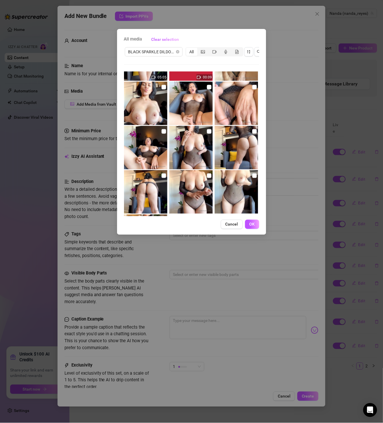
scroll to position [433, 0]
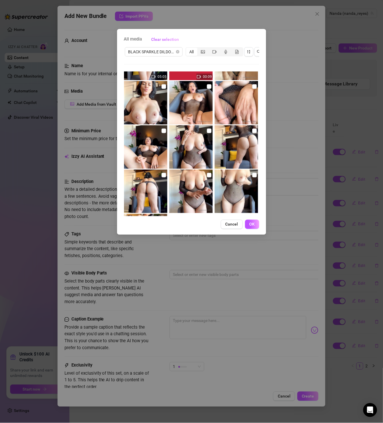
click at [166, 84] on img at bounding box center [145, 102] width 43 height 43
click at [166, 87] on img at bounding box center [145, 102] width 43 height 43
click at [165, 88] on input "checkbox" at bounding box center [164, 86] width 5 height 5
click at [207, 86] on input "checkbox" at bounding box center [209, 86] width 5 height 5
click at [164, 133] on label at bounding box center [164, 131] width 5 height 6
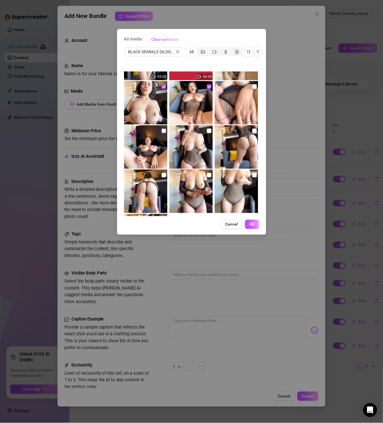
click at [164, 133] on input "checkbox" at bounding box center [164, 130] width 5 height 5
click at [207, 131] on input "checkbox" at bounding box center [209, 130] width 5 height 5
click at [253, 130] on input "checkbox" at bounding box center [255, 130] width 5 height 5
click at [160, 175] on img at bounding box center [145, 191] width 43 height 43
drag, startPoint x: 165, startPoint y: 175, endPoint x: 160, endPoint y: 176, distance: 5.5
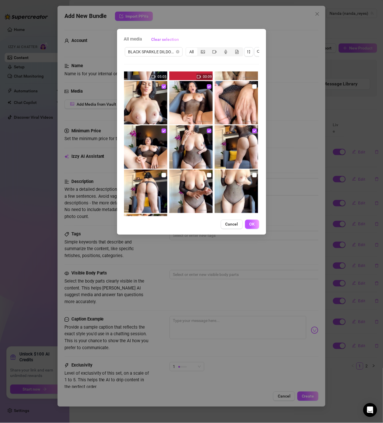
click at [165, 175] on div at bounding box center [146, 191] width 45 height 43
click at [160, 176] on img at bounding box center [145, 191] width 43 height 43
click at [164, 174] on input "checkbox" at bounding box center [164, 175] width 5 height 5
click at [207, 174] on input "checkbox" at bounding box center [209, 175] width 5 height 5
click at [253, 176] on input "checkbox" at bounding box center [255, 175] width 5 height 5
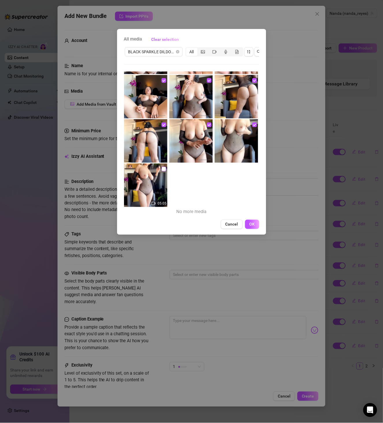
click at [164, 168] on input "checkbox" at bounding box center [164, 169] width 5 height 5
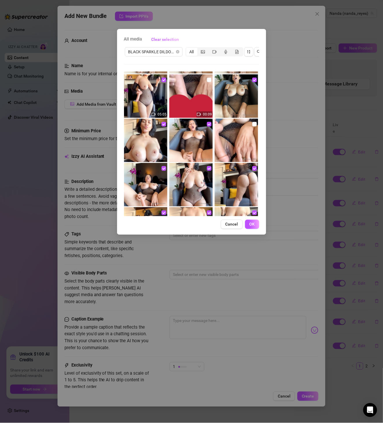
scroll to position [383, 0]
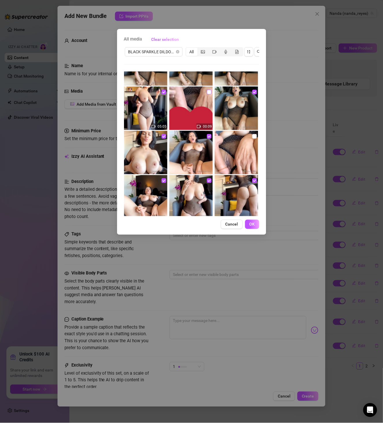
click at [208, 94] on input "checkbox" at bounding box center [209, 92] width 5 height 5
click at [251, 228] on button "OK" at bounding box center [252, 224] width 14 height 9
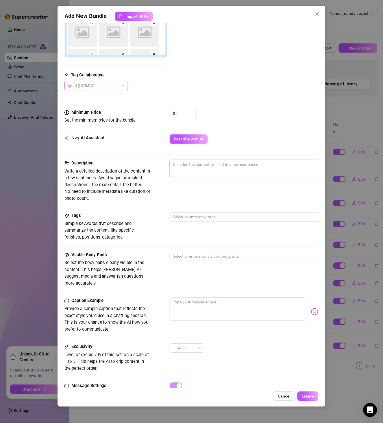
scroll to position [199, 0]
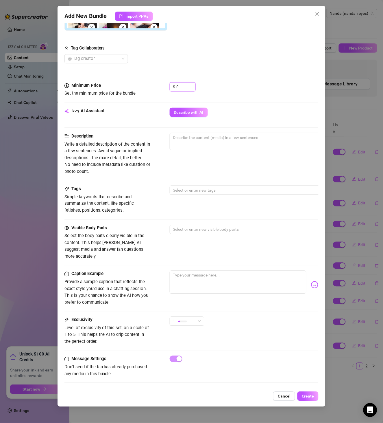
drag, startPoint x: 183, startPoint y: 85, endPoint x: 159, endPoint y: 82, distance: 25.0
click at [159, 82] on div "Minimum Price Set the minimum price for the bundle $ 0" at bounding box center [192, 89] width 255 height 15
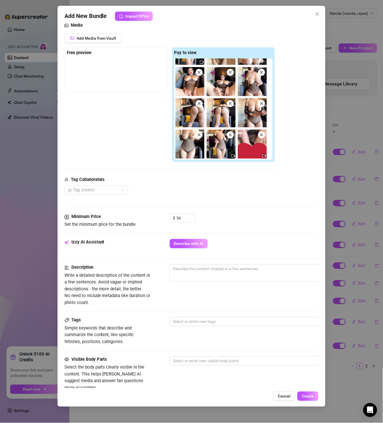
scroll to position [523, 0]
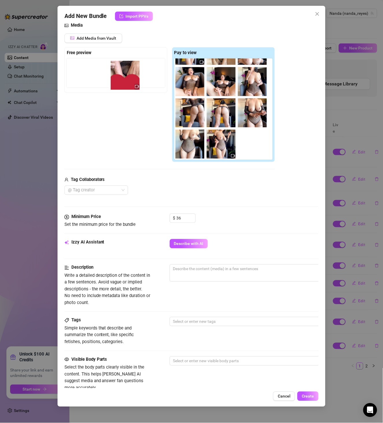
drag, startPoint x: 197, startPoint y: 144, endPoint x: 125, endPoint y: 71, distance: 102.3
click at [125, 71] on div "Free preview Pay to view" at bounding box center [170, 104] width 211 height 115
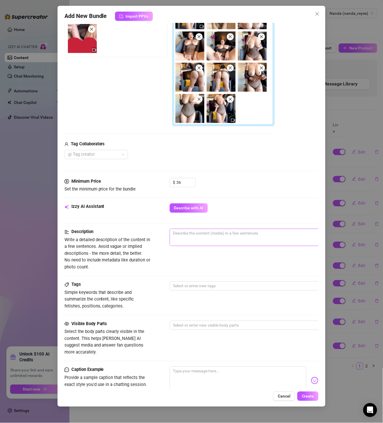
scroll to position [166, 0]
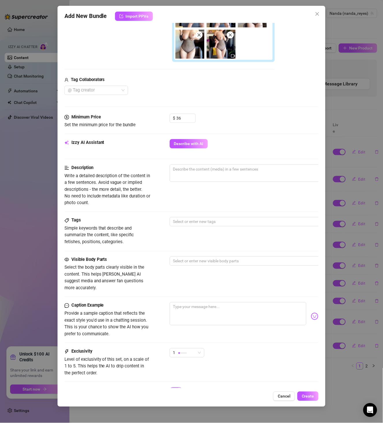
click at [186, 136] on div "Minimum Price Set the minimum price for the bundle $ 36" at bounding box center [192, 126] width 255 height 25
click at [189, 144] on span "Describe with AI" at bounding box center [189, 143] width 30 height 5
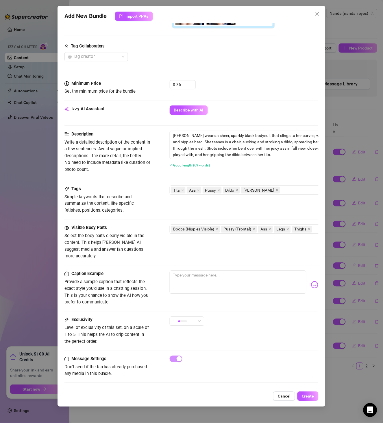
scroll to position [201, 0]
click at [198, 317] on span "1" at bounding box center [187, 321] width 28 height 9
drag, startPoint x: 200, startPoint y: 354, endPoint x: 201, endPoint y: 347, distance: 7.1
click at [201, 354] on span "4" at bounding box center [193, 352] width 38 height 6
click at [313, 391] on button "Create" at bounding box center [308, 395] width 21 height 9
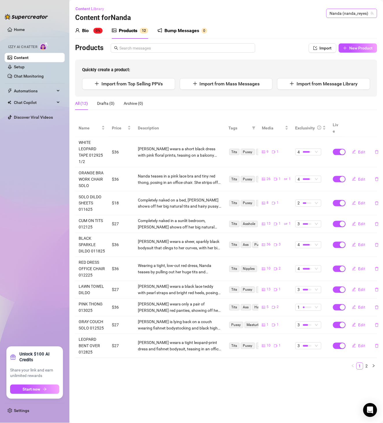
drag, startPoint x: 341, startPoint y: 15, endPoint x: 332, endPoint y: 15, distance: 9.0
click at [341, 15] on span "Nanda (nanda_reyes)" at bounding box center [352, 13] width 44 height 9
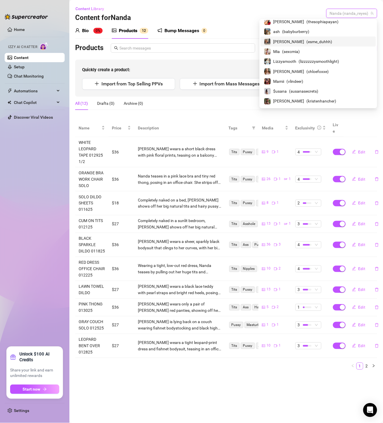
scroll to position [0, 0]
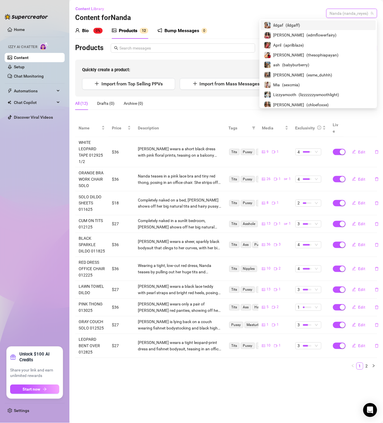
click at [337, 15] on span "Nanda (nanda_reyes)" at bounding box center [352, 13] width 44 height 9
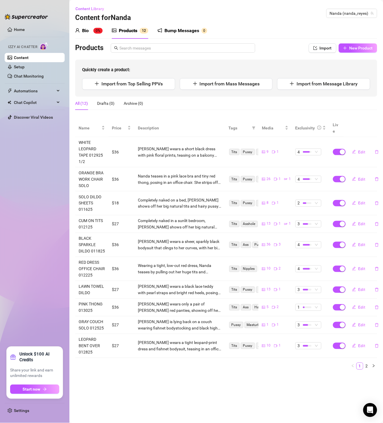
click at [286, 376] on main "Content Library Content for Nanda Nanda (nanda_reyes) Bio 0% Products 1 2 Bump …" at bounding box center [226, 211] width 314 height 423
click at [360, 12] on span "Nanda (nanda_reyes)" at bounding box center [352, 13] width 44 height 9
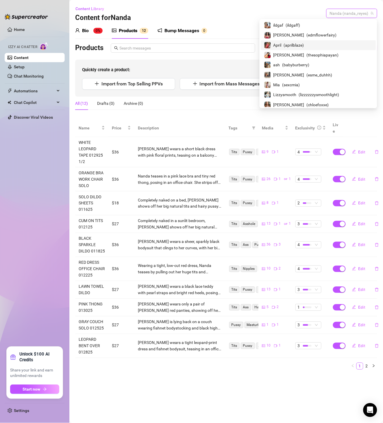
click at [258, 20] on div "Content Library Content for Nanda Nanda (nanda_reyes)" at bounding box center [226, 13] width 302 height 19
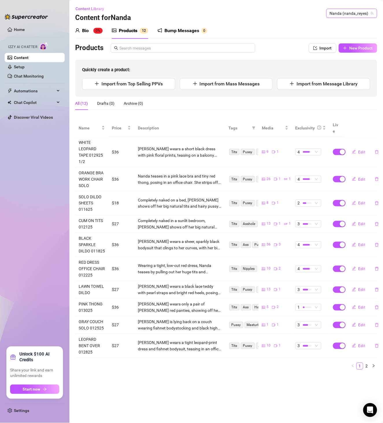
click at [349, 16] on span "Nanda (nanda_reyes)" at bounding box center [352, 13] width 44 height 9
click at [354, 27] on span "( urfavleobaby )" at bounding box center [359, 25] width 27 height 6
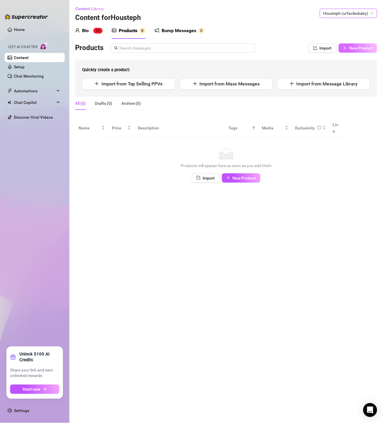
click at [363, 45] on button "New Product" at bounding box center [358, 47] width 38 height 9
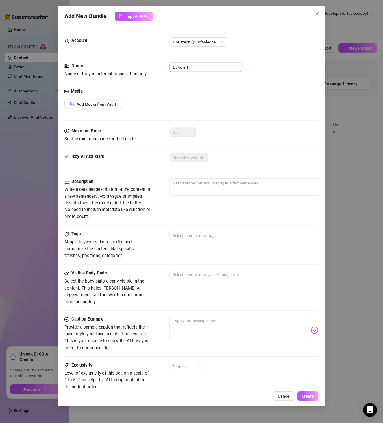
click at [192, 66] on input "Bundle 1" at bounding box center [206, 66] width 73 height 9
click at [359, 248] on div "Add New Bundle Import PPVs Account Housteph (@urfavleobaby) Name Name is for yo…" at bounding box center [191, 211] width 383 height 423
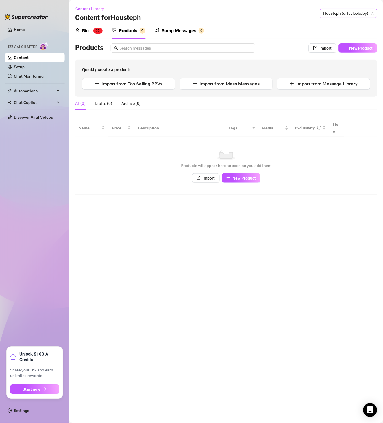
click at [340, 14] on span "Housteph (urfavleobaby)" at bounding box center [349, 13] width 50 height 9
click at [344, 25] on span "[PERSON_NAME]" at bounding box center [329, 25] width 31 height 6
click at [306, 262] on main "Content Library Content for Alanna Alanna (alannaskyye) Bio 0% Products 0 Bump …" at bounding box center [226, 211] width 314 height 423
click at [309, 218] on main "Content Library Content for Alanna Alanna (alannaskyye) Bio 0% Products 0 Bump …" at bounding box center [226, 211] width 314 height 423
click at [360, 16] on span "Alanna (alannaskyye)" at bounding box center [352, 13] width 44 height 9
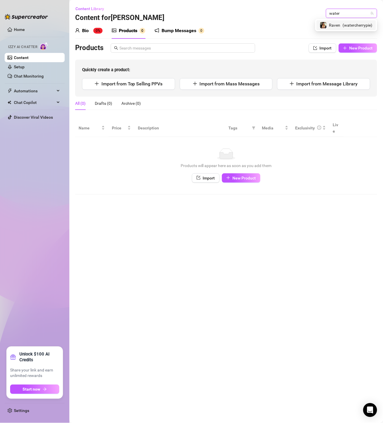
click at [347, 27] on span "( watercherrypie )" at bounding box center [358, 25] width 30 height 6
click at [358, 41] on div "Bio 0% Products 0 Bump Messages 0 Bio Import Bio from other creator Personal In…" at bounding box center [226, 109] width 302 height 172
click at [357, 45] on button "New Product" at bounding box center [358, 47] width 38 height 9
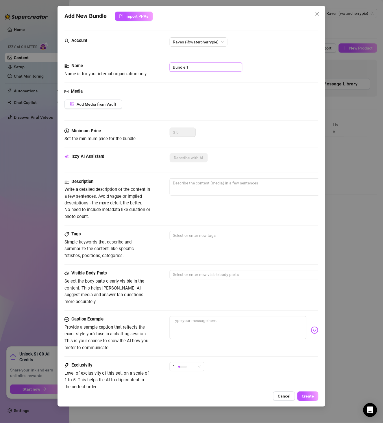
click at [206, 65] on input "Bundle 1" at bounding box center [206, 66] width 73 height 9
click at [354, 215] on div "Add New Bundle Import PPVs Account Raven (@watercherrypie) Name Name is for you…" at bounding box center [191, 211] width 383 height 423
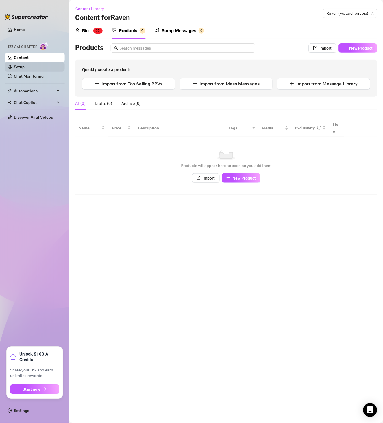
click at [25, 66] on link "Setup" at bounding box center [19, 67] width 11 height 5
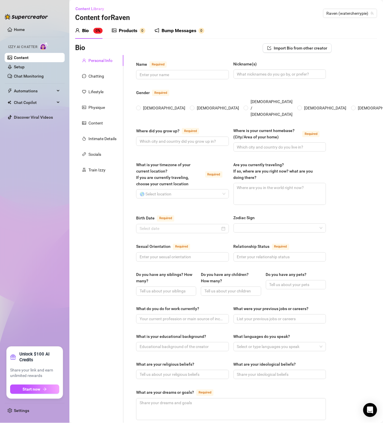
click at [123, 29] on div "Products" at bounding box center [128, 30] width 19 height 7
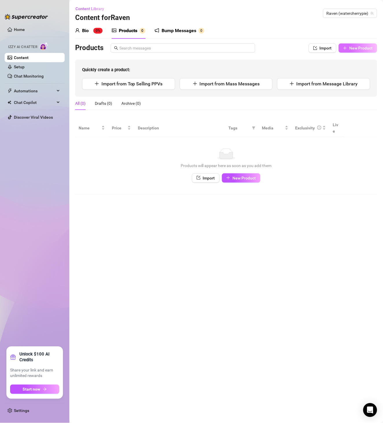
click at [353, 51] on button "New Product" at bounding box center [358, 47] width 38 height 9
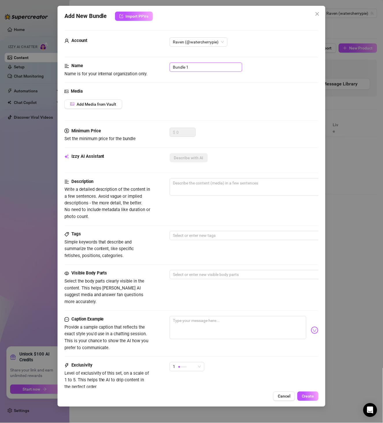
click at [216, 64] on input "Bundle 1" at bounding box center [206, 66] width 73 height 9
click at [215, 64] on input "Bundle 1" at bounding box center [206, 66] width 73 height 9
paste input "REBC31425LEATHER"
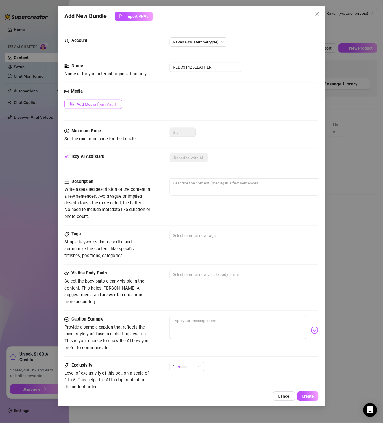
click at [106, 100] on button "Add Media from Vault" at bounding box center [94, 104] width 58 height 9
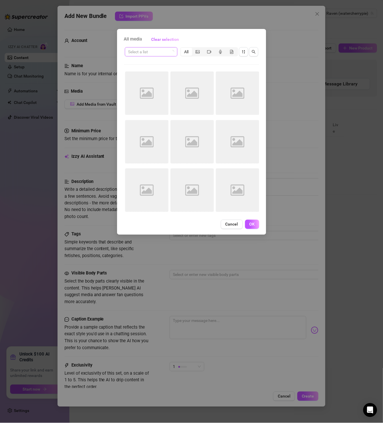
click at [158, 55] on input "search" at bounding box center [148, 51] width 41 height 9
paste input "REBC31425LEATHER"
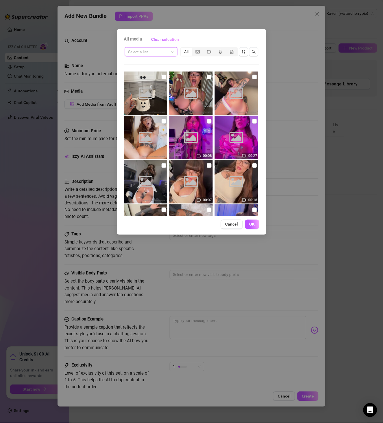
click at [199, 65] on div "Select a list All Image placeholder Image placeholder Image placeholder Image p…" at bounding box center [191, 131] width 135 height 170
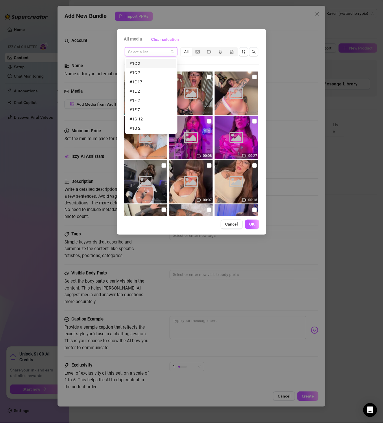
click at [160, 53] on input "search" at bounding box center [148, 51] width 41 height 9
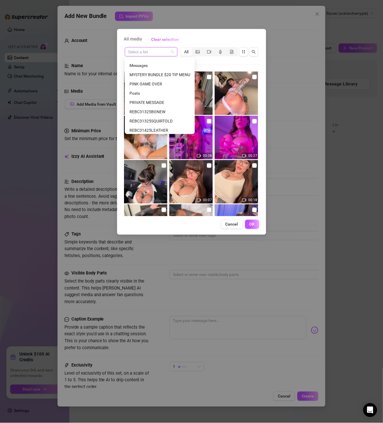
scroll to position [481, 0]
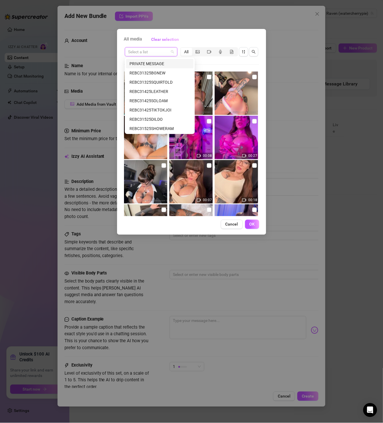
click at [148, 52] on input "search" at bounding box center [148, 51] width 41 height 9
paste input "REBC31425LEATHER"
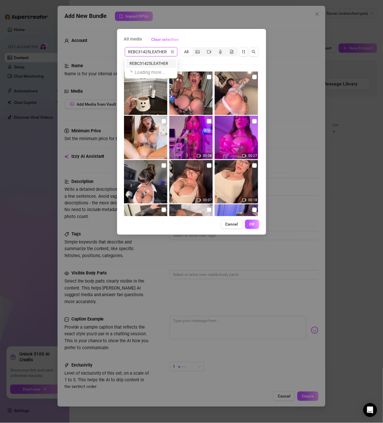
click at [156, 65] on div "REBC31425LEATHER" at bounding box center [151, 63] width 43 height 6
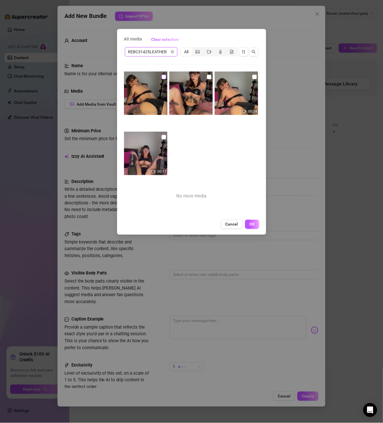
click at [164, 76] on input "checkbox" at bounding box center [164, 77] width 5 height 5
click at [207, 76] on input "checkbox" at bounding box center [209, 77] width 5 height 5
click at [253, 78] on input "checkbox" at bounding box center [255, 77] width 5 height 5
click at [166, 135] on img at bounding box center [145, 153] width 43 height 43
click at [163, 140] on img at bounding box center [145, 153] width 43 height 43
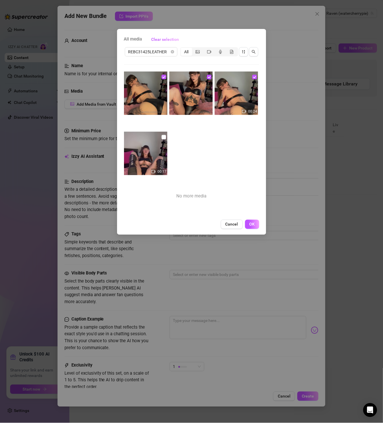
click at [158, 137] on img at bounding box center [145, 153] width 43 height 43
click at [163, 137] on input "checkbox" at bounding box center [164, 137] width 5 height 5
click at [255, 226] on span "OK" at bounding box center [252, 224] width 5 height 5
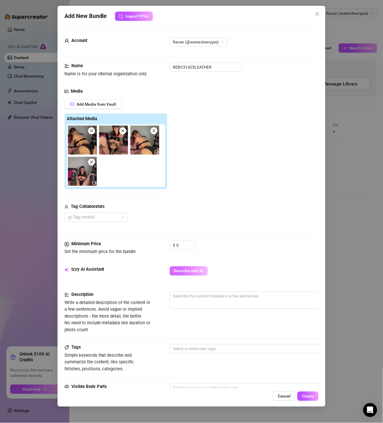
click at [187, 268] on span "Describe with AI" at bounding box center [189, 270] width 30 height 5
click at [177, 245] on input "0" at bounding box center [186, 245] width 19 height 9
drag, startPoint x: 182, startPoint y: 244, endPoint x: 163, endPoint y: 245, distance: 19.1
click at [163, 245] on div "Minimum Price Set the minimum price for the bundle $ 0" at bounding box center [192, 248] width 255 height 15
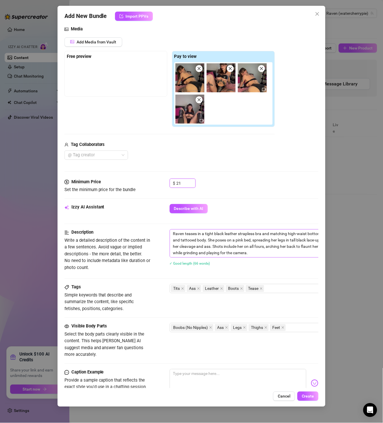
scroll to position [162, 0]
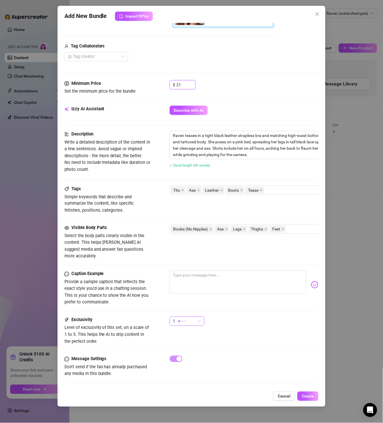
click at [190, 317] on div "1" at bounding box center [184, 321] width 23 height 9
click at [217, 299] on div "Caption Example Provide a sample caption that reflects the exact style you'd us…" at bounding box center [192, 294] width 255 height 46
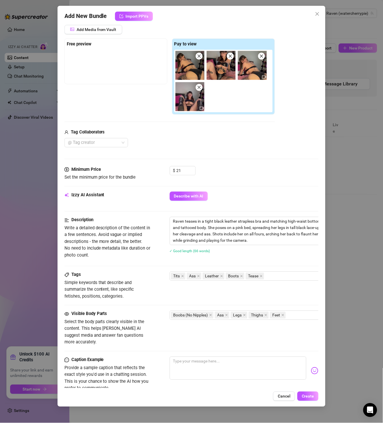
scroll to position [133, 0]
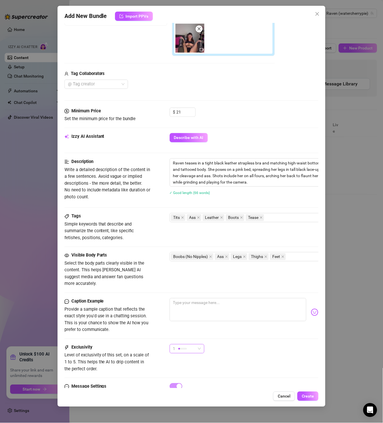
click at [178, 344] on div "1" at bounding box center [184, 348] width 23 height 9
click at [187, 372] on span "3" at bounding box center [193, 372] width 38 height 6
click at [227, 344] on div "3 3" at bounding box center [244, 351] width 149 height 14
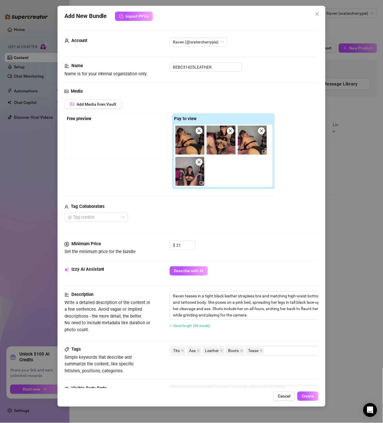
scroll to position [162, 0]
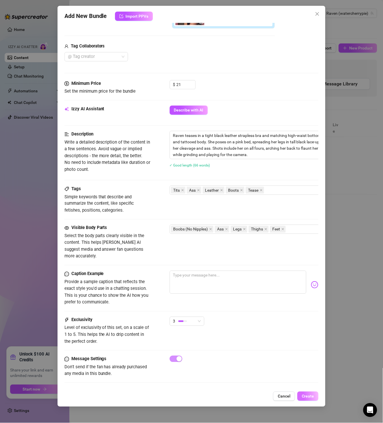
click at [309, 394] on span "Create" at bounding box center [308, 396] width 12 height 5
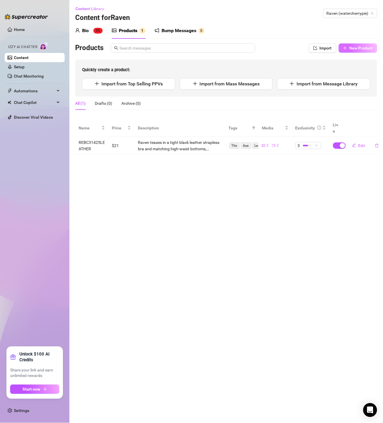
click at [365, 44] on button "New Product" at bounding box center [358, 47] width 38 height 9
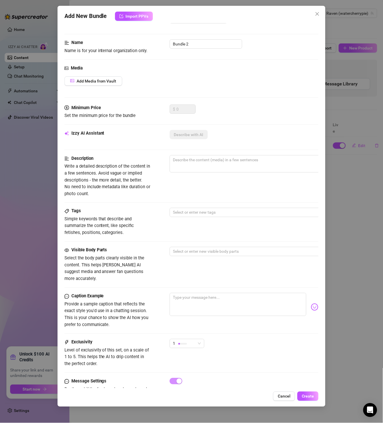
scroll to position [47, 0]
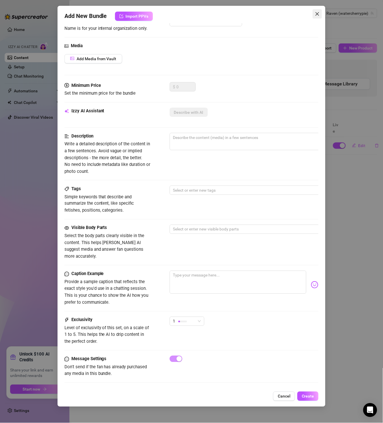
click at [319, 18] on button "Close" at bounding box center [317, 13] width 9 height 9
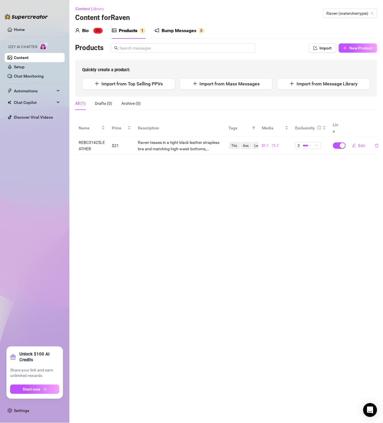
click at [189, 254] on main "Content Library Content for Raven Raven (watercherrypie) Bio 0% Products 1 Bump…" at bounding box center [226, 211] width 314 height 423
